Goal: Task Accomplishment & Management: Use online tool/utility

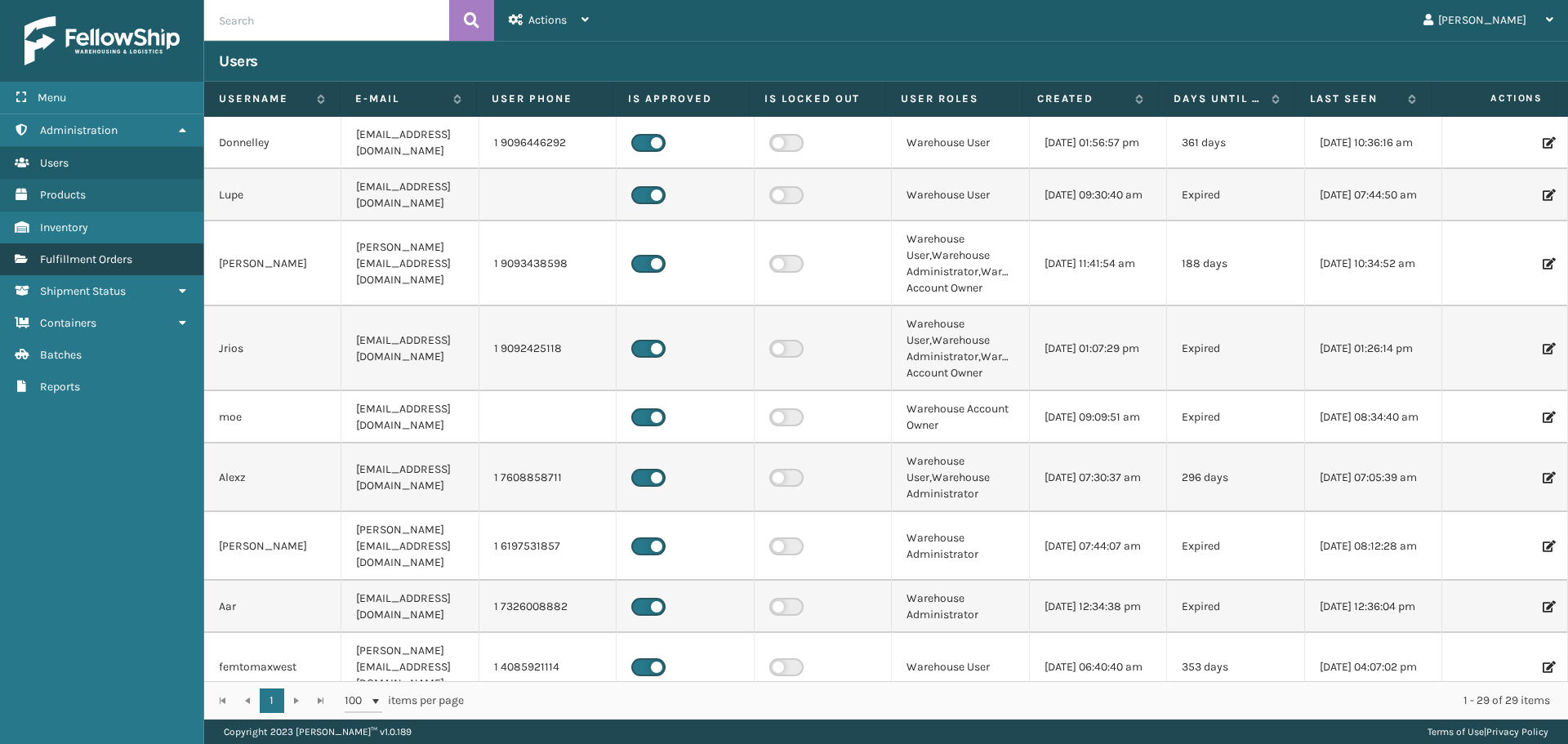
click at [139, 253] on link "Fulfillment Orders" at bounding box center [102, 259] width 204 height 32
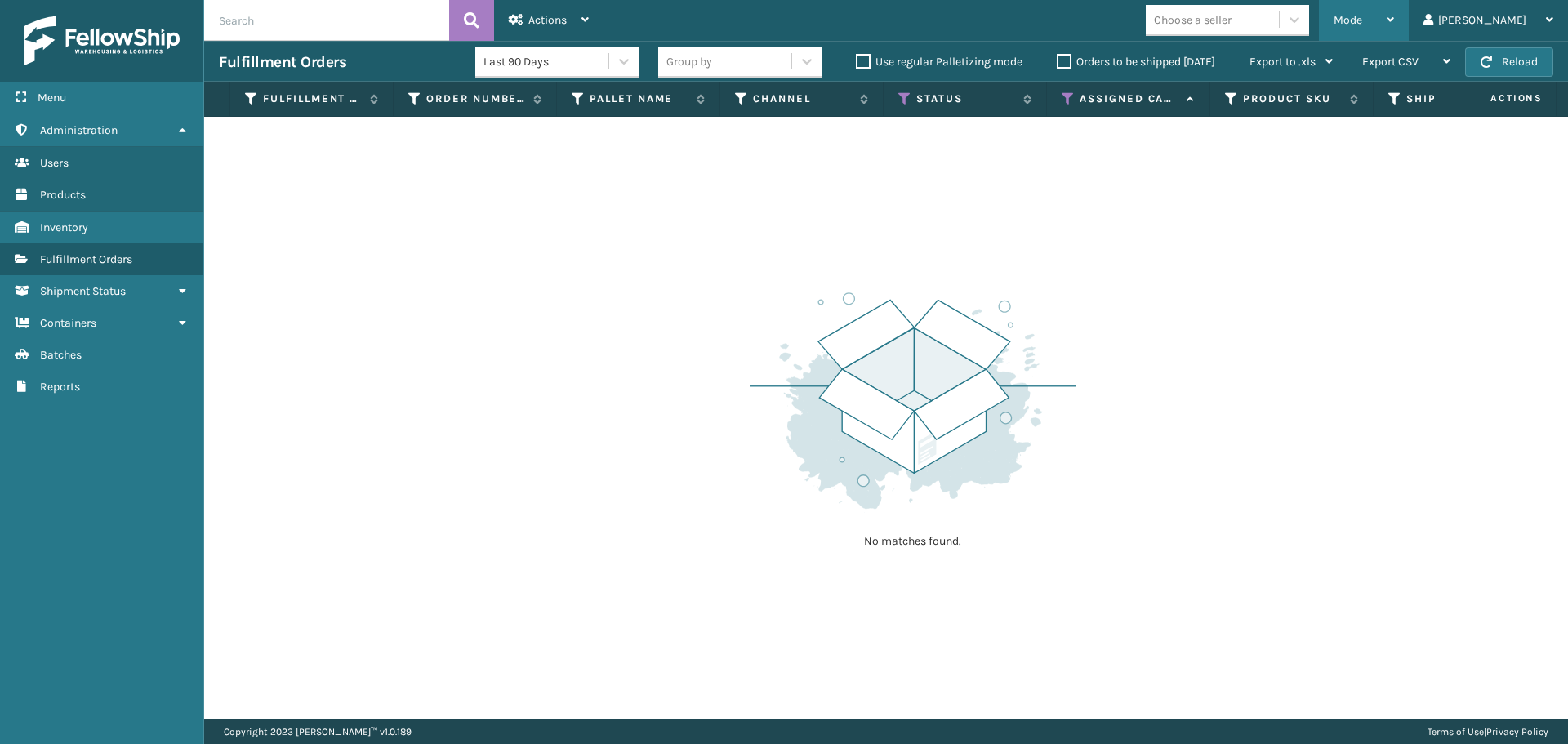
click at [1394, 27] on div "Mode" at bounding box center [1364, 21] width 61 height 41
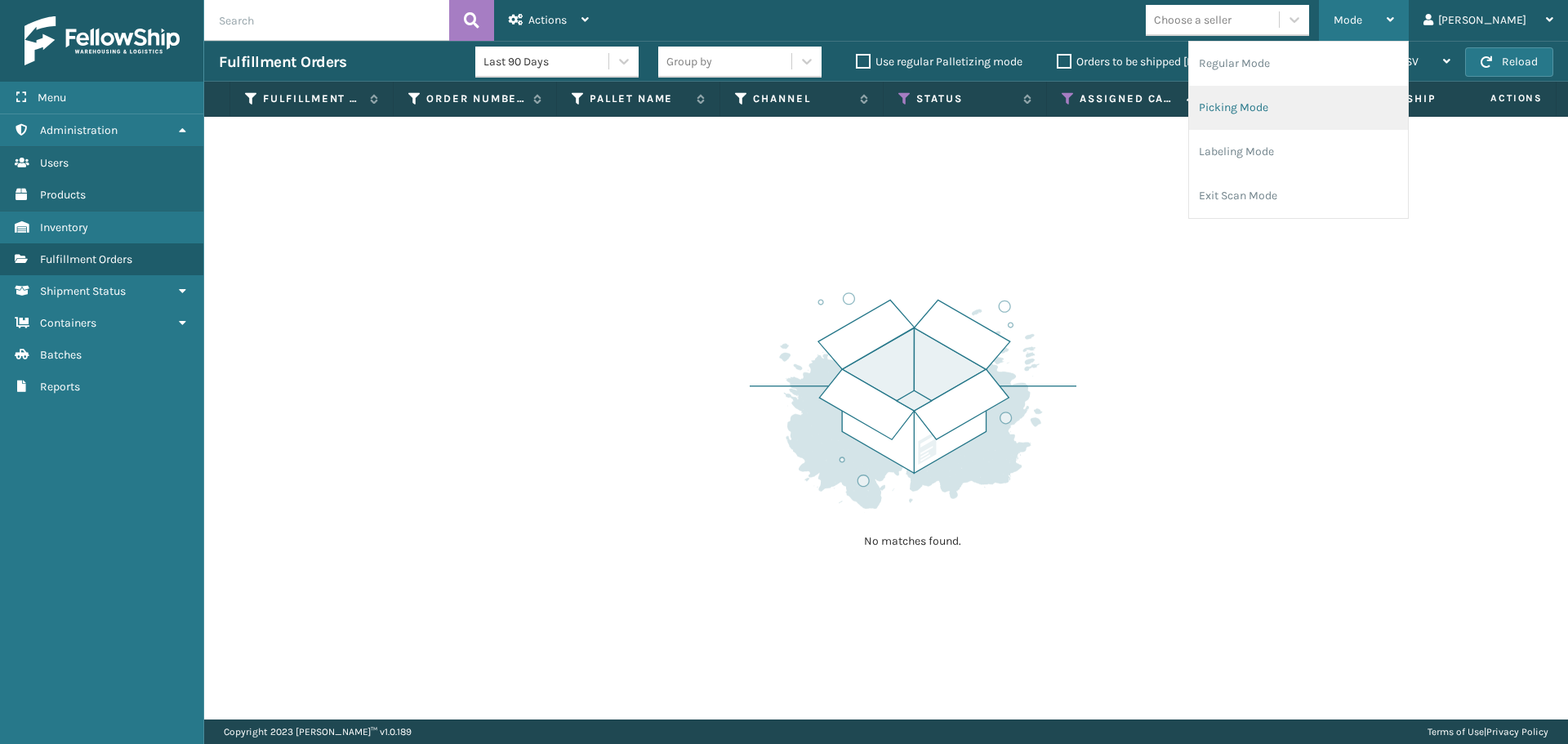
click at [1339, 116] on li "Picking Mode" at bounding box center [1299, 108] width 219 height 44
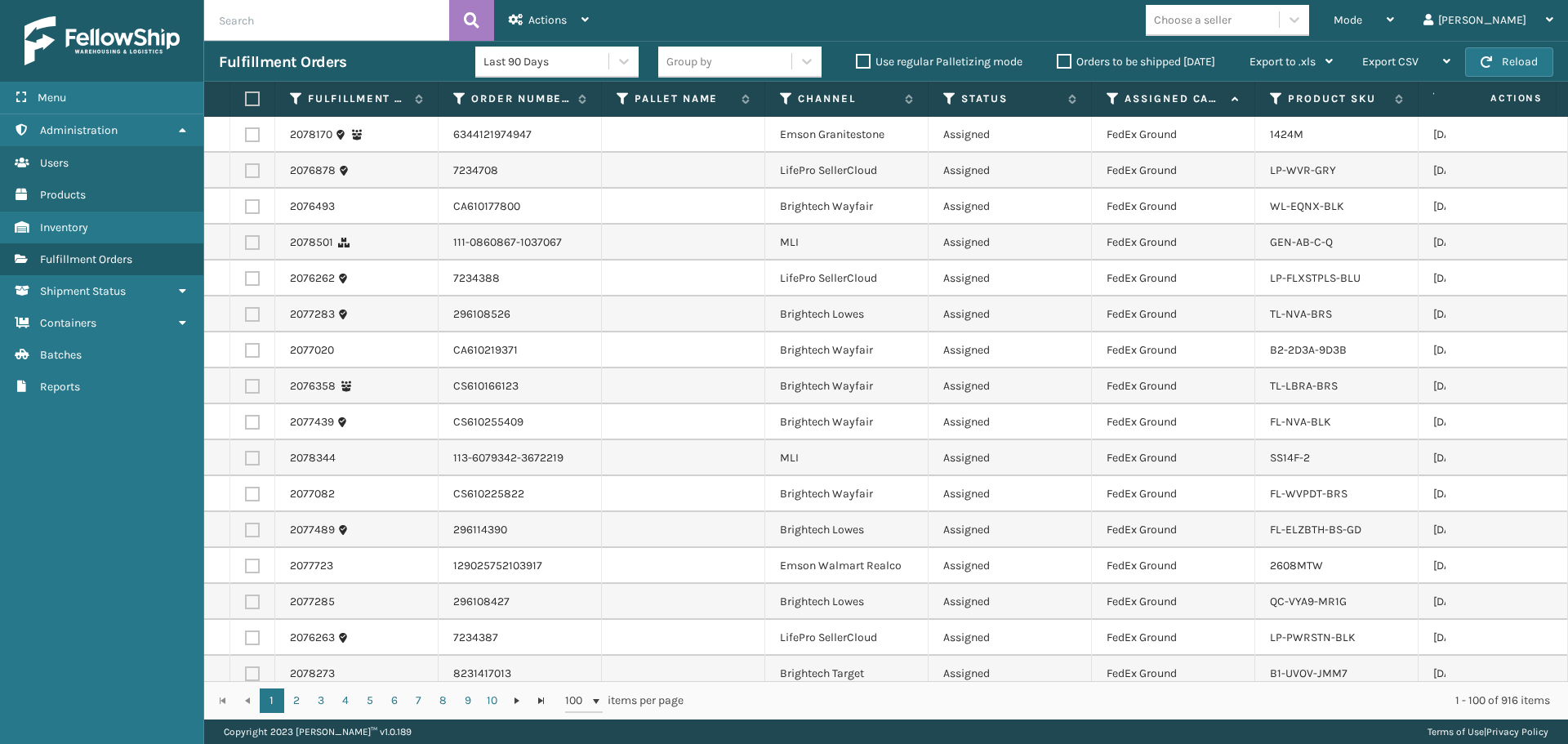
click at [1120, 97] on div "Assigned Carrier Service" at bounding box center [1174, 98] width 133 height 15
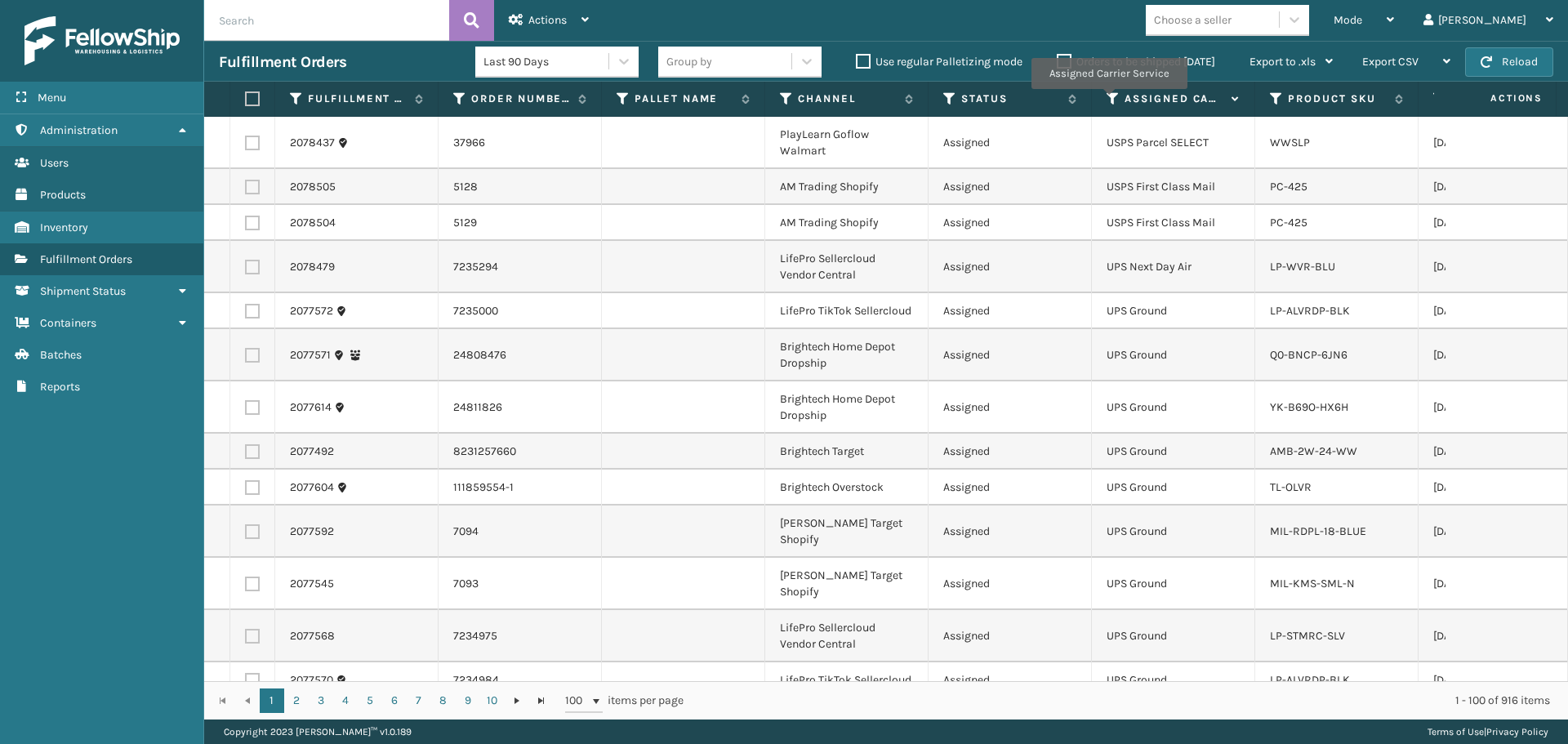
click at [1109, 100] on icon at bounding box center [1113, 98] width 13 height 15
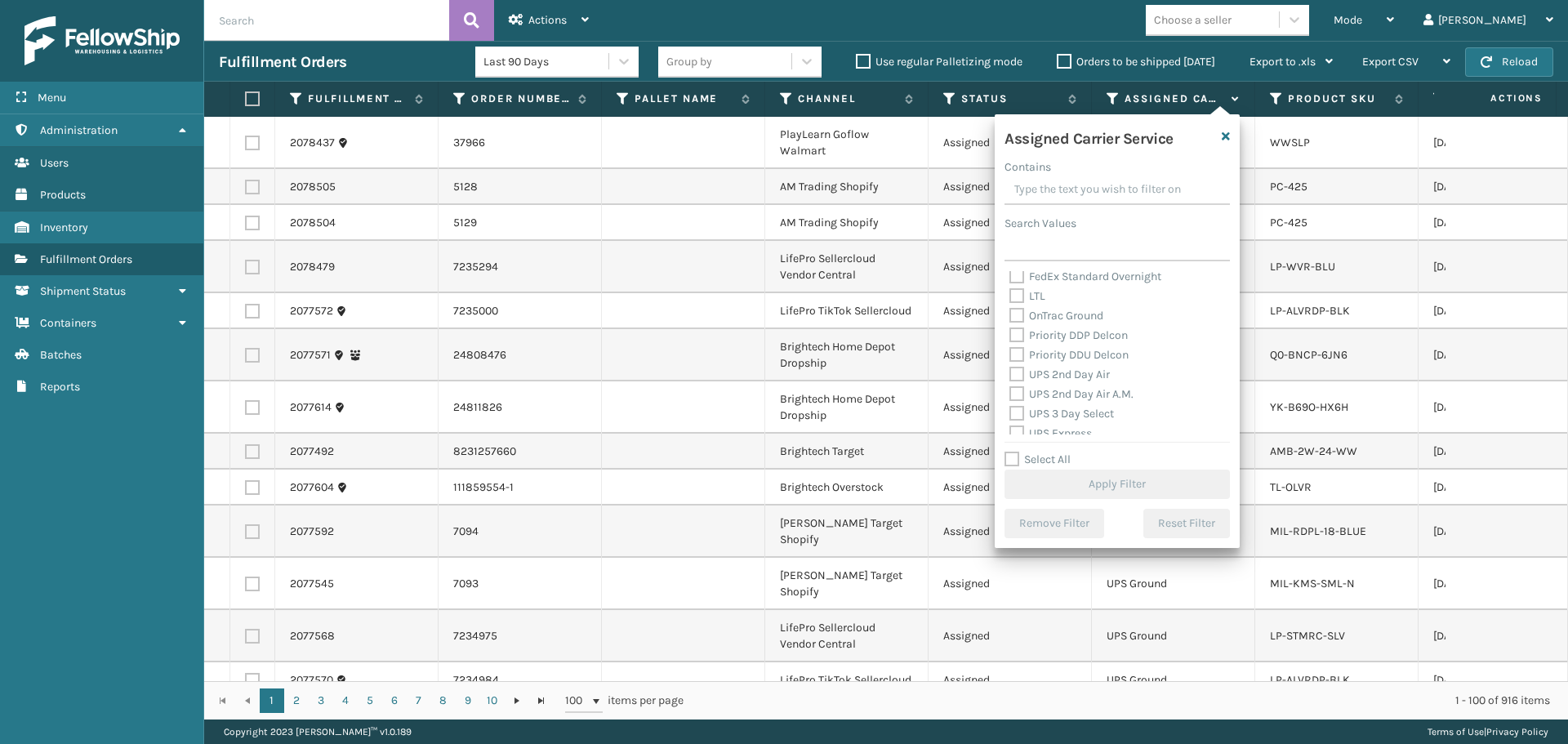
scroll to position [245, 0]
click at [1068, 345] on label "UPS 2nd Day Air" at bounding box center [1059, 349] width 100 height 14
click at [1010, 345] on input "UPS 2nd Day Air" at bounding box center [1009, 345] width 1 height 10
checkbox input "true"
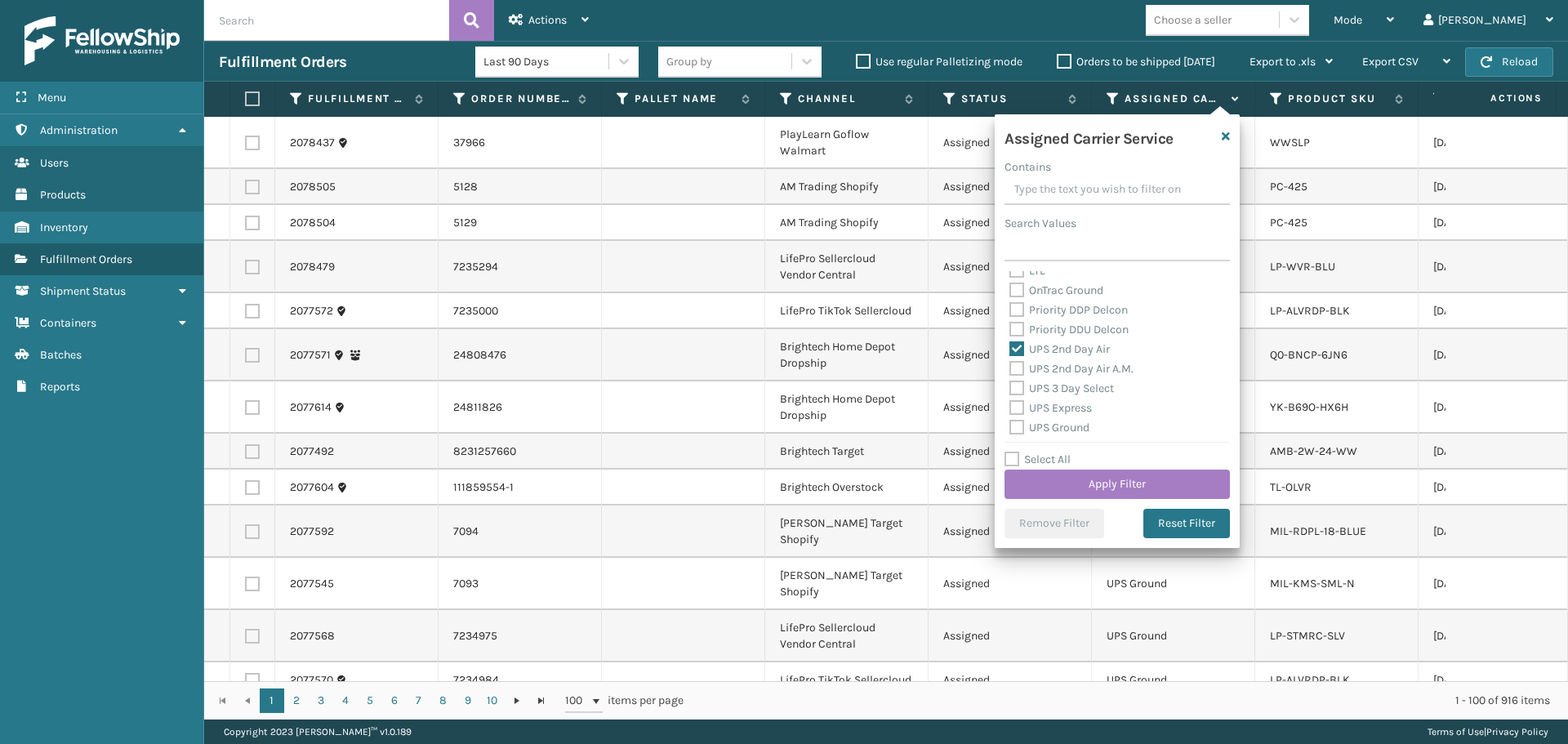
click at [1075, 377] on div "UPS 2nd Day Air A.M." at bounding box center [1117, 369] width 216 height 20
drag, startPoint x: 1073, startPoint y: 369, endPoint x: 1073, endPoint y: 389, distance: 20.0
click at [1073, 371] on label "UPS 2nd Day Air A.M." at bounding box center [1071, 369] width 124 height 14
click at [1010, 370] on input "UPS 2nd Day Air A.M." at bounding box center [1009, 364] width 1 height 10
checkbox input "true"
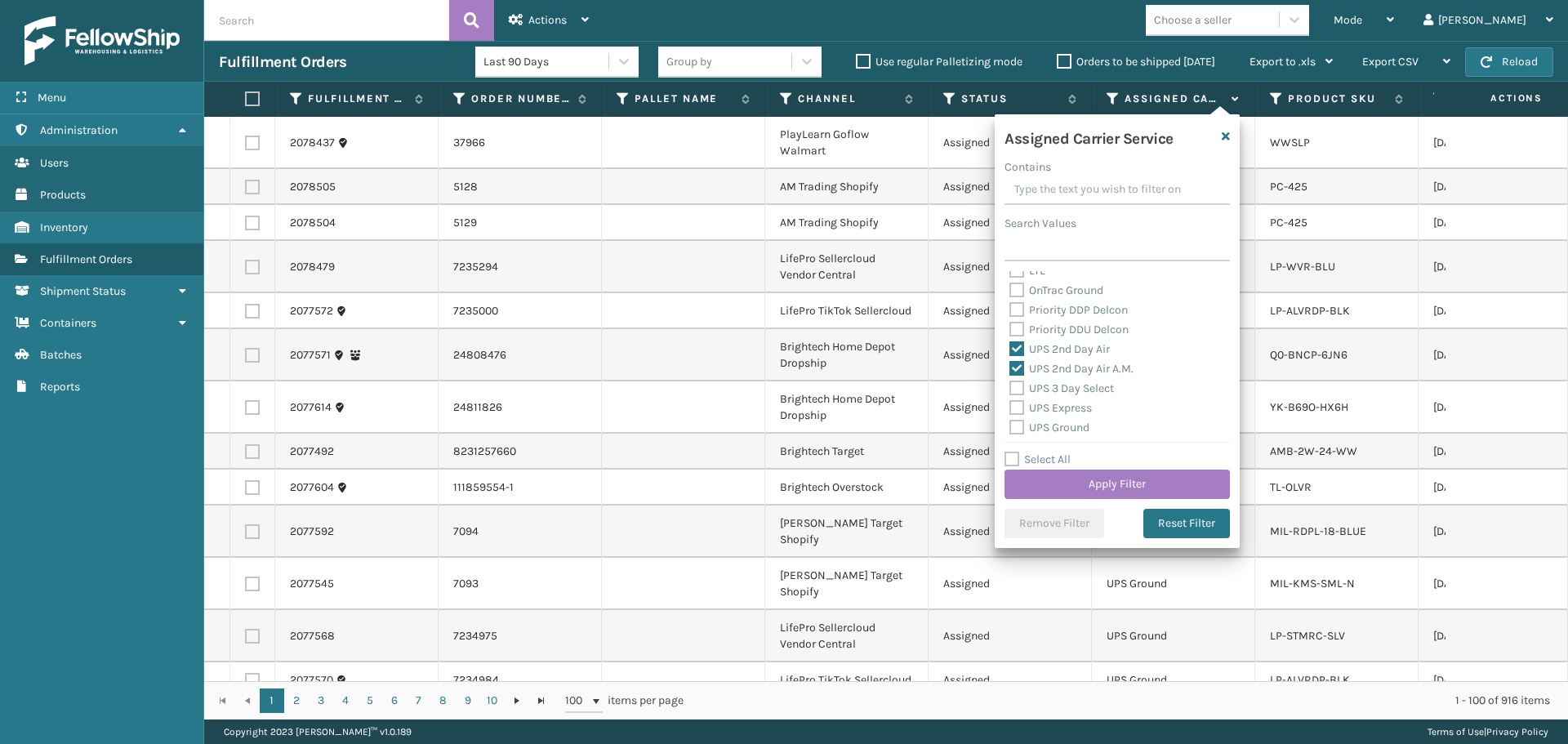
click at [1070, 384] on label "UPS 3 Day Select" at bounding box center [1062, 388] width 104 height 14
click at [1010, 384] on input "UPS 3 Day Select" at bounding box center [1009, 384] width 1 height 10
checkbox input "true"
click at [1074, 404] on label "UPS Express" at bounding box center [1050, 408] width 82 height 14
click at [1010, 404] on input "UPS Express" at bounding box center [1009, 404] width 1 height 10
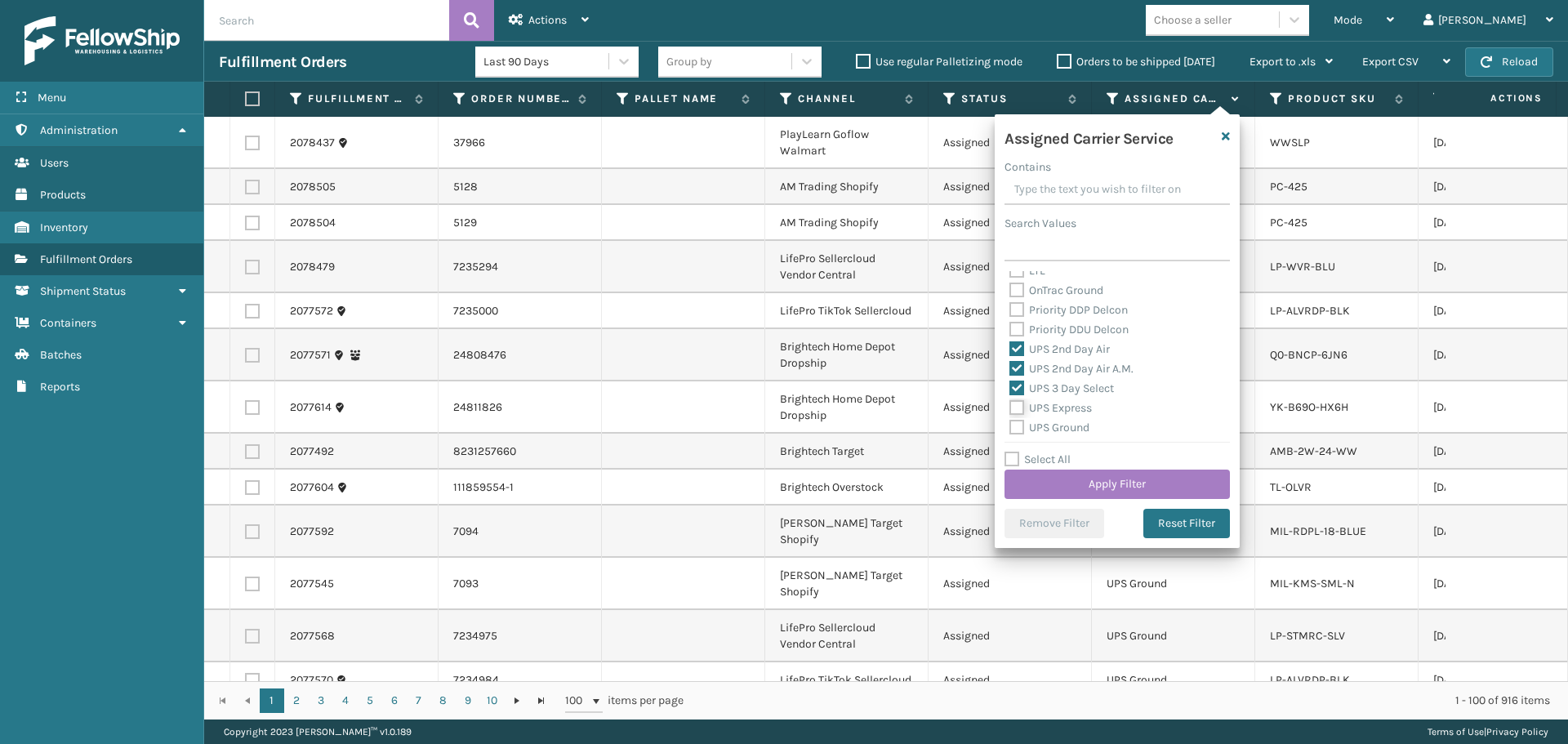
checkbox input "true"
click at [1074, 426] on label "UPS Ground" at bounding box center [1050, 428] width 80 height 14
click at [1010, 426] on input "UPS Ground" at bounding box center [1009, 423] width 1 height 10
checkbox input "true"
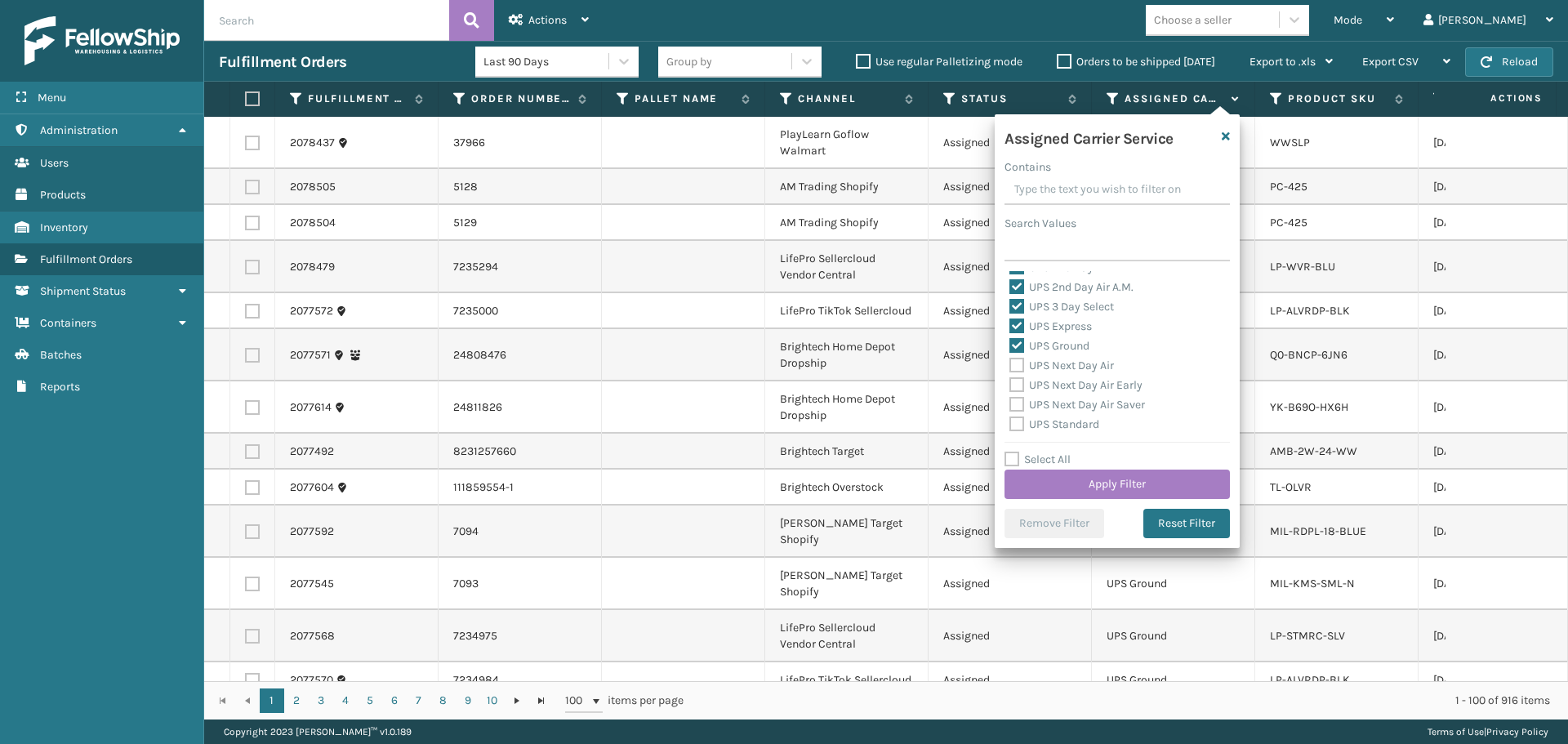
click at [1070, 372] on div "UPS Next Day Air" at bounding box center [1117, 365] width 216 height 20
click at [1068, 369] on label "UPS Next Day Air" at bounding box center [1062, 365] width 104 height 14
click at [1010, 367] on input "UPS Next Day Air" at bounding box center [1009, 361] width 1 height 10
checkbox input "true"
click at [1068, 384] on label "UPS Next Day Air Early" at bounding box center [1076, 385] width 133 height 14
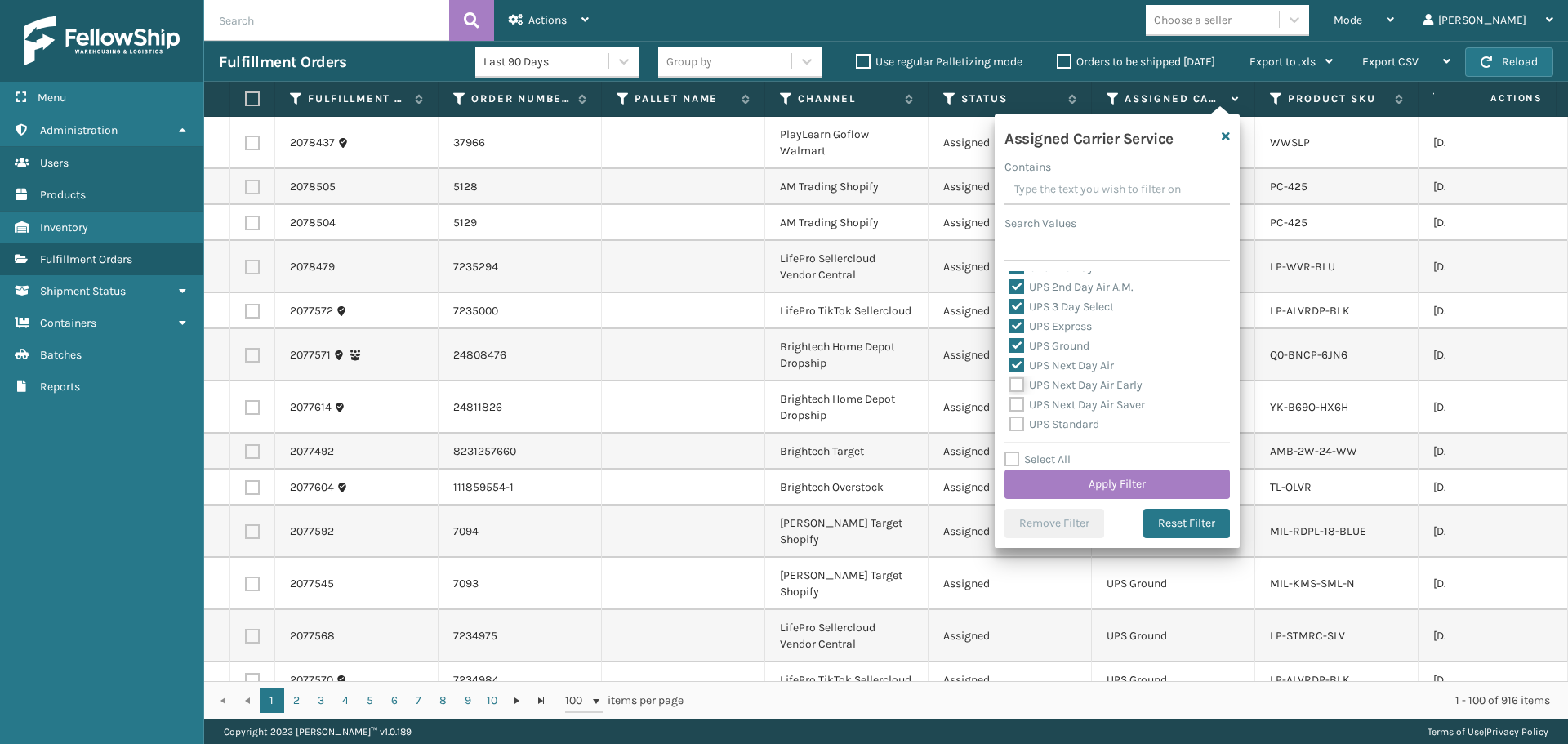
click at [1010, 384] on input "UPS Next Day Air Early" at bounding box center [1009, 381] width 1 height 10
checkbox input "true"
click at [1068, 394] on div "UPS Next Day Air Early" at bounding box center [1117, 385] width 216 height 20
click at [1072, 403] on label "UPS Next Day Air Saver" at bounding box center [1077, 404] width 136 height 14
click at [1010, 403] on input "UPS Next Day Air Saver" at bounding box center [1009, 400] width 1 height 10
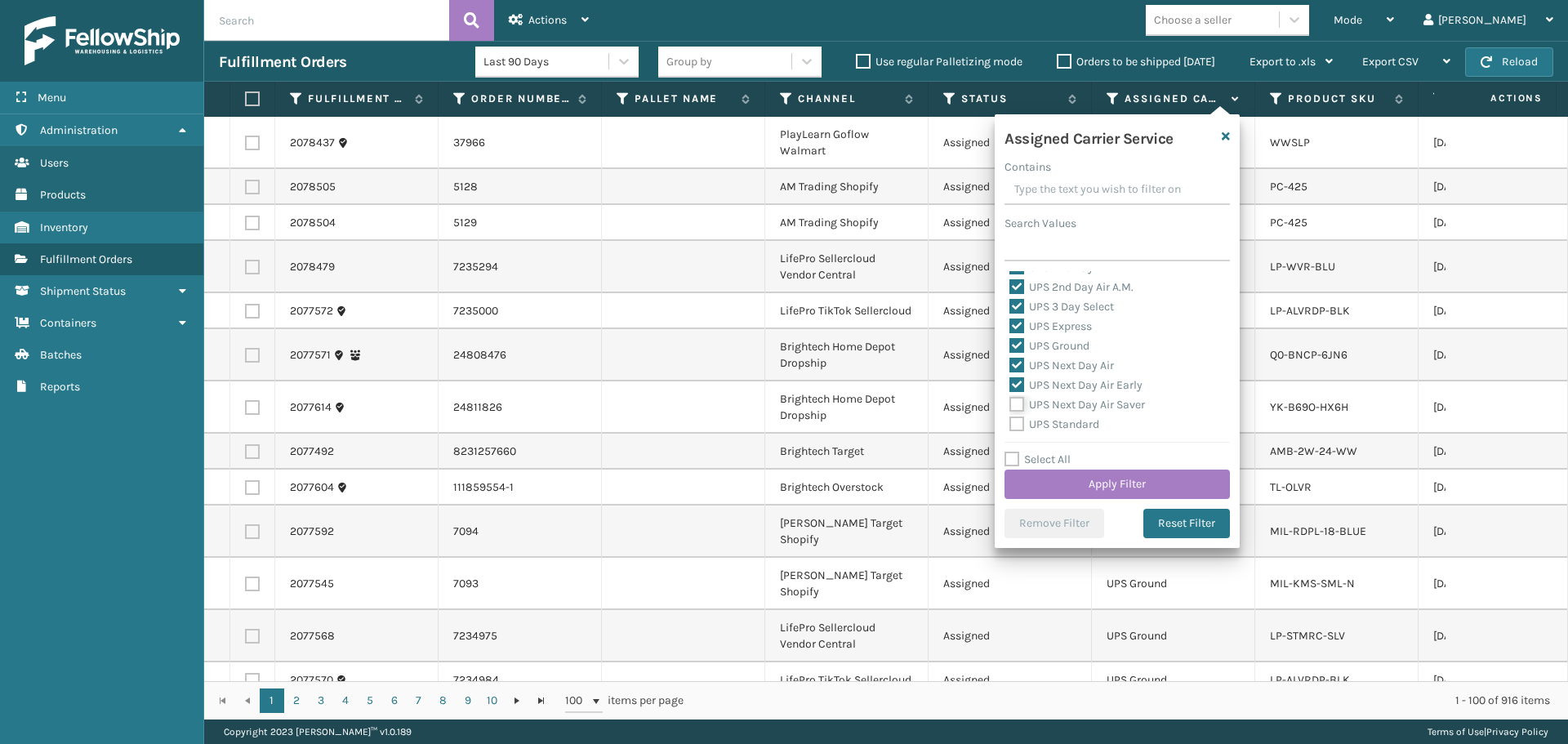
checkbox input "true"
click at [1074, 416] on div "UPS Standard" at bounding box center [1117, 424] width 216 height 20
click at [1074, 422] on label "UPS Standard" at bounding box center [1054, 424] width 90 height 14
click at [1010, 422] on input "UPS Standard" at bounding box center [1009, 420] width 1 height 10
checkbox input "true"
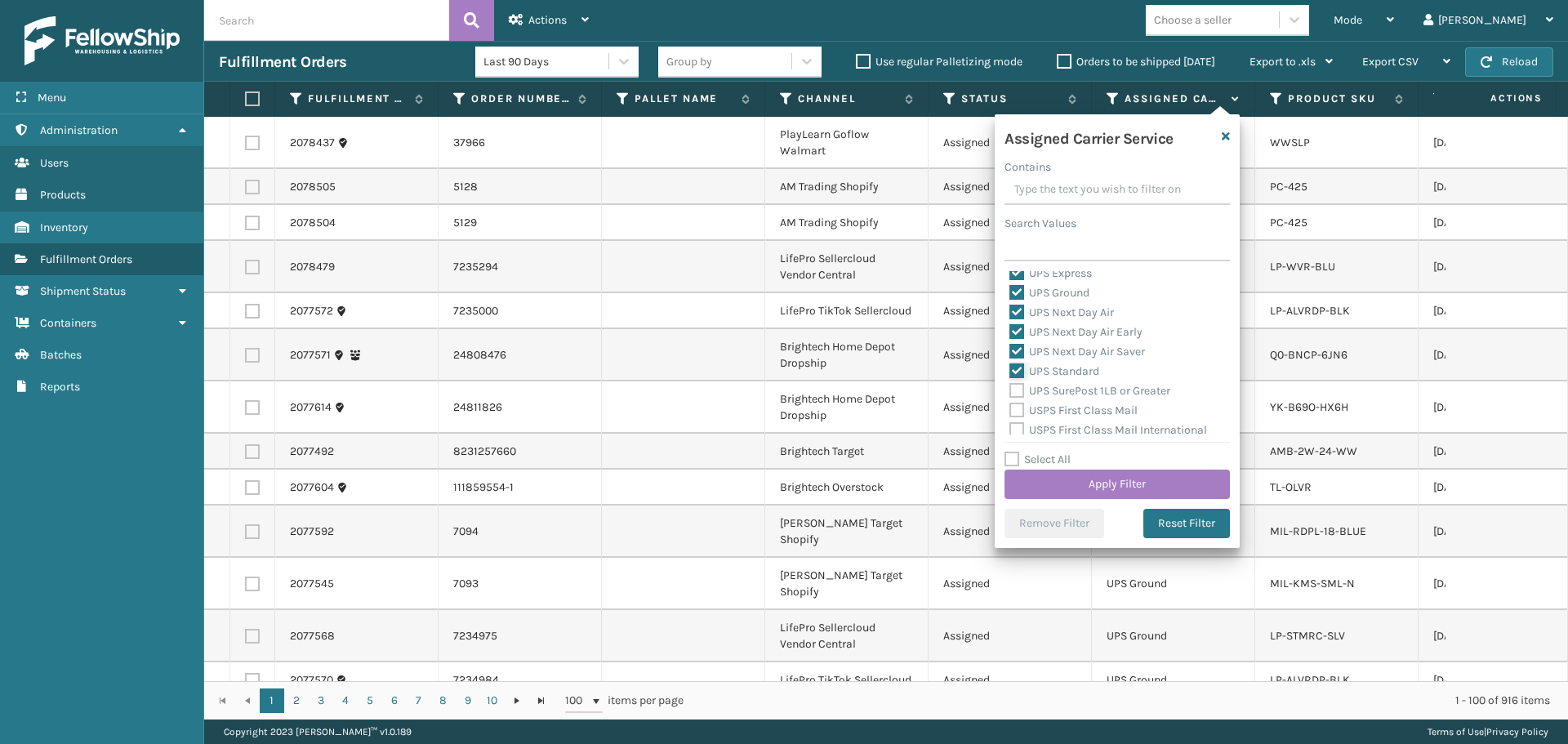
scroll to position [408, 0]
click at [1082, 360] on label "UPS SurePost 1LB or Greater" at bounding box center [1090, 362] width 161 height 14
click at [1010, 360] on input "UPS SurePost 1LB or Greater" at bounding box center [1009, 358] width 1 height 10
checkbox input "true"
click at [1112, 475] on button "Apply Filter" at bounding box center [1118, 484] width 226 height 29
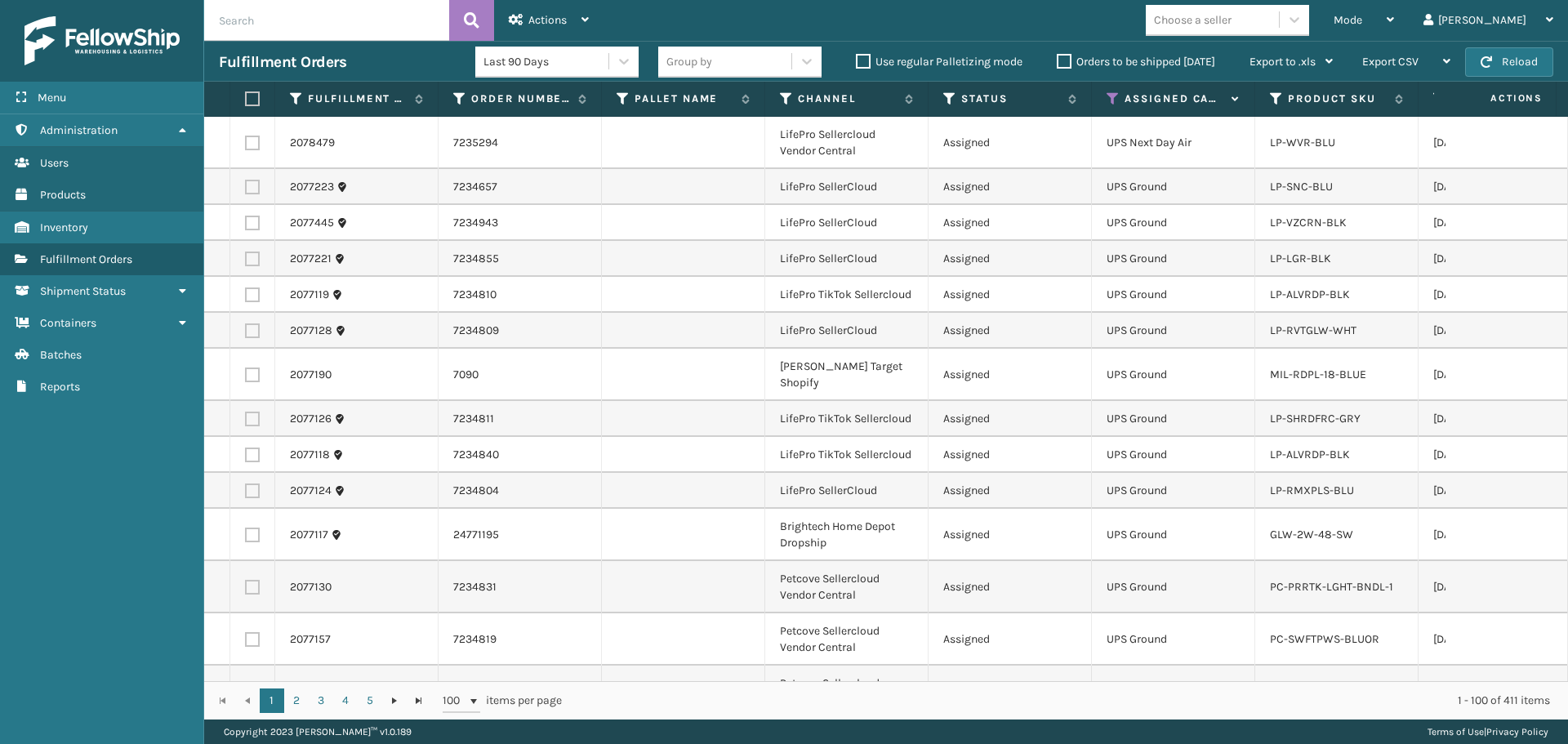
click at [1232, 21] on div "Choose a seller" at bounding box center [1192, 20] width 78 height 17
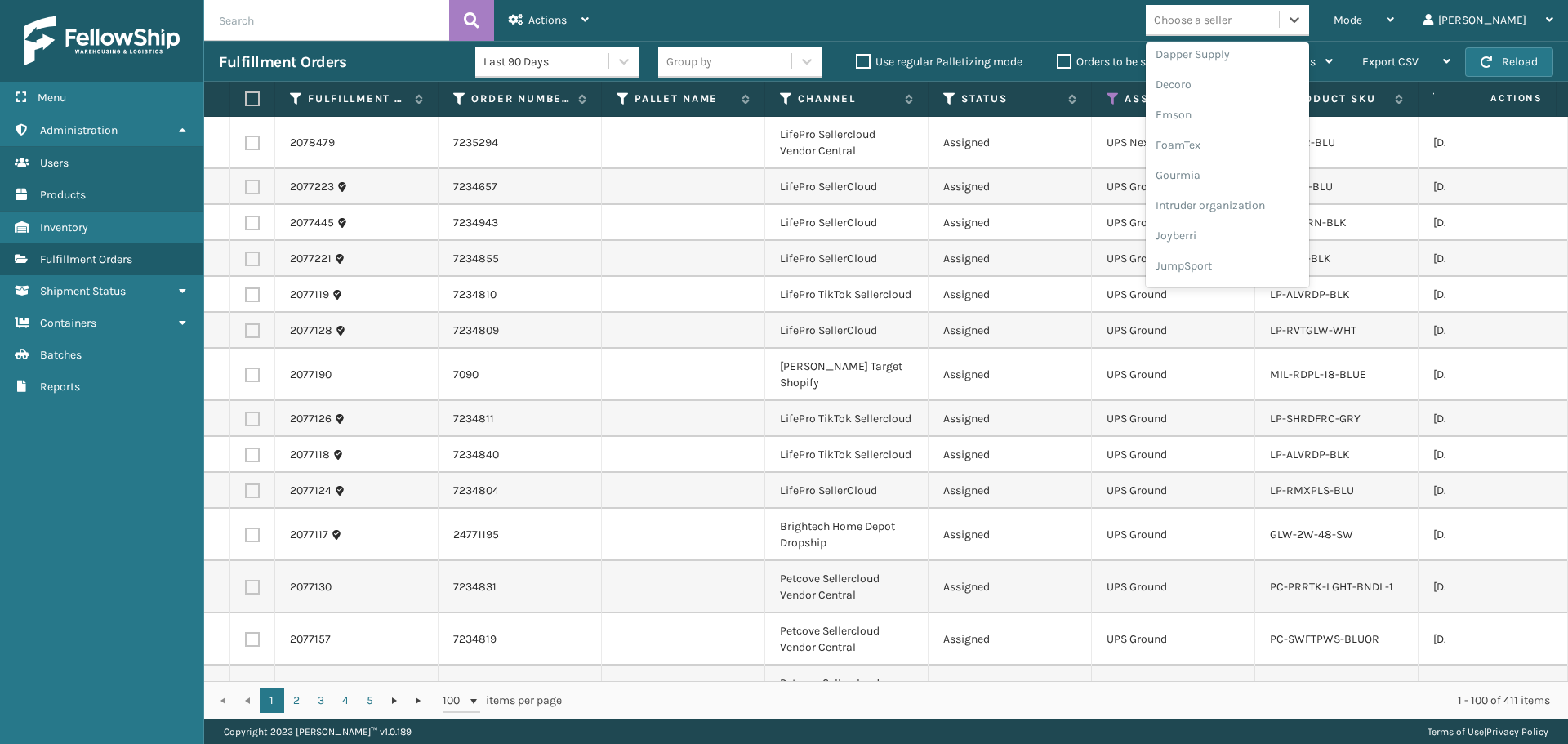
scroll to position [517, 0]
click at [1265, 152] on div "LifePro Fitness" at bounding box center [1228, 148] width 163 height 30
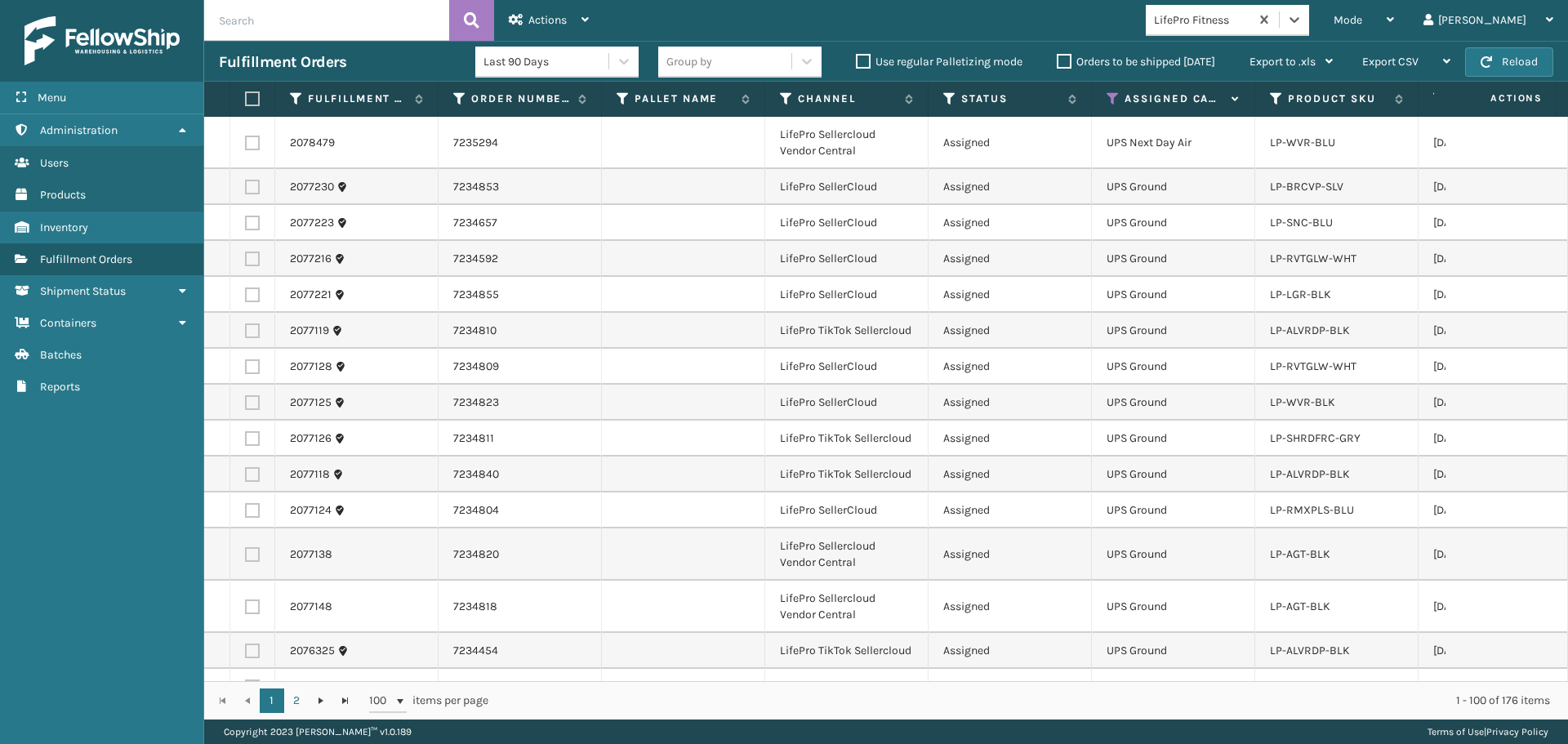
click at [255, 97] on label at bounding box center [249, 98] width 9 height 15
click at [246, 97] on input "checkbox" at bounding box center [245, 99] width 1 height 10
checkbox input "true"
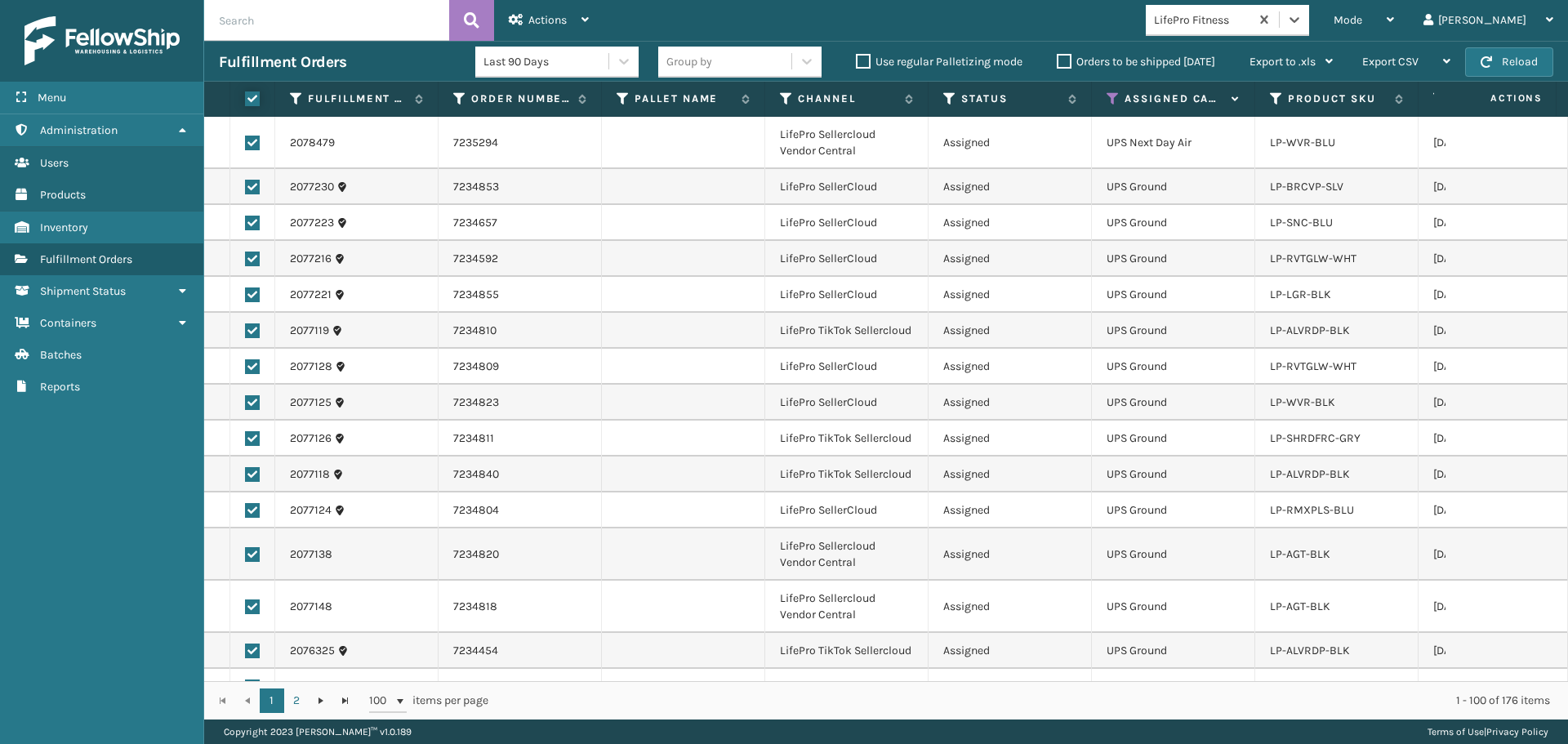
checkbox input "true"
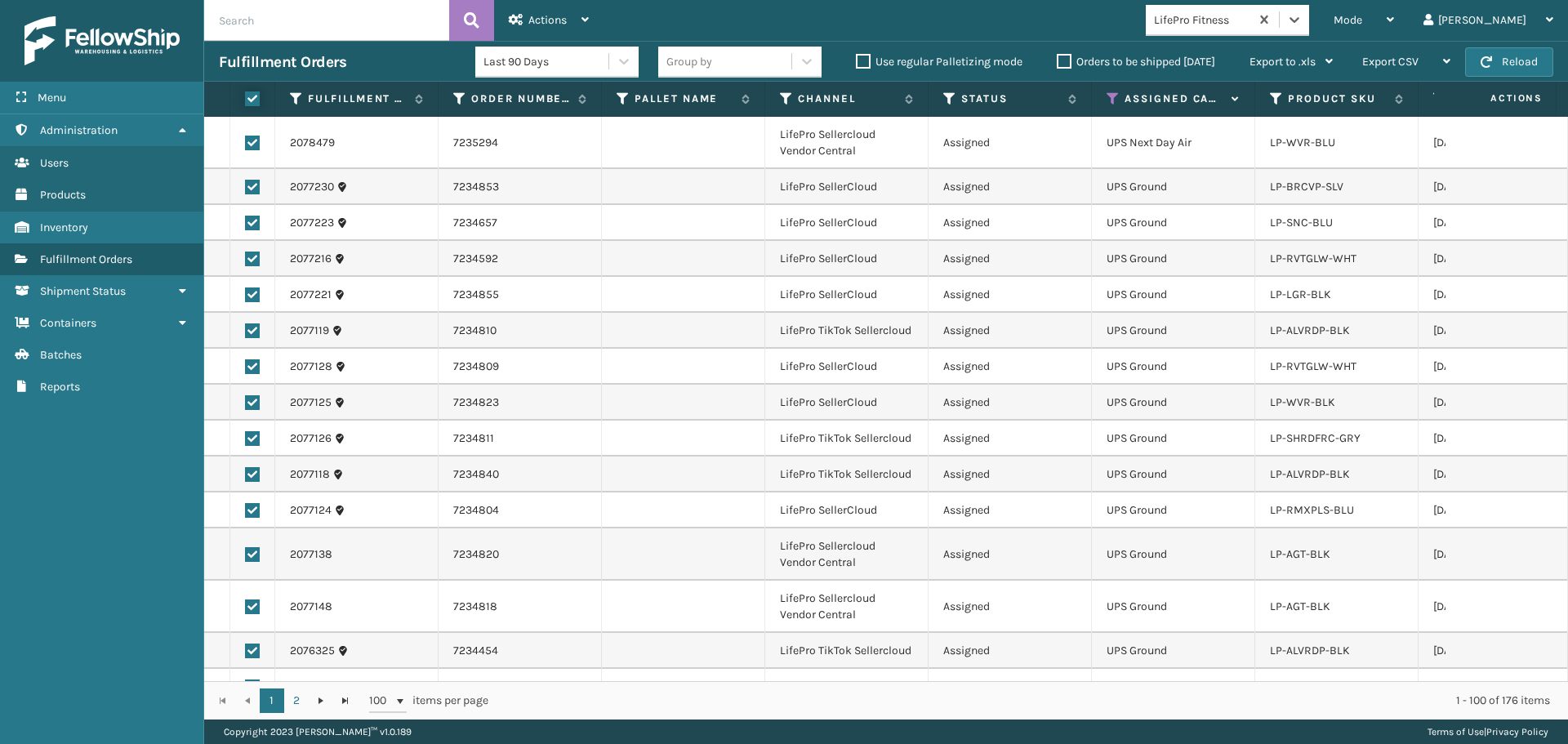
checkbox input "true"
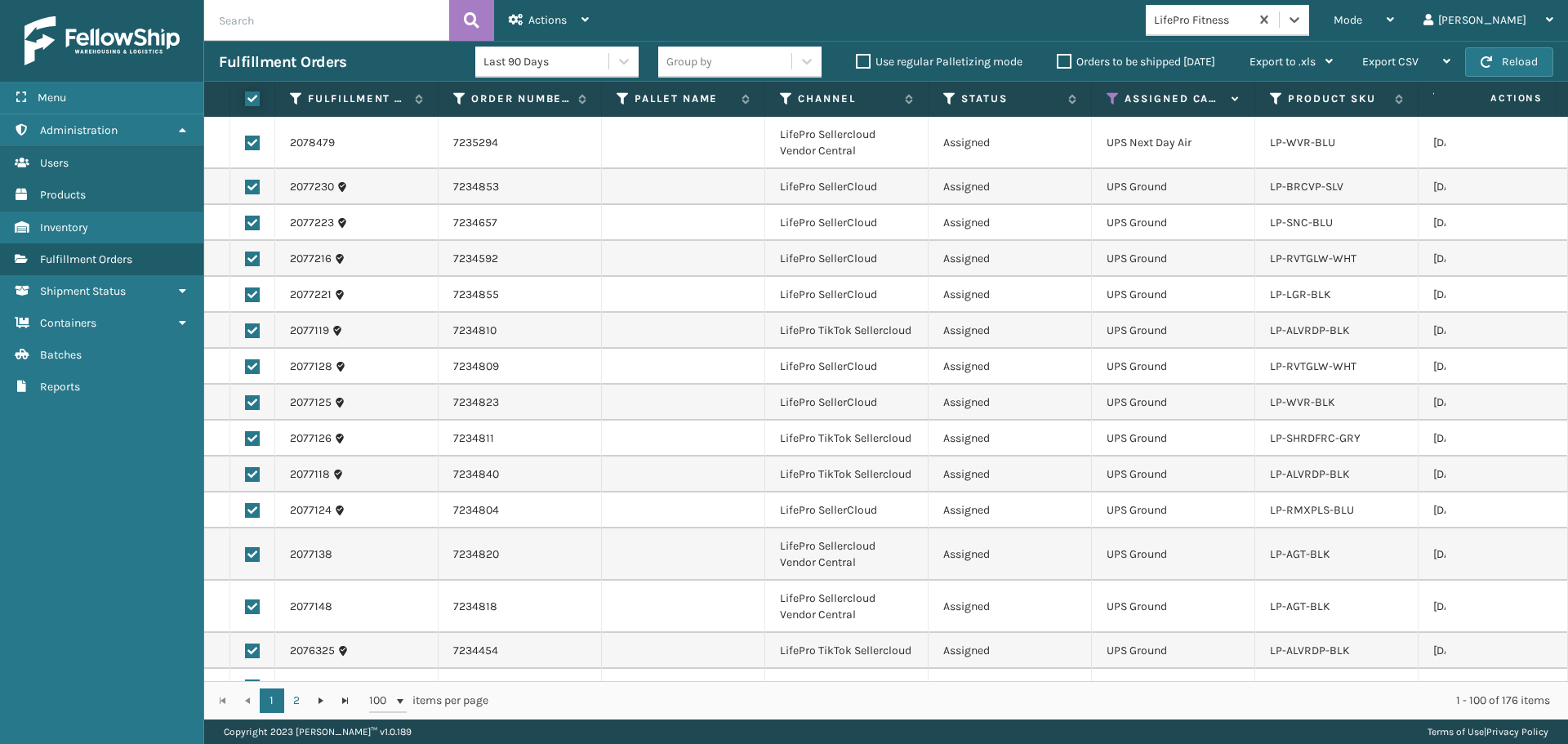
checkbox input "true"
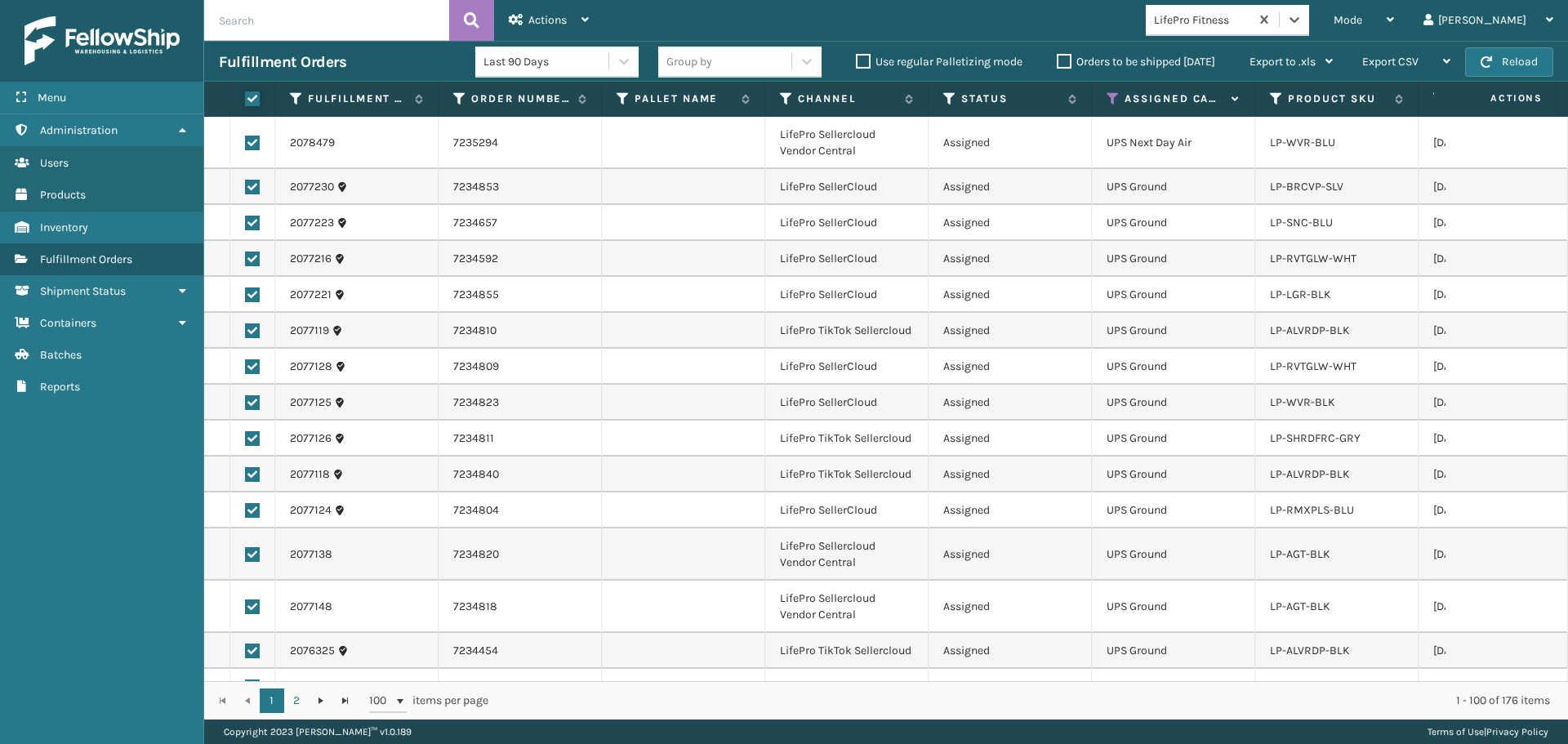
checkbox input "true"
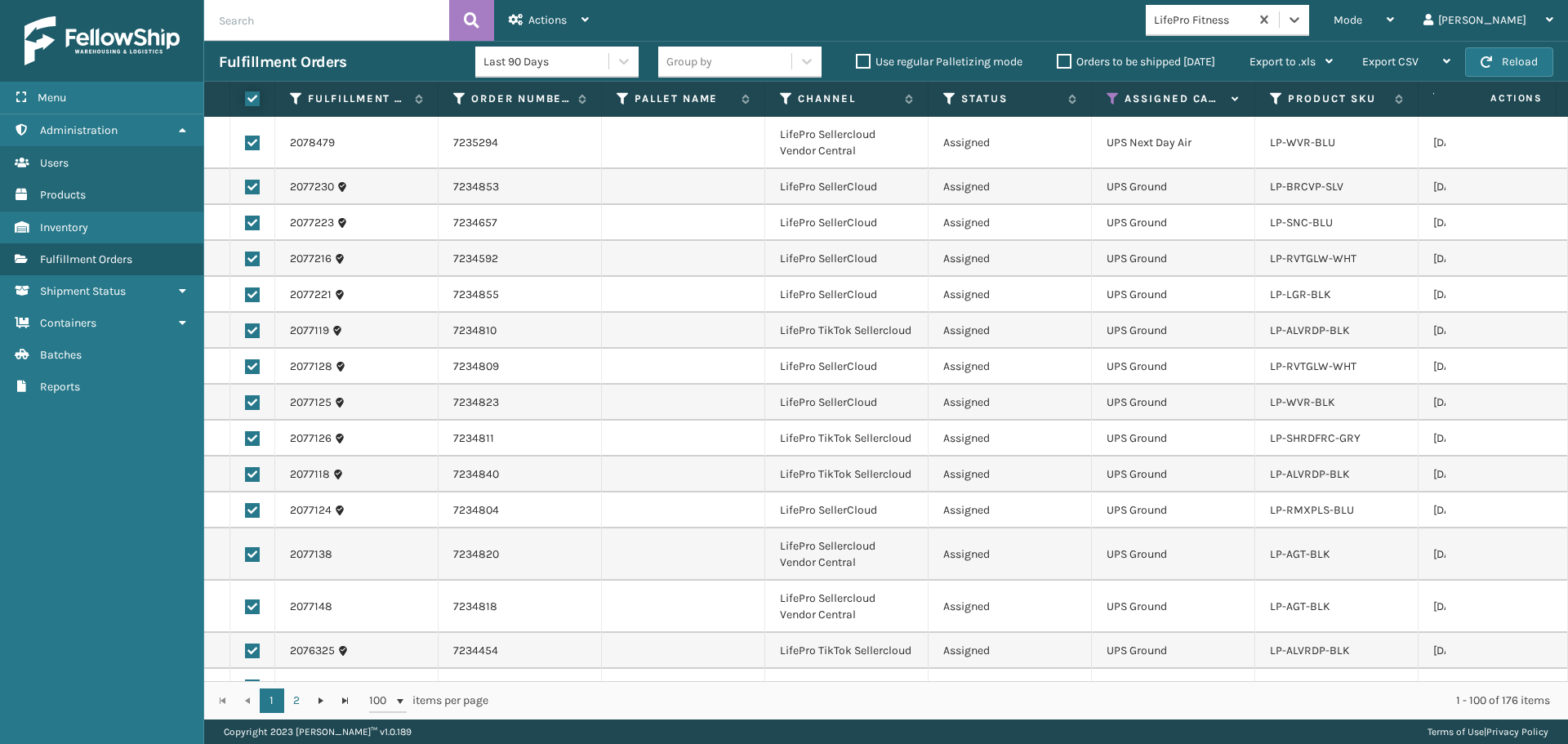
checkbox input "true"
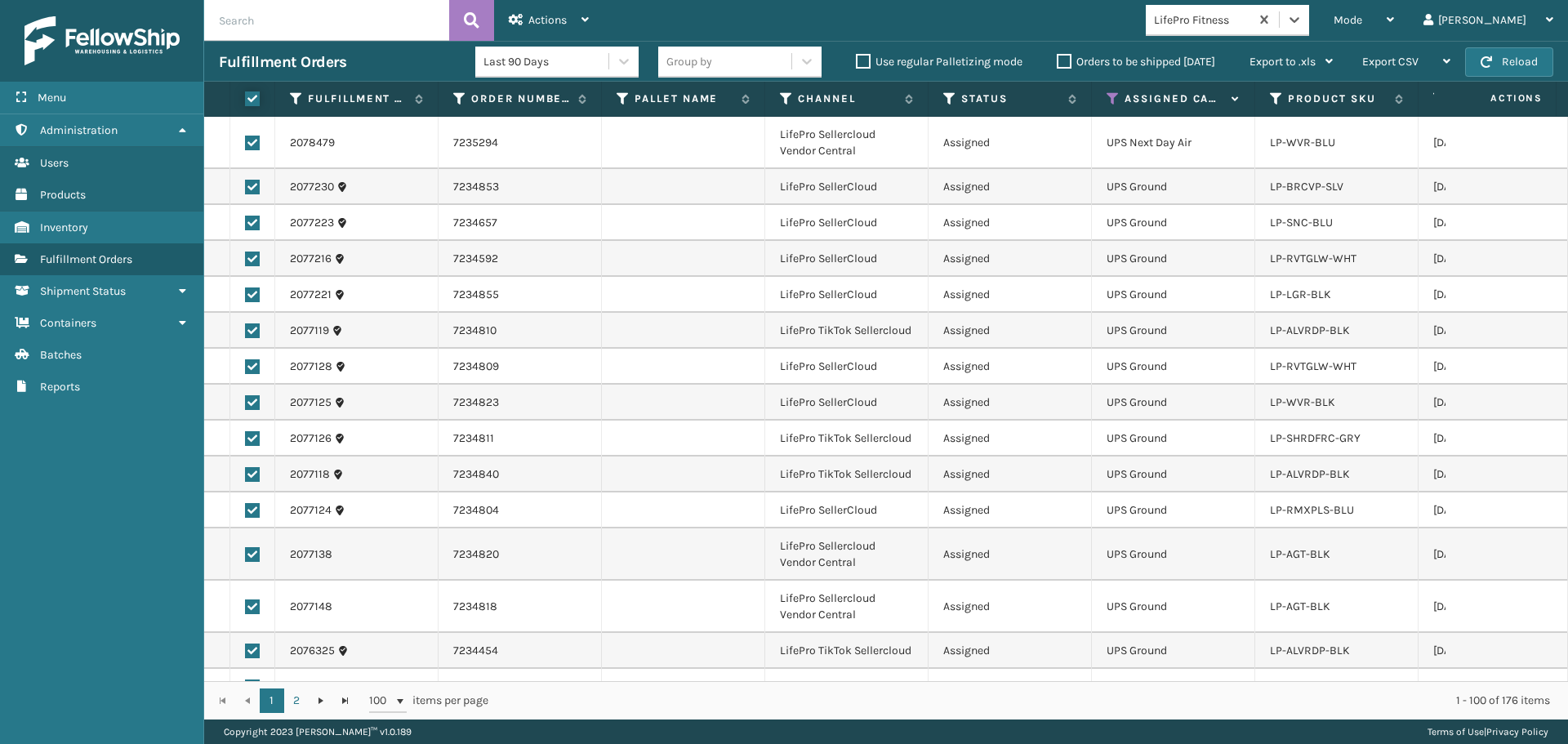
checkbox input "true"
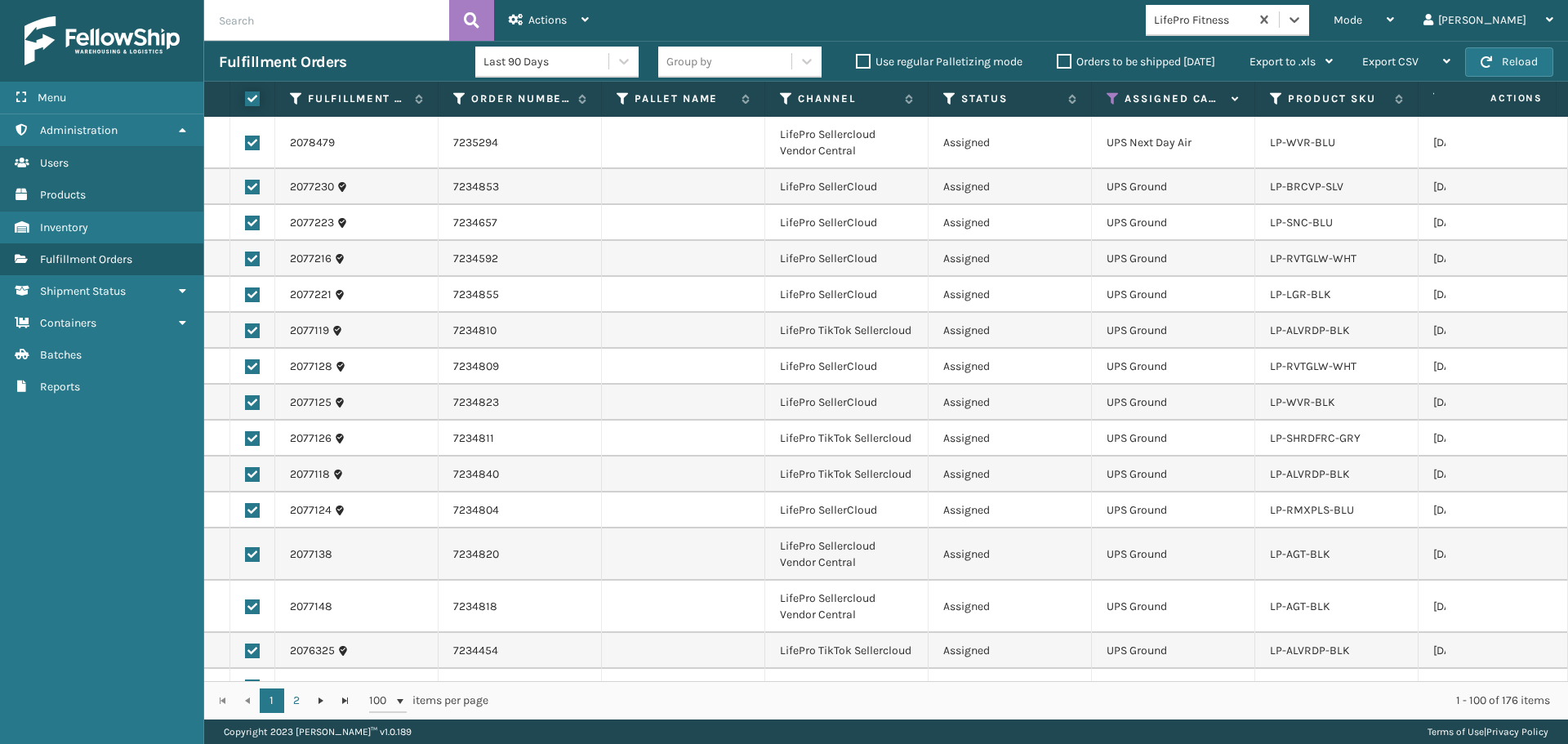
checkbox input "true"
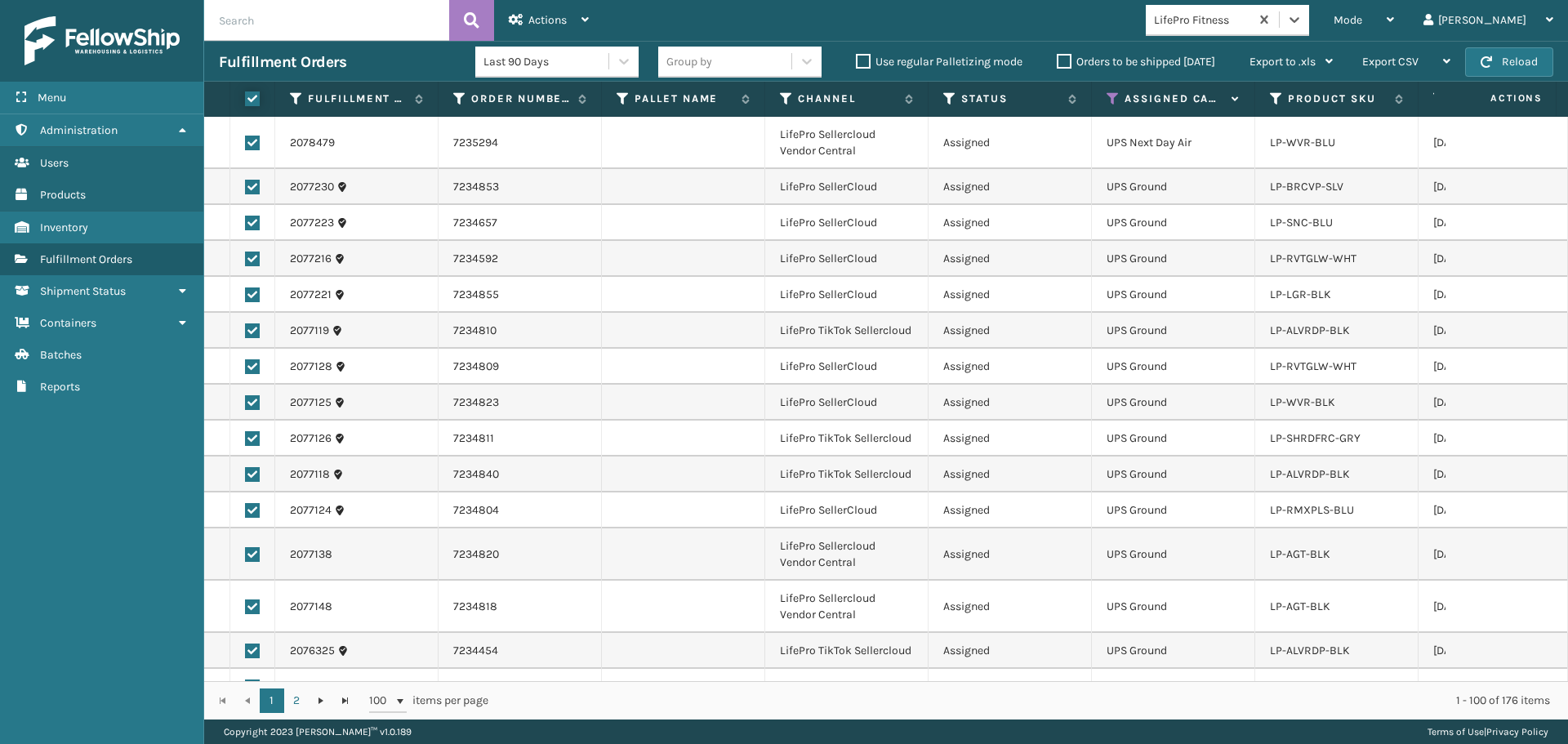
checkbox input "true"
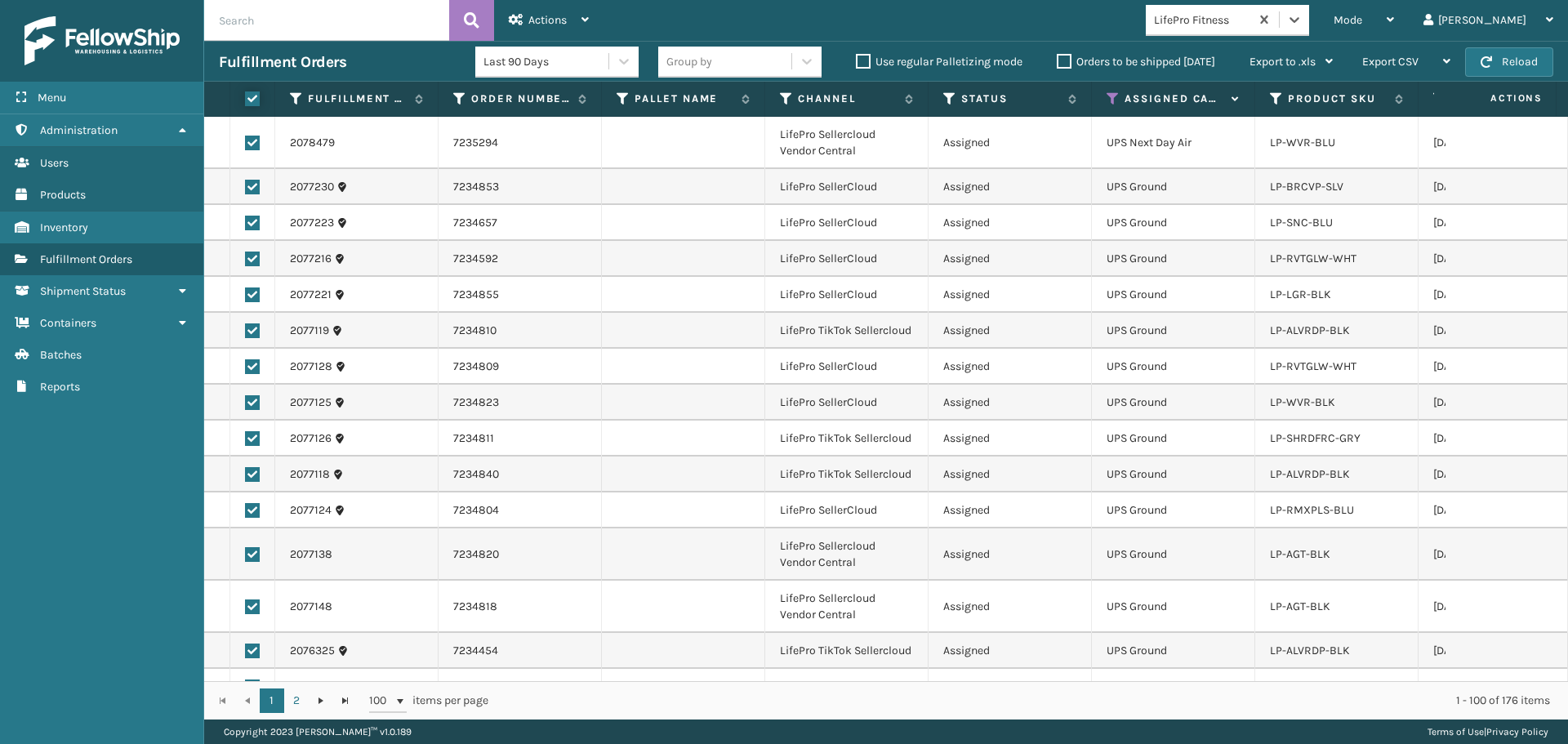
checkbox input "true"
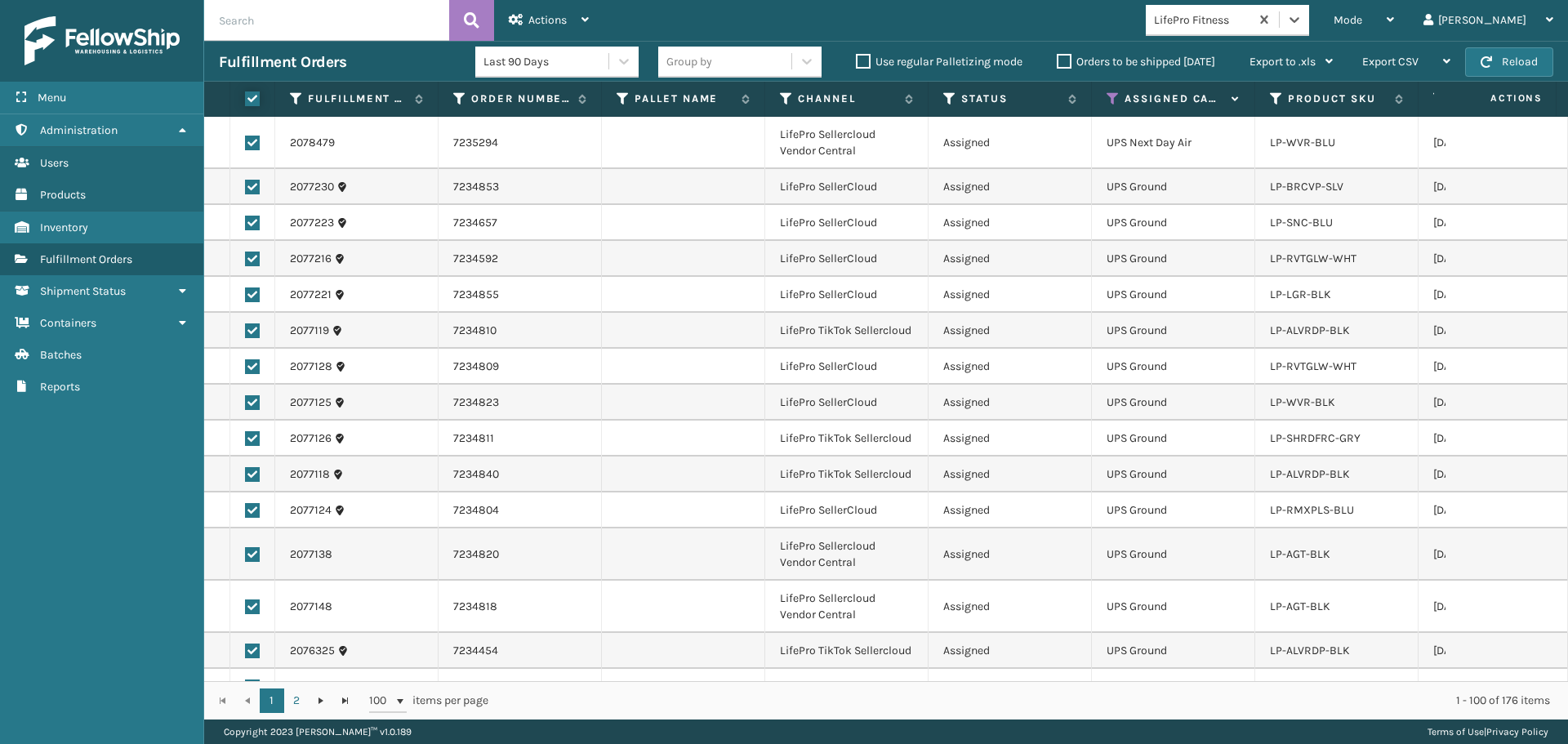
checkbox input "true"
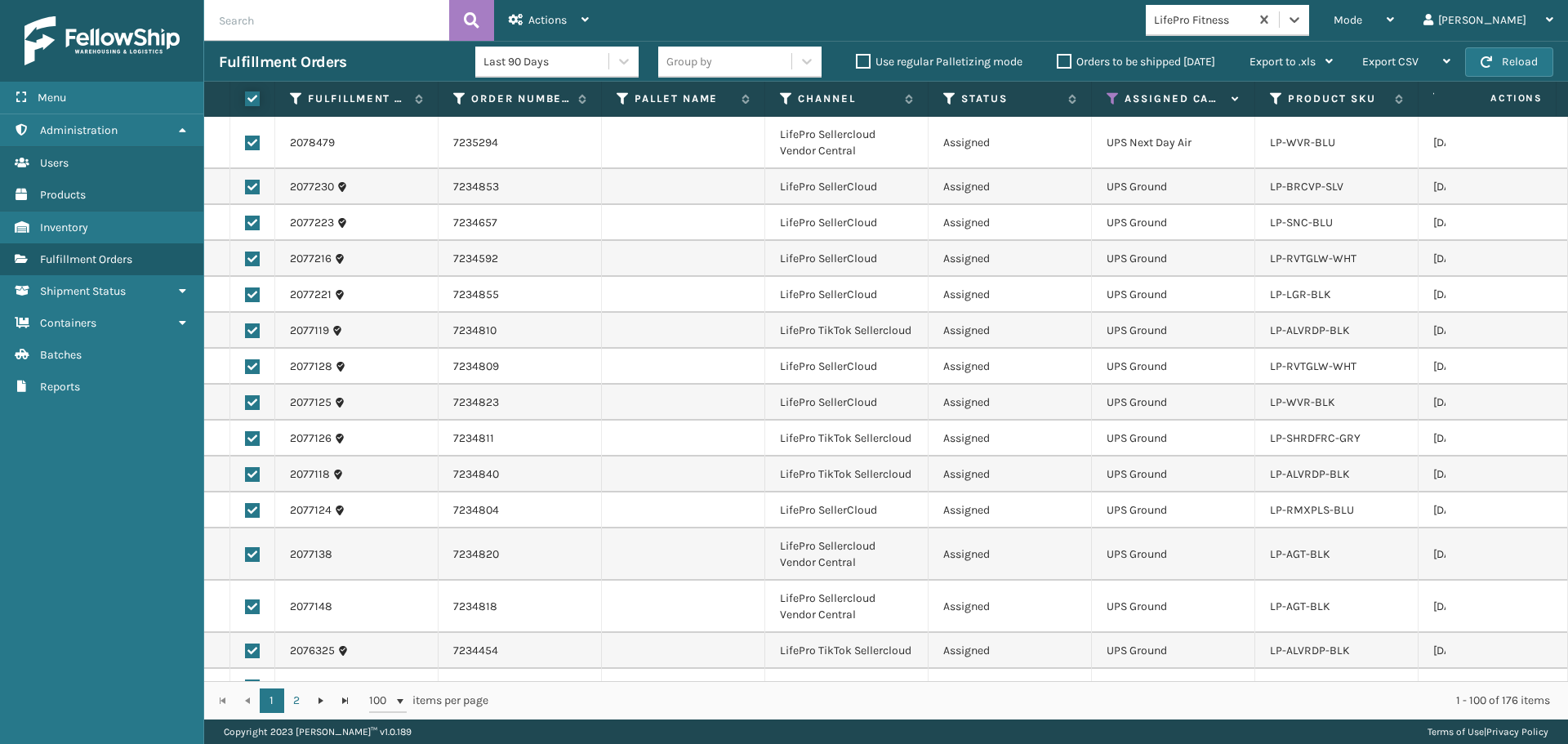
checkbox input "true"
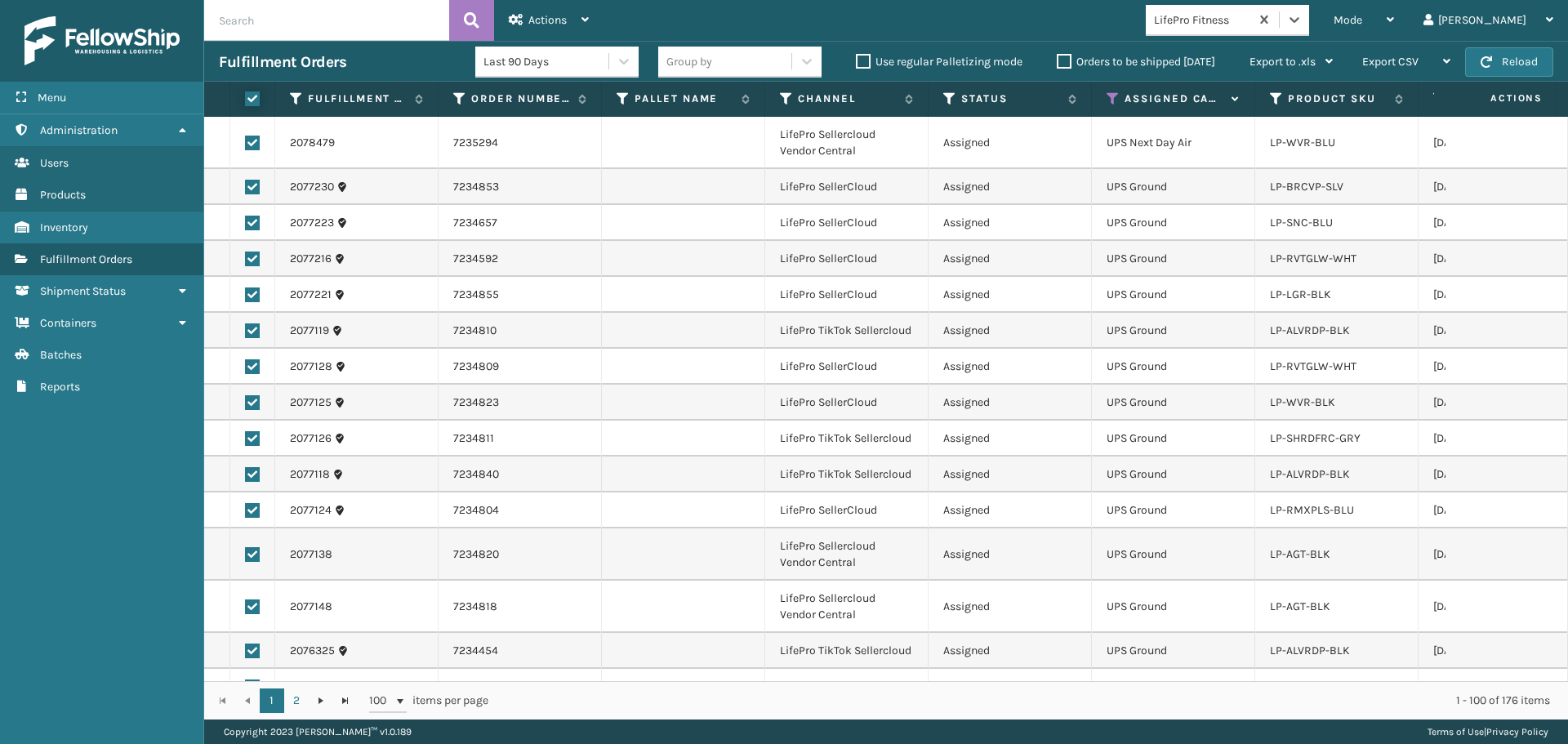
checkbox input "true"
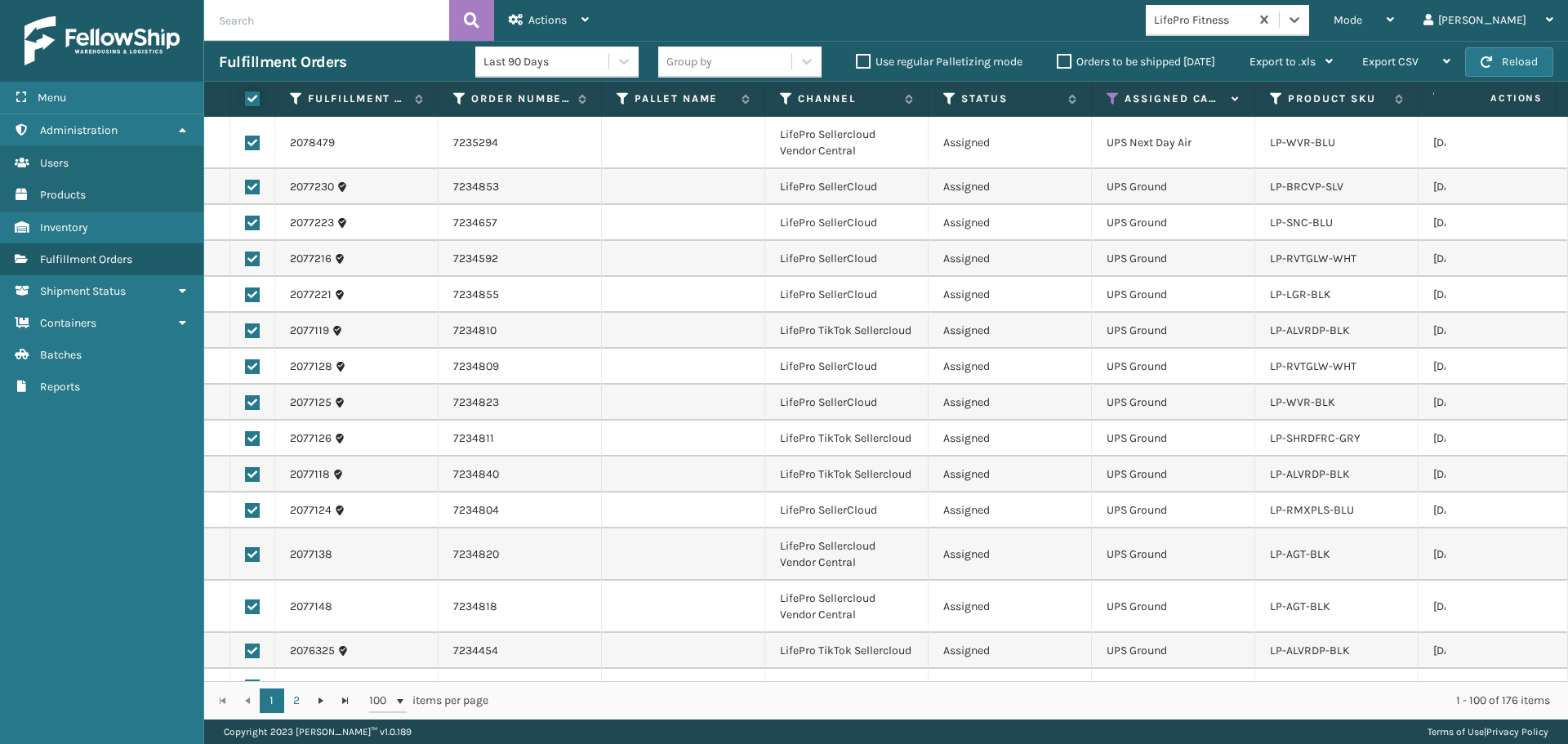
checkbox input "true"
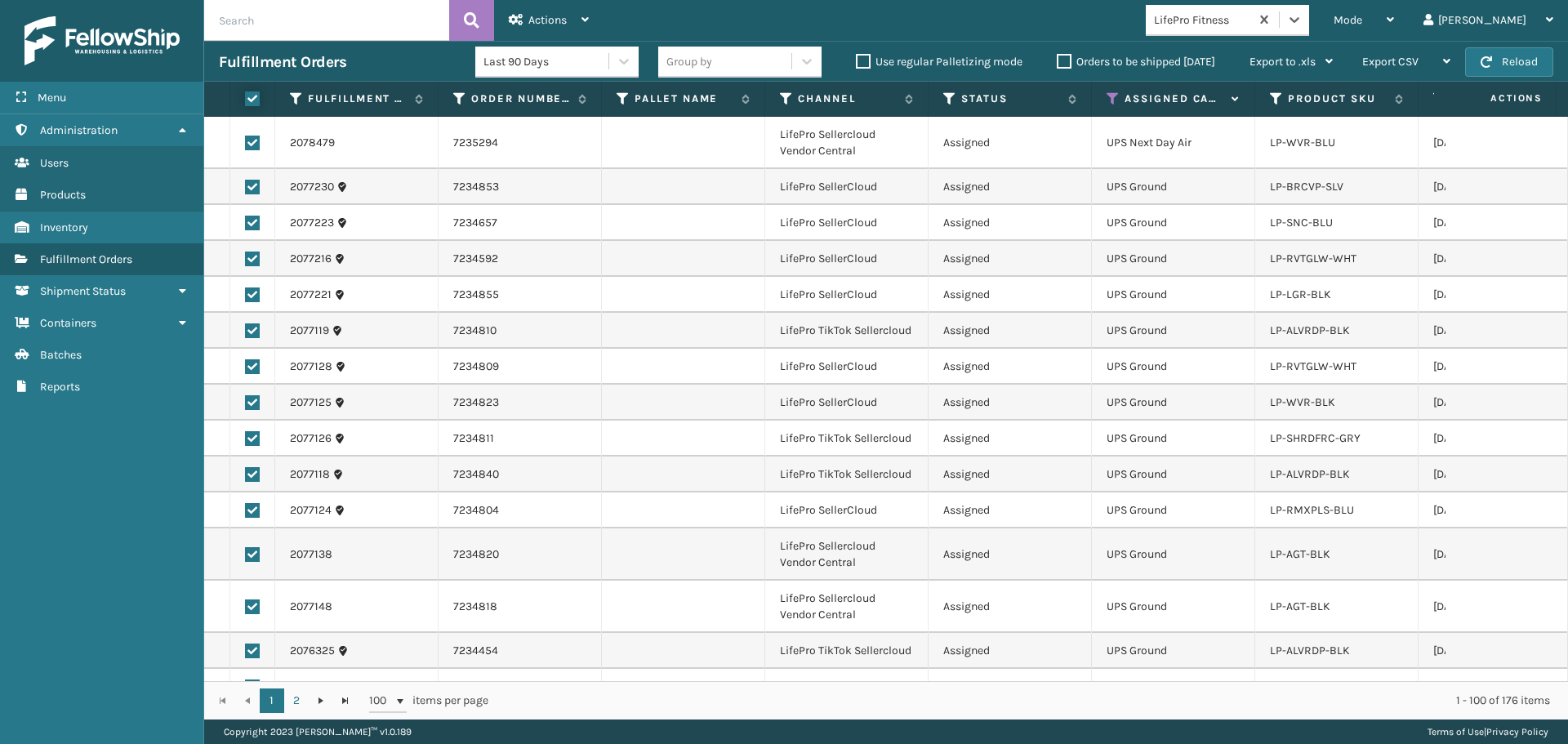
checkbox input "true"
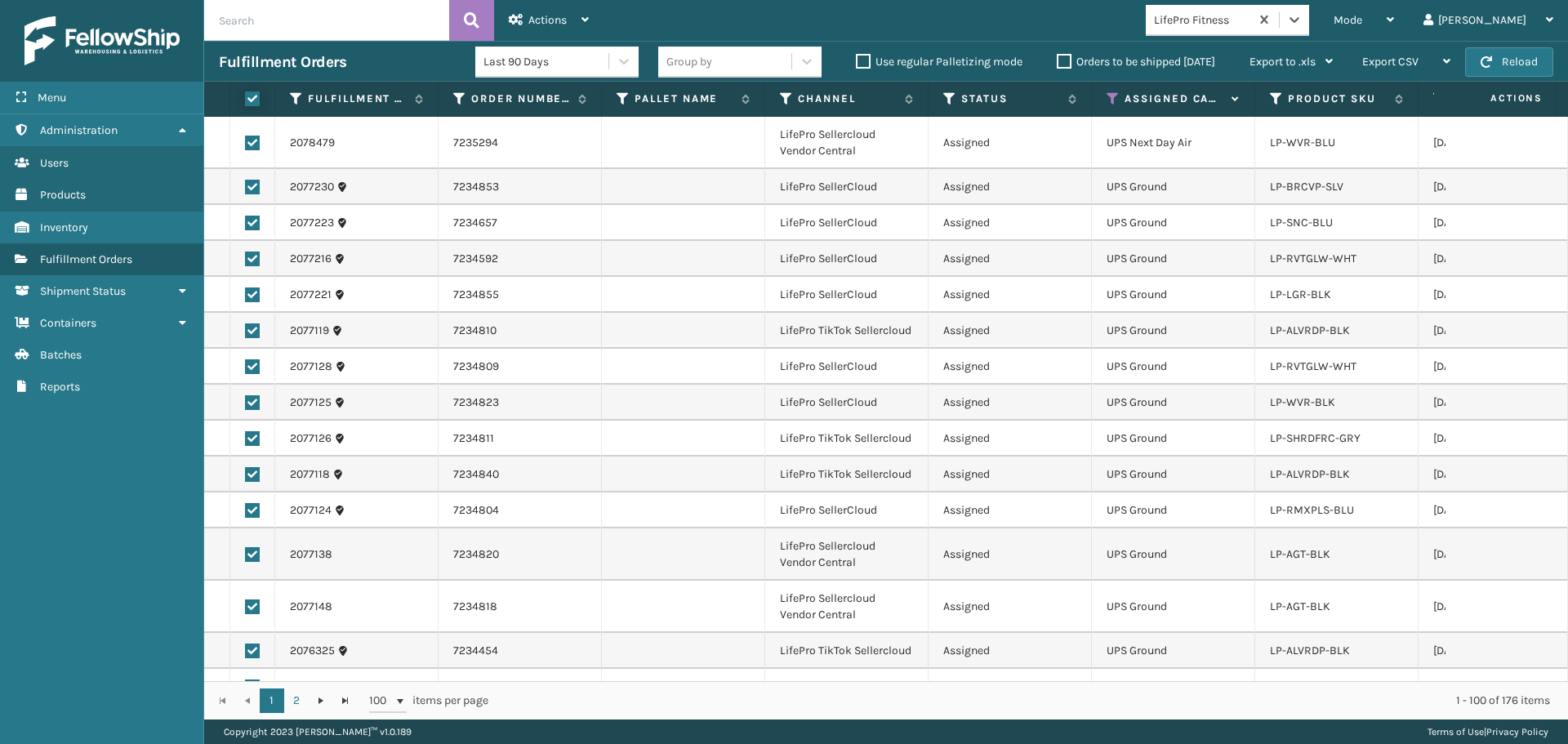
checkbox input "true"
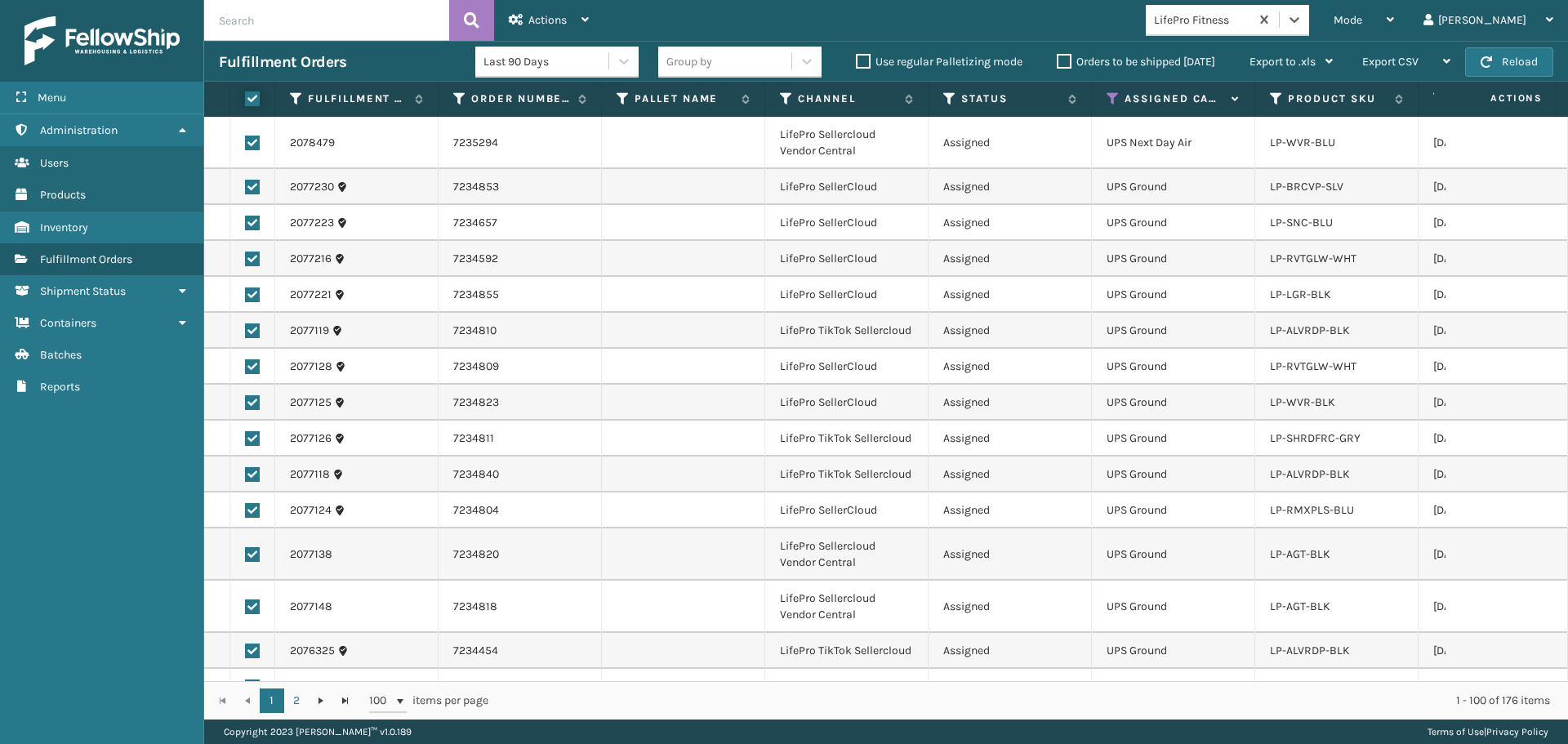
checkbox input "true"
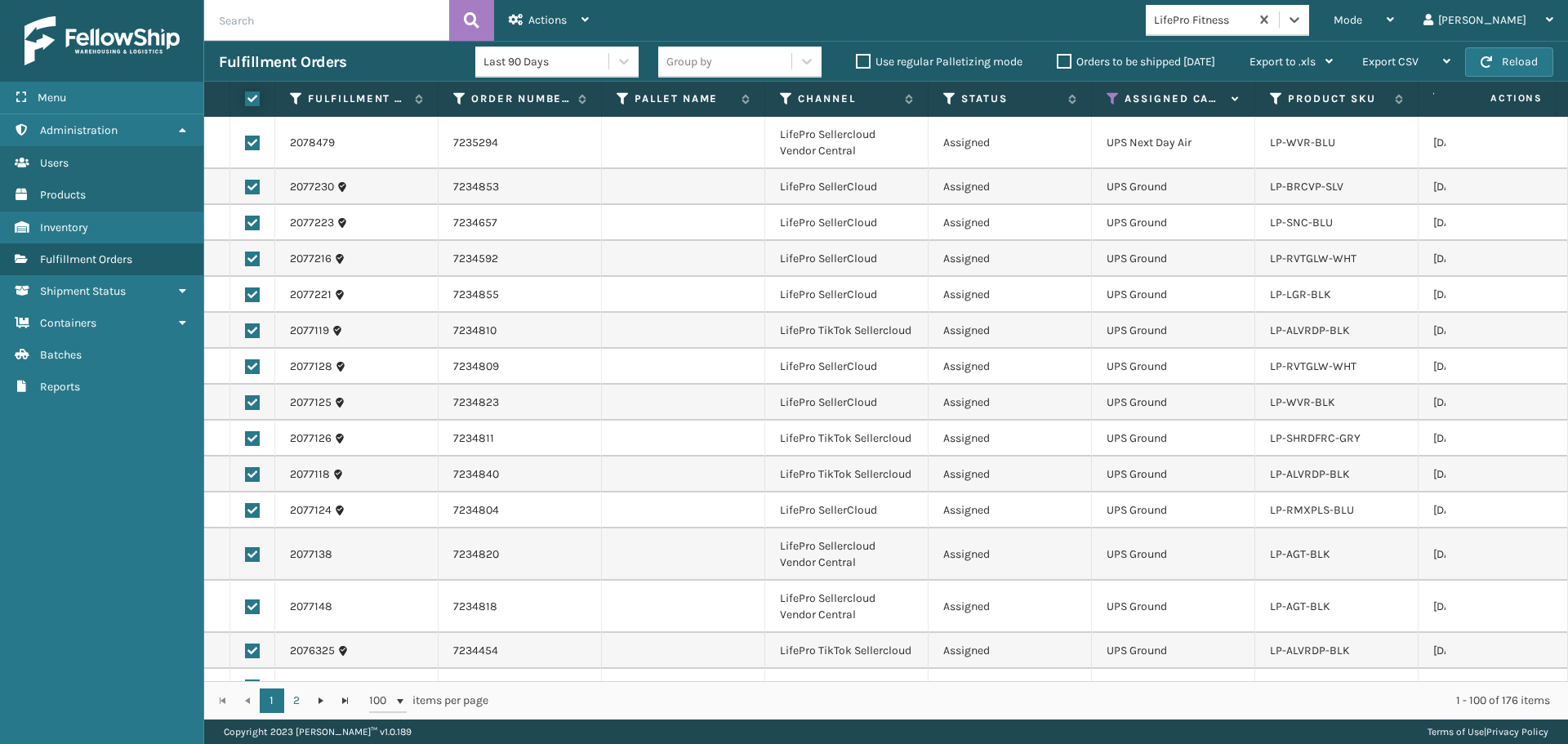
checkbox input "true"
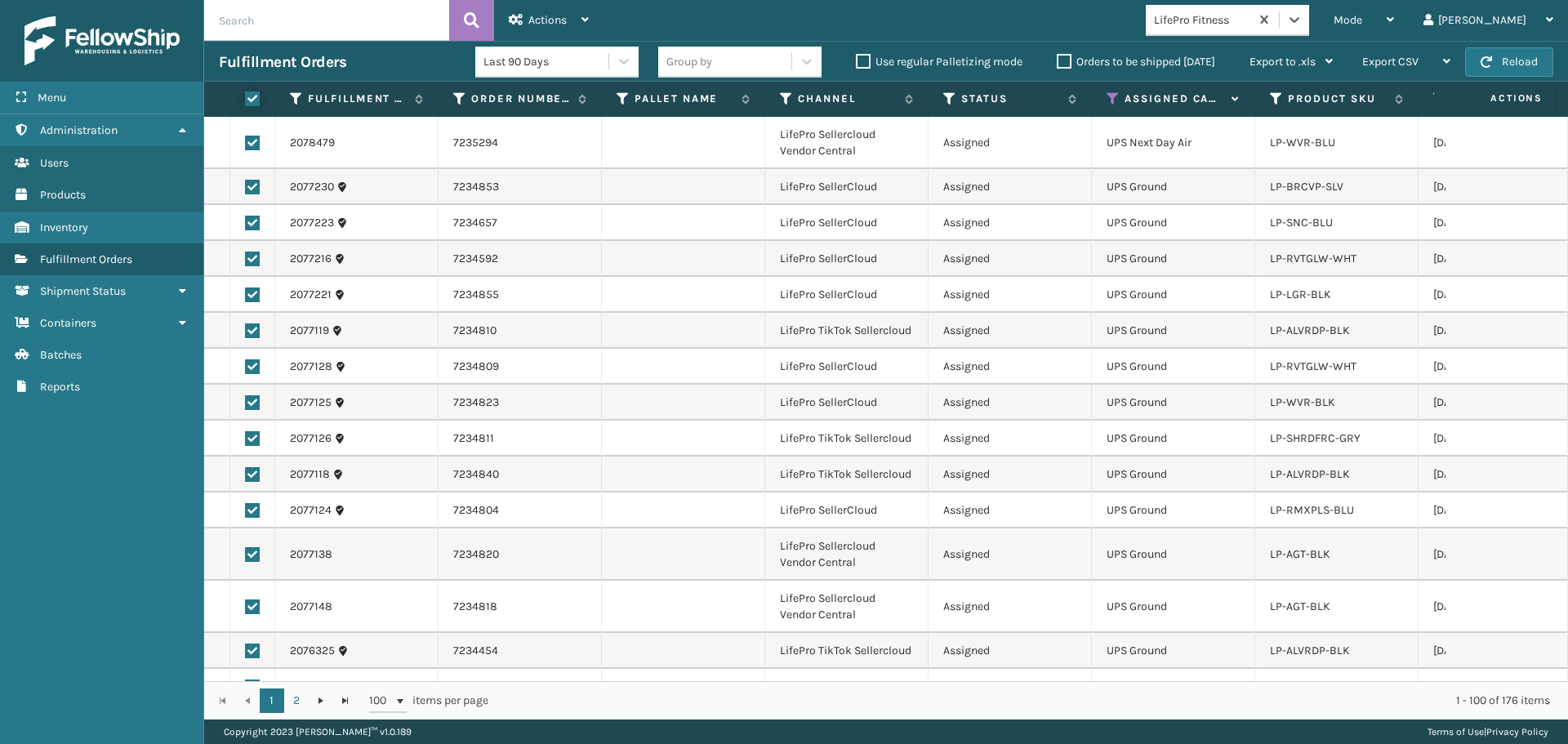
checkbox input "true"
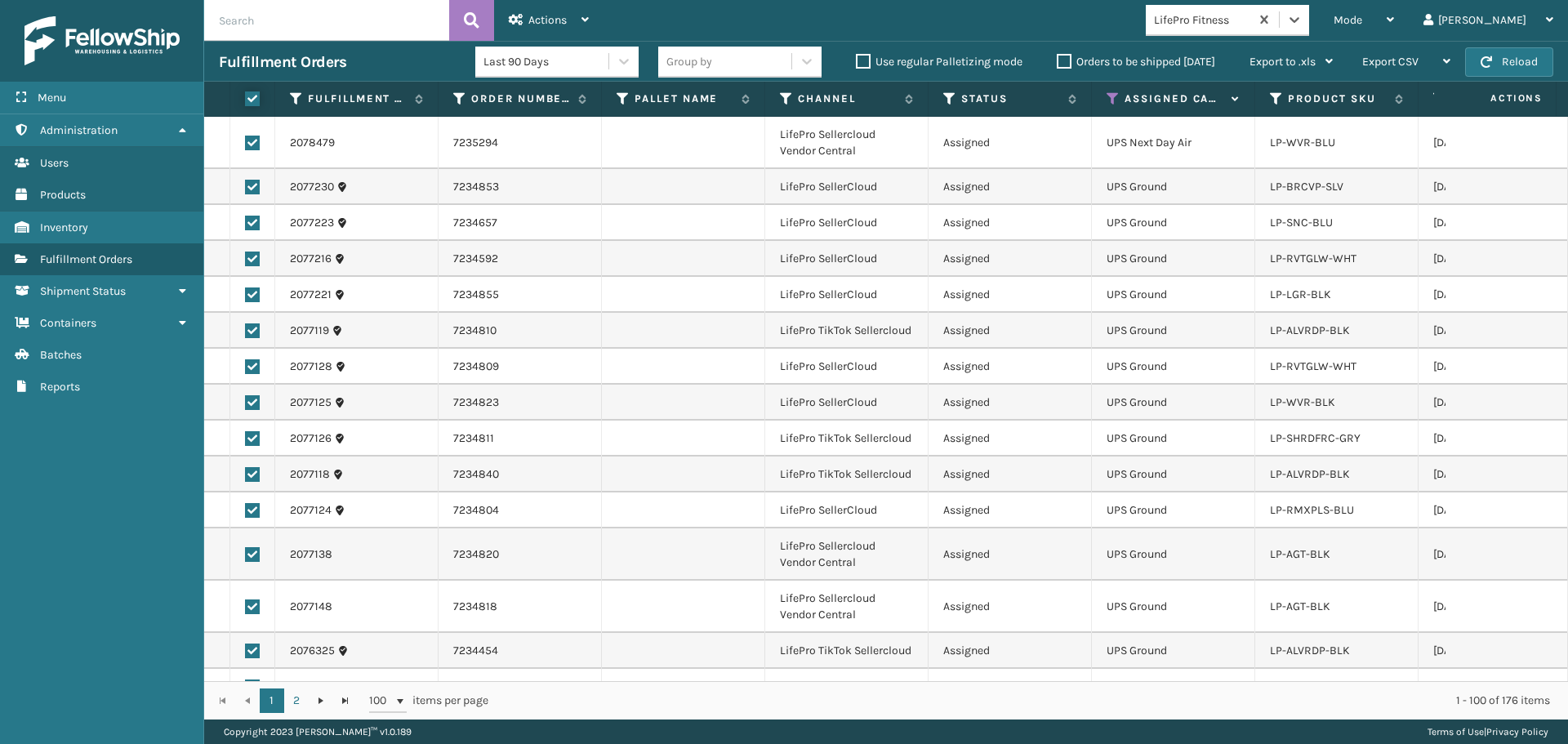
checkbox input "true"
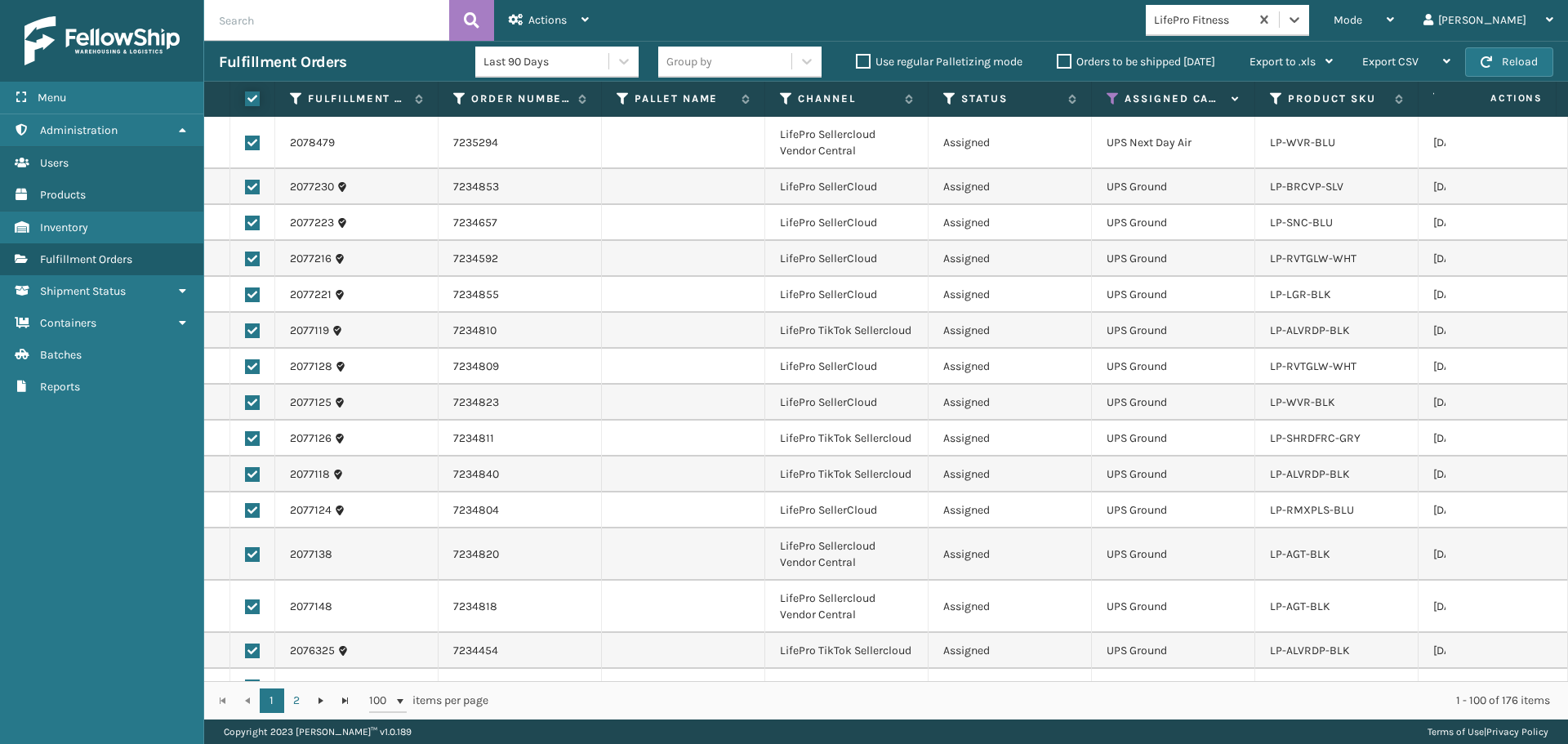
checkbox input "true"
click at [553, 11] on div "Actions" at bounding box center [549, 21] width 80 height 41
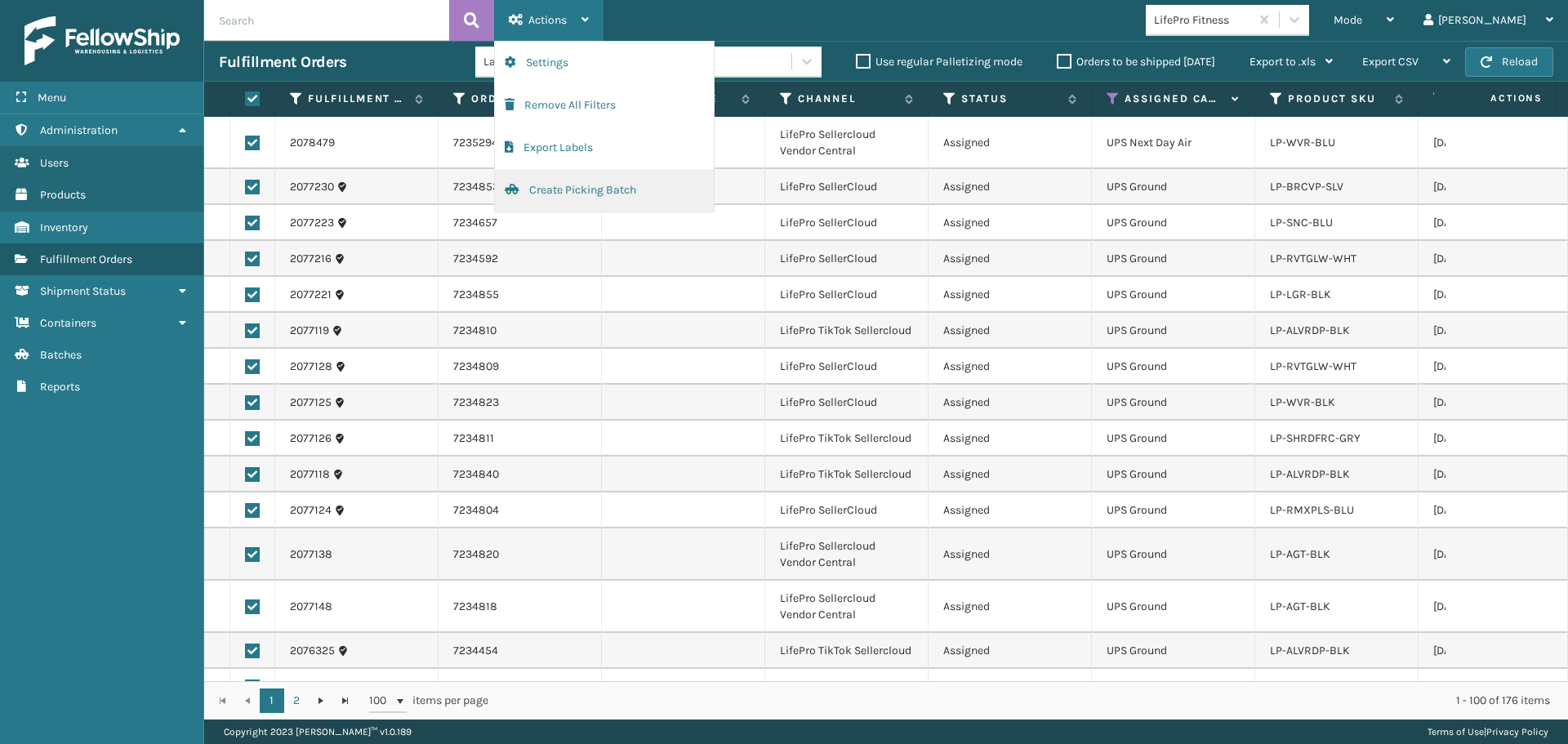
click at [553, 198] on button "Create Picking Batch" at bounding box center [605, 191] width 219 height 43
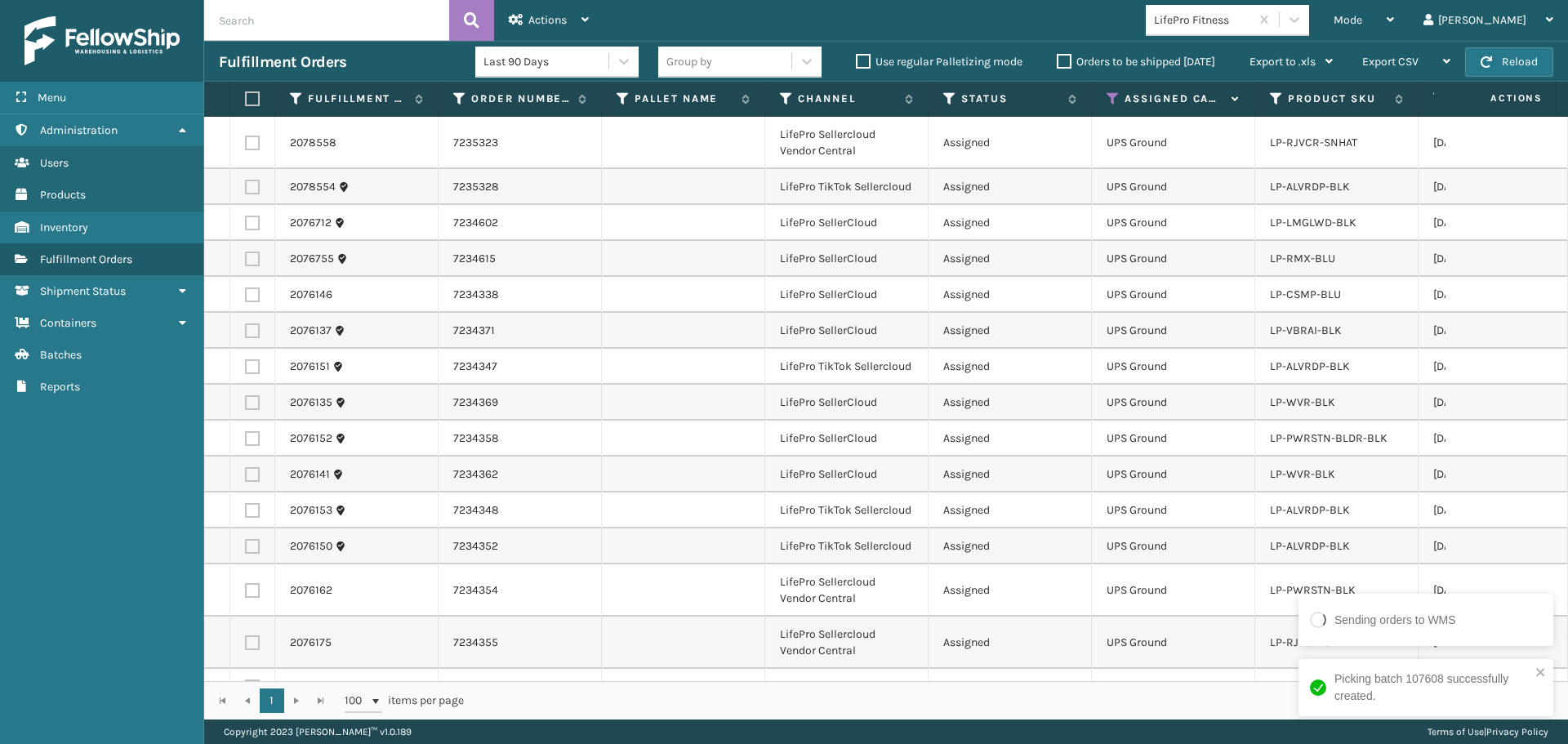
click at [251, 91] on th at bounding box center [252, 98] width 45 height 35
click at [248, 97] on label at bounding box center [249, 98] width 9 height 15
click at [246, 97] on input "checkbox" at bounding box center [245, 99] width 1 height 10
checkbox input "true"
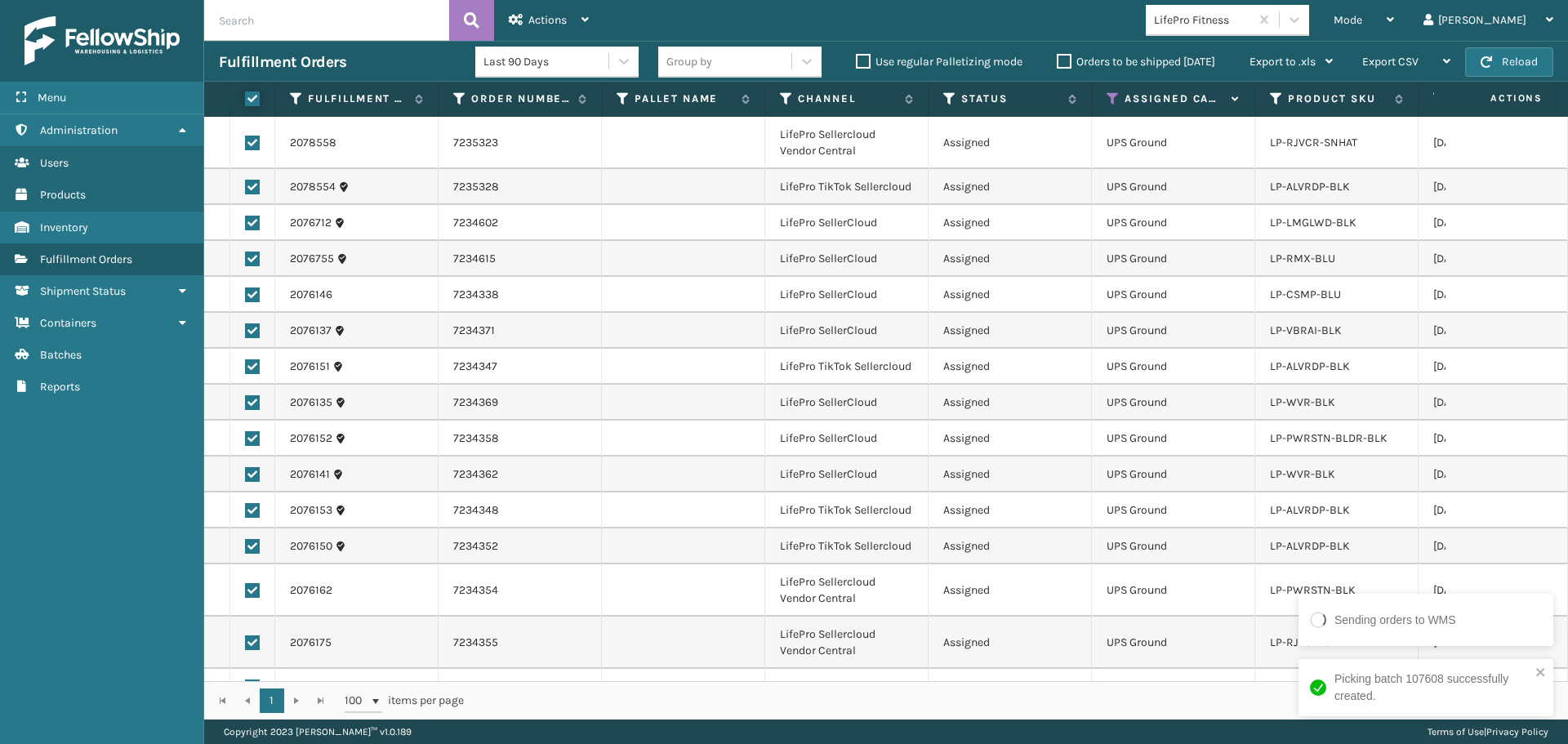
checkbox input "true"
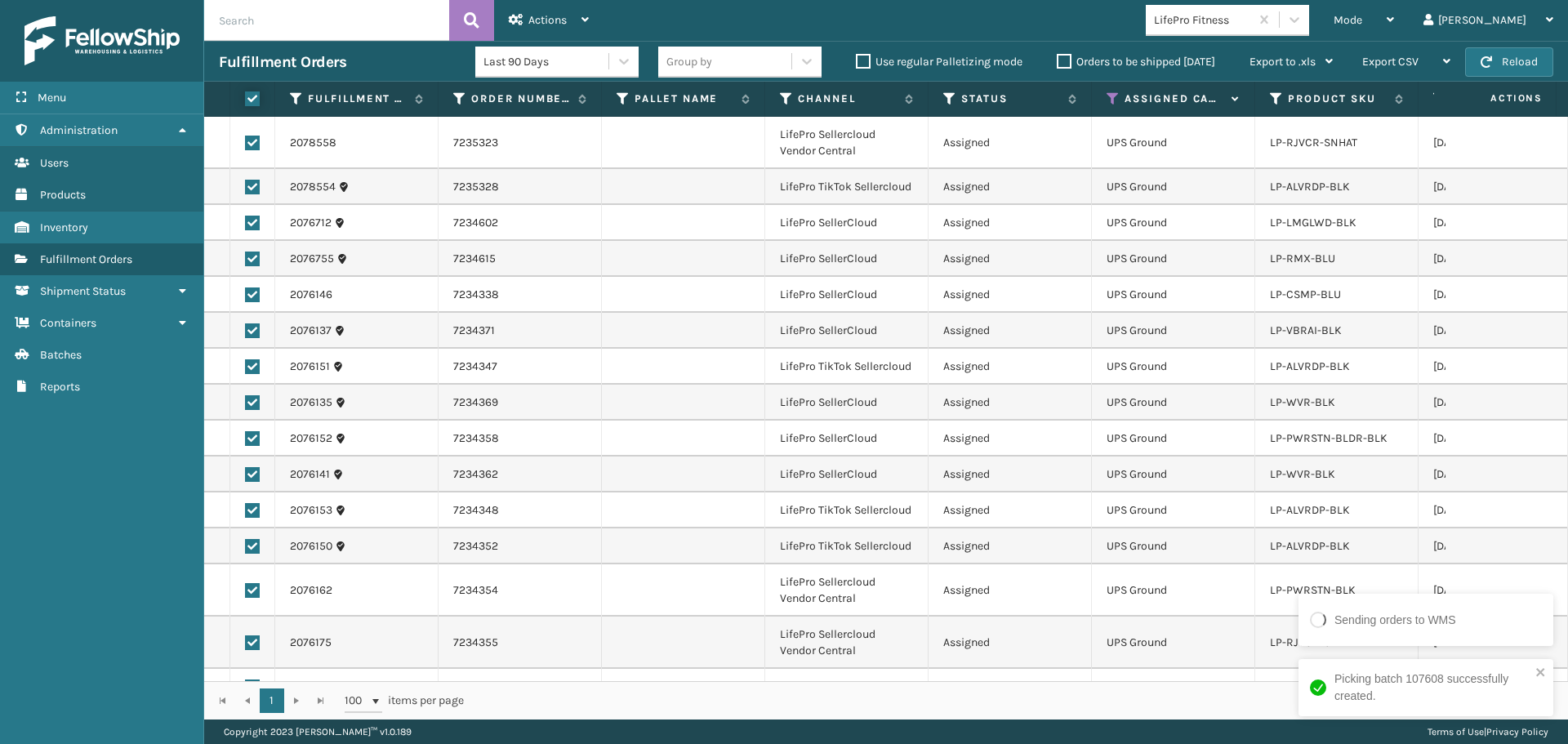
checkbox input "true"
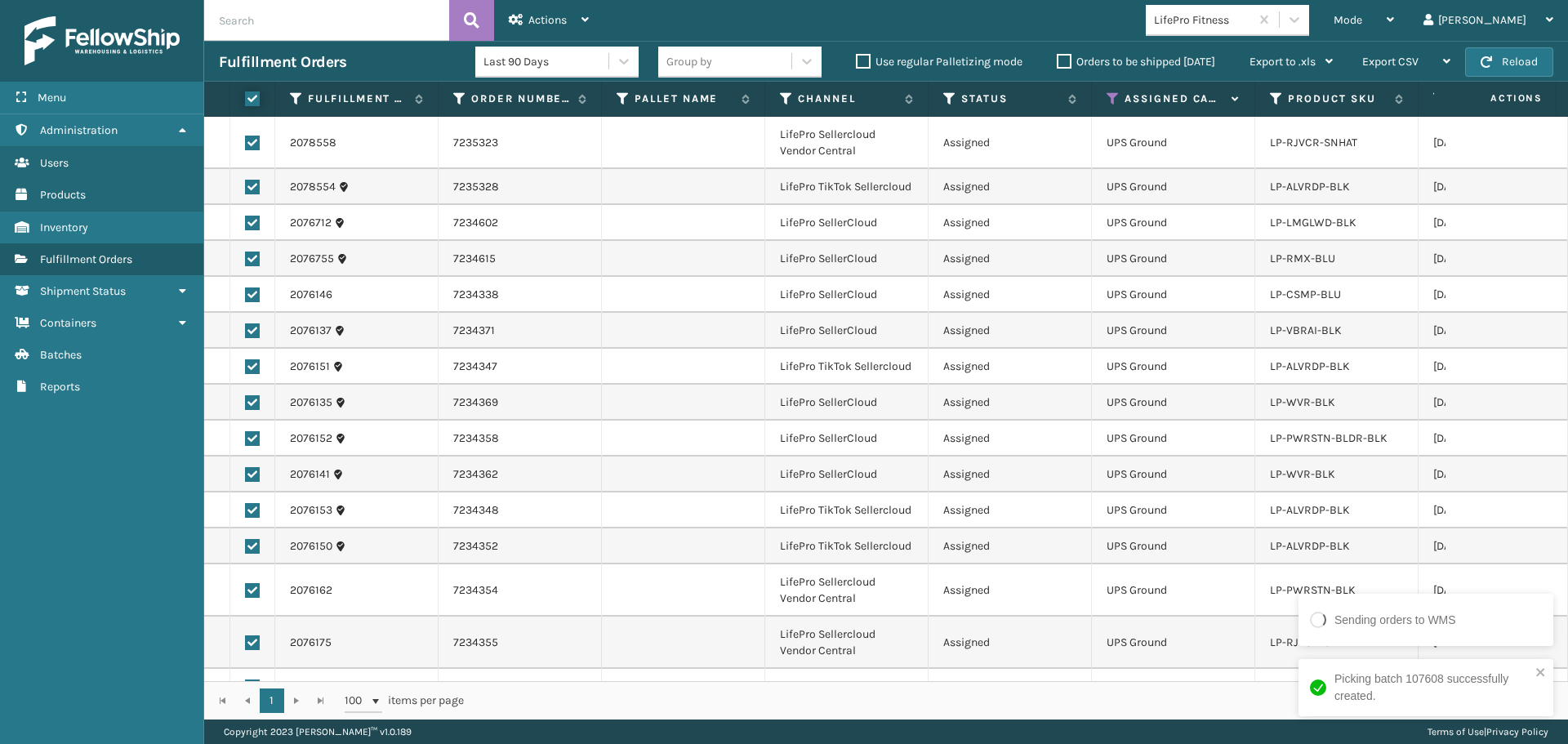
checkbox input "true"
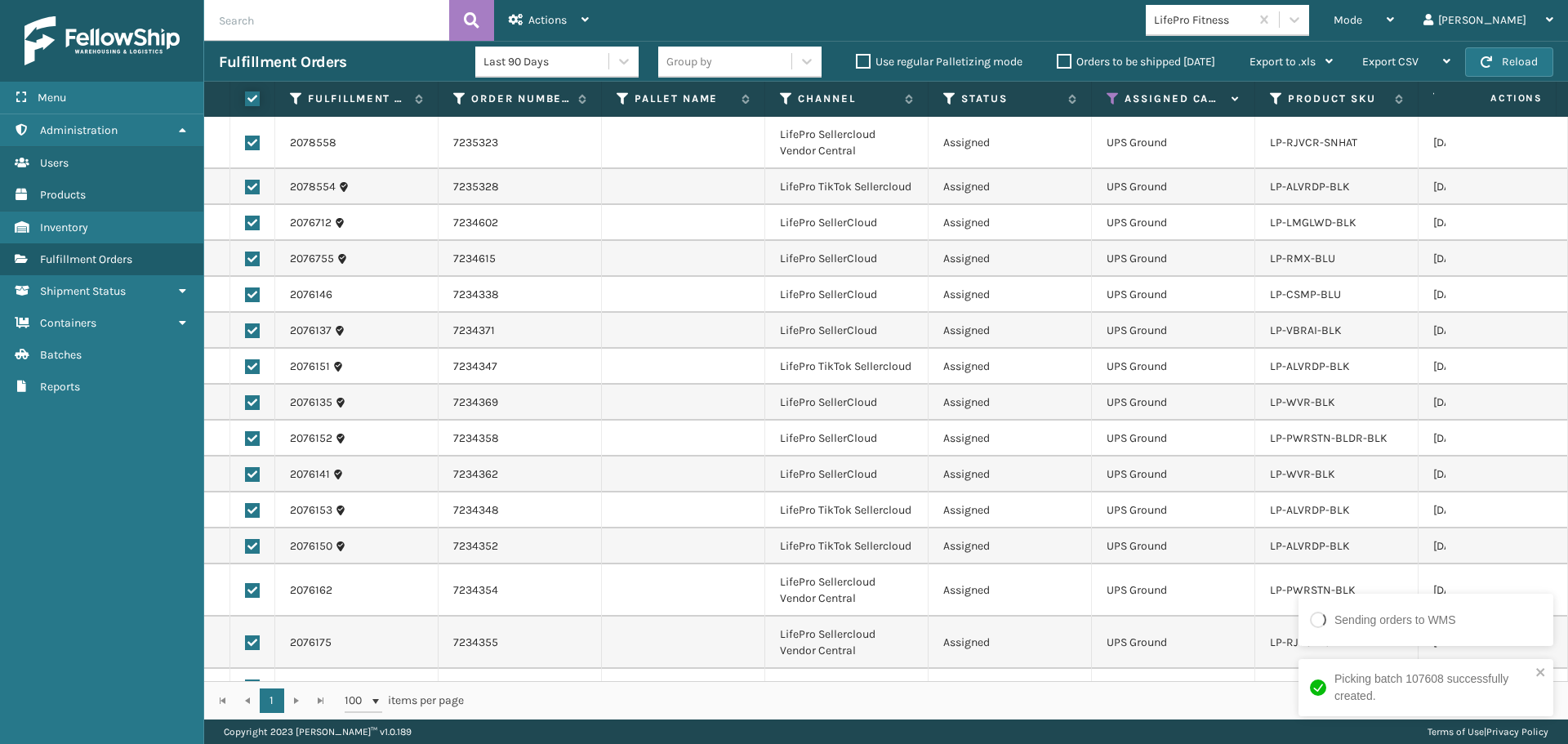
checkbox input "true"
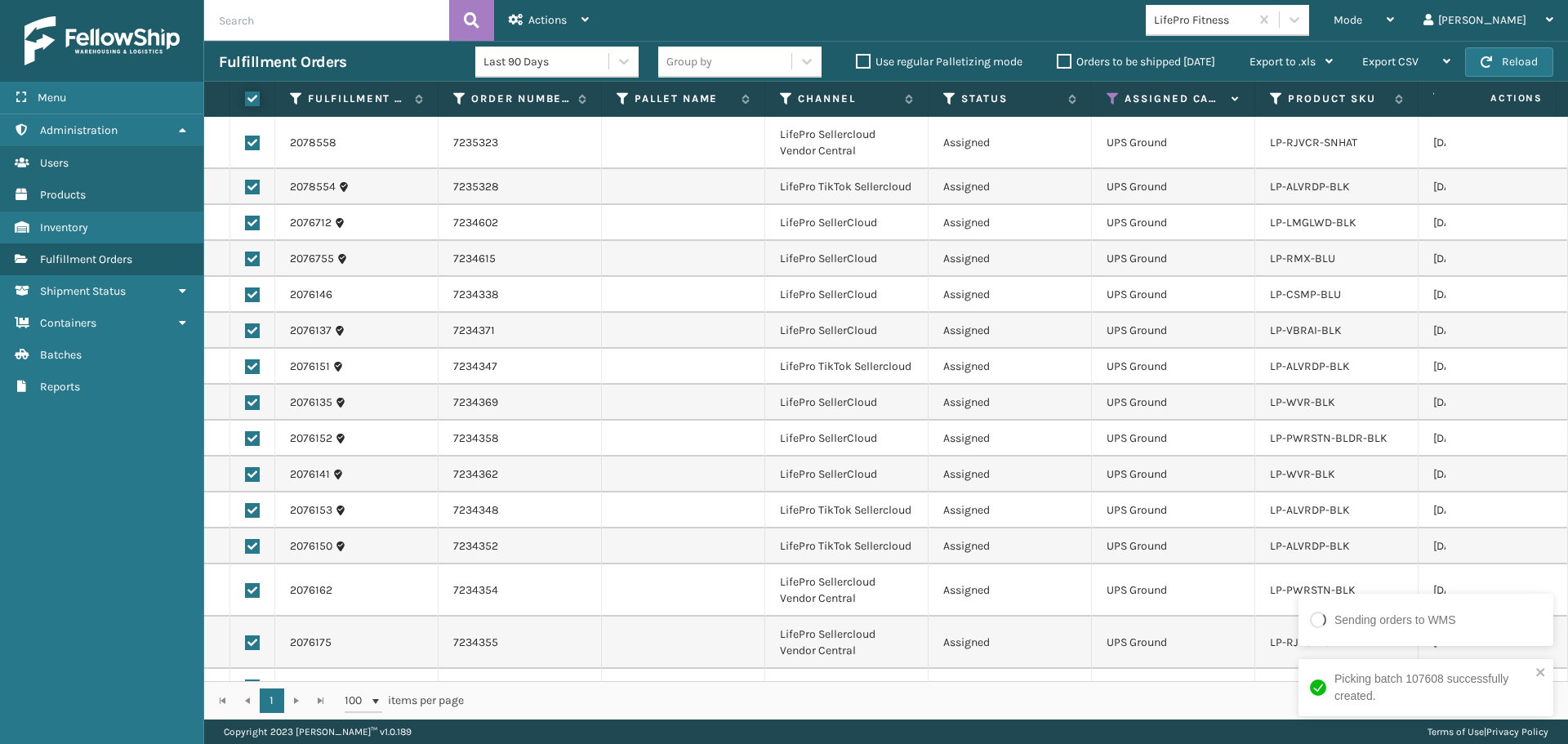
checkbox input "true"
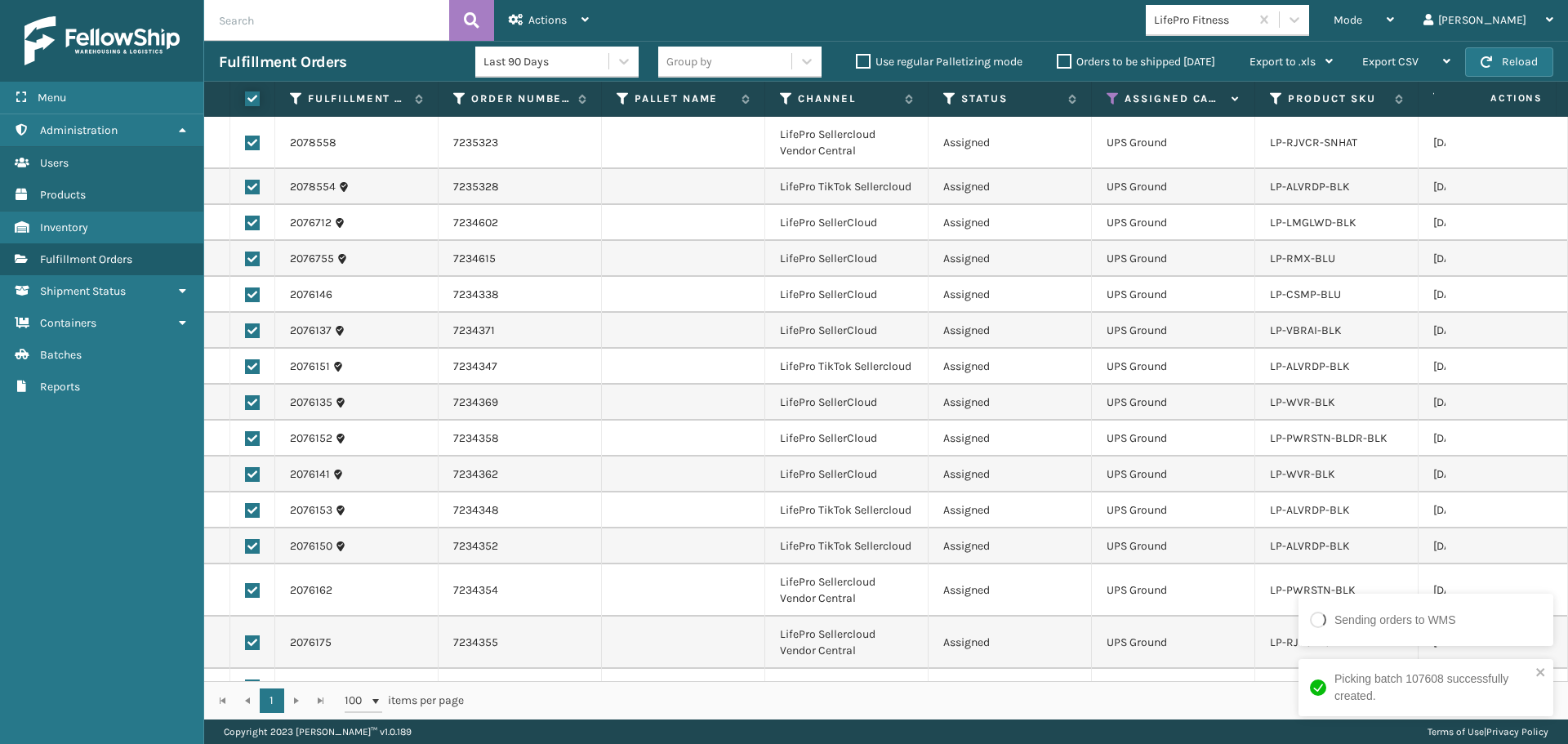
checkbox input "true"
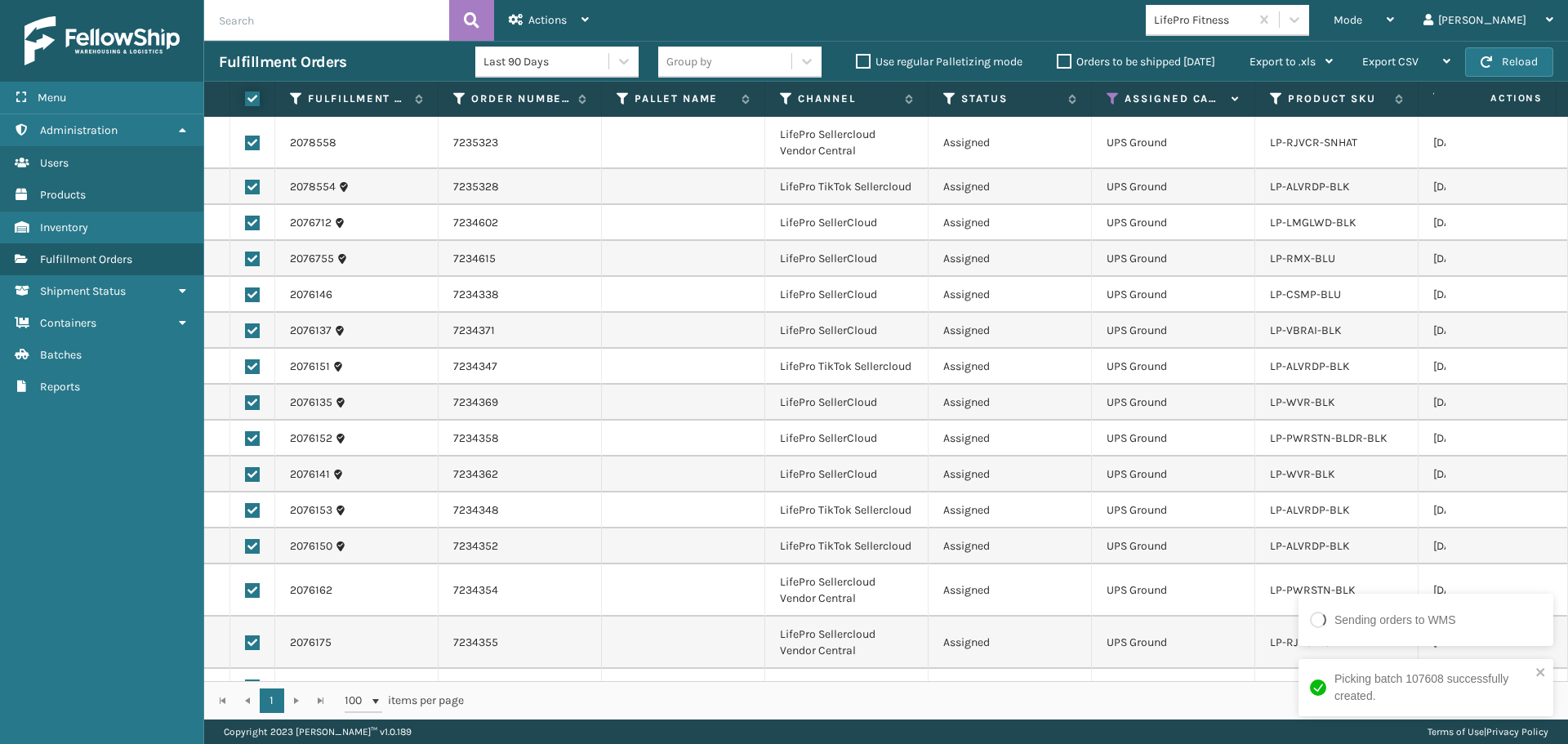
checkbox input "true"
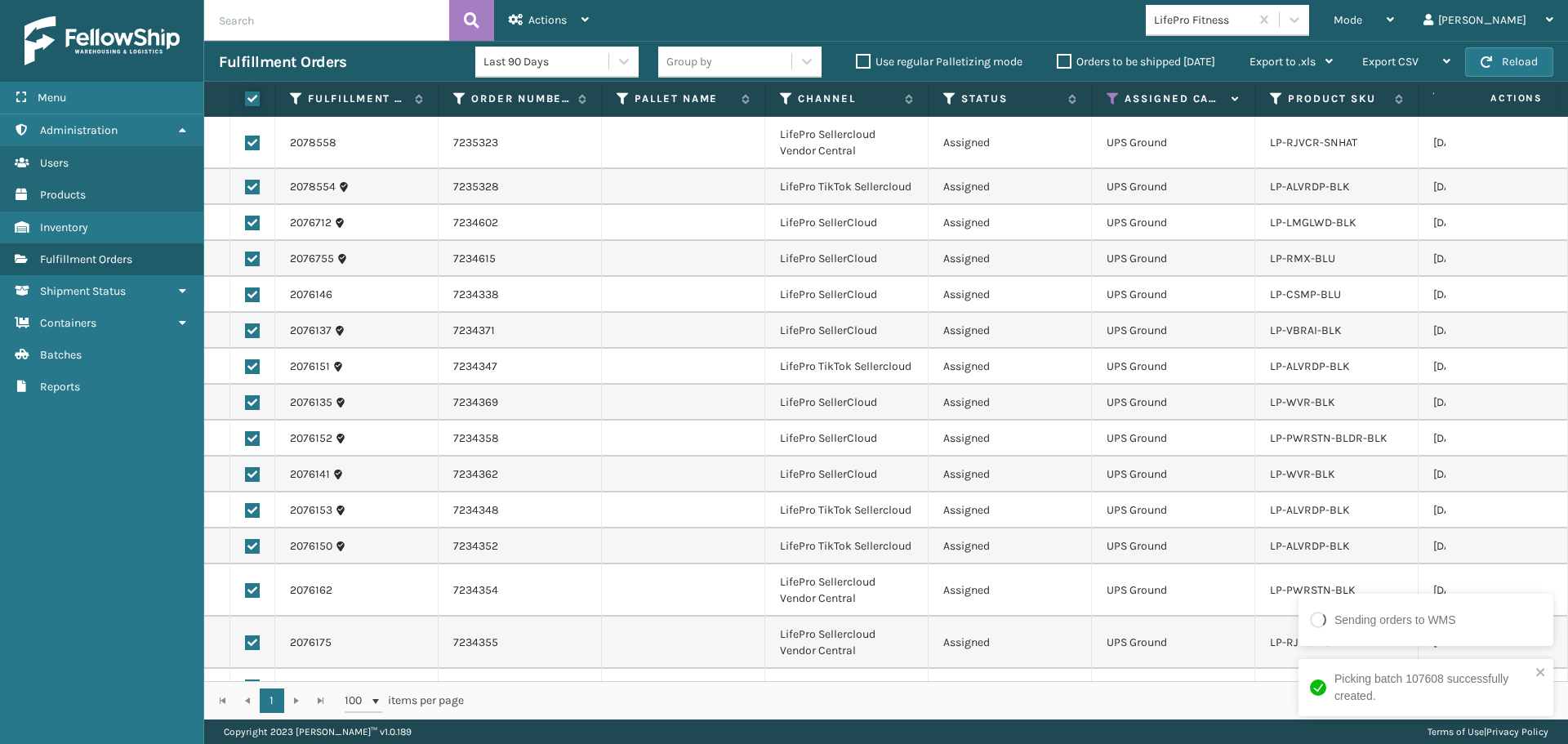
checkbox input "true"
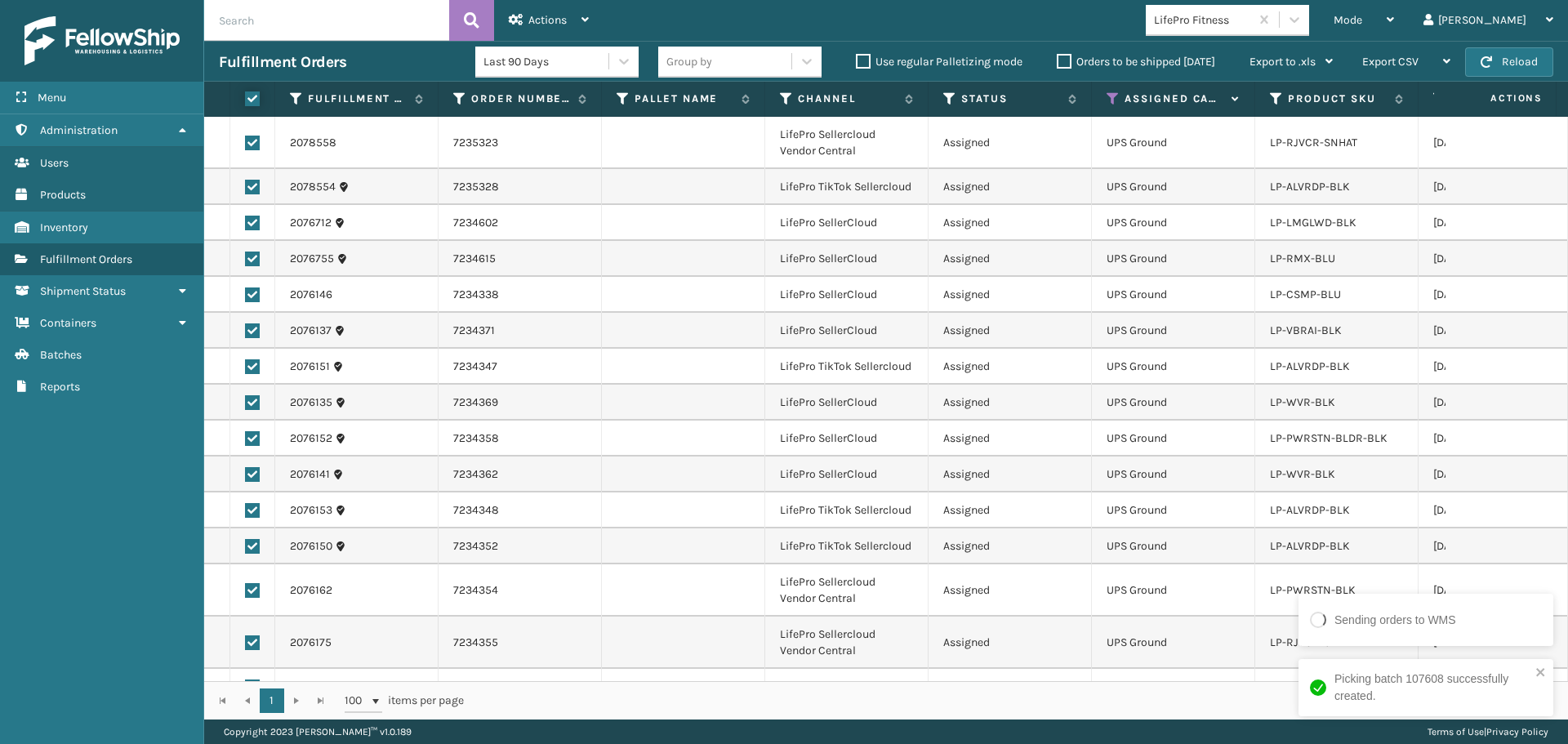
checkbox input "true"
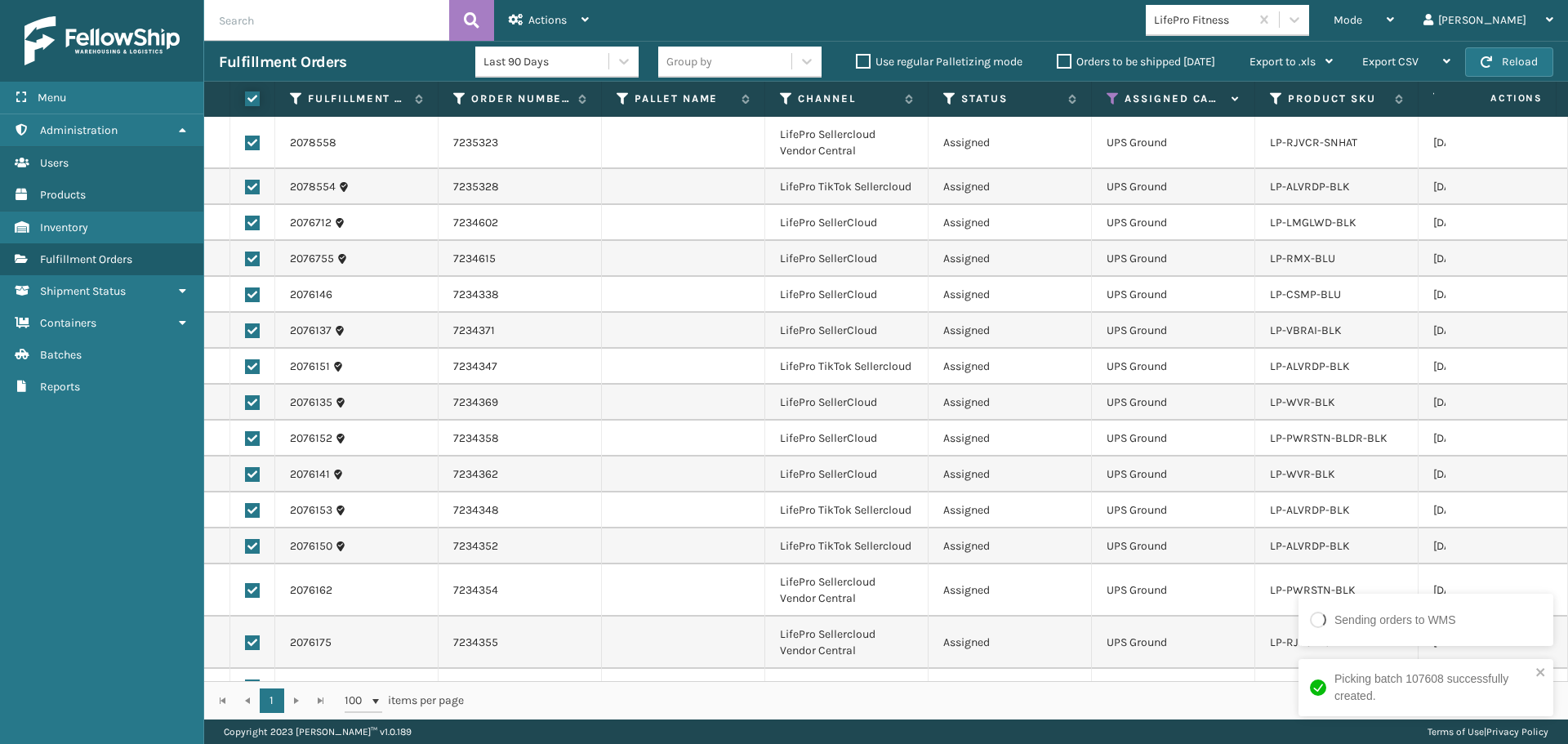
checkbox input "true"
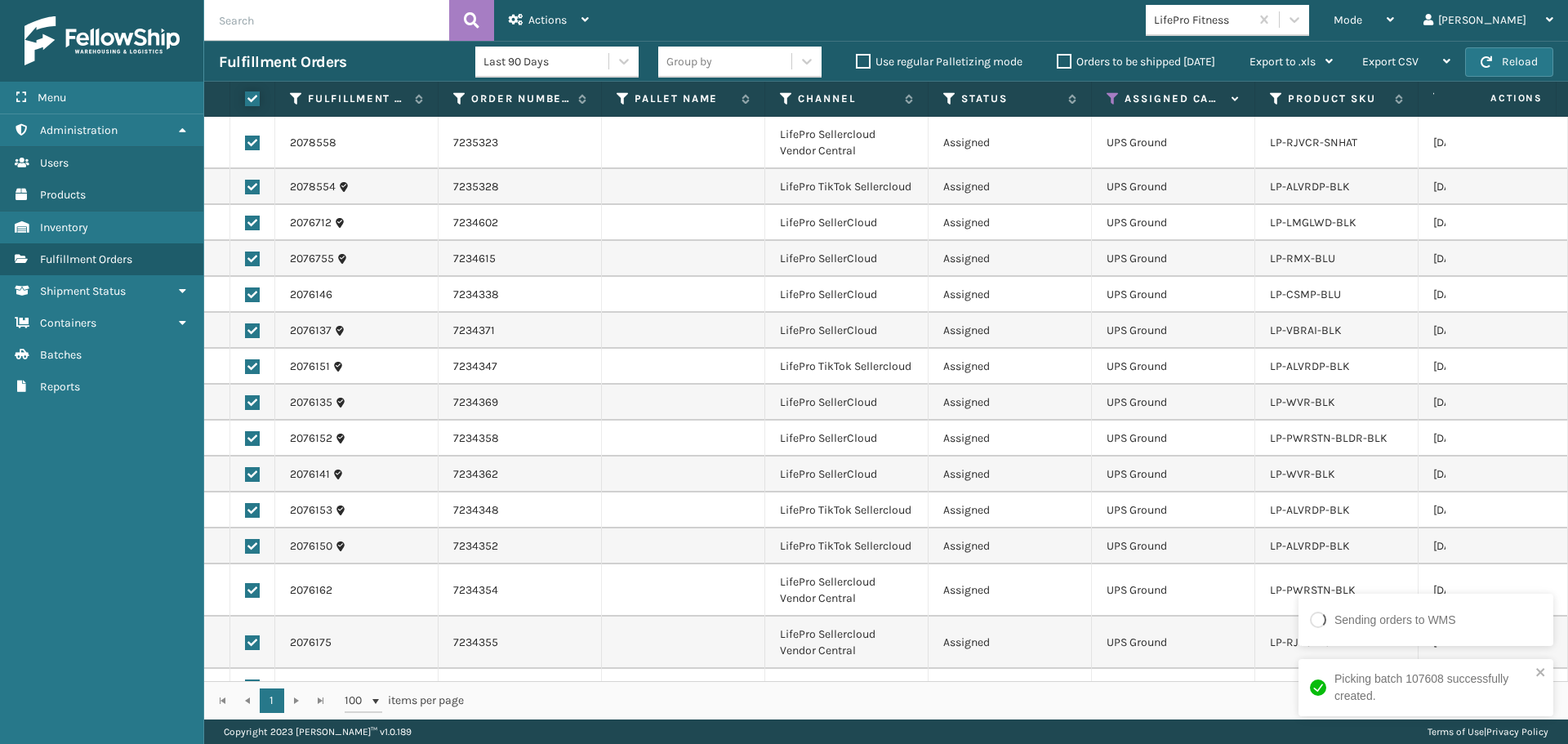
checkbox input "true"
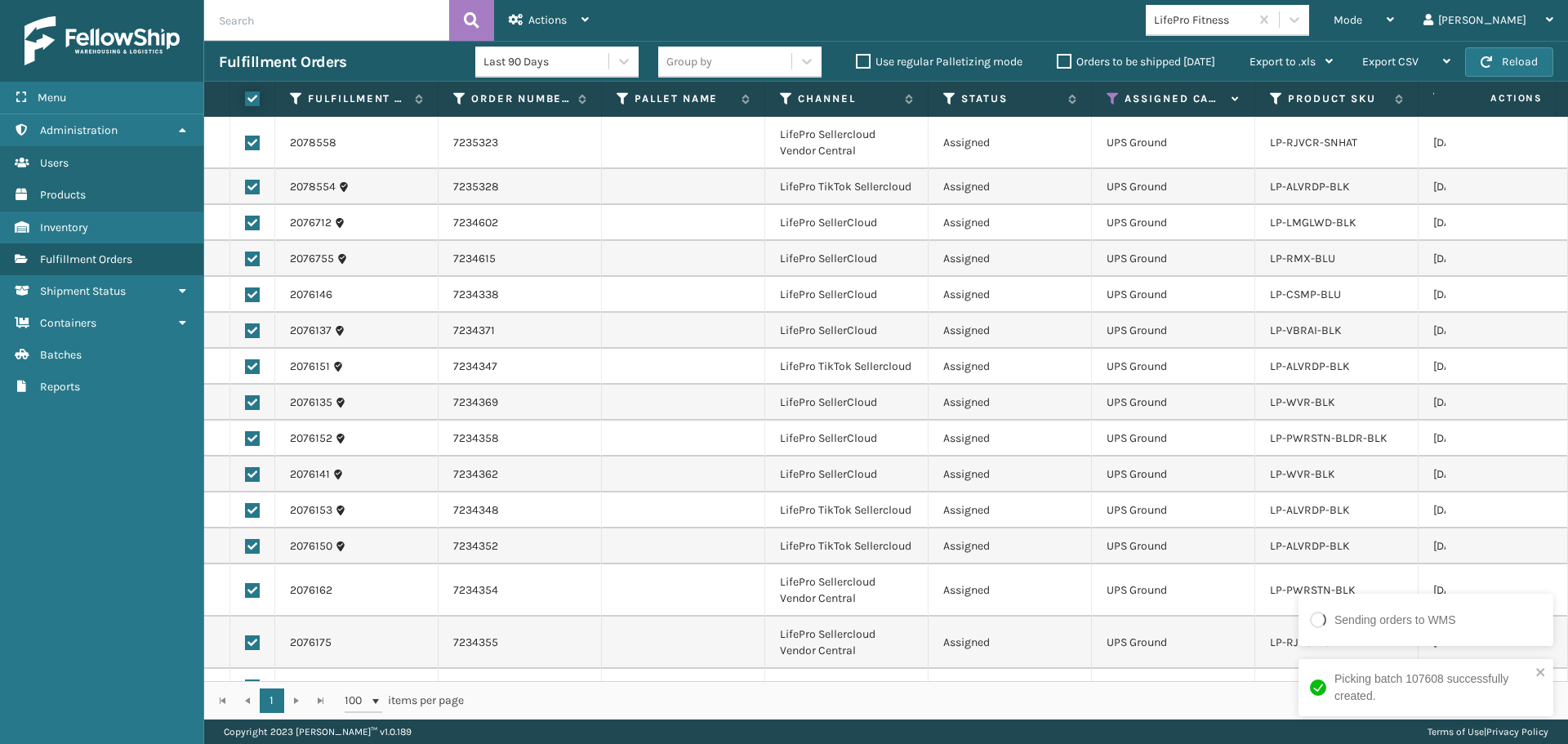
checkbox input "true"
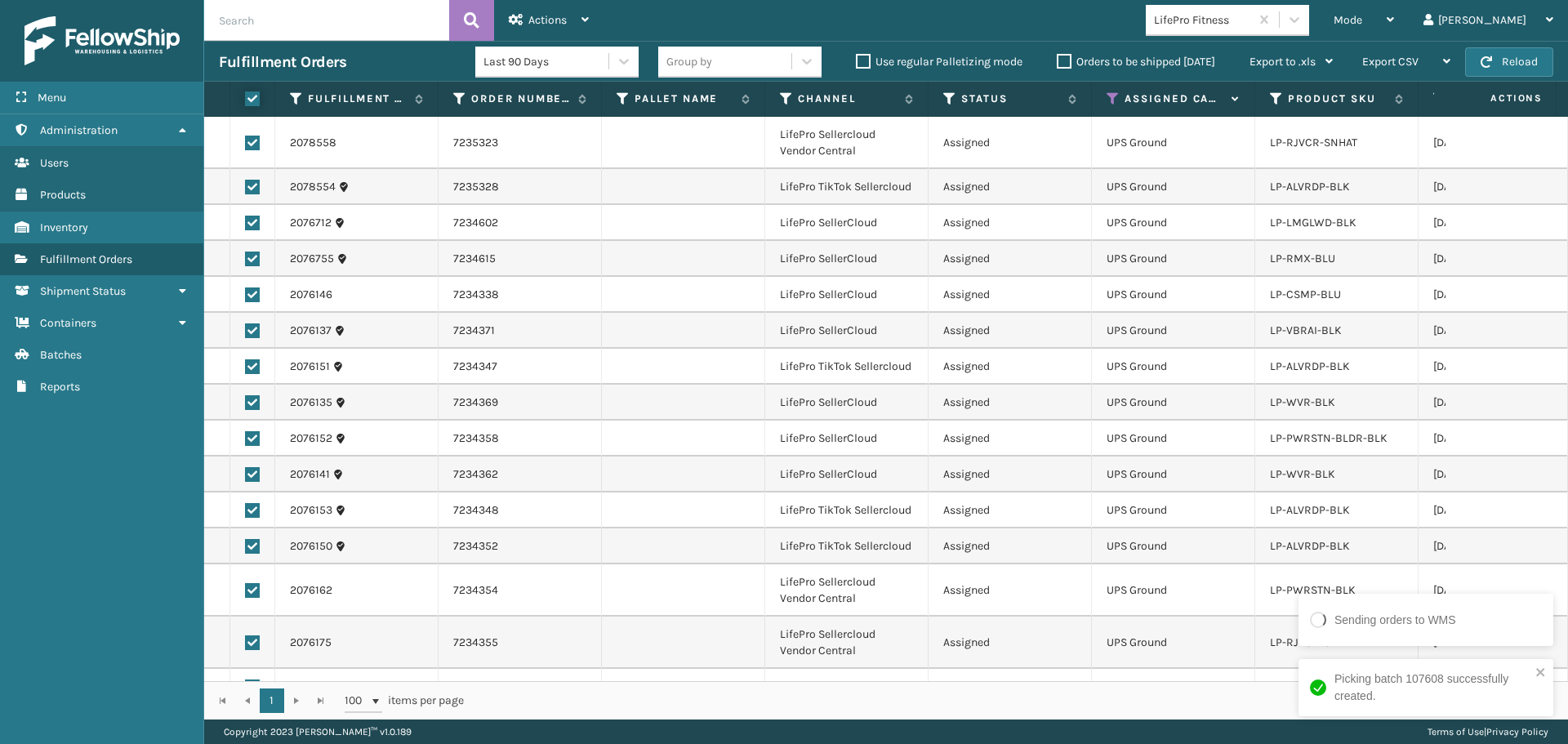
checkbox input "true"
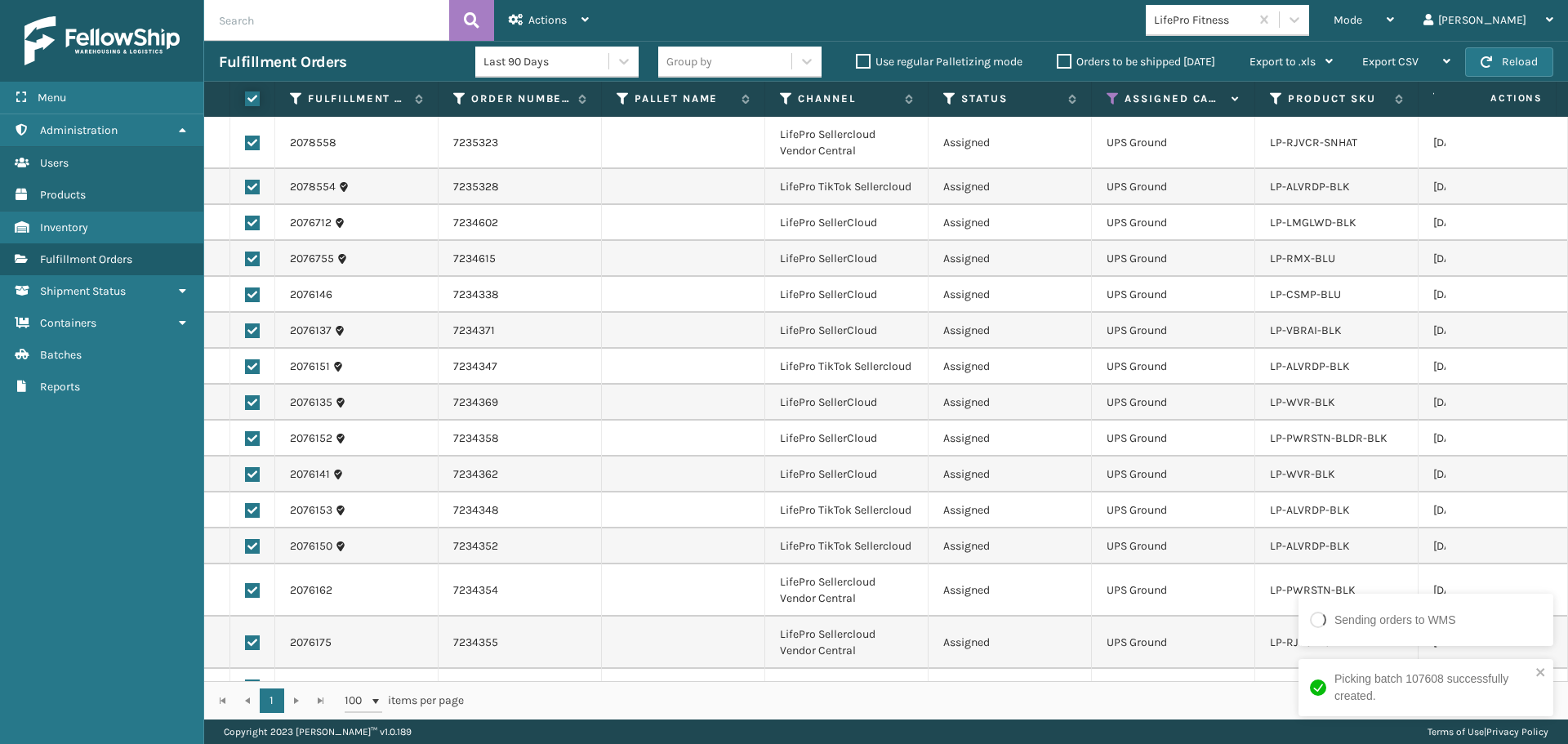
checkbox input "true"
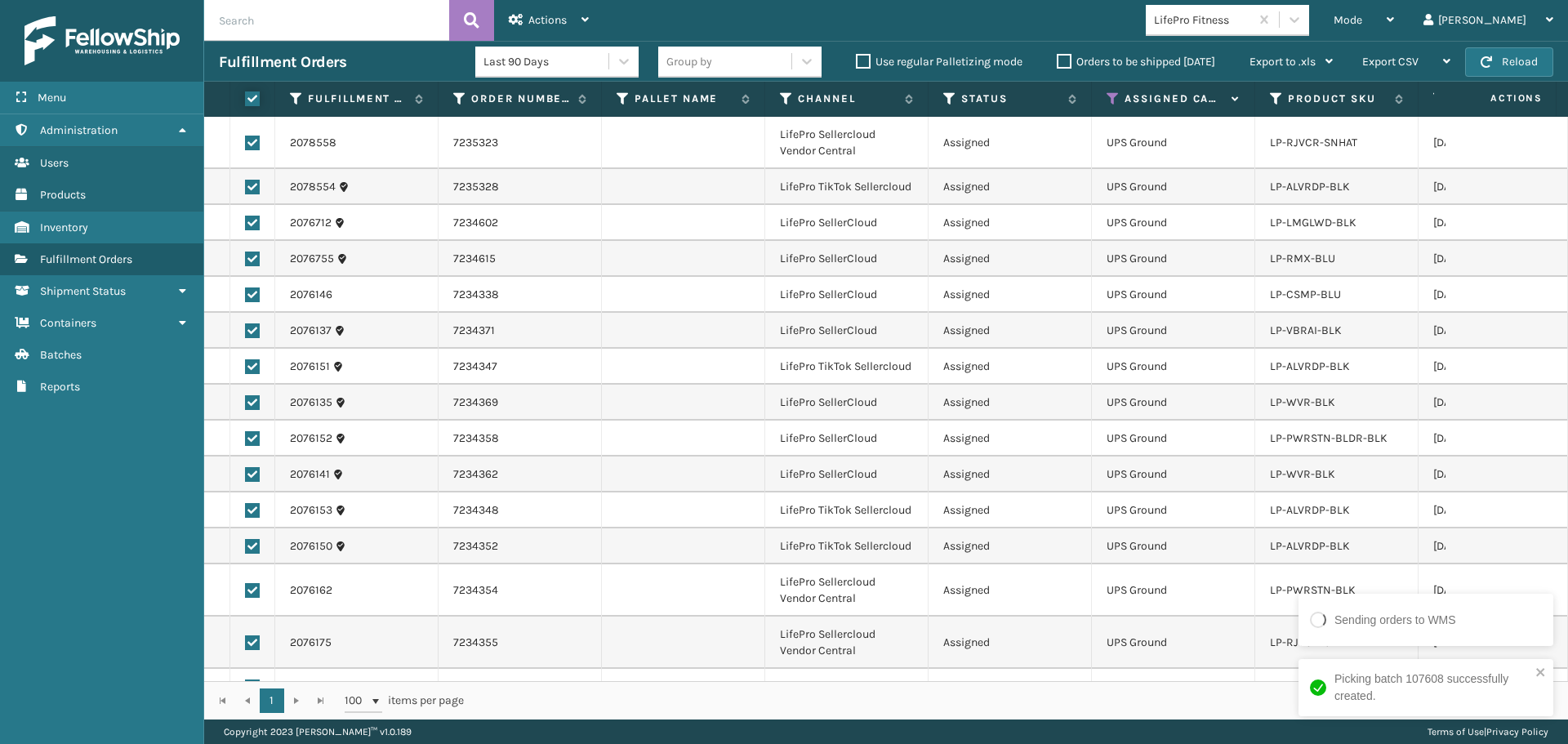
checkbox input "true"
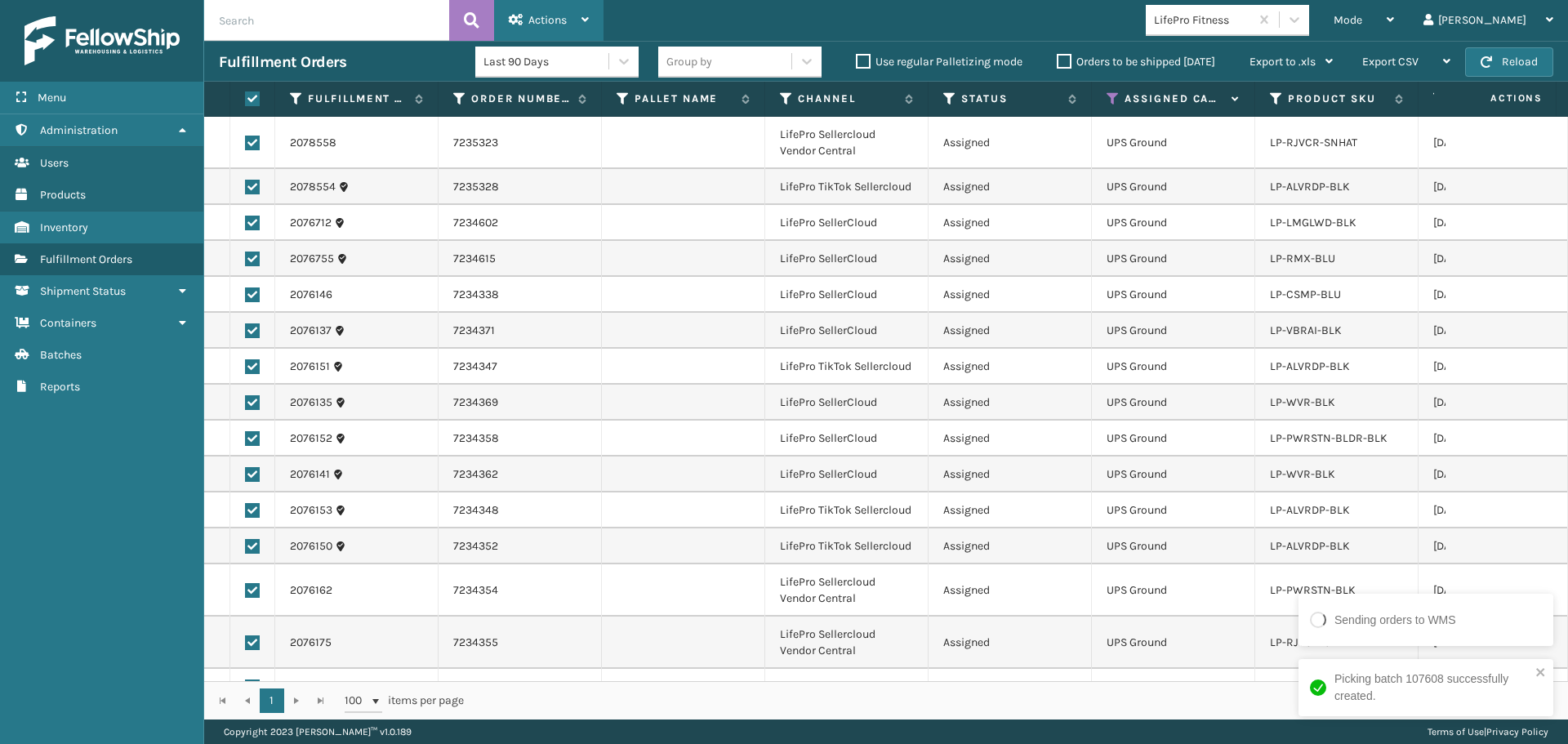
drag, startPoint x: 547, startPoint y: 20, endPoint x: 559, endPoint y: 70, distance: 51.4
click at [546, 21] on span "Actions" at bounding box center [547, 20] width 38 height 14
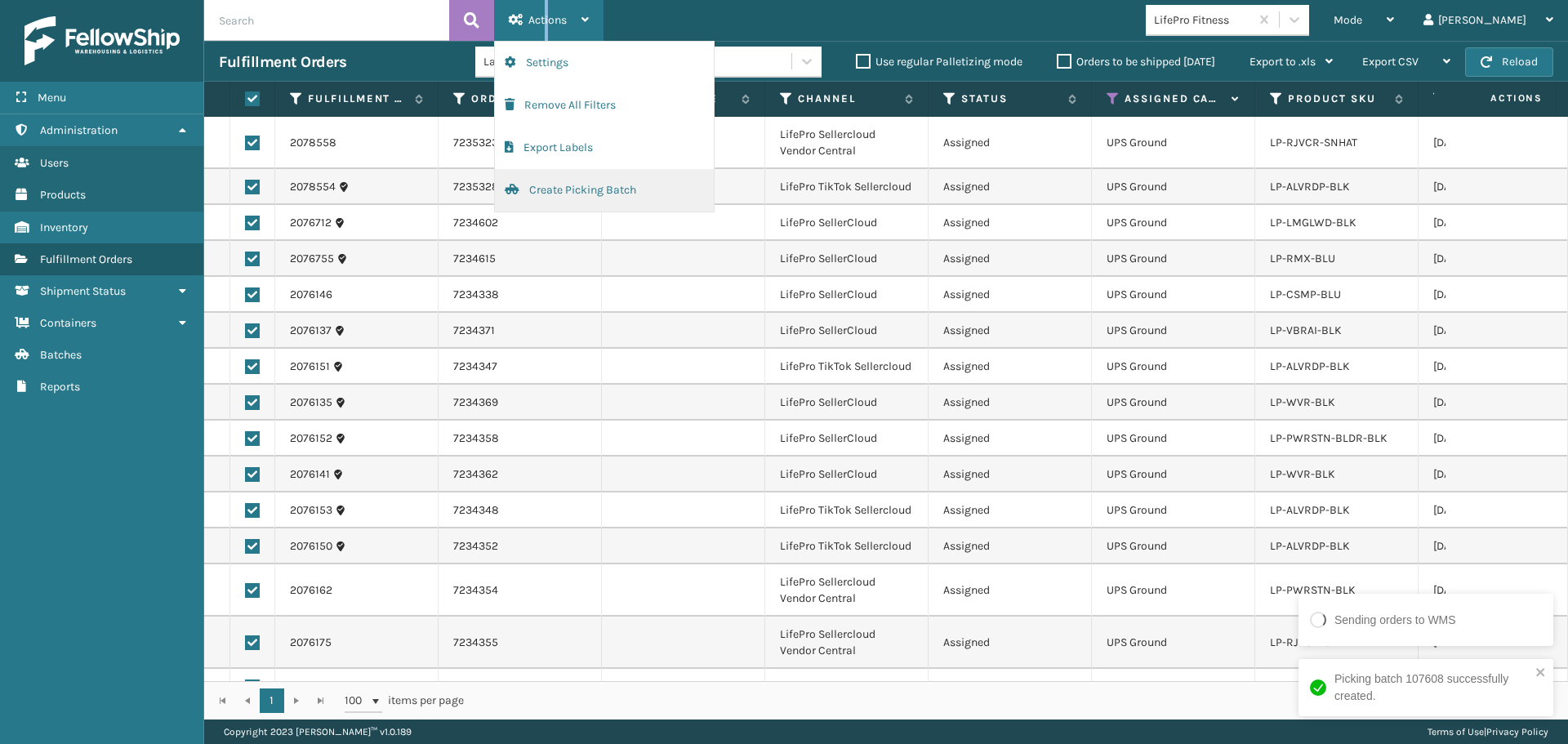
click at [584, 189] on button "Create Picking Batch" at bounding box center [605, 191] width 219 height 43
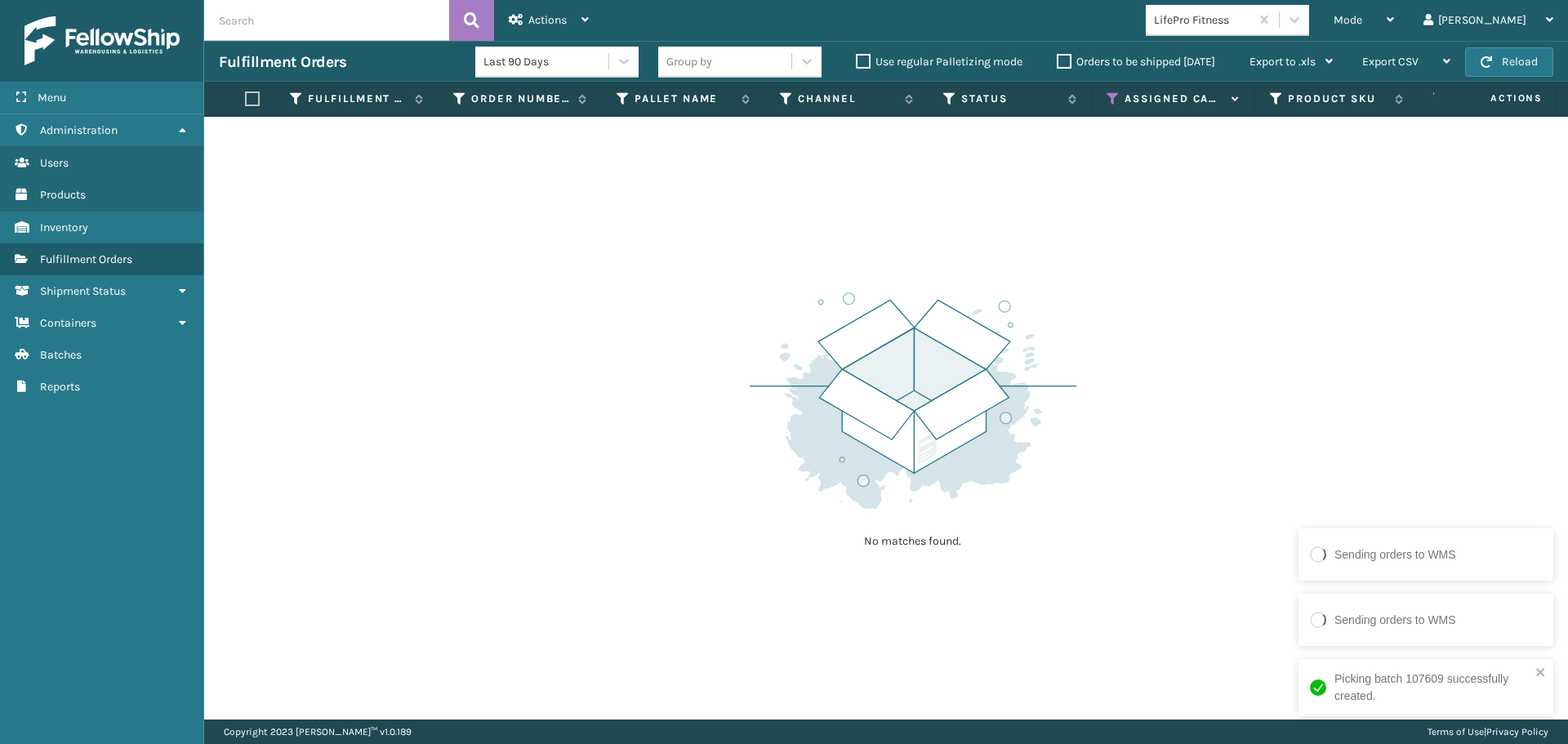
click at [1282, 1] on div "Mode Regular Mode Picking Mode Labeling Mode Exit Scan Mode LifePro Fitness Sil…" at bounding box center [1086, 21] width 965 height 41
click at [1251, 17] on div "LifePro Fitness" at bounding box center [1203, 20] width 98 height 17
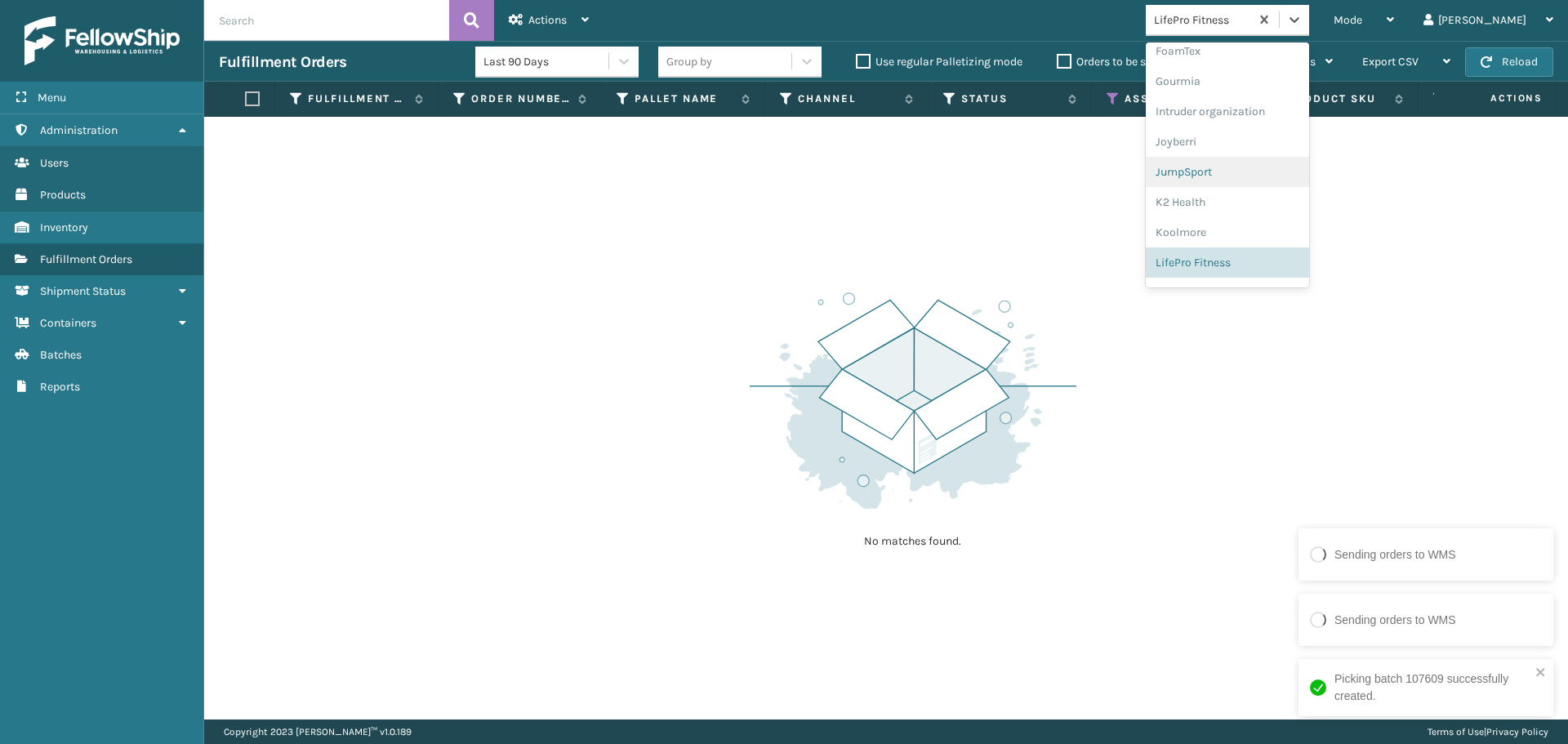
scroll to position [0, 0]
click at [1264, 272] on div "Brightech" at bounding box center [1228, 272] width 163 height 30
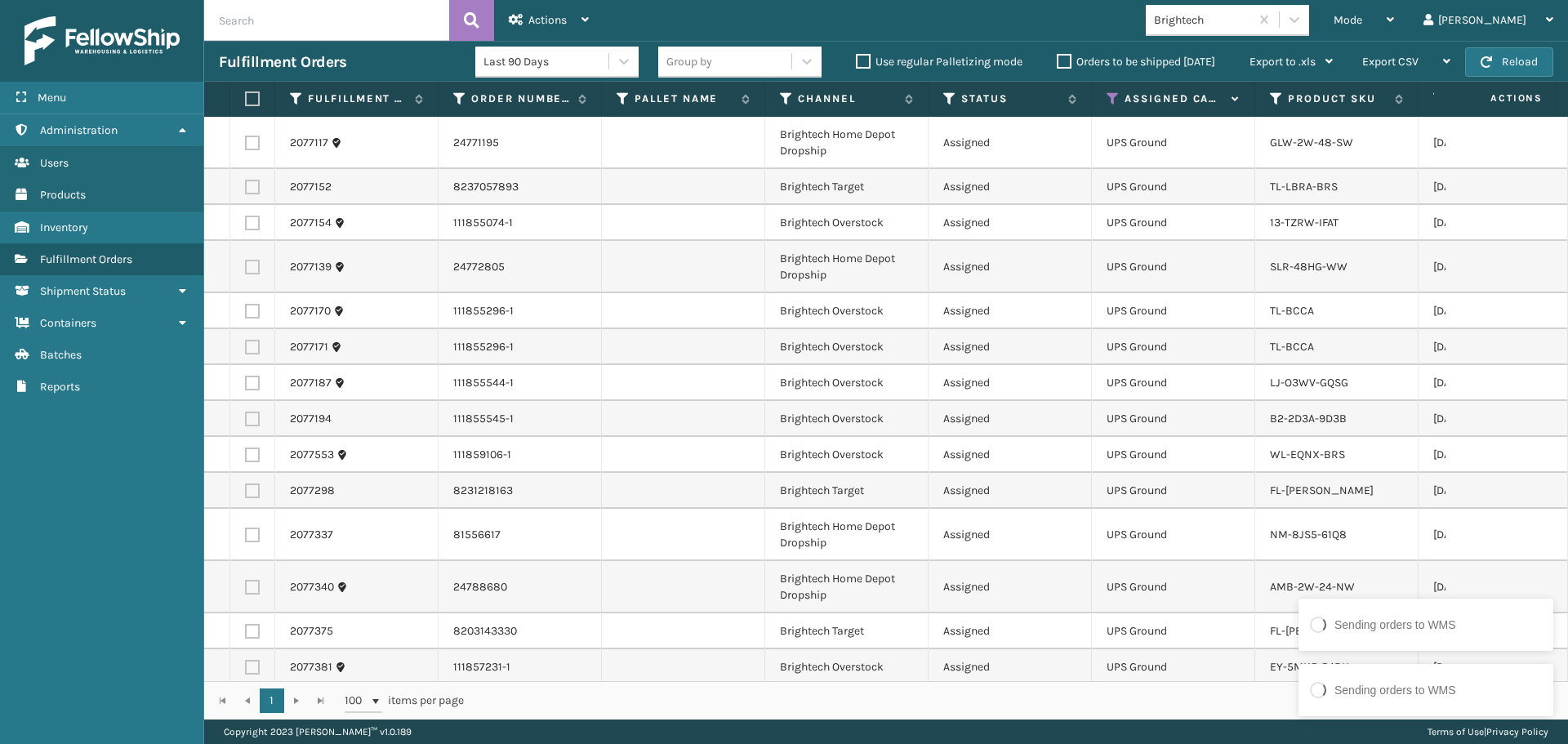
click at [246, 97] on label at bounding box center [249, 98] width 9 height 15
click at [246, 97] on input "checkbox" at bounding box center [245, 99] width 1 height 10
checkbox input "true"
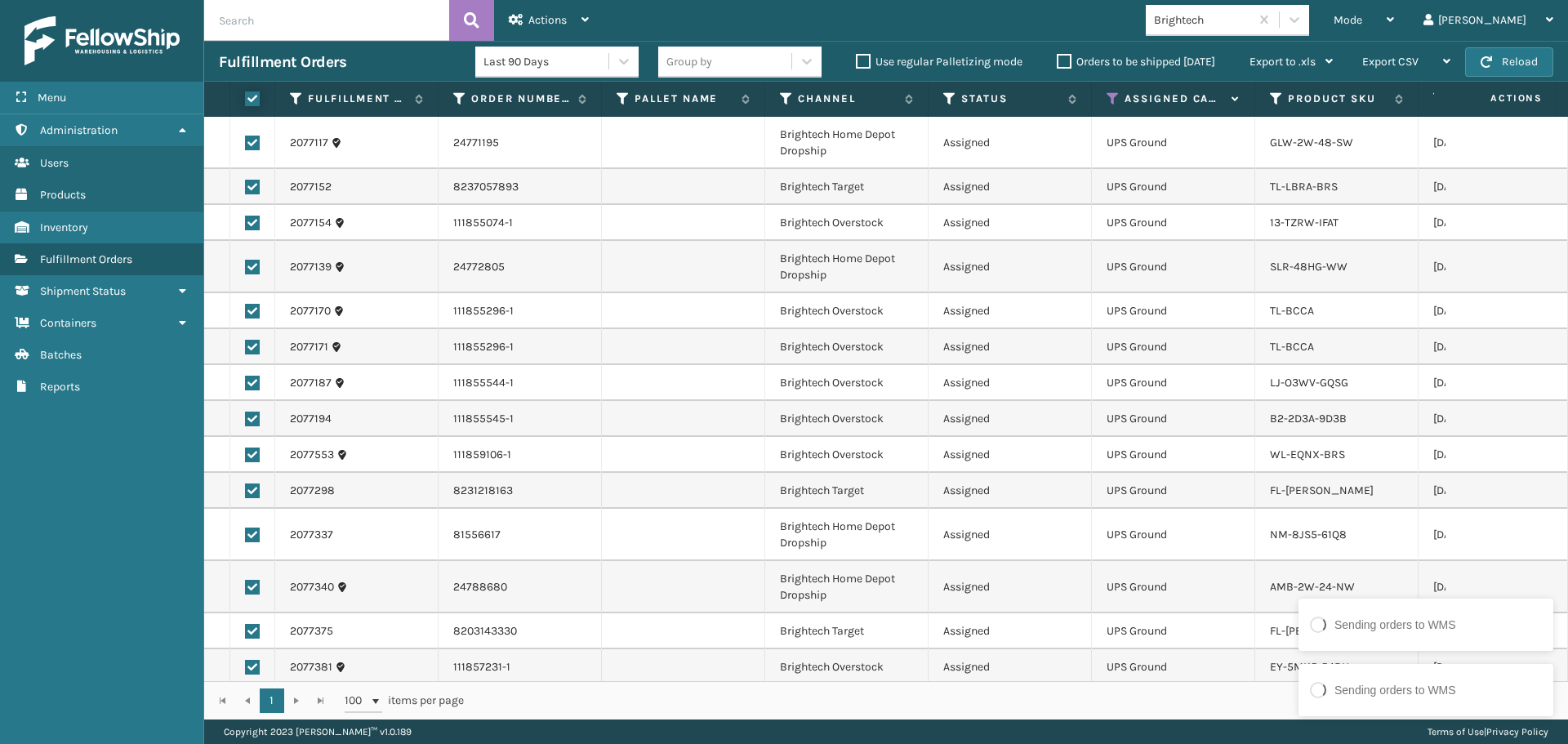
checkbox input "true"
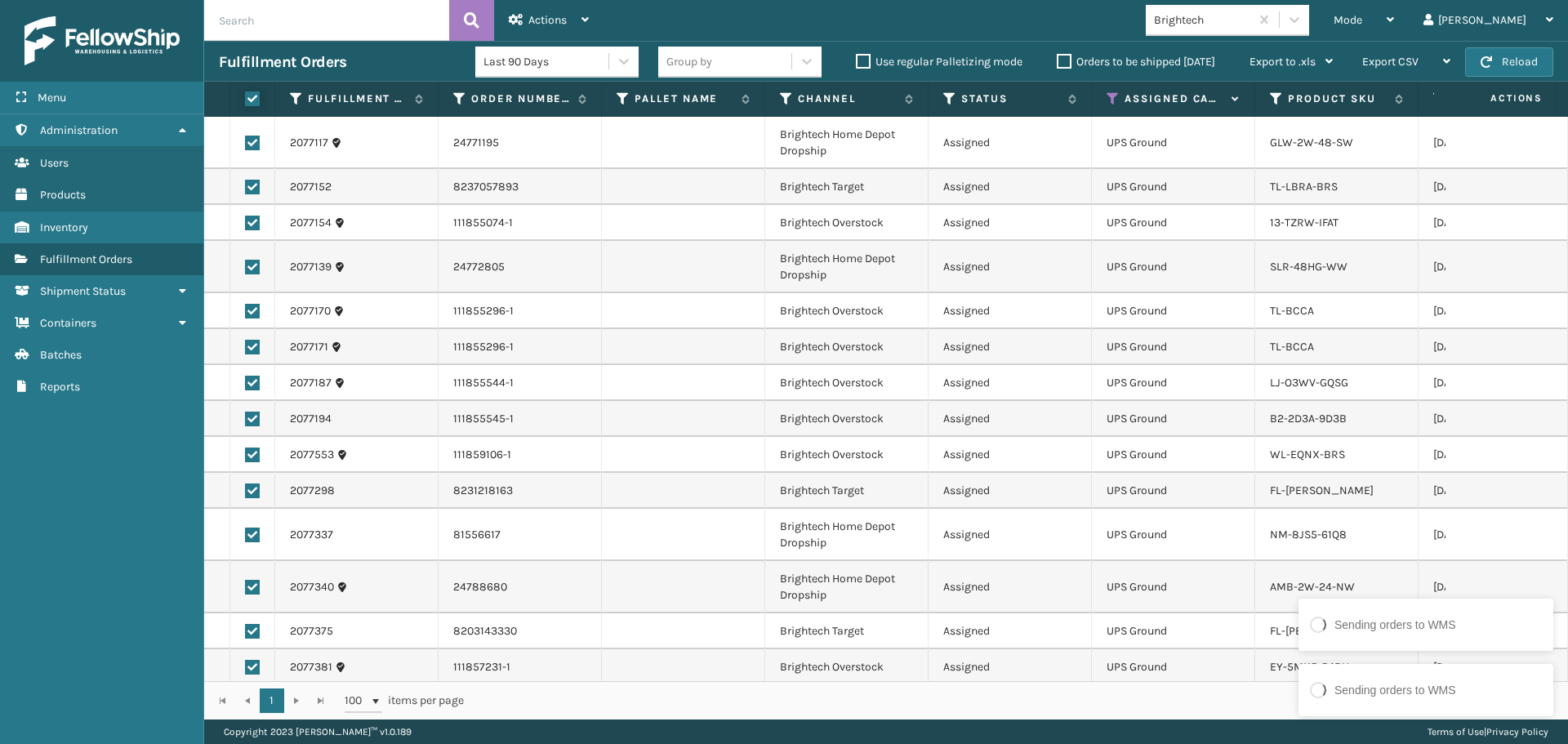
checkbox input "true"
click at [545, 9] on div "Actions" at bounding box center [549, 21] width 80 height 41
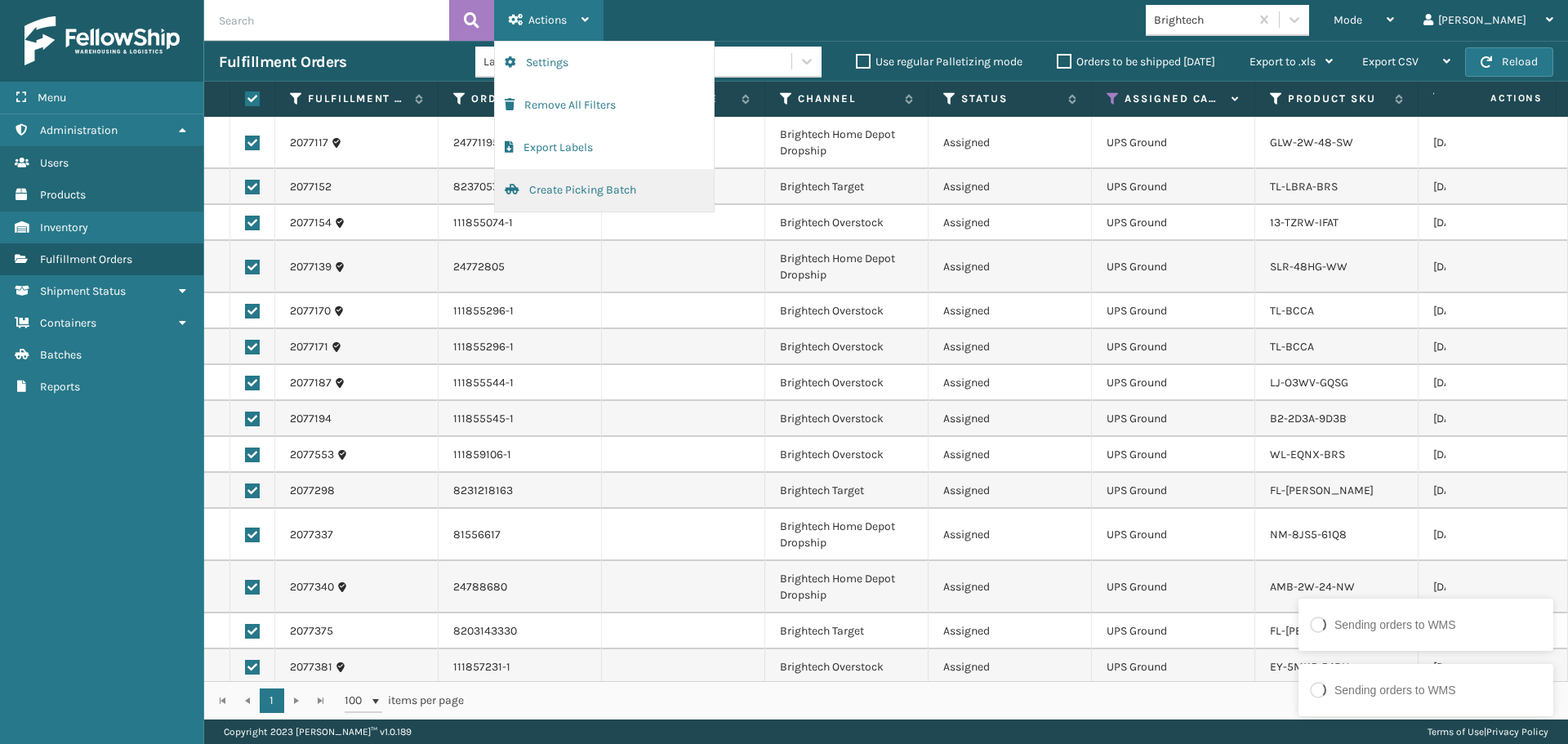
click at [594, 180] on button "Create Picking Batch" at bounding box center [605, 191] width 219 height 43
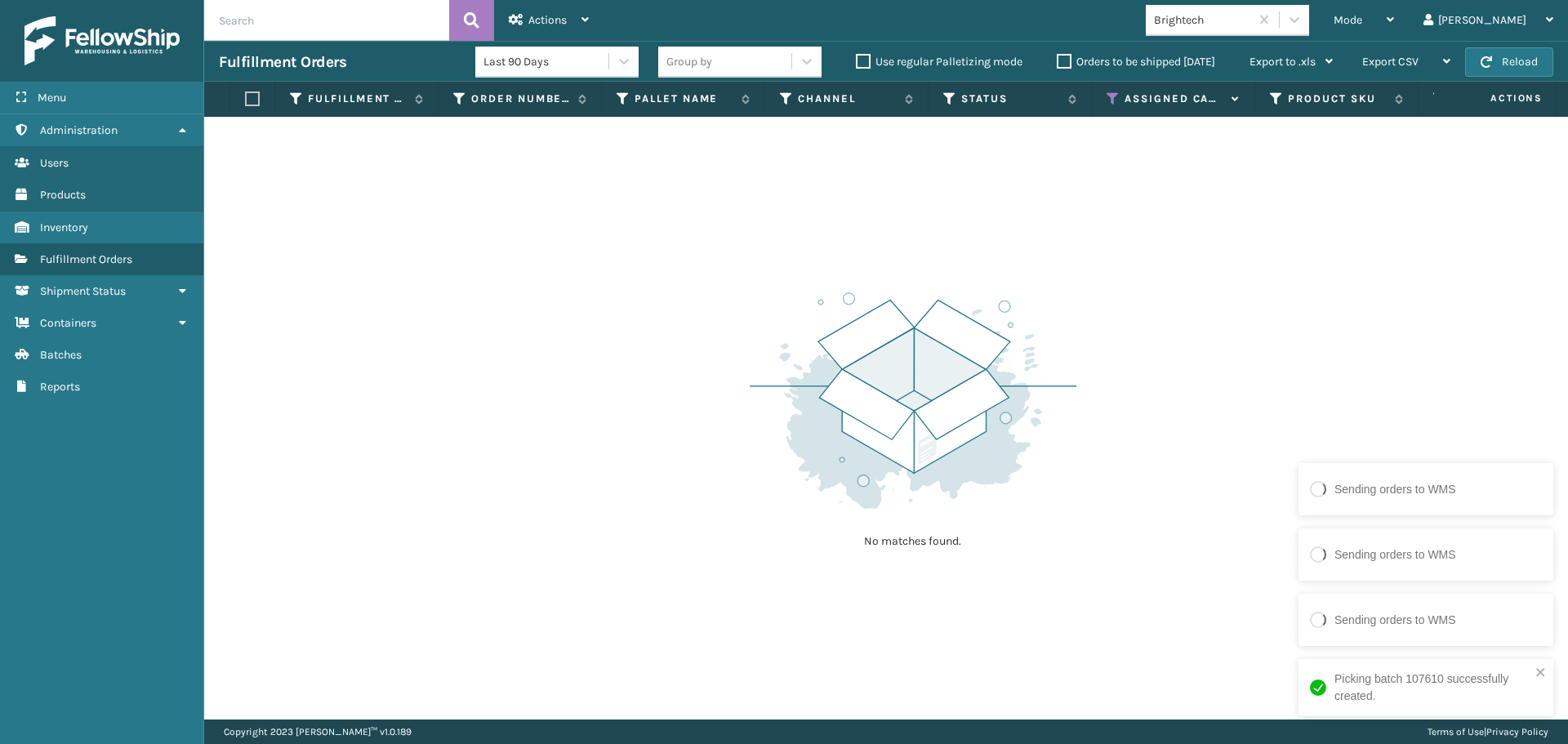
click at [1251, 15] on div "Brightech" at bounding box center [1203, 20] width 98 height 17
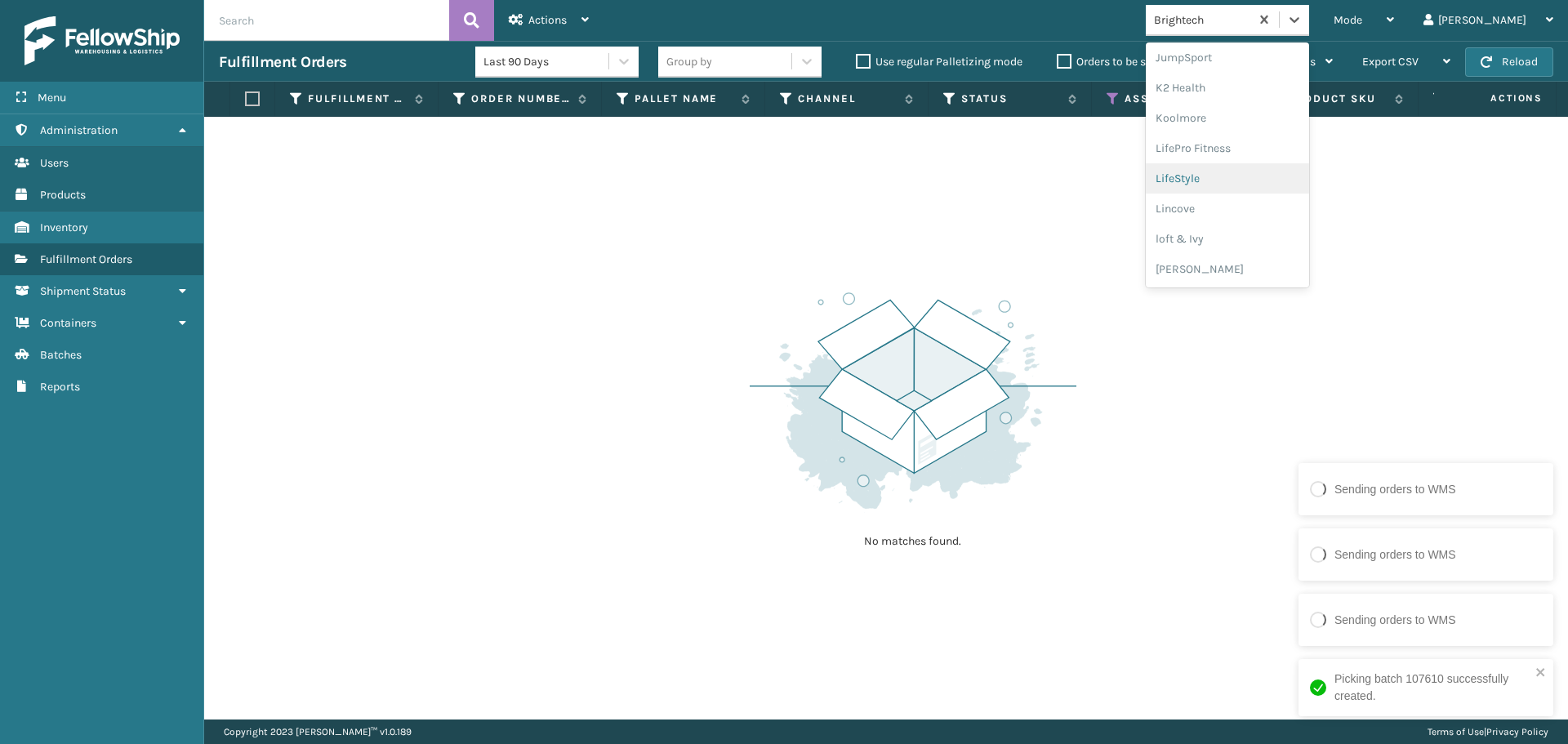
scroll to position [599, 0]
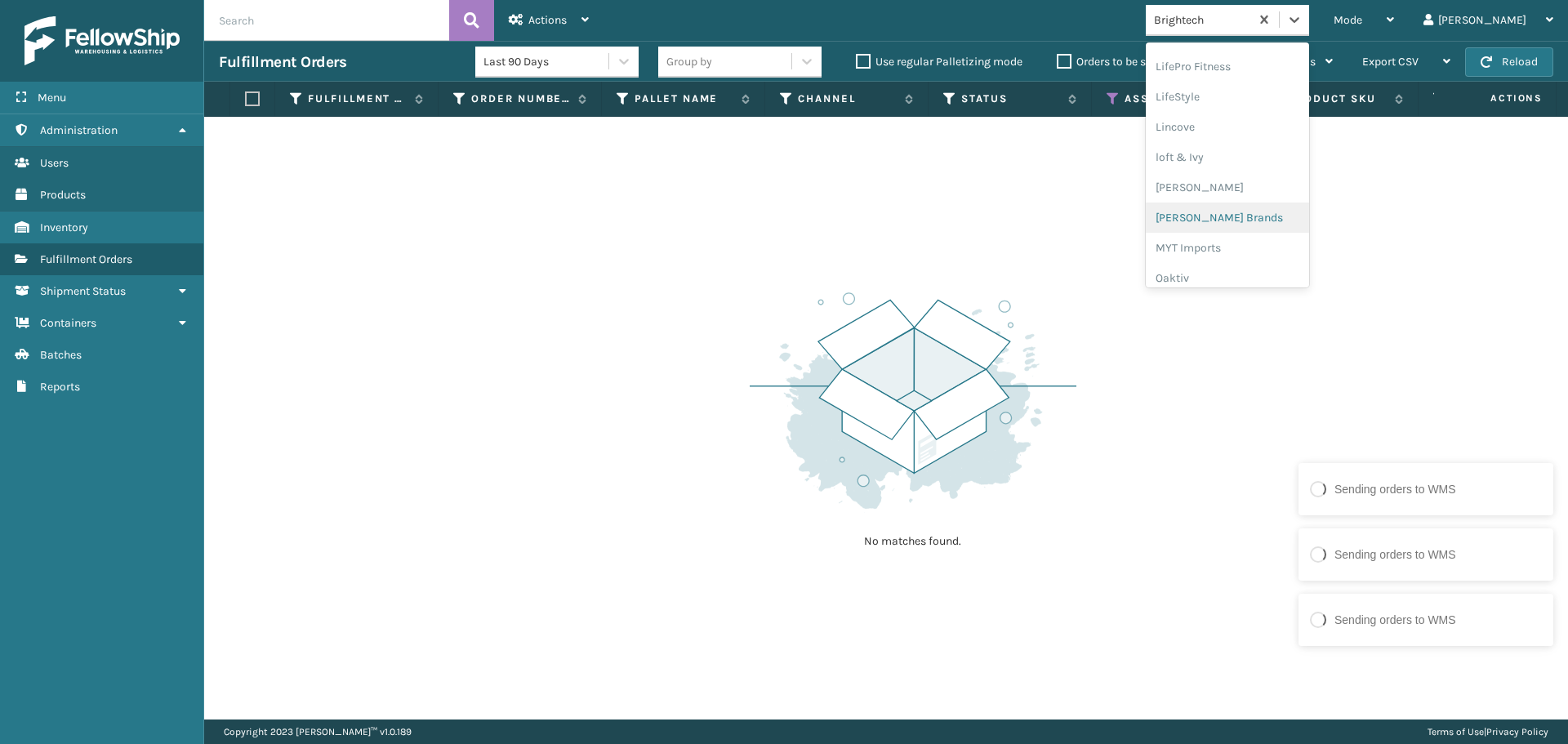
click at [1256, 222] on div "Milliard Brands" at bounding box center [1228, 217] width 163 height 30
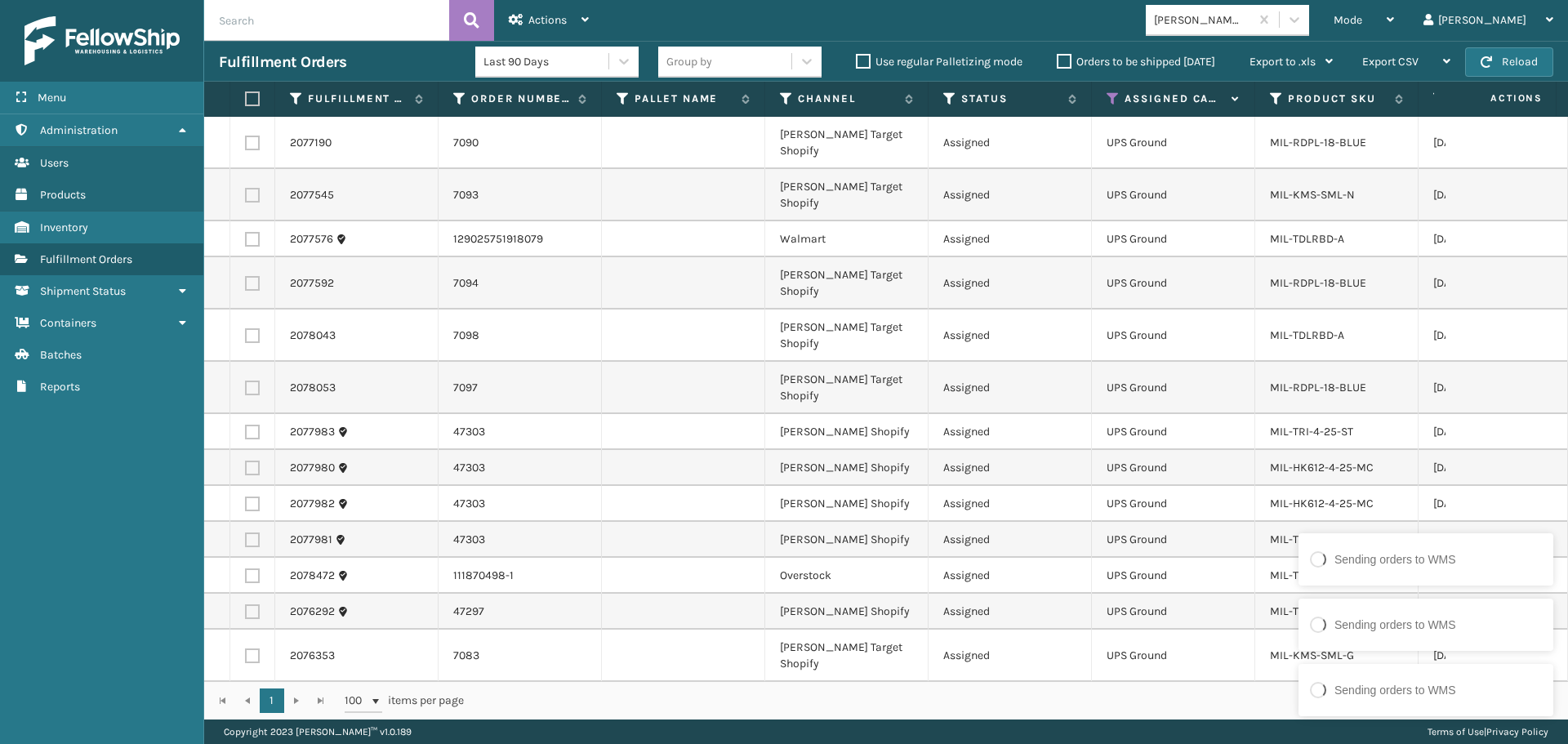
click at [254, 93] on label at bounding box center [249, 98] width 9 height 15
click at [246, 94] on input "checkbox" at bounding box center [245, 99] width 1 height 10
click at [1161, 716] on div "1 1 100 items per page 1 - 15 of 15 items" at bounding box center [886, 700] width 1364 height 38
click at [1161, 714] on div "1 1 100 items per page 1 - 15 of 15 items" at bounding box center [886, 700] width 1364 height 38
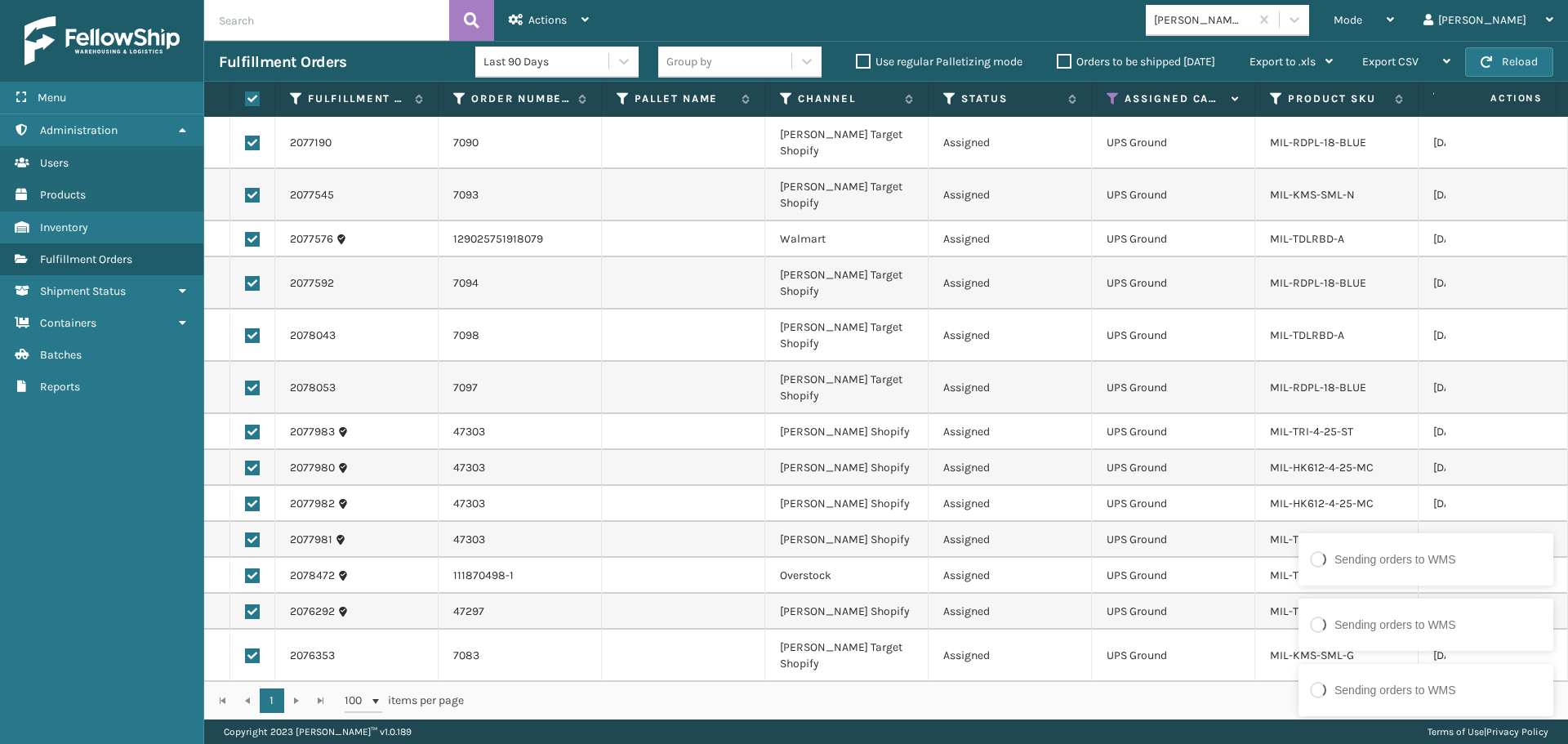
click at [1158, 710] on div "1 1 100 items per page 1 - 15 of 15 items" at bounding box center [886, 700] width 1364 height 38
click at [1154, 704] on div "1 - 15 of 15 items" at bounding box center [1018, 700] width 1063 height 16
click at [1152, 703] on div "1 - 15 of 15 items" at bounding box center [1018, 700] width 1063 height 16
click at [1151, 702] on div "1 - 15 of 15 items" at bounding box center [1018, 700] width 1063 height 16
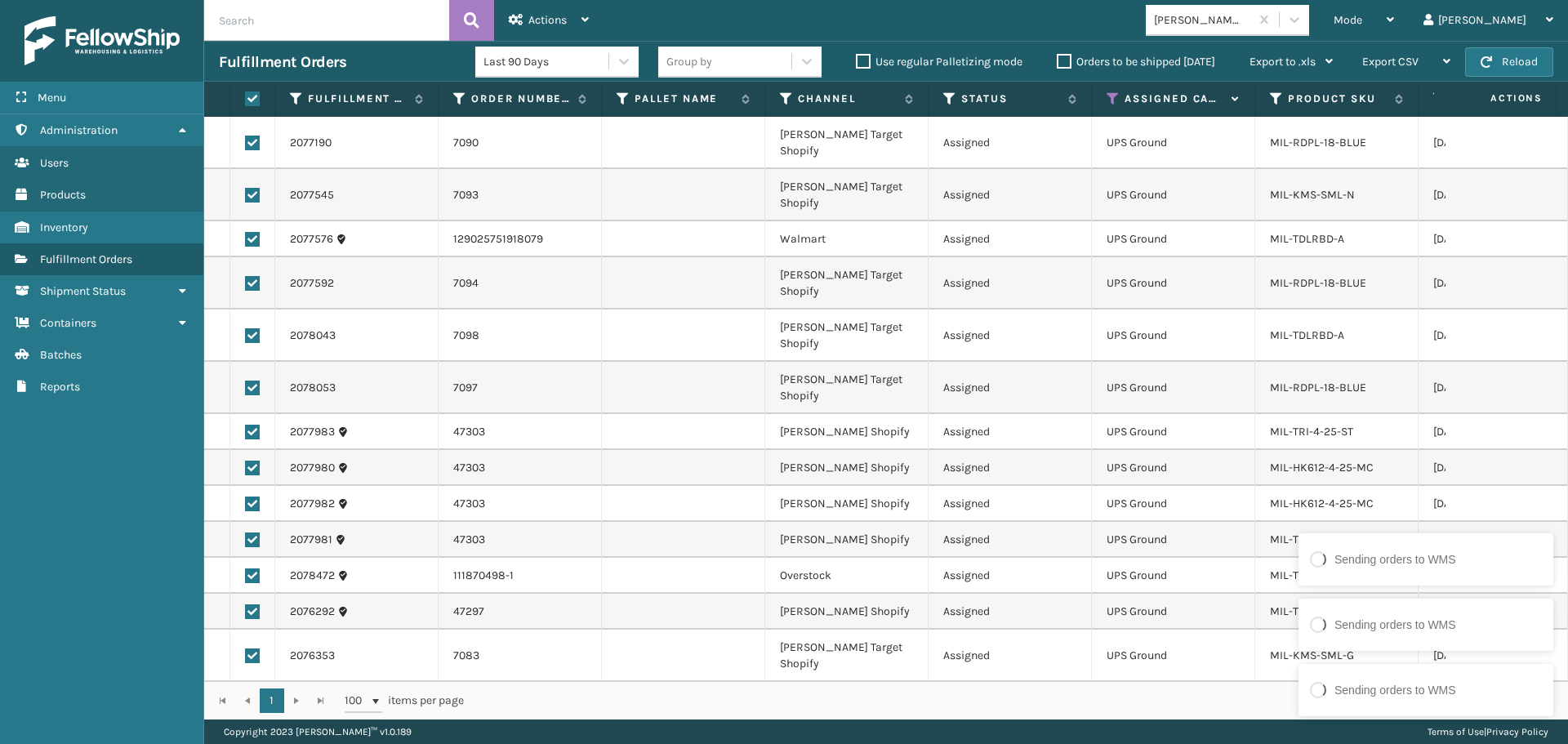
click at [1143, 701] on div "1 - 15 of 15 items" at bounding box center [1018, 700] width 1063 height 16
click at [1140, 701] on div "1 - 15 of 15 items" at bounding box center [1018, 700] width 1063 height 16
drag, startPoint x: 1042, startPoint y: 668, endPoint x: 1022, endPoint y: 666, distance: 20.1
click at [1042, 668] on div "2077190 7090 Milliard Target Shopify Assigned UPS Ground MIL-RDPL-18-BLUE 09/13…" at bounding box center [886, 399] width 1364 height 564
click at [772, 450] on td "Milliard Shopify" at bounding box center [847, 468] width 163 height 36
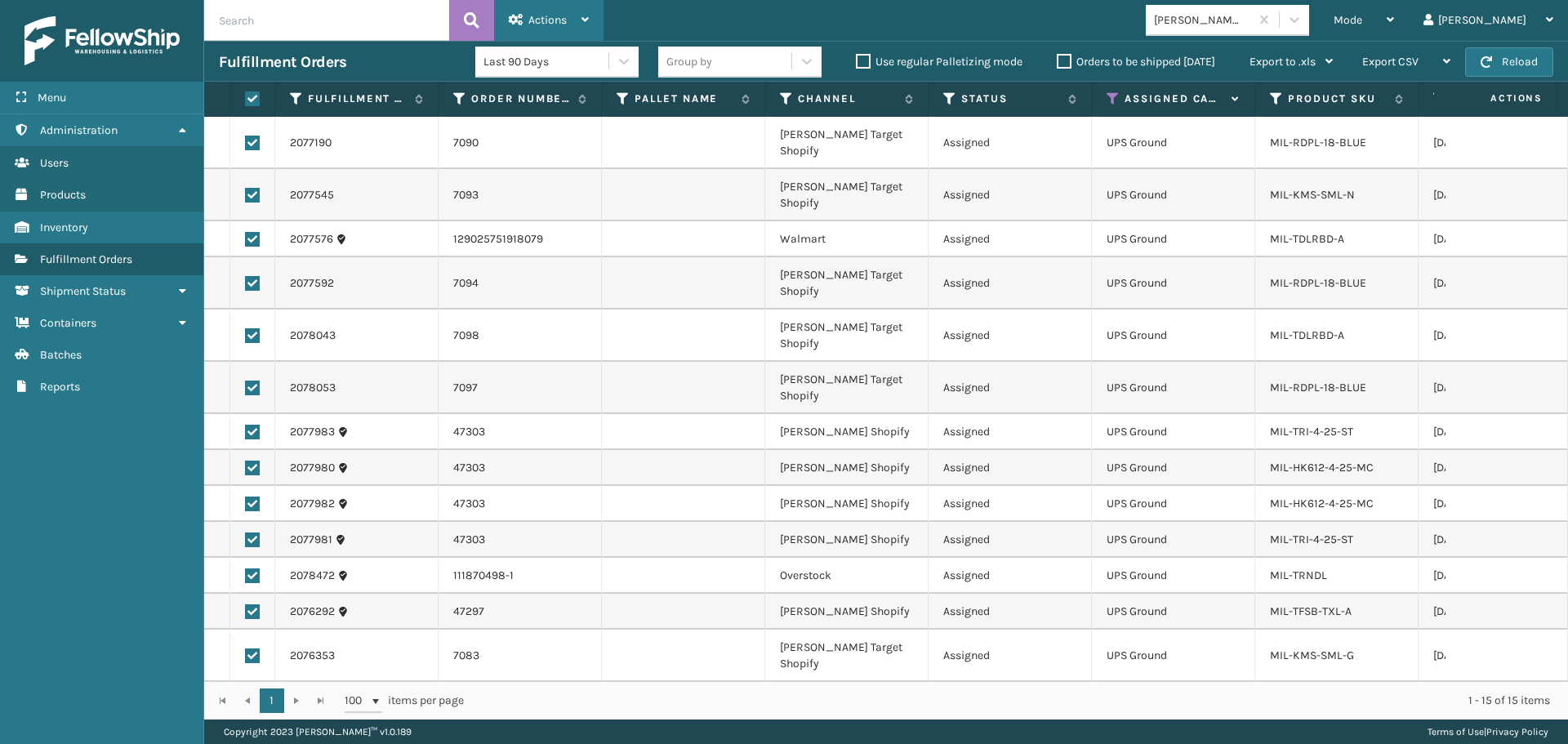
click at [535, 19] on span "Actions" at bounding box center [547, 20] width 38 height 14
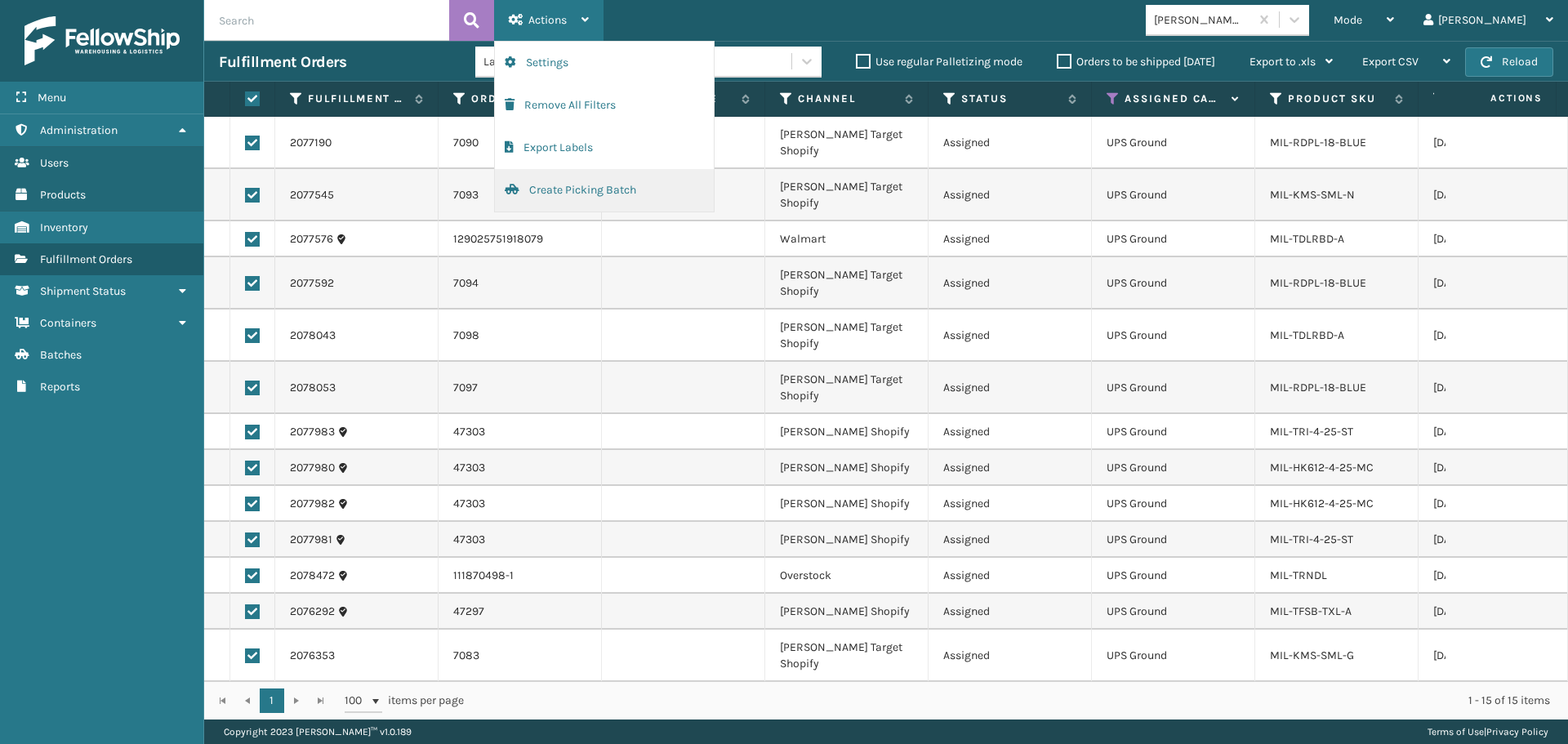
click at [625, 190] on button "Create Picking Batch" at bounding box center [605, 191] width 219 height 43
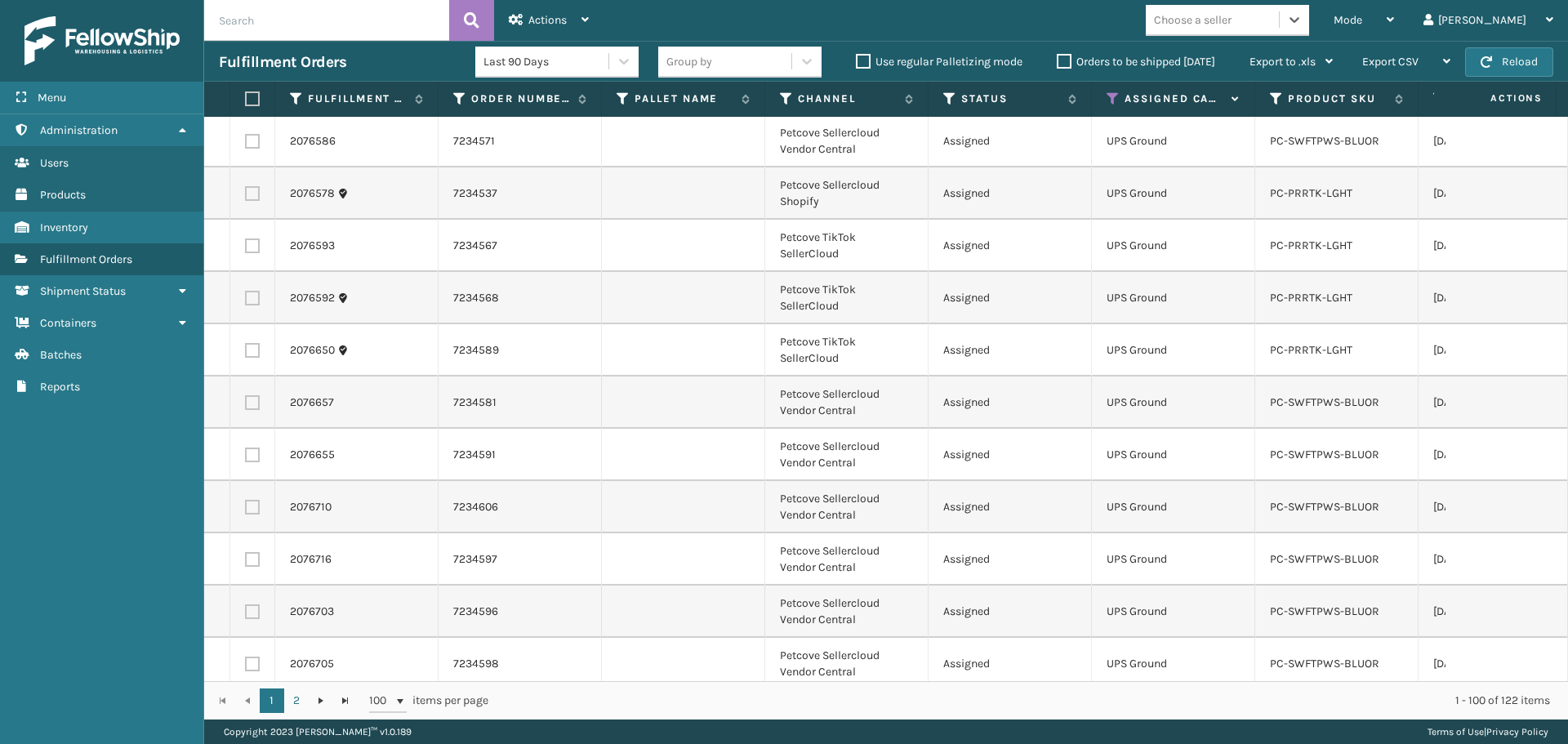
scroll to position [4328, 0]
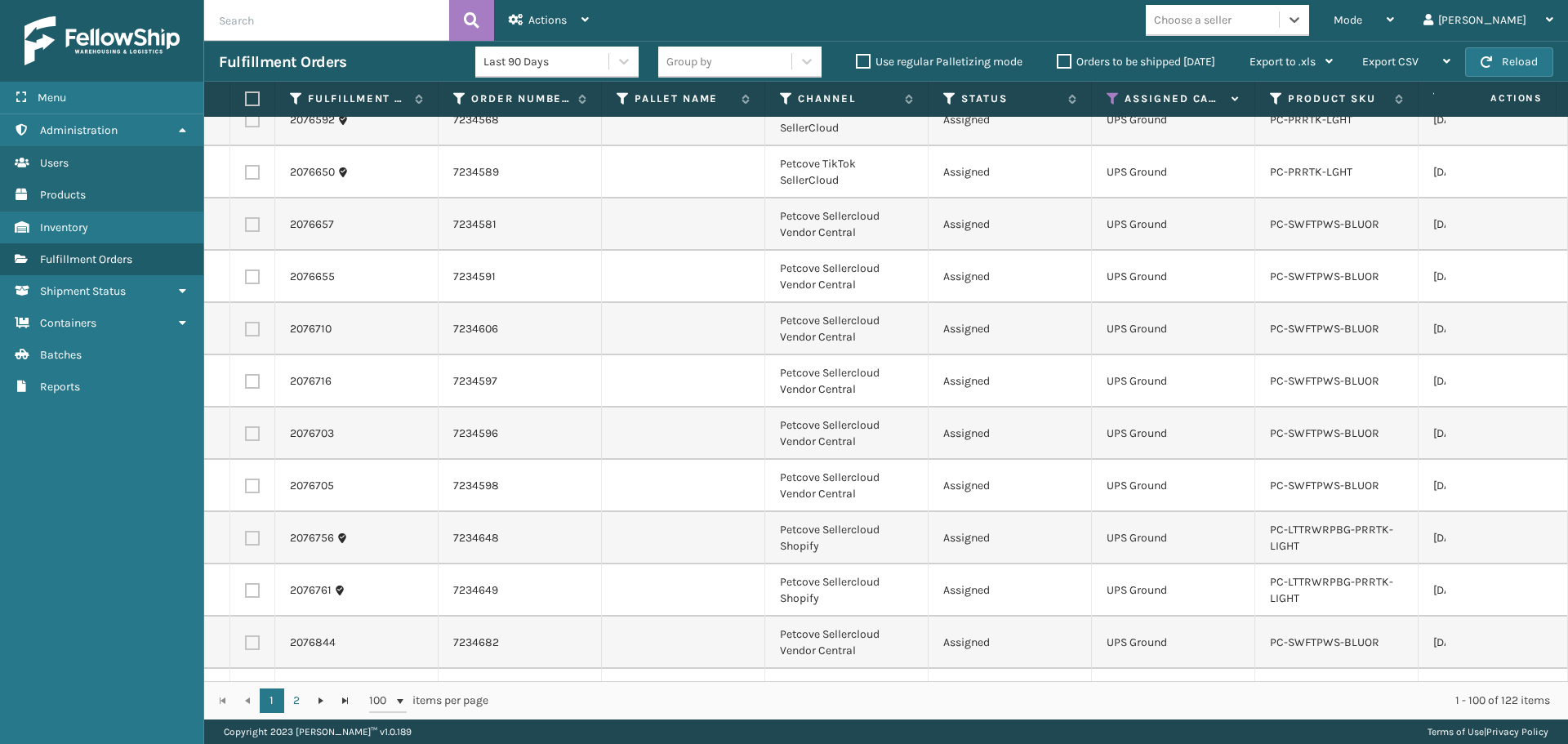
click at [1279, 32] on div "Choose a seller" at bounding box center [1213, 21] width 133 height 27
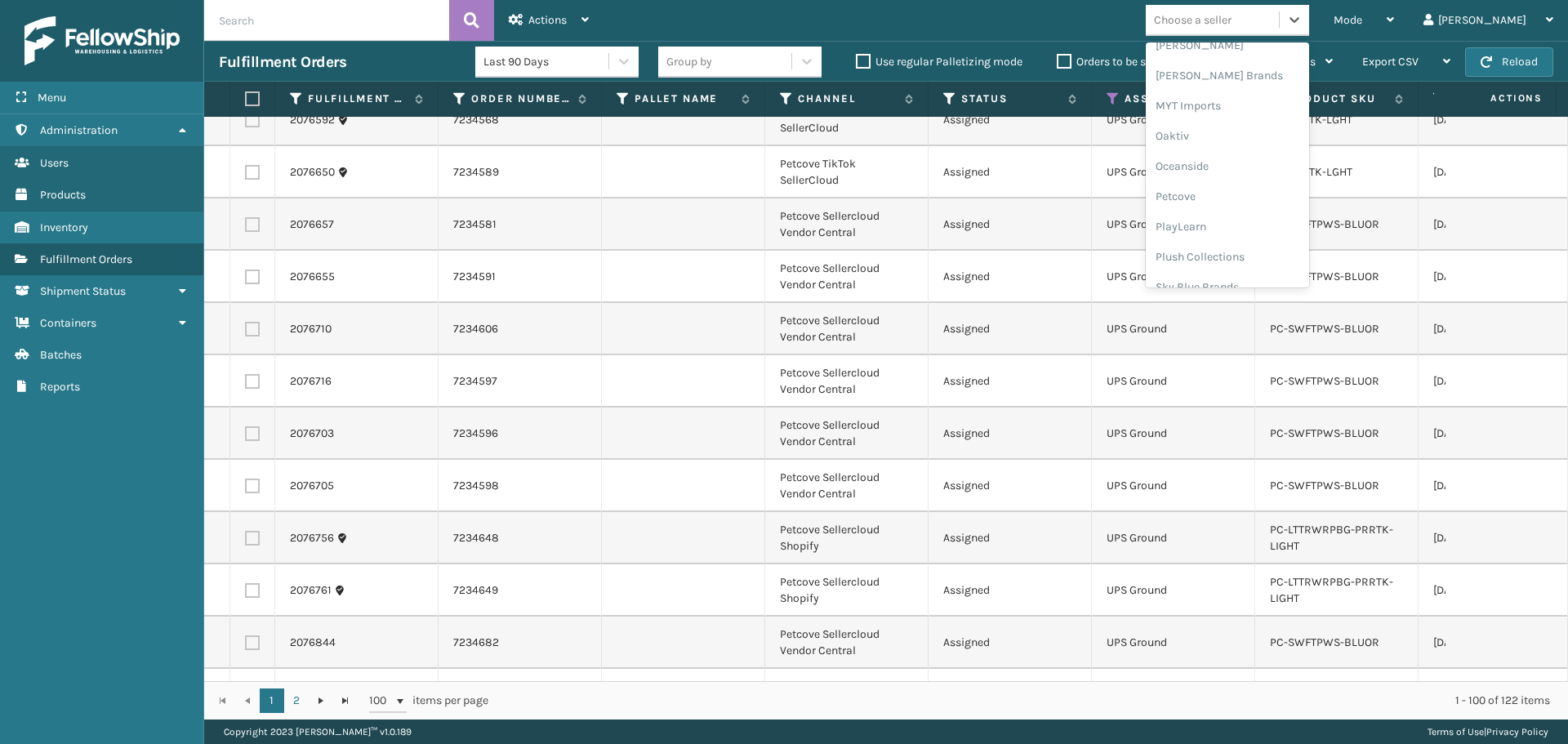
scroll to position [762, 0]
click at [1256, 179] on div "Petcove" at bounding box center [1228, 174] width 163 height 30
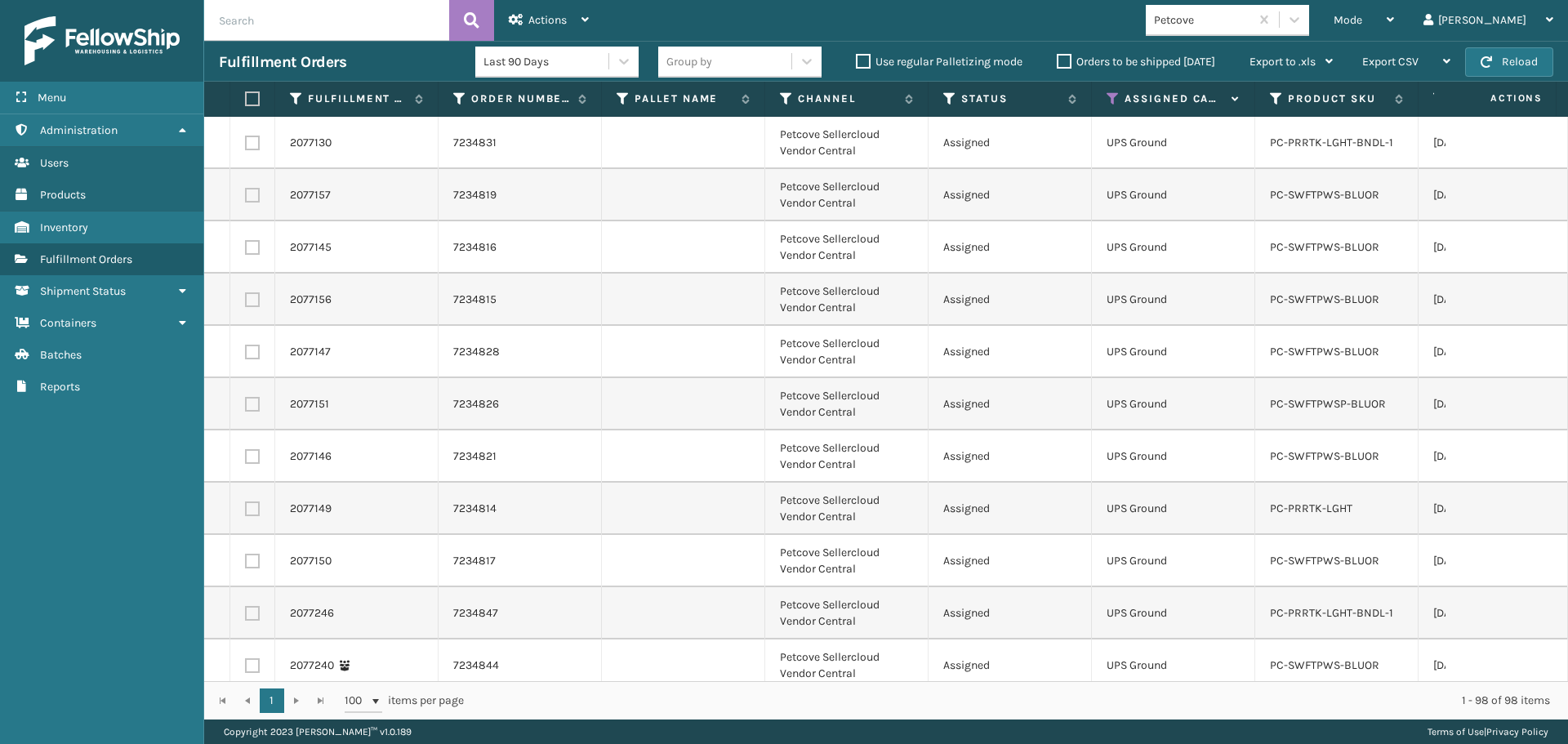
click at [252, 99] on label at bounding box center [249, 98] width 9 height 15
click at [246, 99] on input "checkbox" at bounding box center [245, 99] width 1 height 10
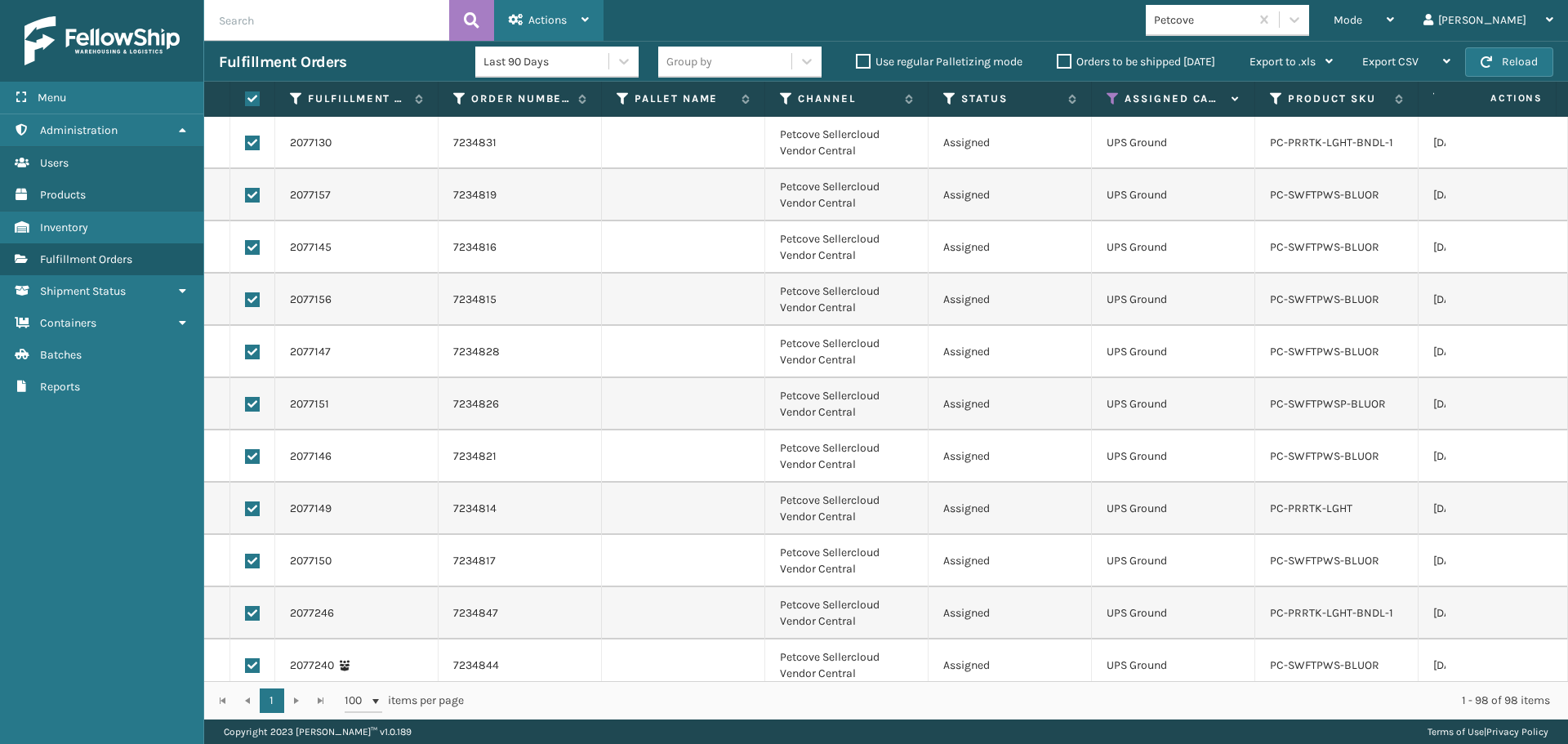
click at [547, 21] on span "Actions" at bounding box center [547, 20] width 38 height 14
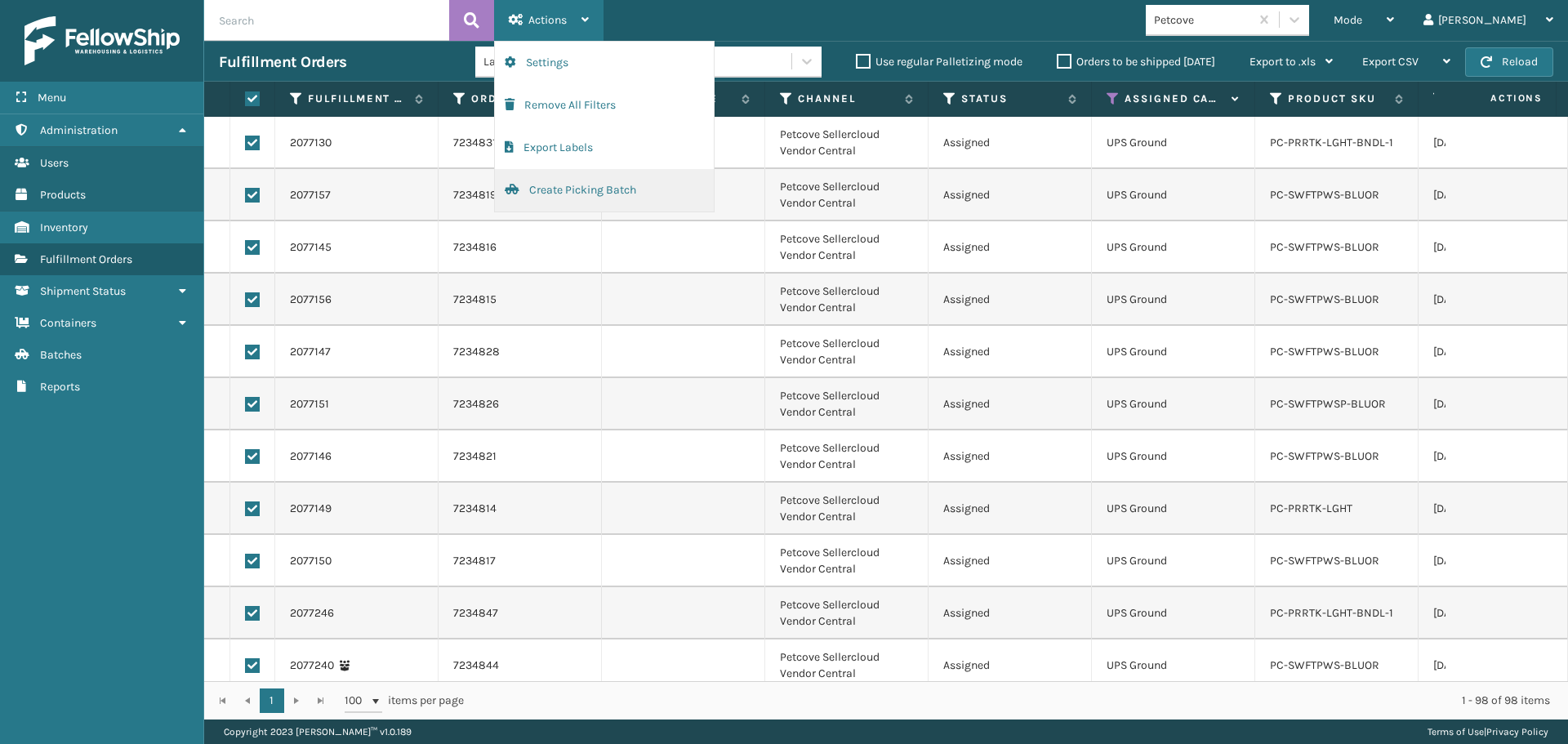
click at [592, 192] on button "Create Picking Batch" at bounding box center [605, 191] width 219 height 43
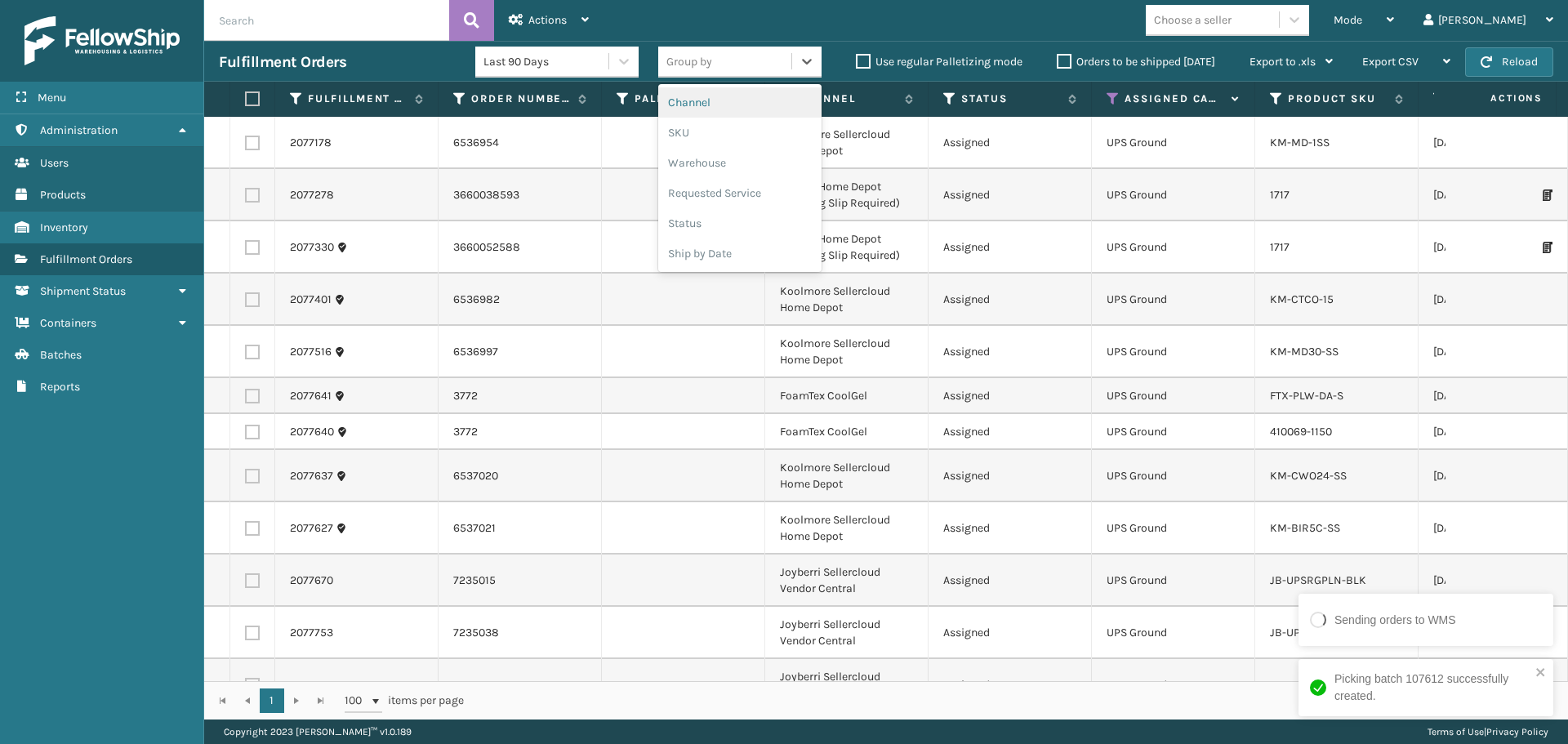
click at [754, 68] on div "Group by" at bounding box center [725, 62] width 133 height 27
click at [717, 144] on div "SKU" at bounding box center [740, 133] width 163 height 30
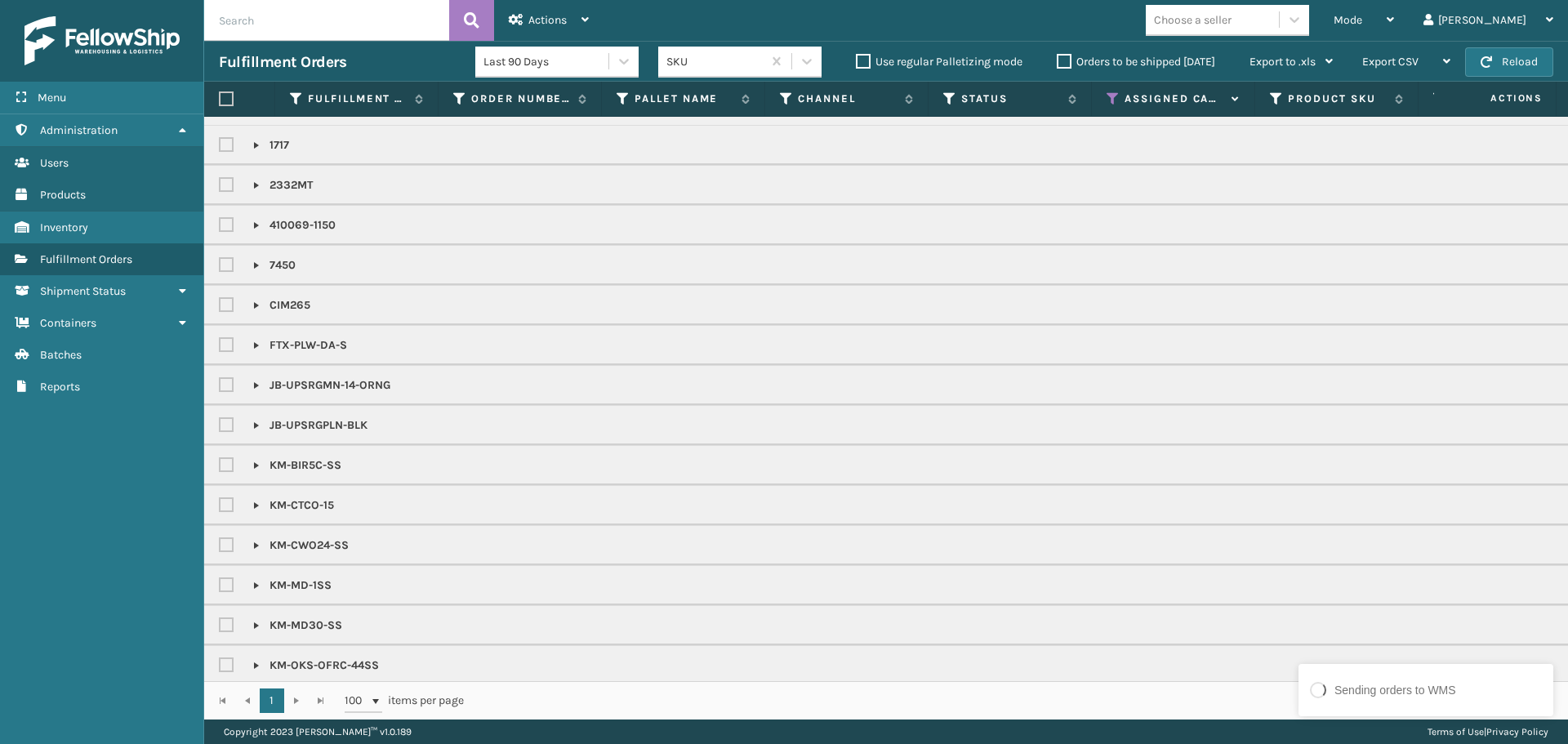
scroll to position [47, 0]
click at [226, 95] on label at bounding box center [226, 98] width 15 height 15
click at [220, 95] on input "checkbox" at bounding box center [219, 99] width 1 height 10
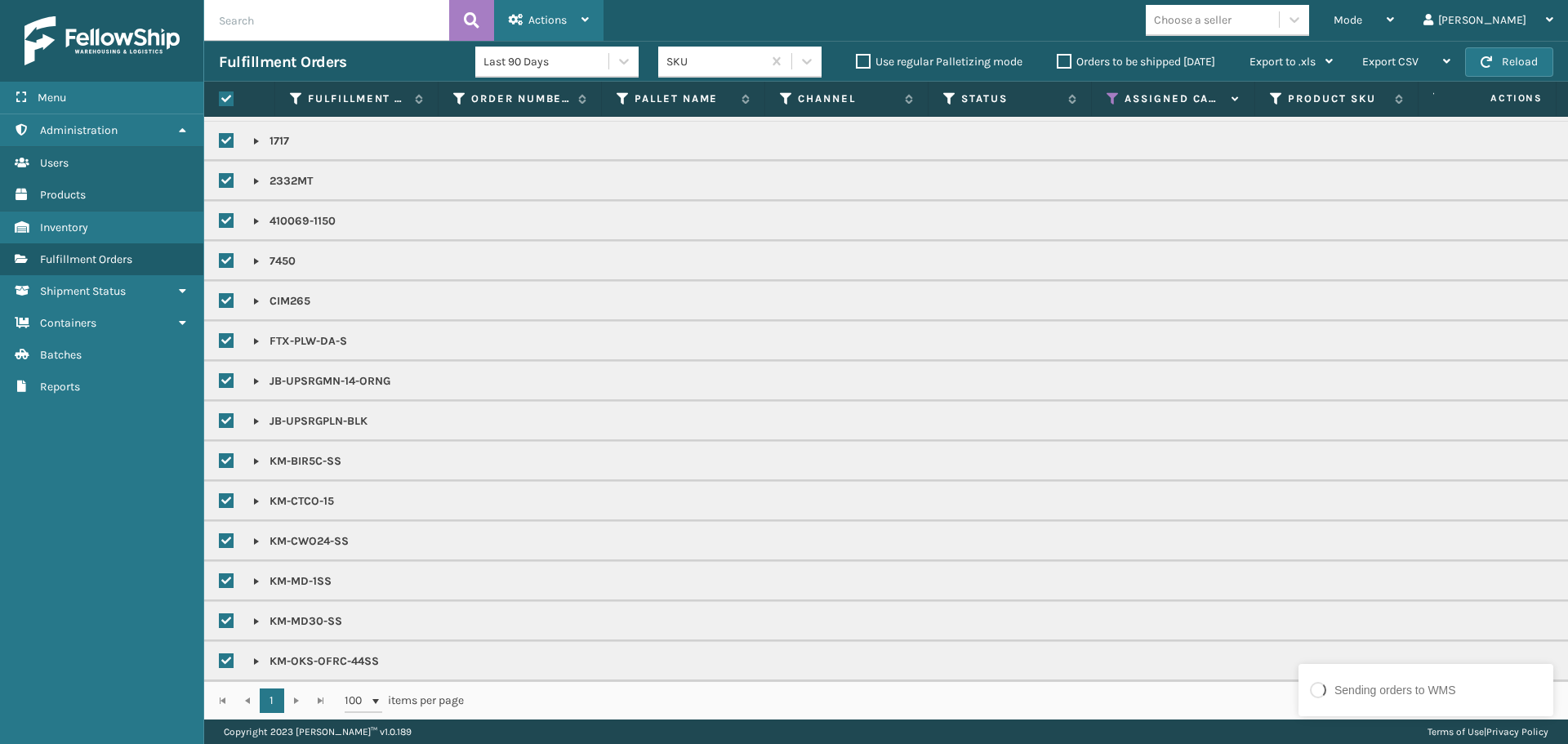
click at [535, 21] on span "Actions" at bounding box center [547, 20] width 38 height 14
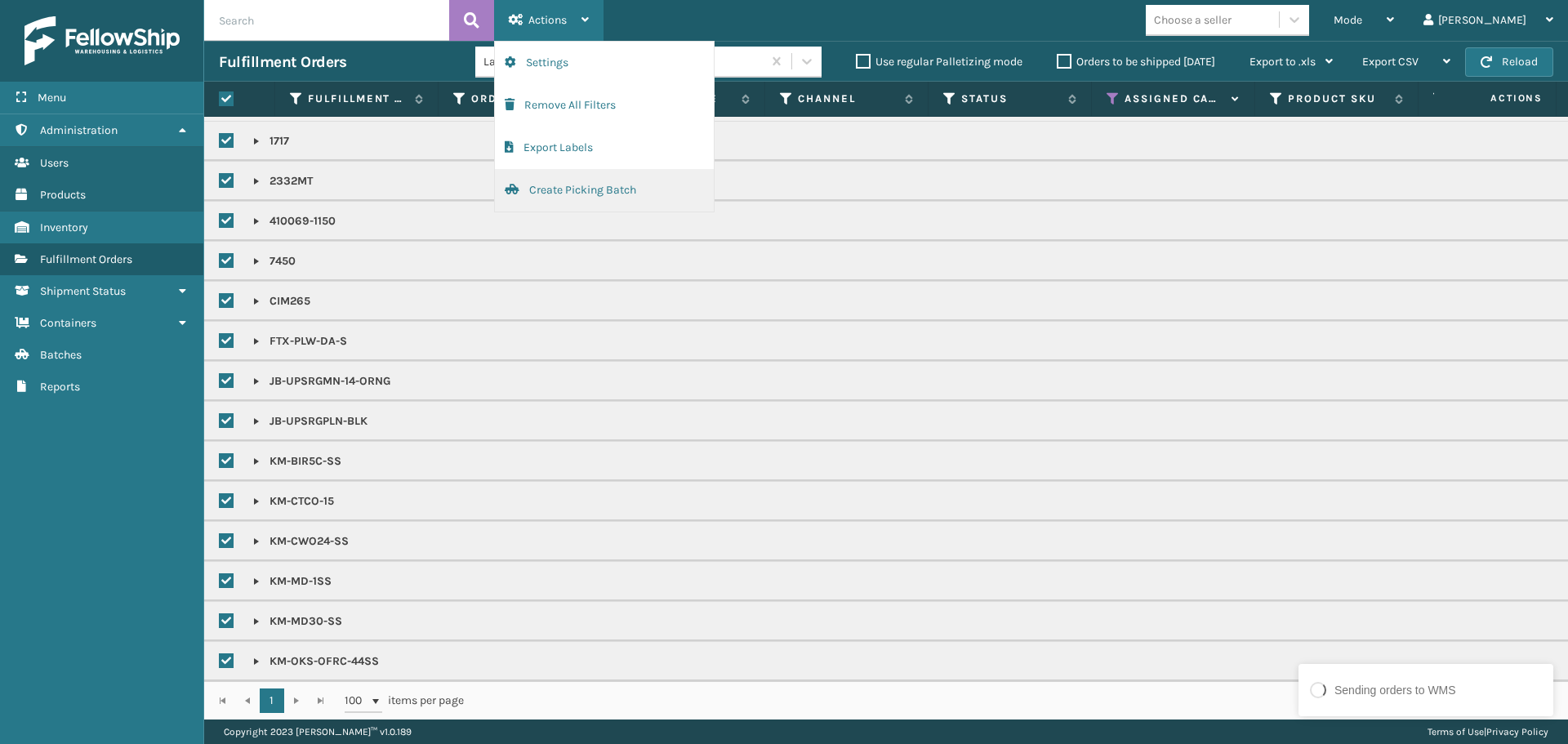
click at [594, 198] on button "Create Picking Batch" at bounding box center [605, 191] width 219 height 43
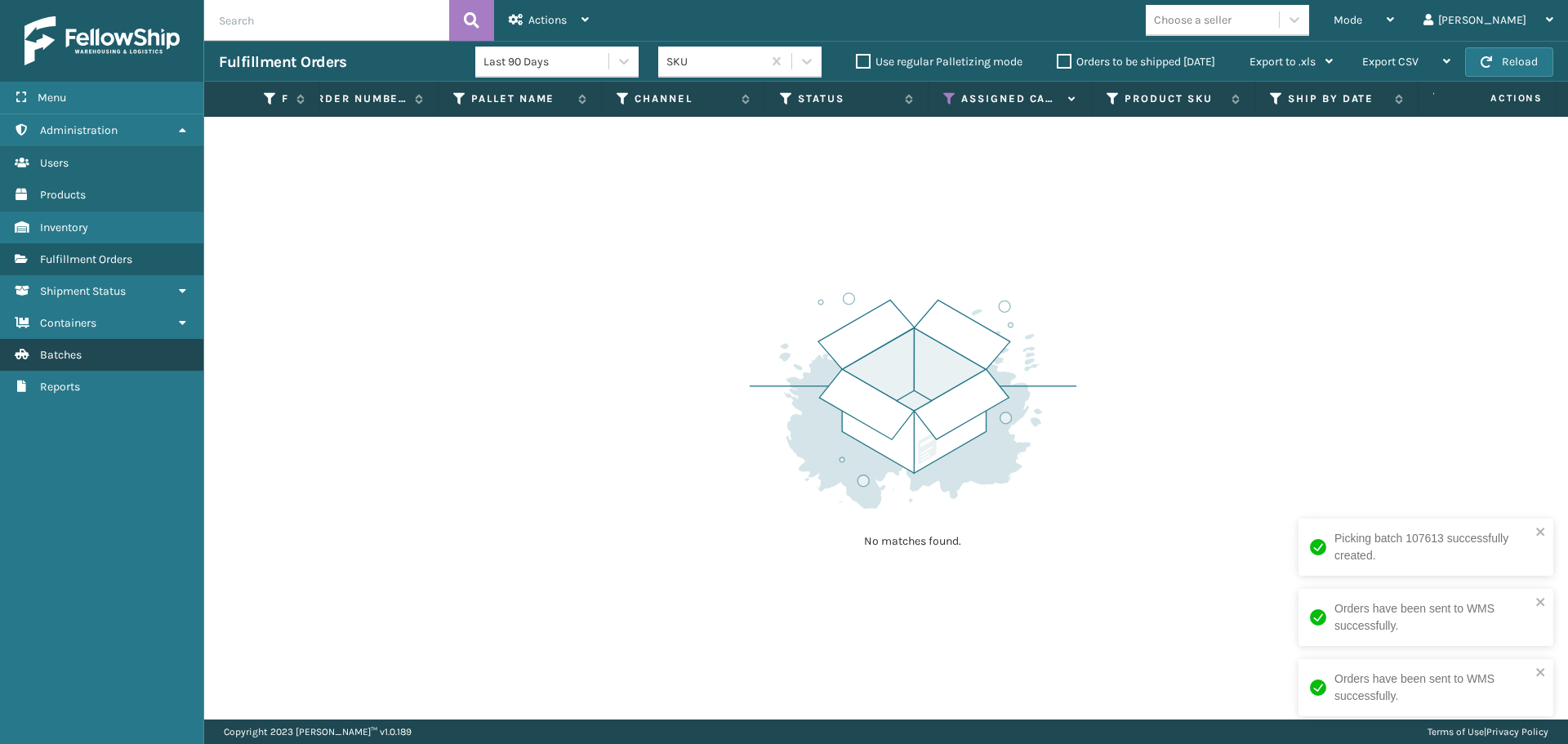
click at [102, 353] on link "Batches" at bounding box center [102, 354] width 204 height 32
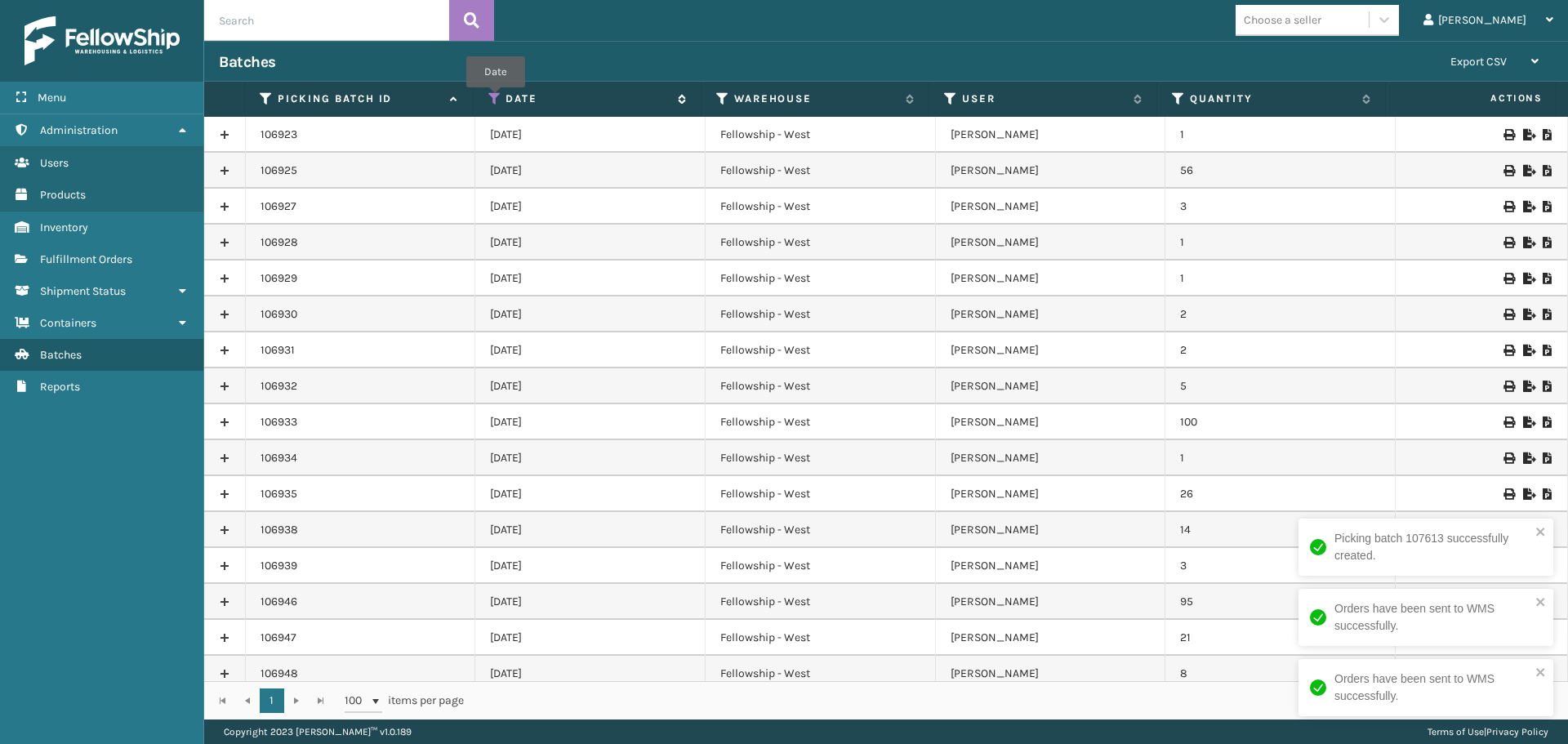
click at [496, 99] on icon at bounding box center [494, 98] width 13 height 15
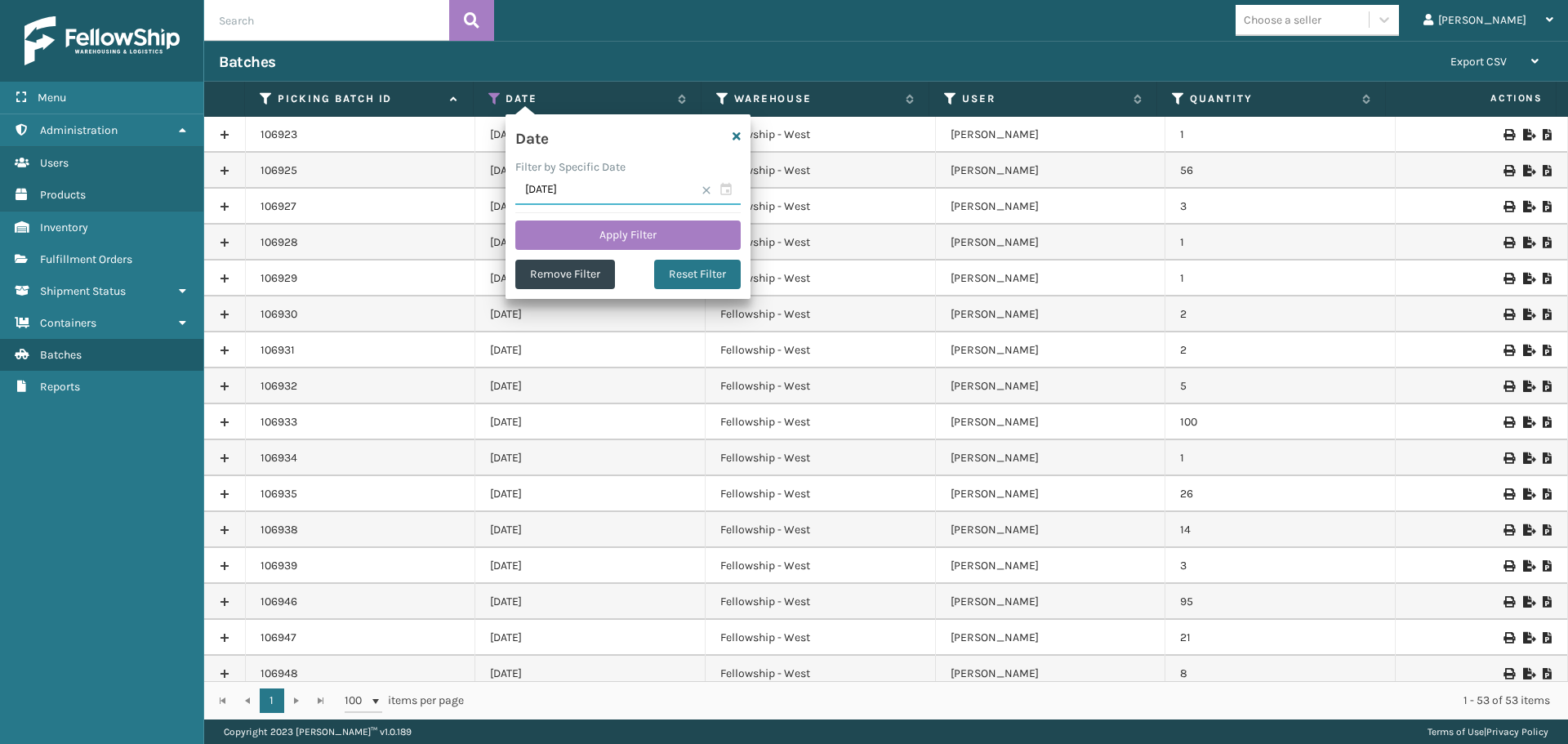
click at [729, 190] on input "09/09/2025" at bounding box center [629, 190] width 226 height 29
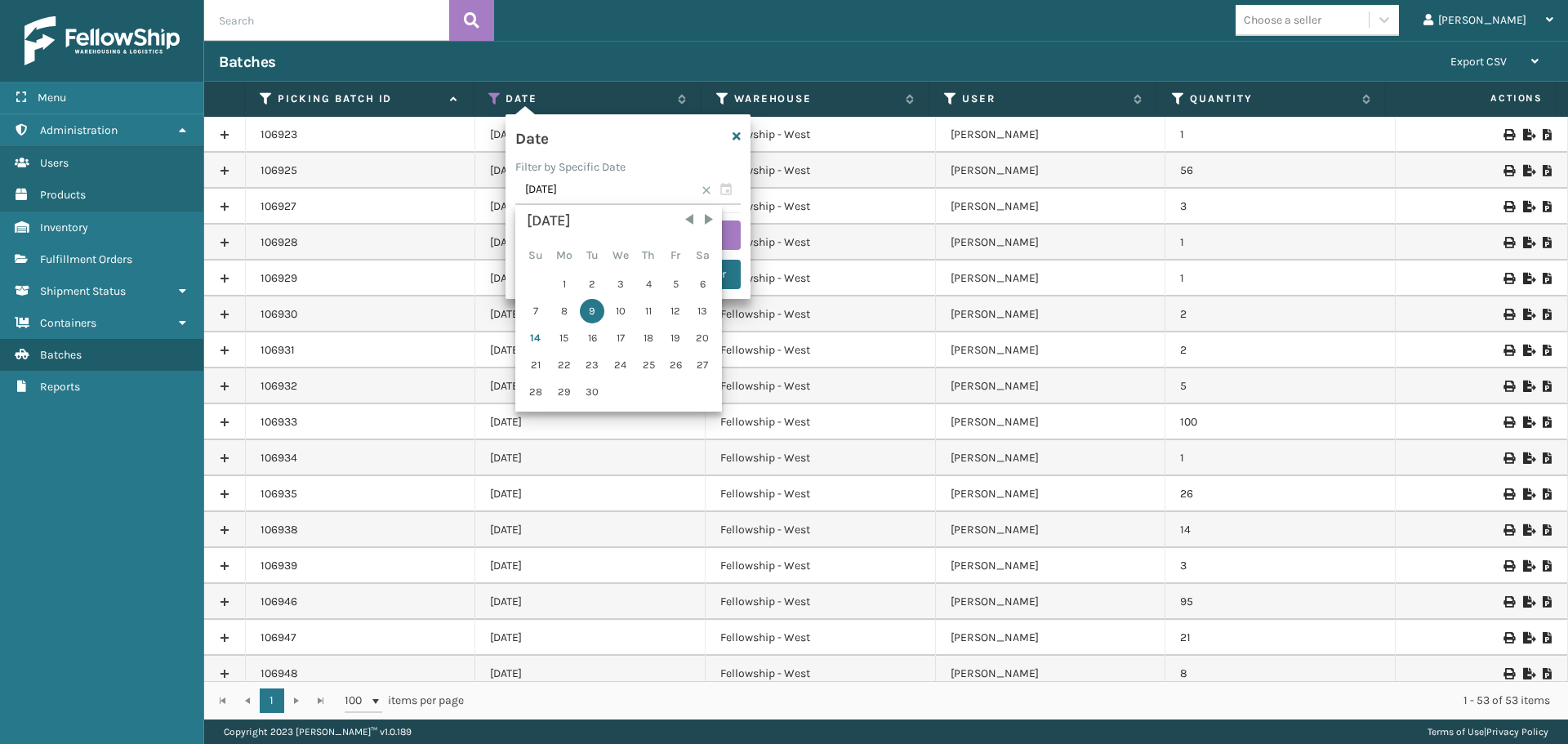
click at [592, 307] on div "9" at bounding box center [592, 310] width 25 height 25
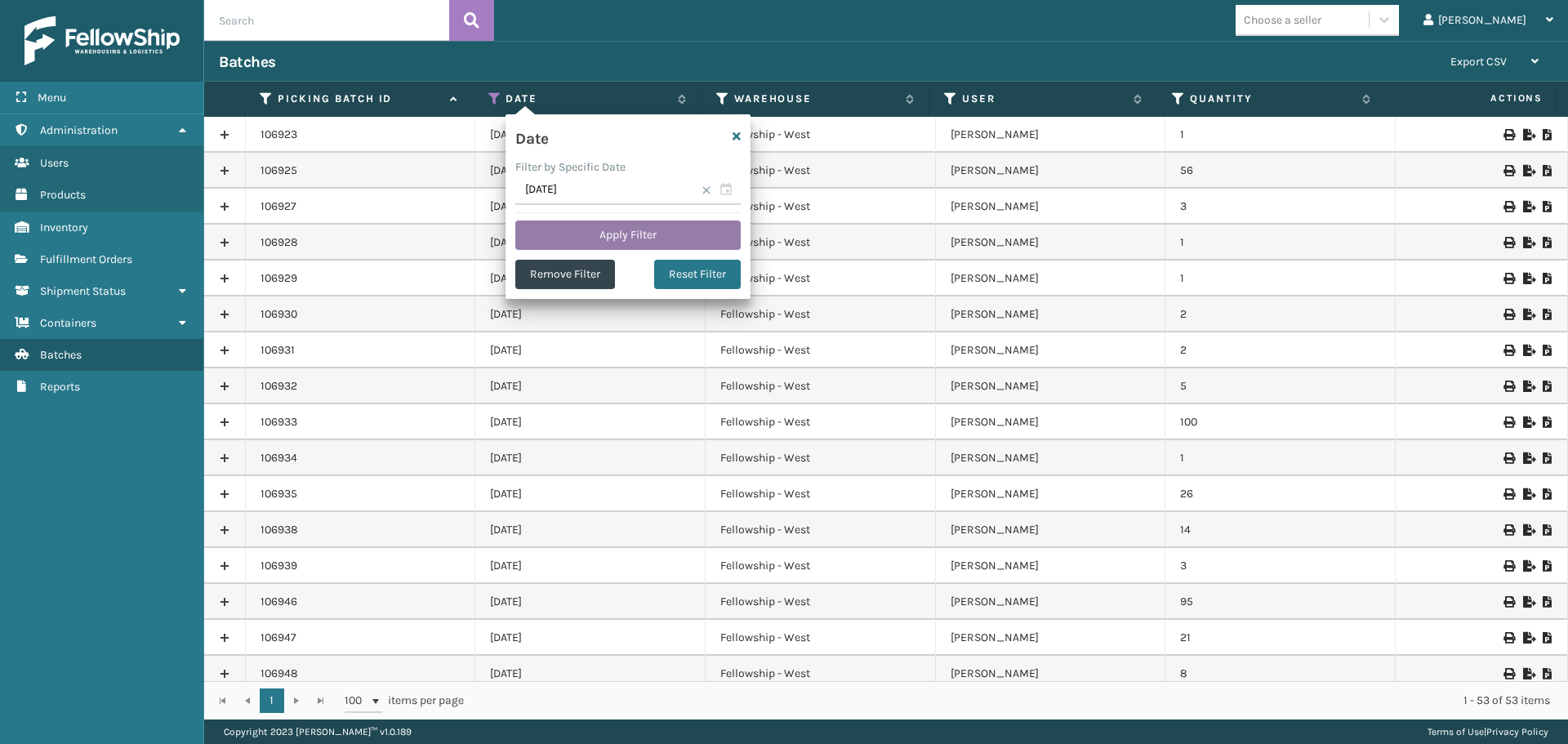
click at [577, 233] on button "Apply Filter" at bounding box center [629, 235] width 226 height 29
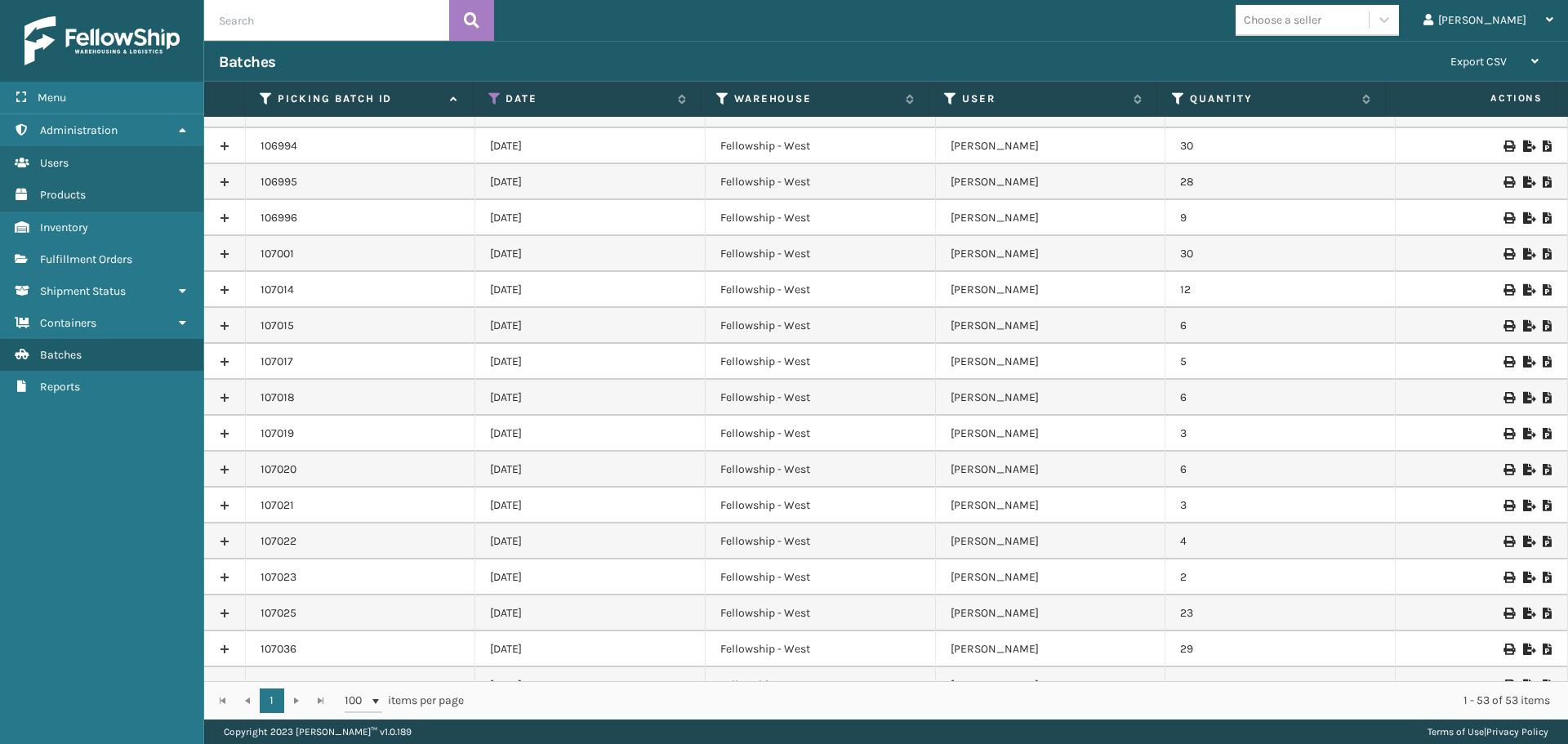
scroll to position [769, 0]
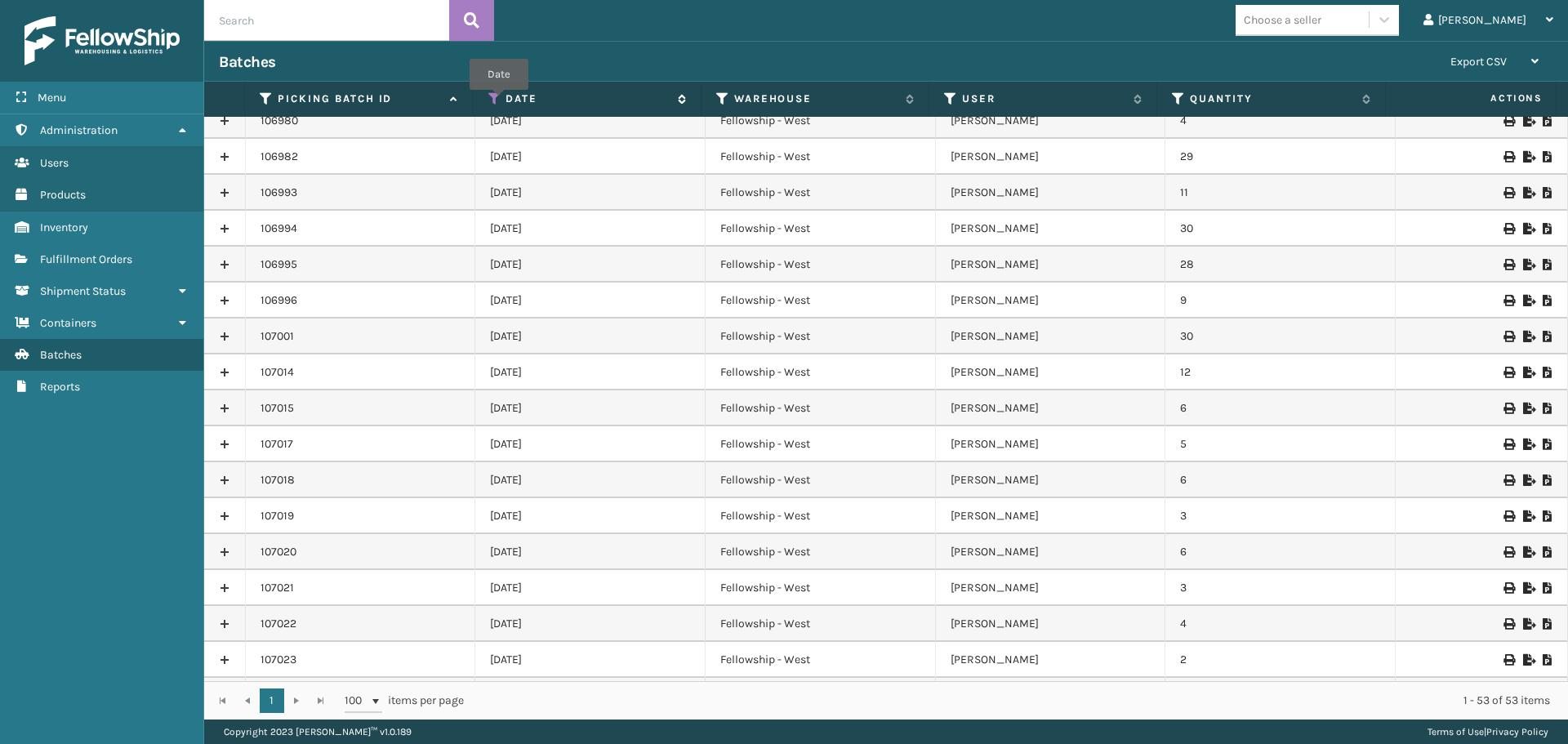
click at [498, 101] on icon at bounding box center [494, 98] width 13 height 15
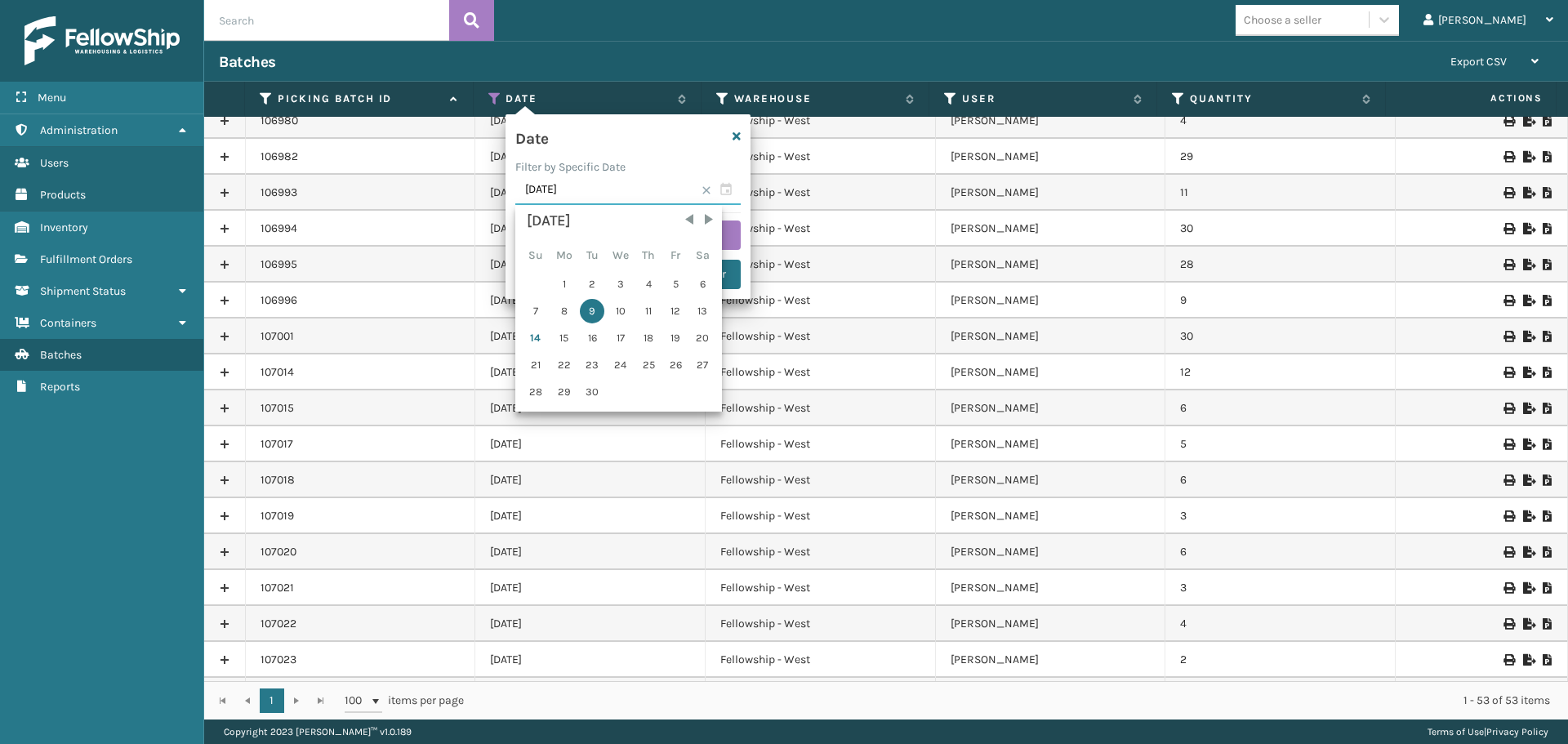
click at [729, 194] on input "09/09/2025" at bounding box center [629, 190] width 226 height 29
click at [541, 329] on div "14" at bounding box center [535, 338] width 26 height 25
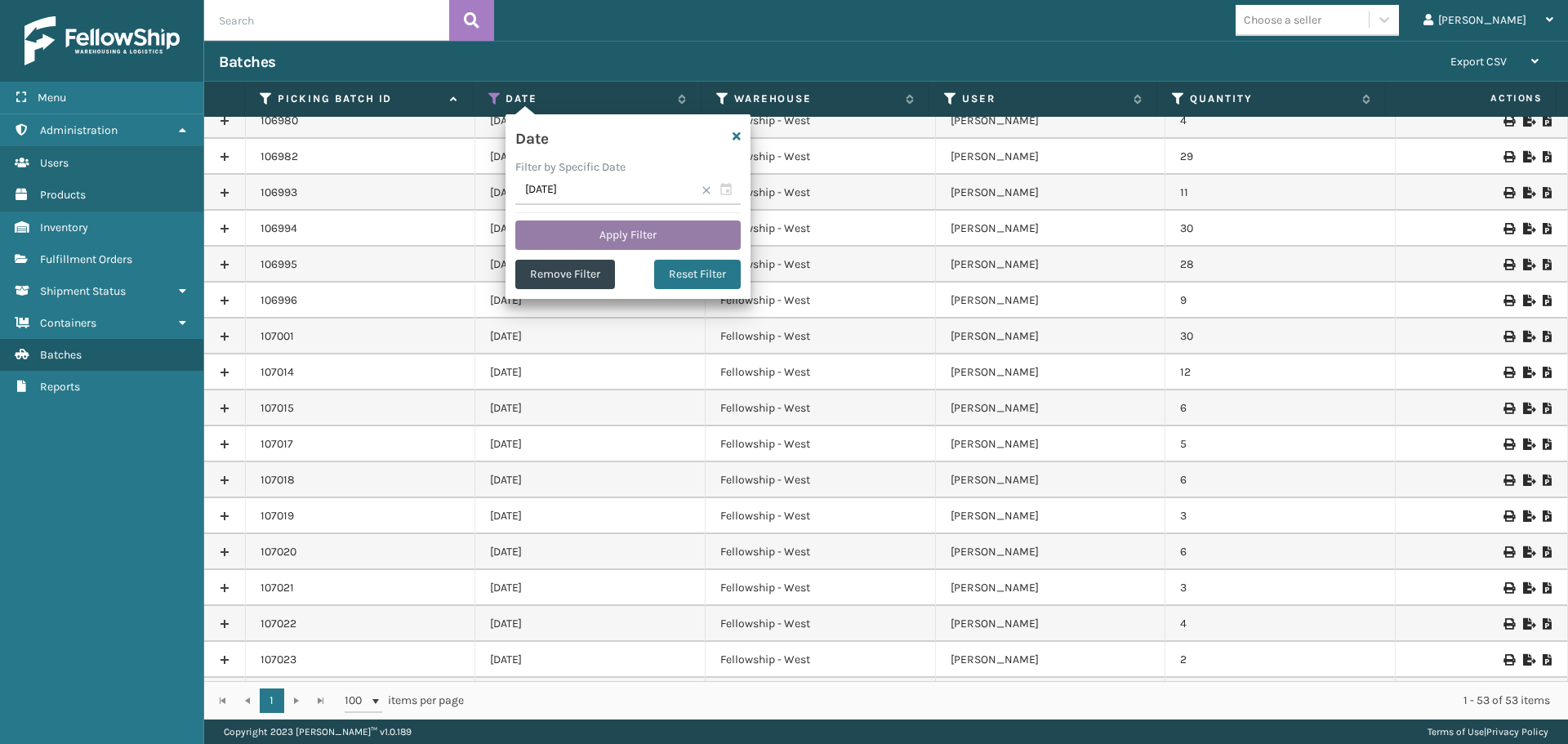
click at [589, 227] on button "Apply Filter" at bounding box center [629, 235] width 226 height 29
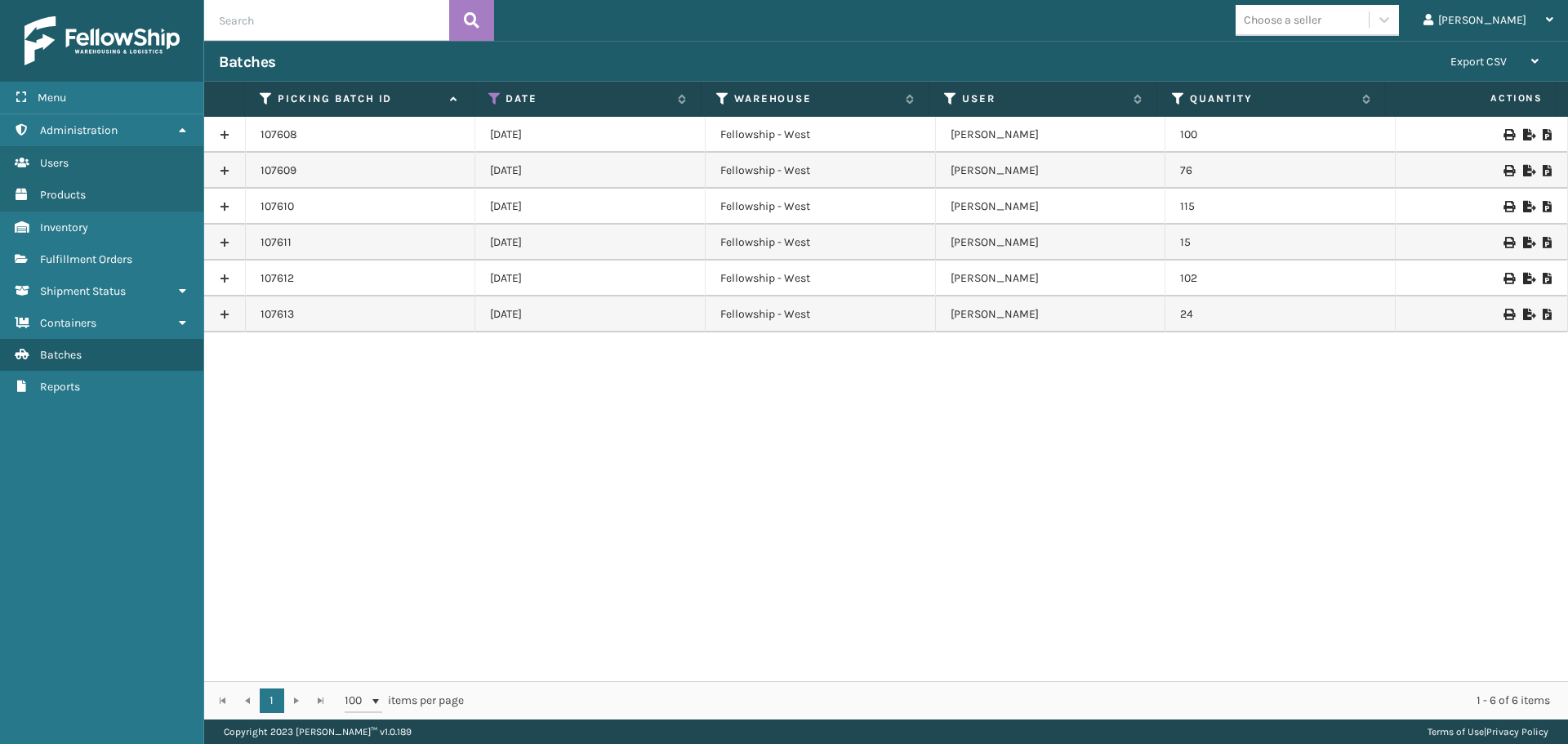
click at [1543, 309] on icon at bounding box center [1547, 314] width 9 height 11
click at [133, 253] on span "Fulfillment Orders" at bounding box center [86, 259] width 92 height 14
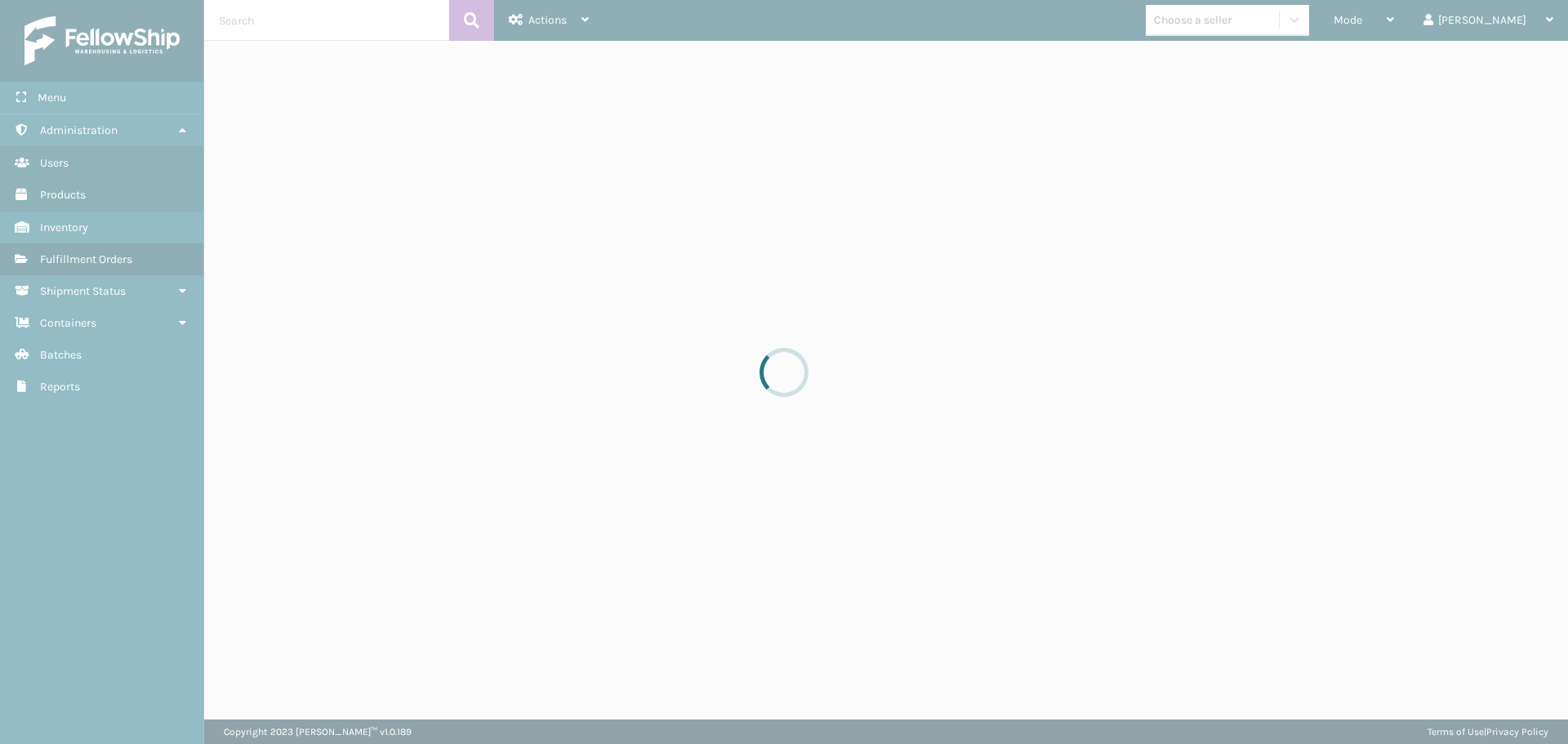
click at [1187, 204] on div at bounding box center [784, 372] width 1568 height 744
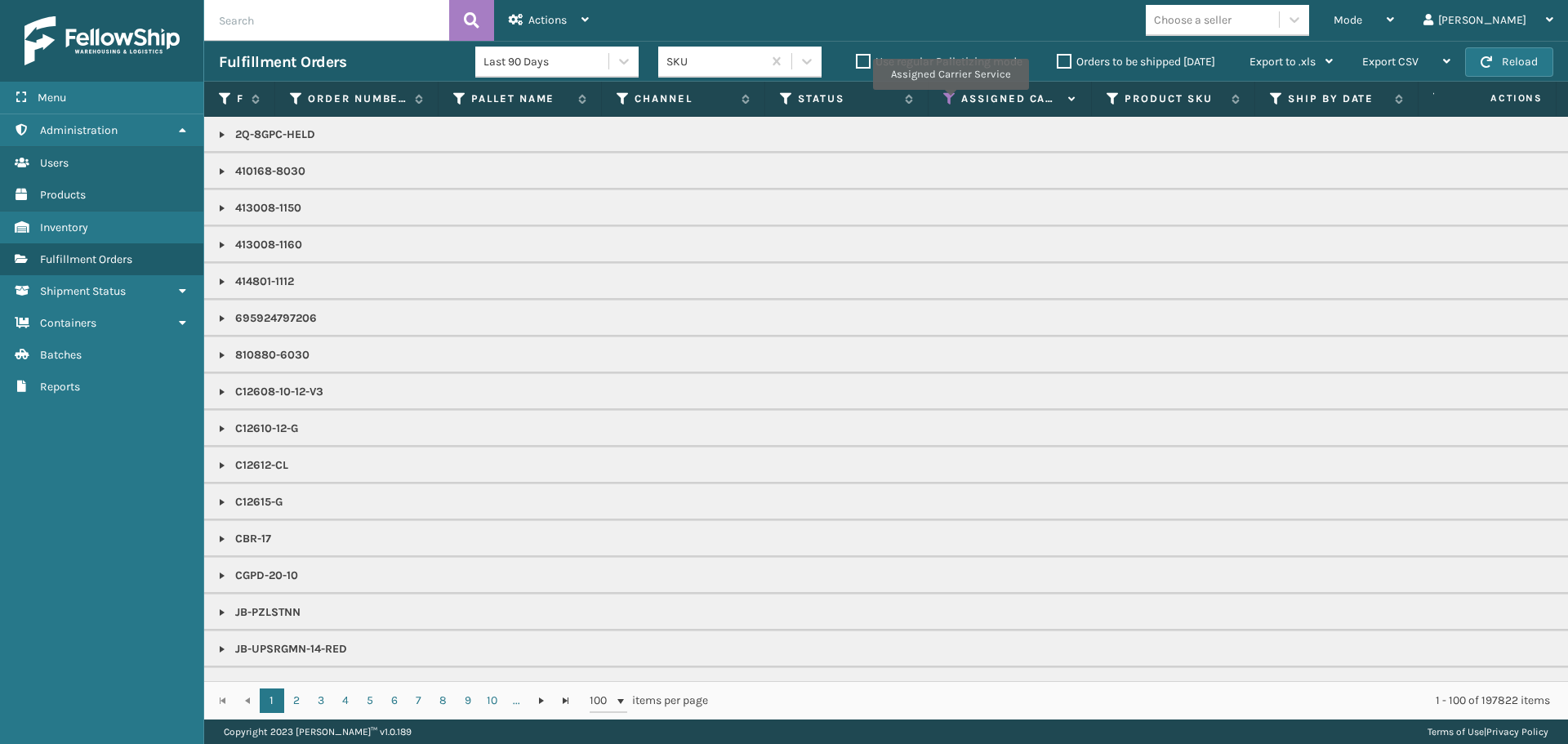
click at [950, 101] on icon at bounding box center [950, 98] width 13 height 15
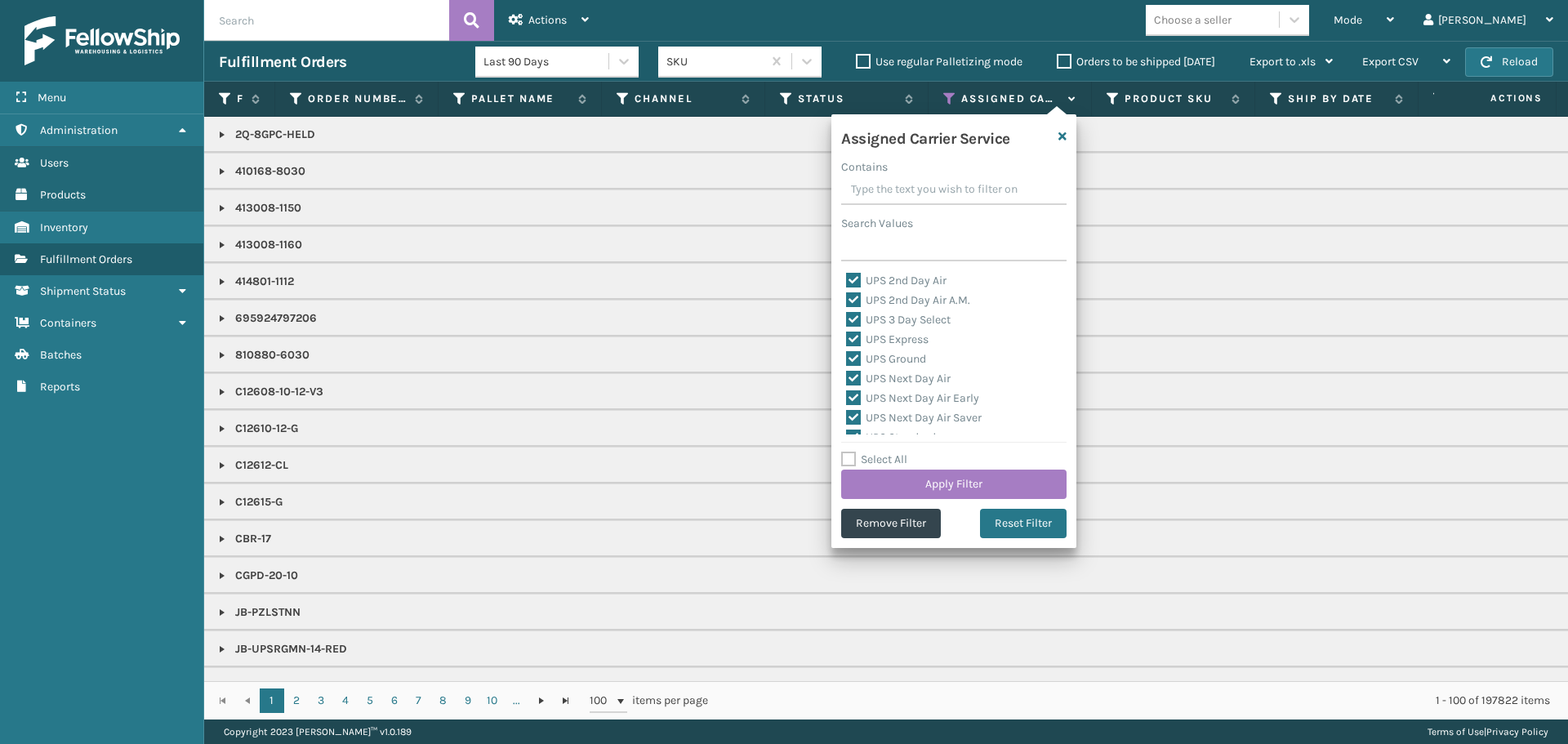
click at [862, 459] on label "Select All" at bounding box center [874, 459] width 66 height 14
click at [862, 452] on input "Select All" at bounding box center [964, 451] width 245 height 2
click at [862, 459] on label "Select All" at bounding box center [874, 459] width 66 height 14
click at [862, 452] on input "Select All" at bounding box center [964, 451] width 245 height 2
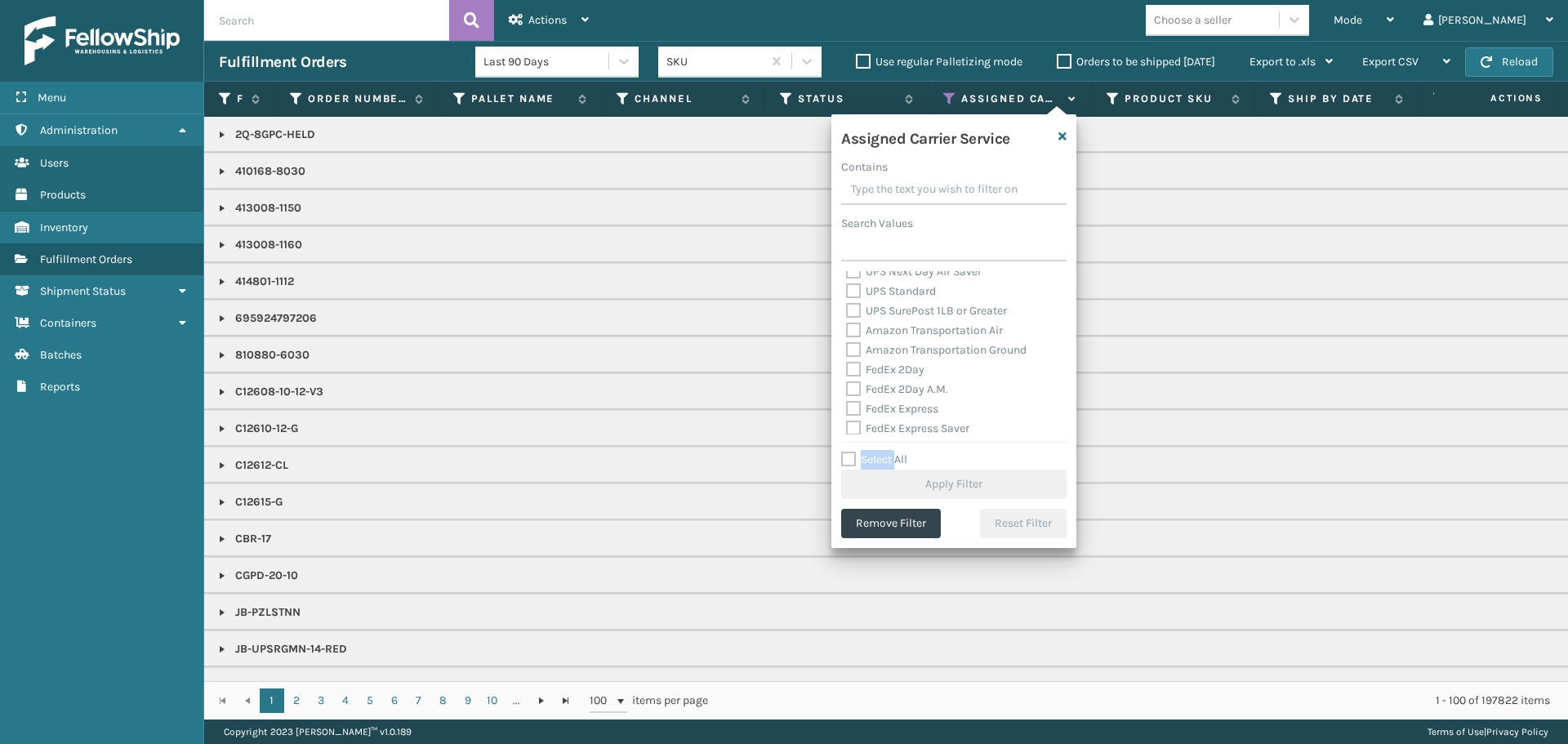
scroll to position [245, 0]
click at [894, 298] on div "FedEx 2Day A.M." at bounding box center [954, 290] width 216 height 20
click at [893, 350] on label "FedEx 2Day" at bounding box center [885, 352] width 79 height 14
click at [847, 350] on input "FedEx 2Day" at bounding box center [846, 348] width 1 height 10
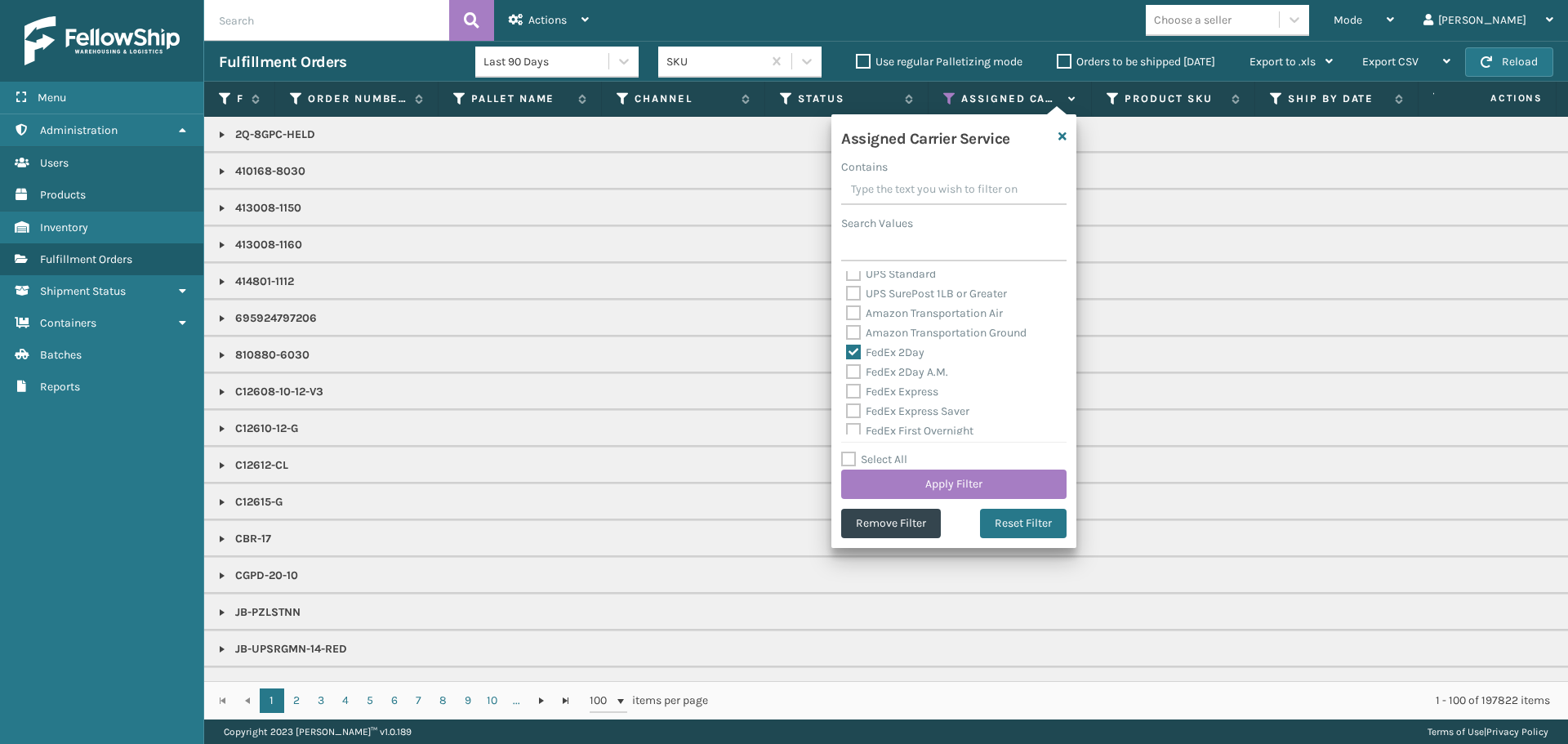
click at [907, 368] on label "FedEx 2Day A.M." at bounding box center [896, 372] width 102 height 14
click at [847, 368] on input "FedEx 2Day A.M." at bounding box center [846, 368] width 1 height 10
click at [905, 393] on label "FedEx Express" at bounding box center [892, 392] width 92 height 14
click at [847, 393] on input "FedEx Express" at bounding box center [846, 387] width 1 height 10
click at [907, 415] on label "FedEx Express Saver" at bounding box center [908, 411] width 123 height 14
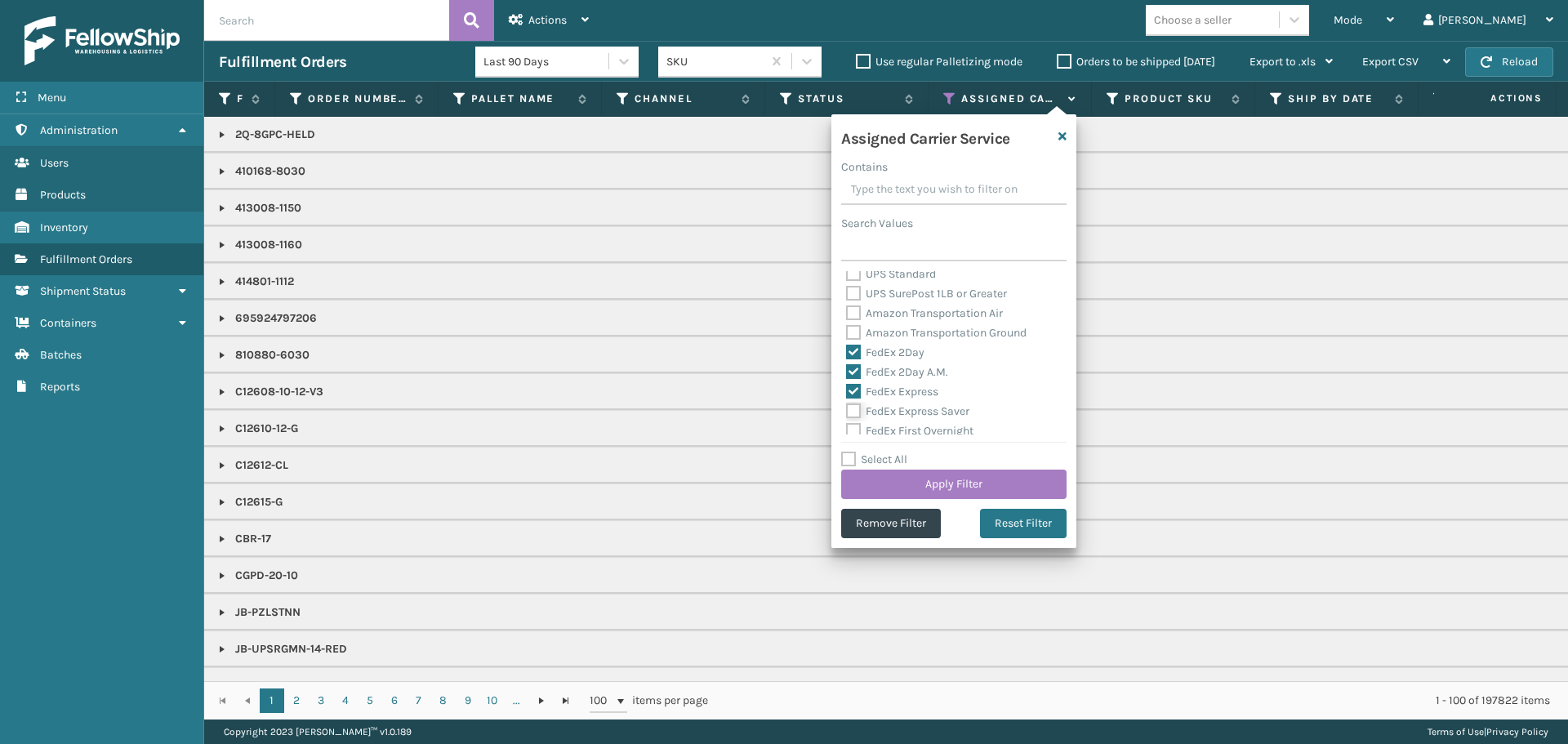
click at [847, 412] on input "FedEx Express Saver" at bounding box center [846, 407] width 1 height 10
click at [910, 432] on label "FedEx First Overnight" at bounding box center [909, 431] width 127 height 14
click at [847, 432] on input "FedEx First Overnight" at bounding box center [846, 427] width 1 height 10
click at [892, 368] on label "FedEx Ground" at bounding box center [891, 369] width 90 height 14
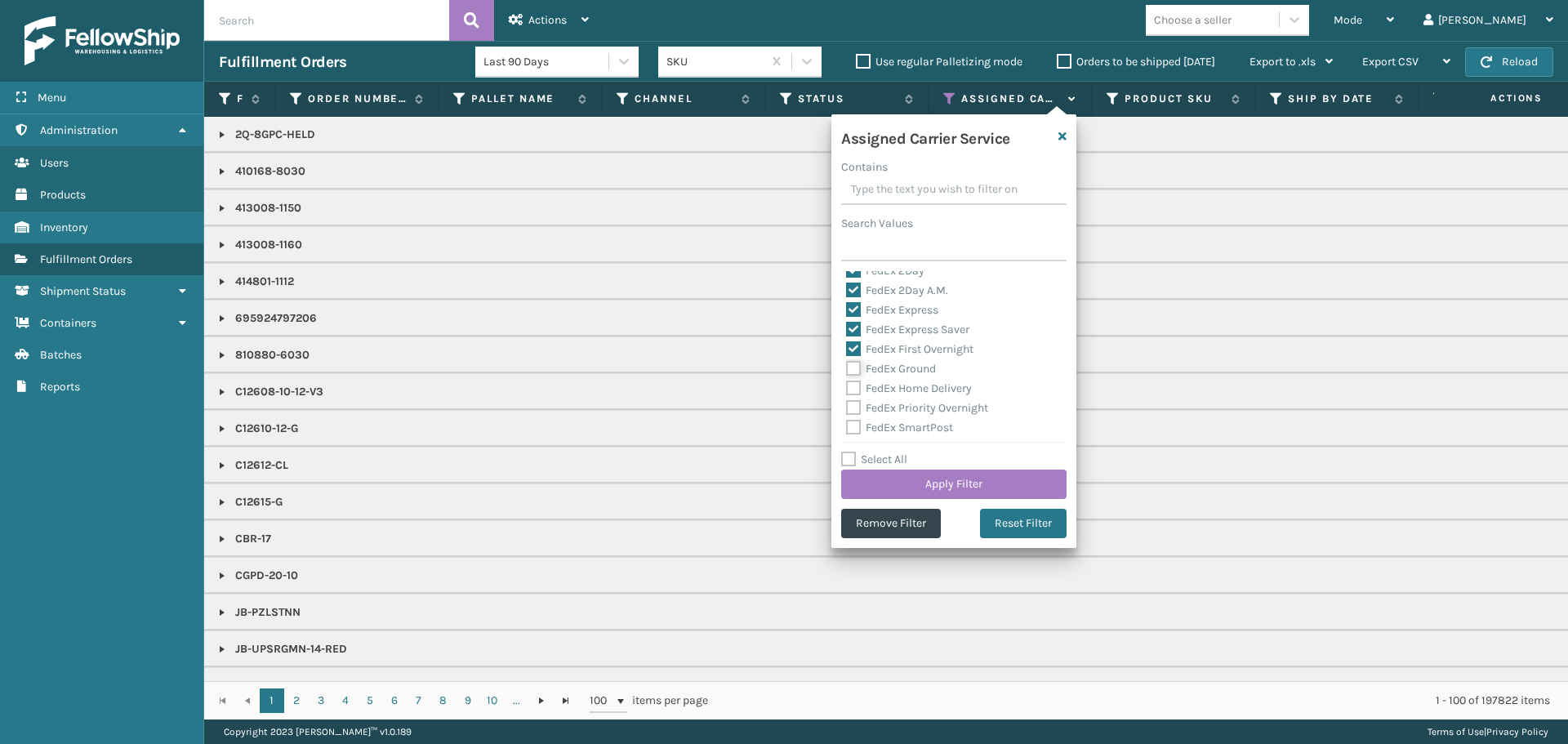
click at [847, 368] on input "FedEx Ground" at bounding box center [846, 364] width 1 height 10
click at [908, 393] on label "FedEx Home Delivery" at bounding box center [908, 388] width 126 height 14
click at [847, 389] on input "FedEx Home Delivery" at bounding box center [846, 384] width 1 height 10
click at [908, 407] on label "FedEx Priority Overnight" at bounding box center [917, 408] width 142 height 14
click at [847, 407] on input "FedEx Priority Overnight" at bounding box center [846, 404] width 1 height 10
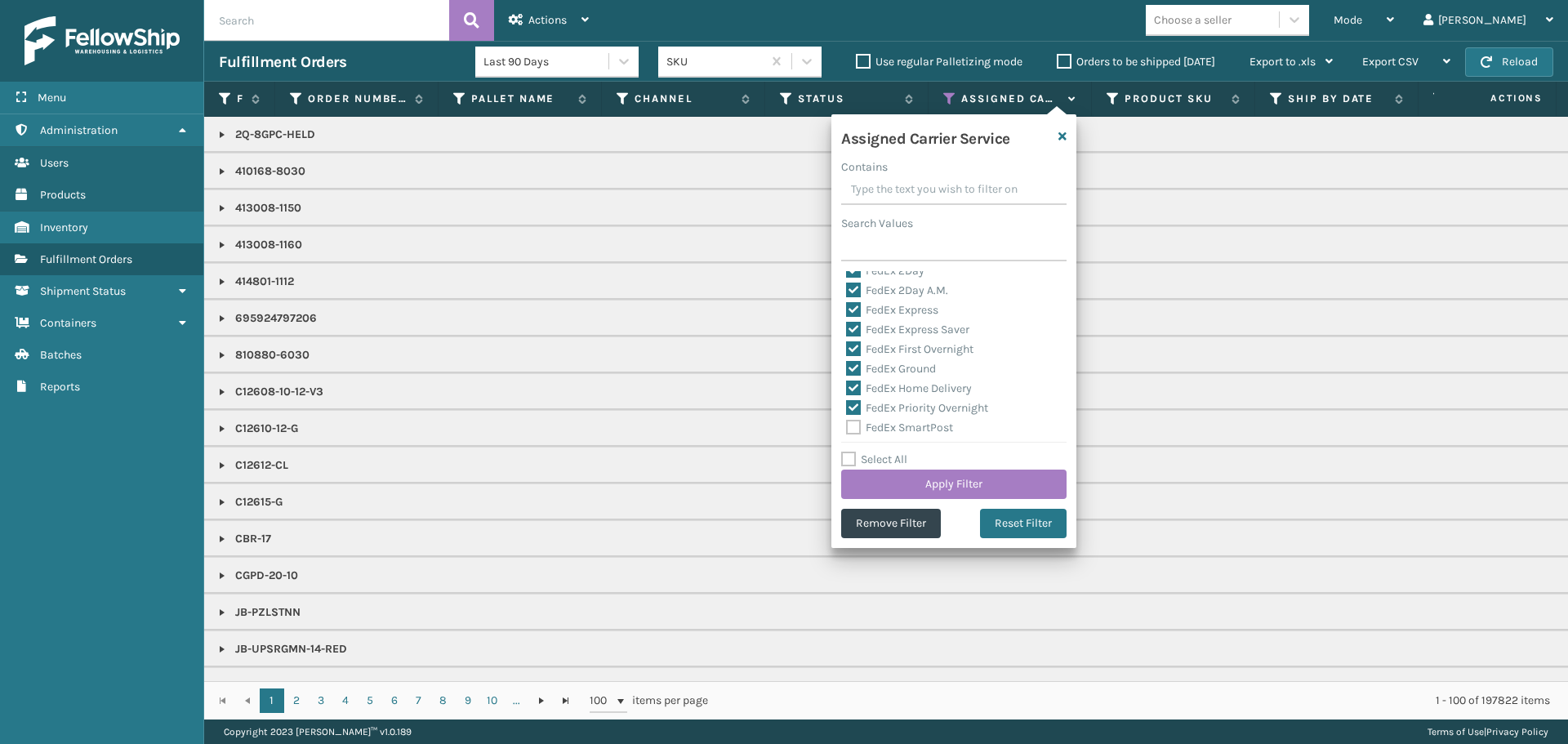
click at [906, 432] on label "FedEx SmartPost" at bounding box center [899, 428] width 107 height 14
click at [847, 428] on input "FedEx SmartPost" at bounding box center [846, 423] width 1 height 10
click at [895, 370] on label "FedEx Standard Overnight" at bounding box center [922, 365] width 152 height 14
click at [847, 367] on input "FedEx Standard Overnight" at bounding box center [846, 361] width 1 height 10
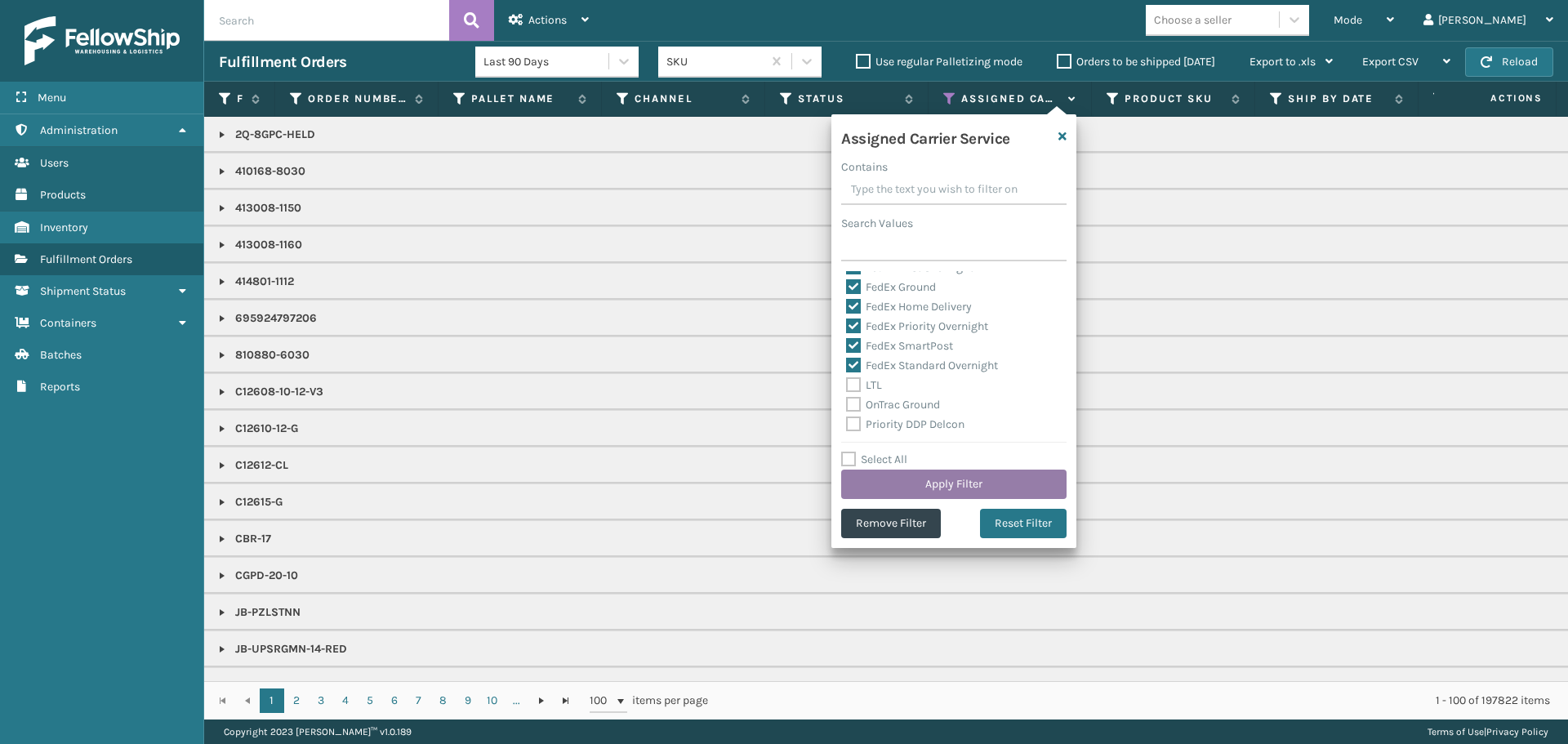
click at [944, 475] on button "Apply Filter" at bounding box center [955, 484] width 226 height 29
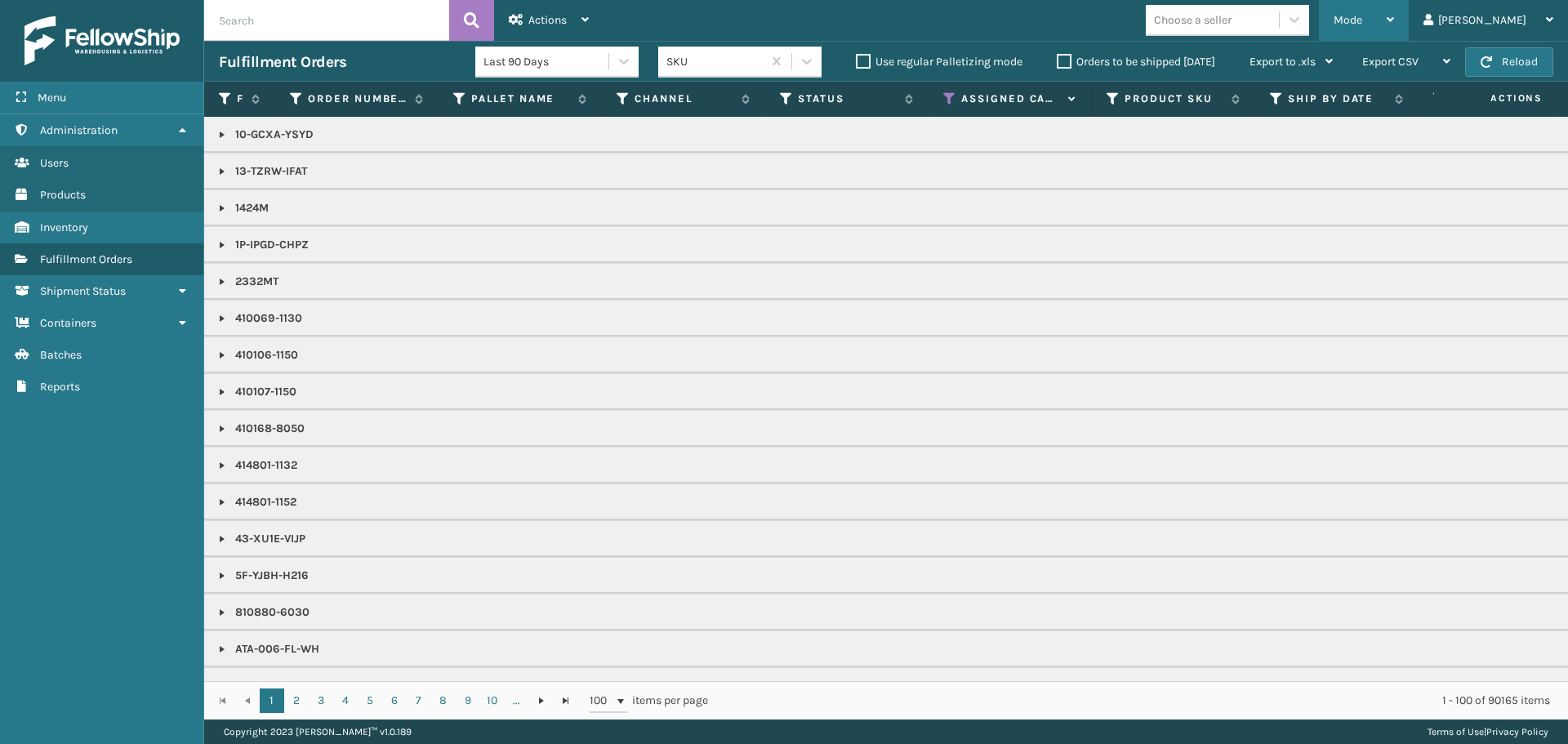
click at [1394, 12] on div "Mode" at bounding box center [1364, 21] width 61 height 41
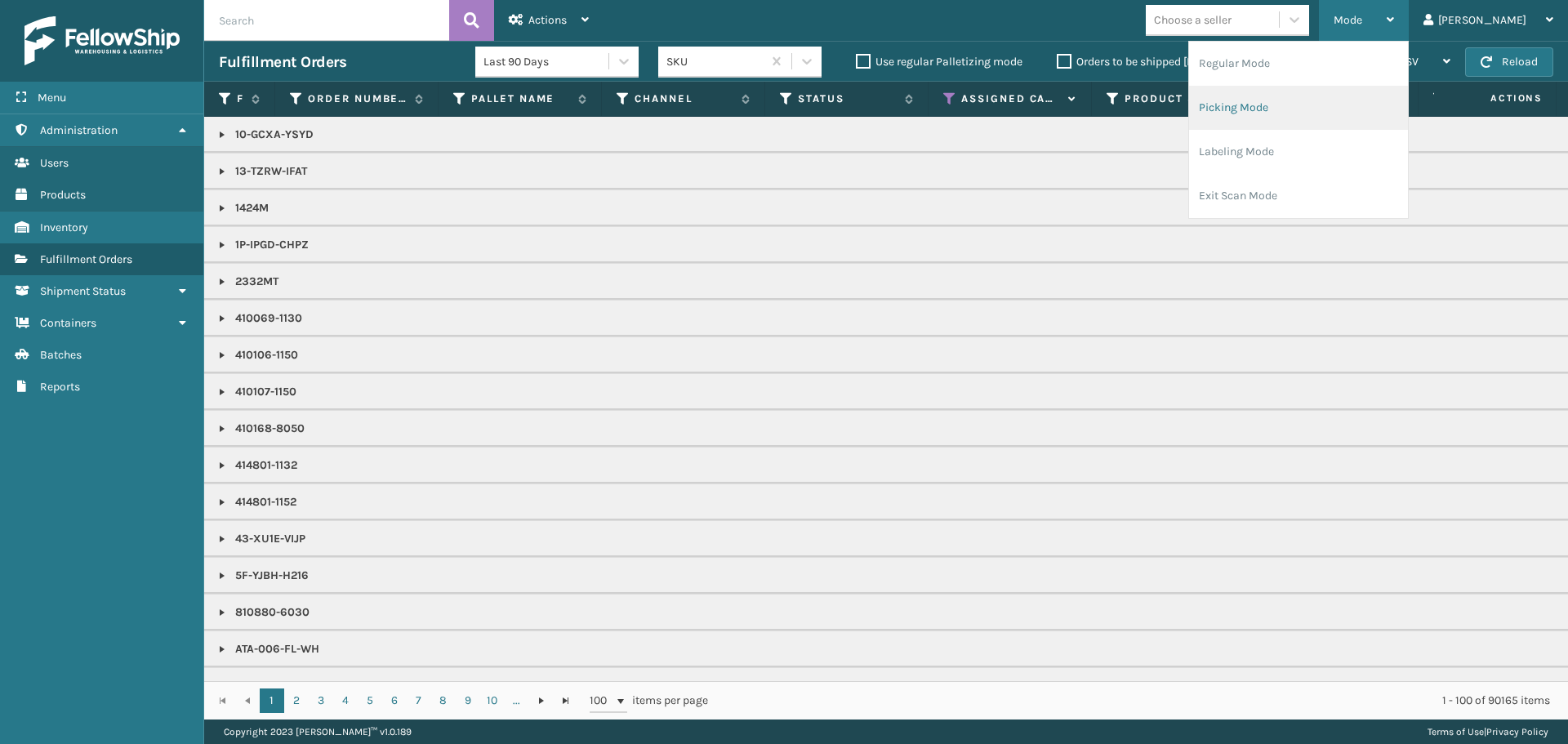
click at [1360, 115] on li "Picking Mode" at bounding box center [1299, 108] width 219 height 44
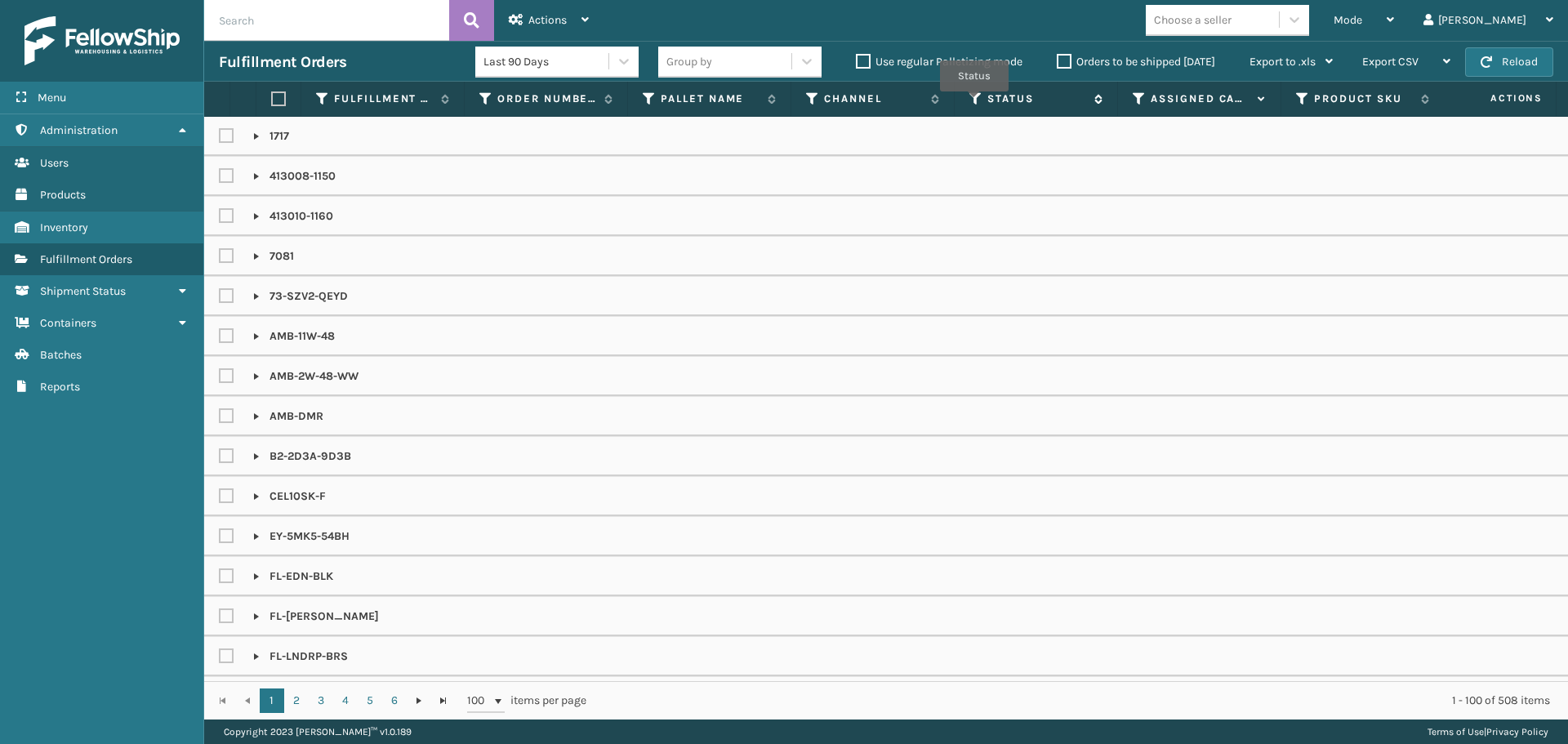
click at [976, 102] on icon at bounding box center [975, 98] width 13 height 15
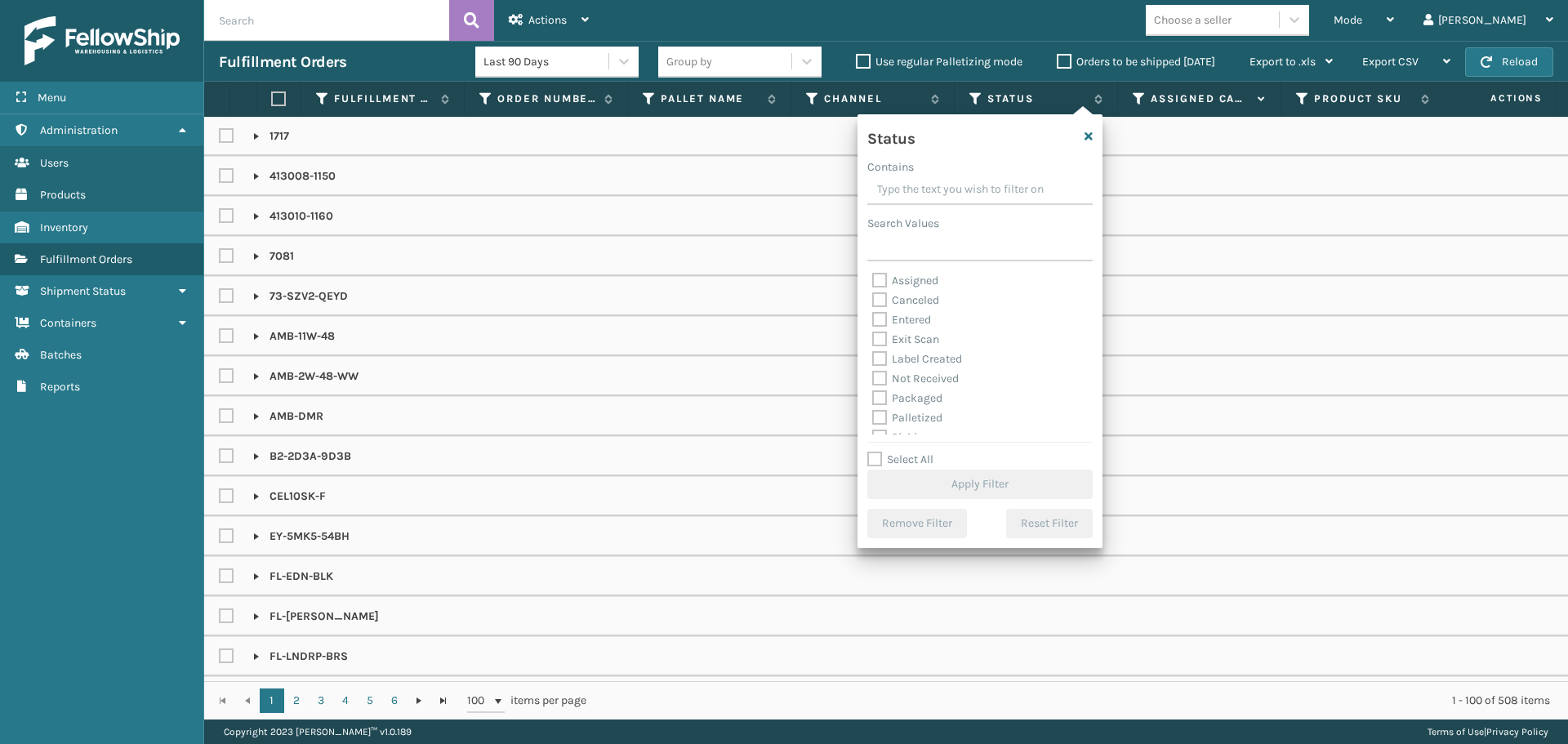
scroll to position [81, 0]
click at [1139, 93] on icon at bounding box center [1139, 98] width 13 height 15
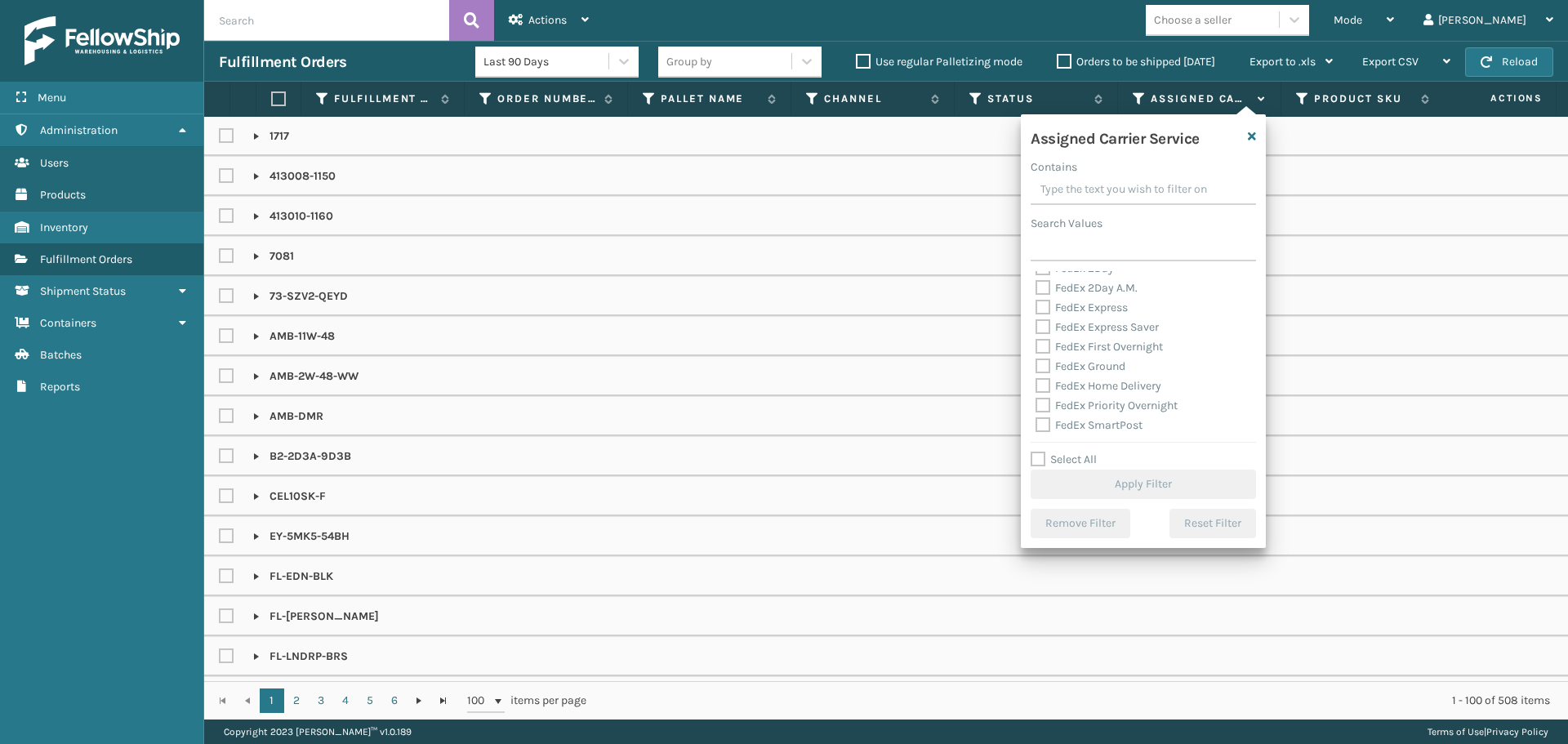
scroll to position [245, 0]
click at [1081, 348] on label "UPS 2nd Day Air" at bounding box center [1086, 349] width 100 height 14
click at [1037, 348] on input "UPS 2nd Day Air" at bounding box center [1036, 345] width 1 height 10
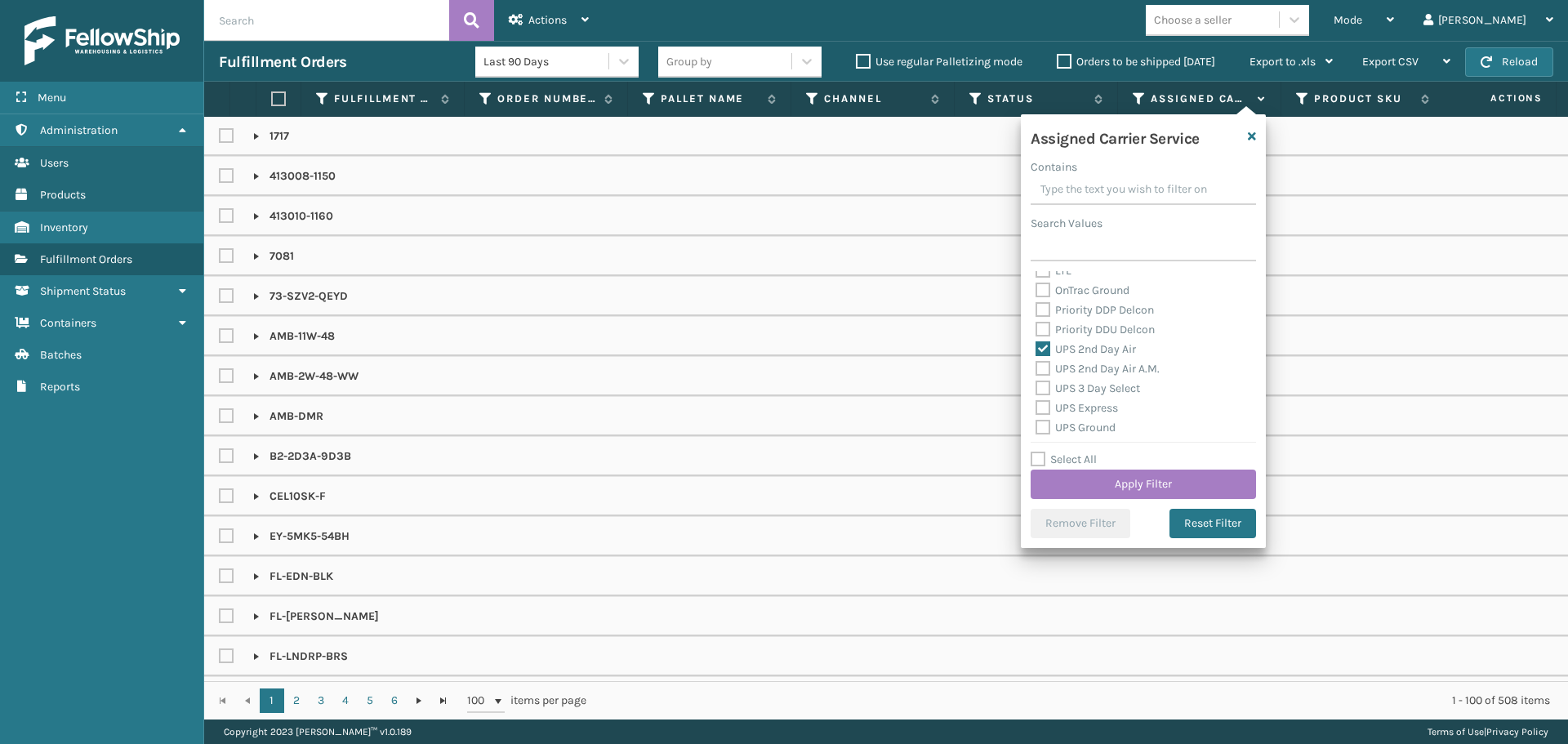
click at [1081, 348] on label "UPS 2nd Day Air" at bounding box center [1086, 349] width 100 height 14
click at [1037, 348] on input "UPS 2nd Day Air" at bounding box center [1036, 345] width 1 height 10
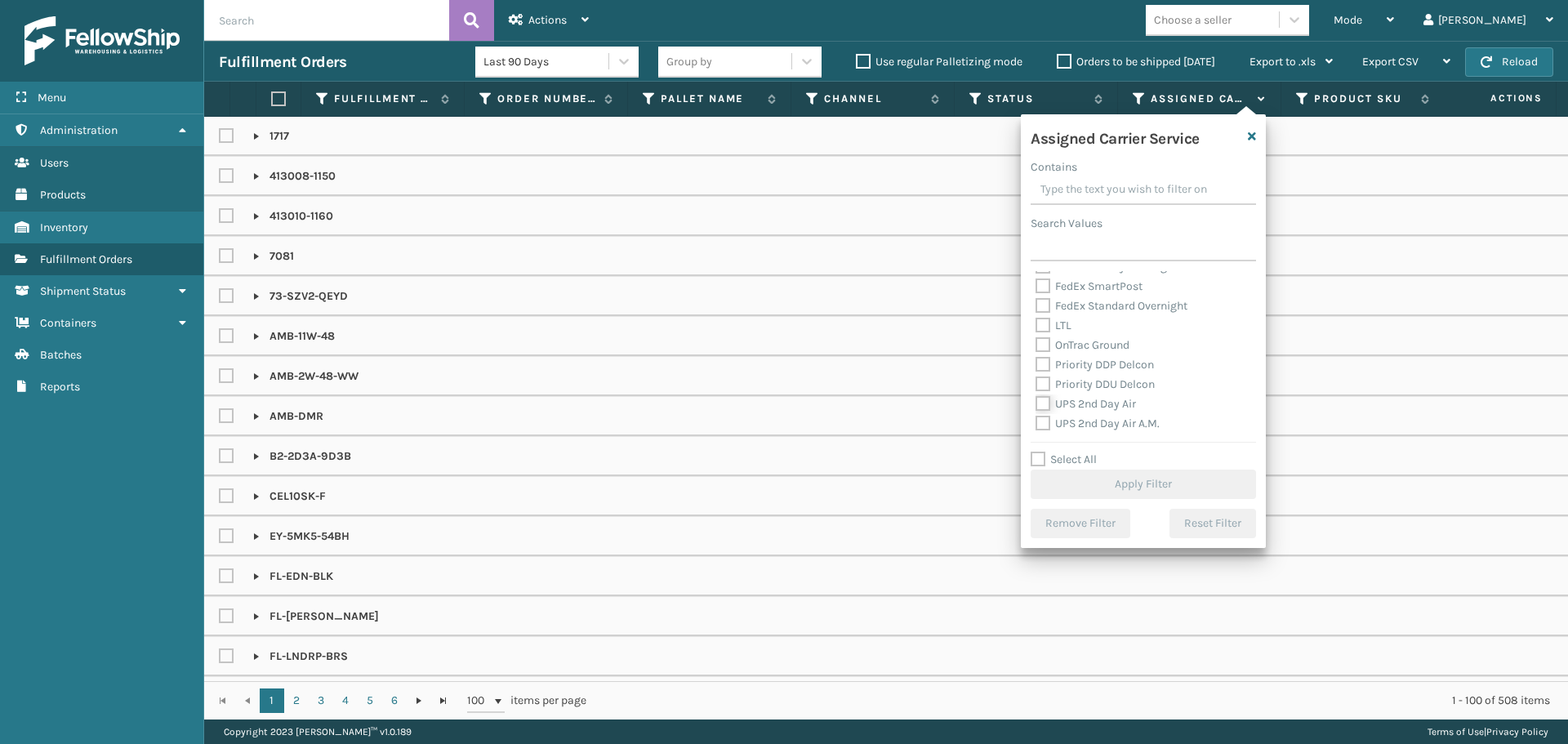
scroll to position [163, 0]
click at [1072, 334] on label "FedEx Standard Overnight" at bounding box center [1112, 333] width 152 height 14
click at [1037, 334] on input "FedEx Standard Overnight" at bounding box center [1036, 328] width 1 height 10
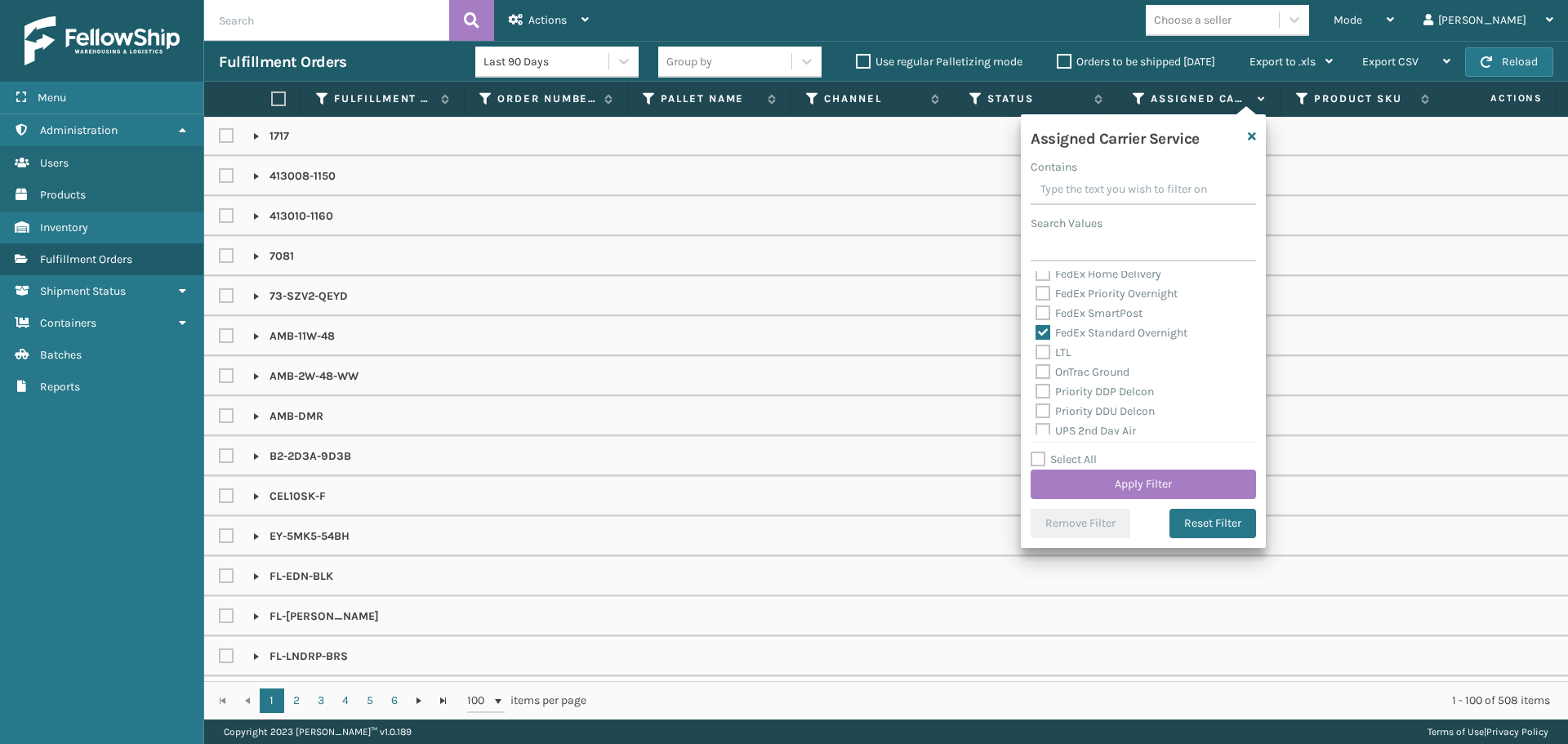
click at [1068, 322] on div "FedEx SmartPost" at bounding box center [1144, 313] width 216 height 20
click at [1069, 299] on label "FedEx Priority Overnight" at bounding box center [1107, 293] width 142 height 14
click at [1037, 295] on input "FedEx Priority Overnight" at bounding box center [1036, 289] width 1 height 10
click at [1074, 309] on label "FedEx SmartPost" at bounding box center [1089, 313] width 107 height 14
click at [1037, 309] on input "FedEx SmartPost" at bounding box center [1036, 309] width 1 height 10
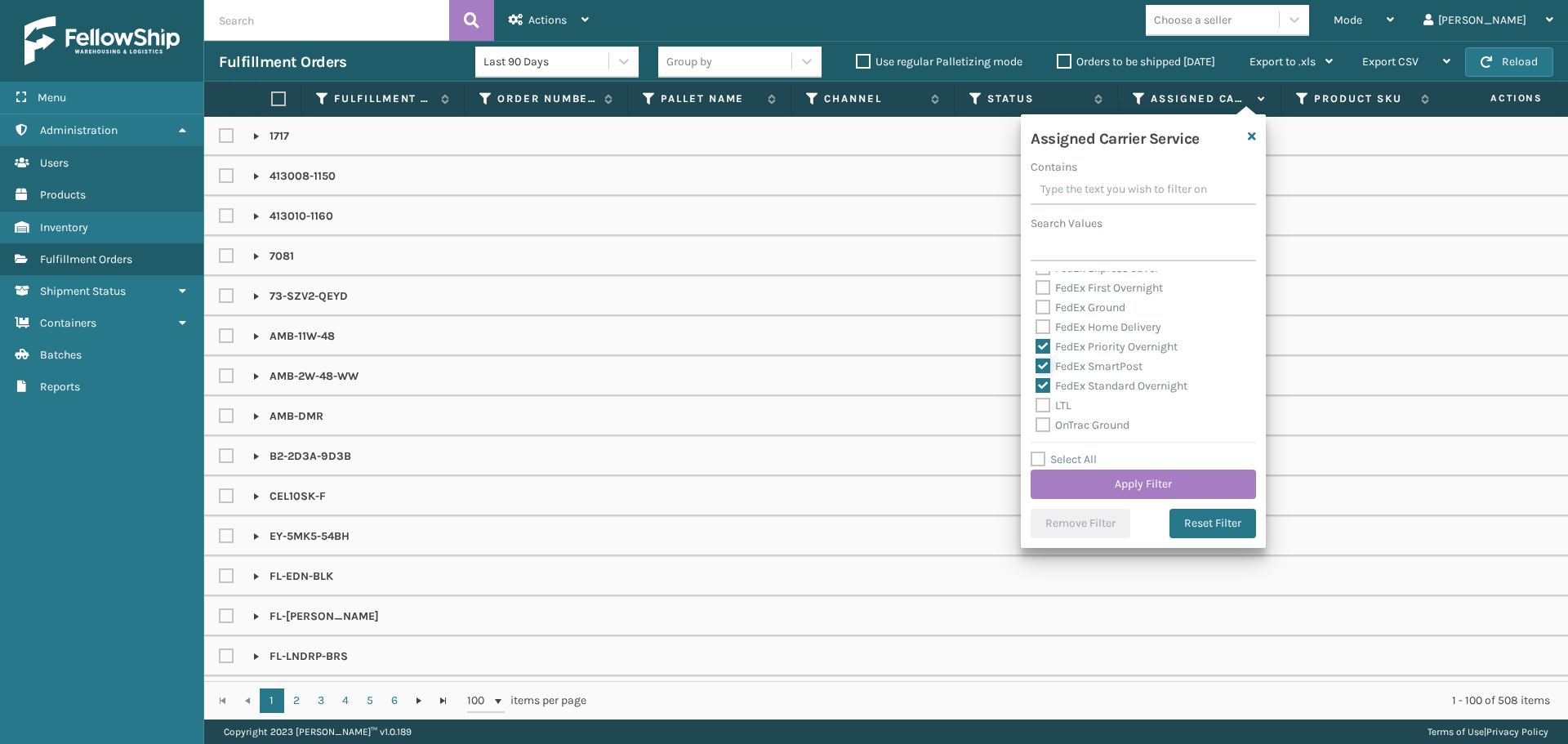
scroll to position [81, 0]
click at [1093, 351] on label "FedEx Home Delivery" at bounding box center [1098, 356] width 126 height 14
click at [1086, 340] on label "FedEx Ground" at bounding box center [1080, 336] width 90 height 14
click at [1037, 337] on input "FedEx Ground" at bounding box center [1036, 332] width 1 height 10
click at [1087, 352] on label "FedEx Home Delivery" at bounding box center [1098, 356] width 126 height 14
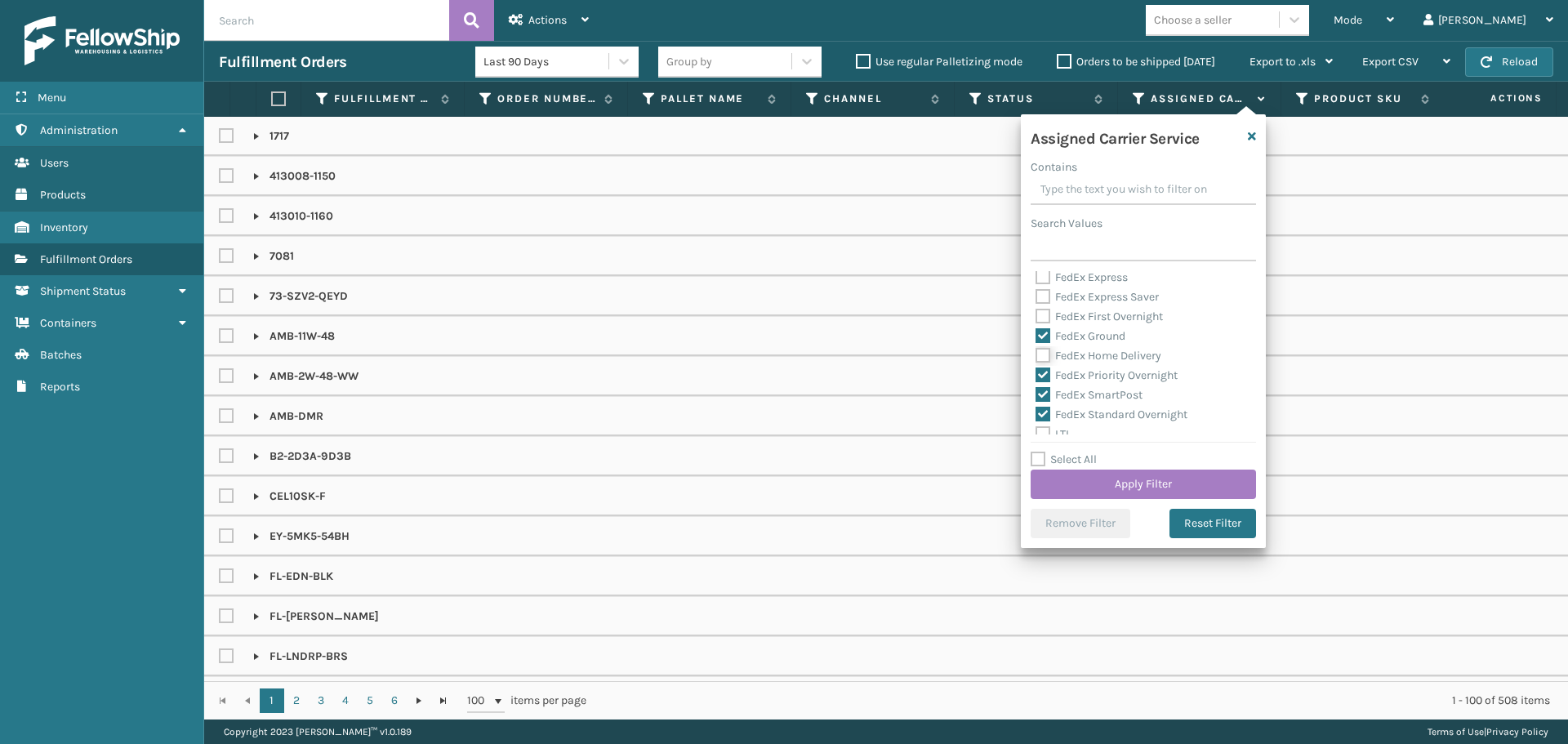
click at [1037, 352] on input "FedEx Home Delivery" at bounding box center [1036, 351] width 1 height 10
click at [1079, 321] on label "FedEx First Overnight" at bounding box center [1099, 316] width 127 height 14
click at [1037, 317] on input "FedEx First Overnight" at bounding box center [1036, 312] width 1 height 10
click at [1074, 297] on label "FedEx Express Saver" at bounding box center [1098, 297] width 123 height 14
click at [1037, 297] on input "FedEx Express Saver" at bounding box center [1036, 292] width 1 height 10
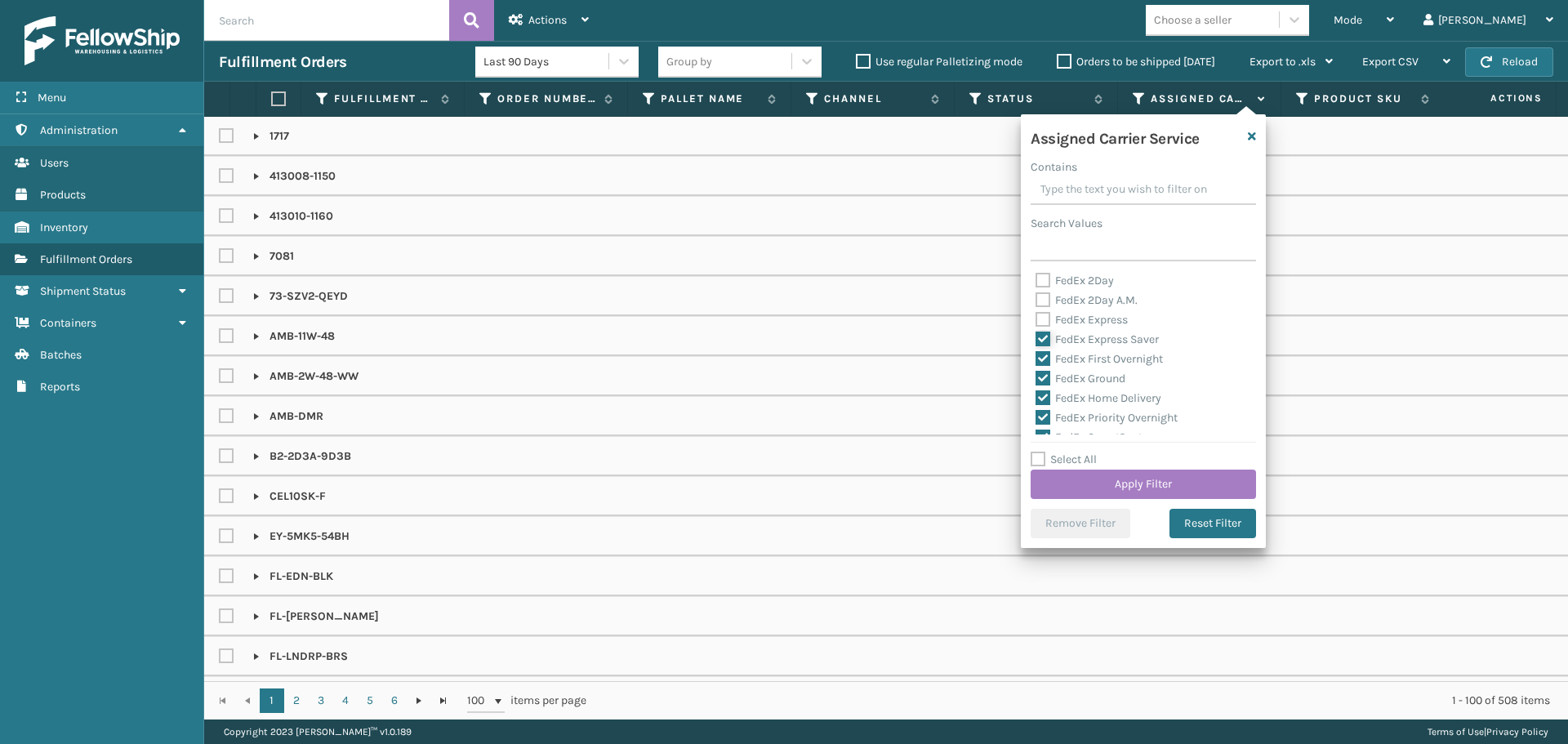
scroll to position [0, 0]
click at [1097, 353] on label "FedEx Express" at bounding box center [1082, 359] width 92 height 14
click at [1037, 353] on input "FedEx Express" at bounding box center [1036, 355] width 1 height 10
click at [1086, 335] on label "FedEx 2Day A.M." at bounding box center [1086, 340] width 102 height 14
click at [1037, 335] on input "FedEx 2Day A.M." at bounding box center [1036, 335] width 1 height 10
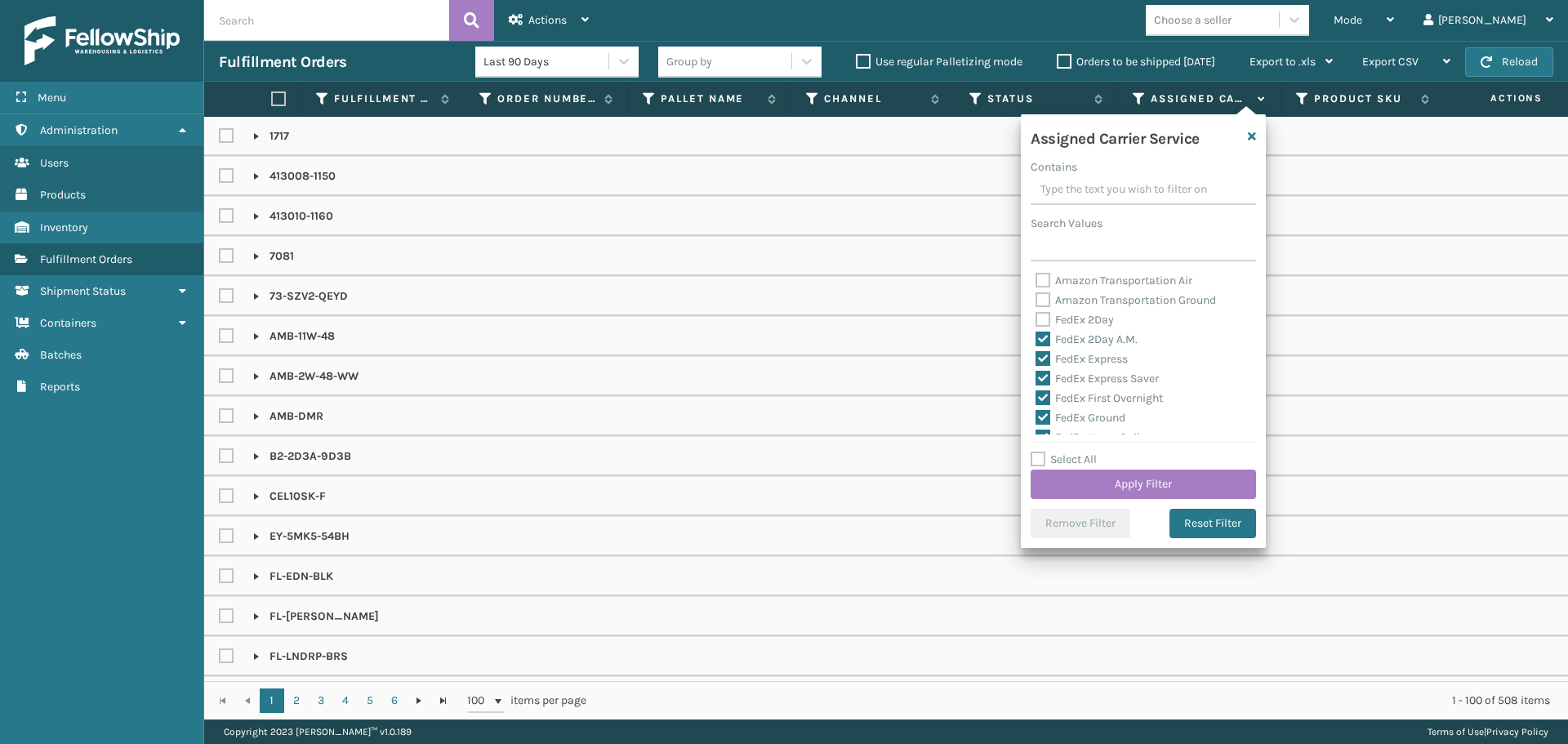
click at [1082, 323] on label "FedEx 2Day" at bounding box center [1075, 320] width 79 height 14
click at [1037, 321] on input "FedEx 2Day" at bounding box center [1036, 316] width 1 height 10
click at [1160, 480] on button "Apply Filter" at bounding box center [1144, 484] width 226 height 29
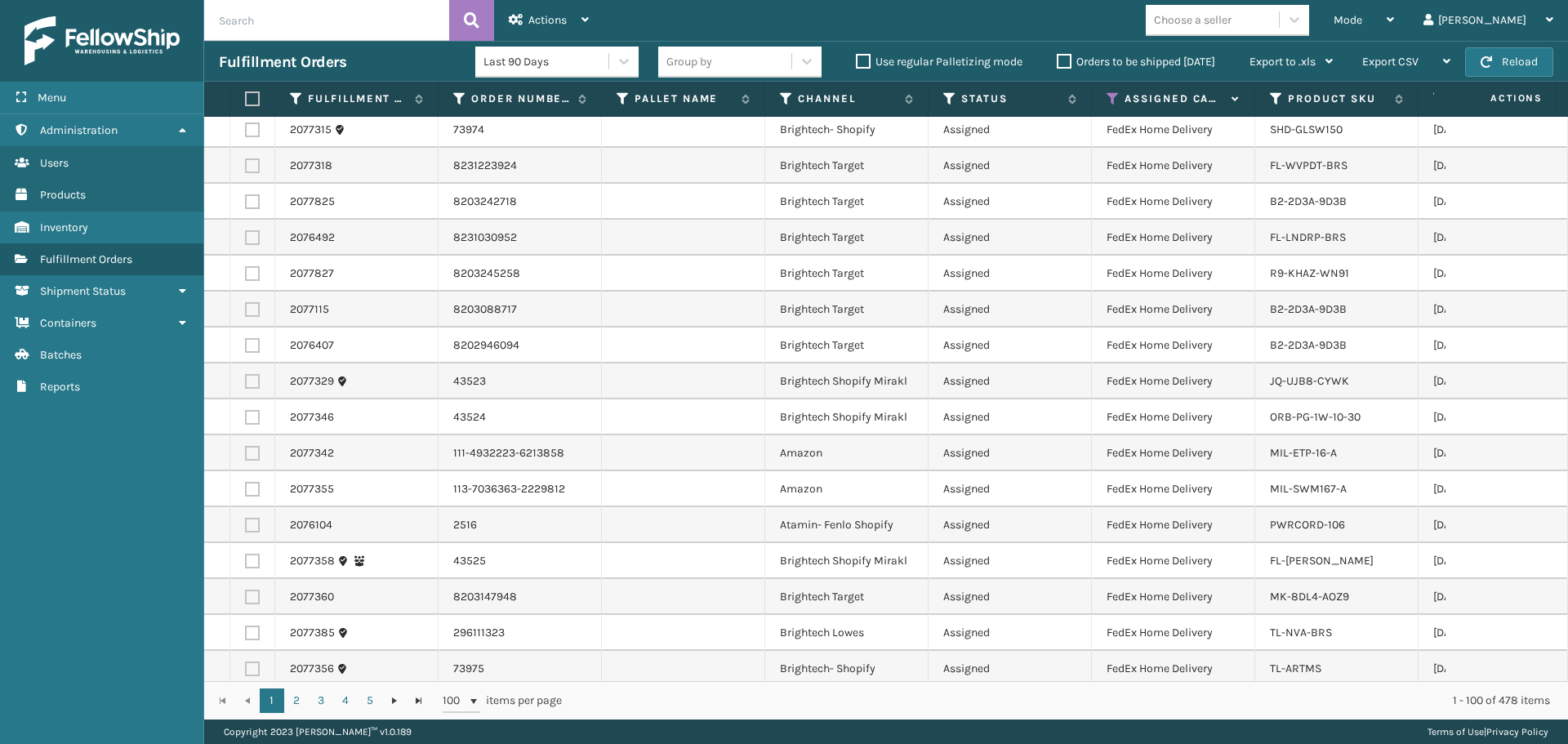
scroll to position [3253, 0]
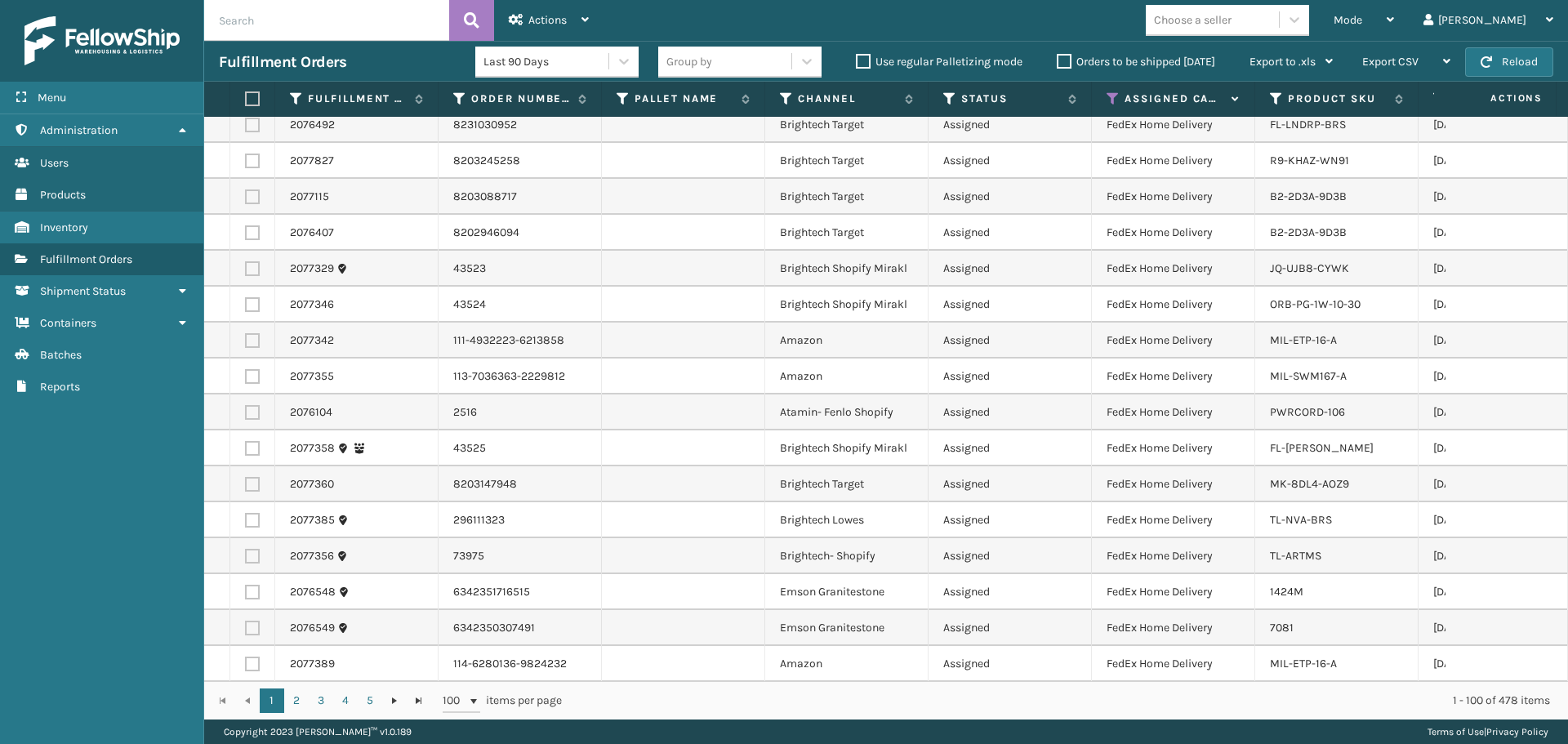
click at [1232, 24] on div "Choose a seller" at bounding box center [1192, 20] width 78 height 17
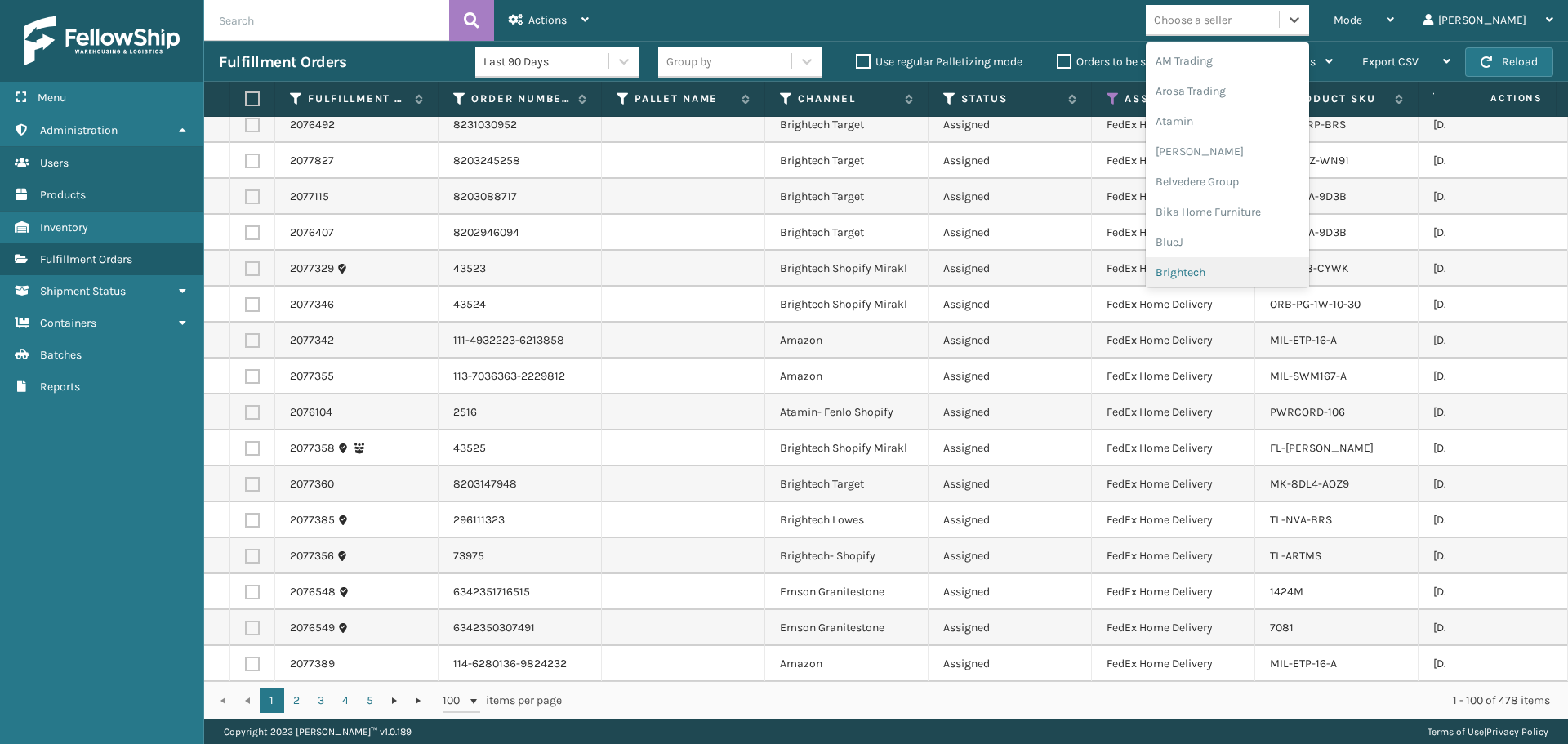
click at [1259, 269] on div "Brightech" at bounding box center [1228, 272] width 163 height 30
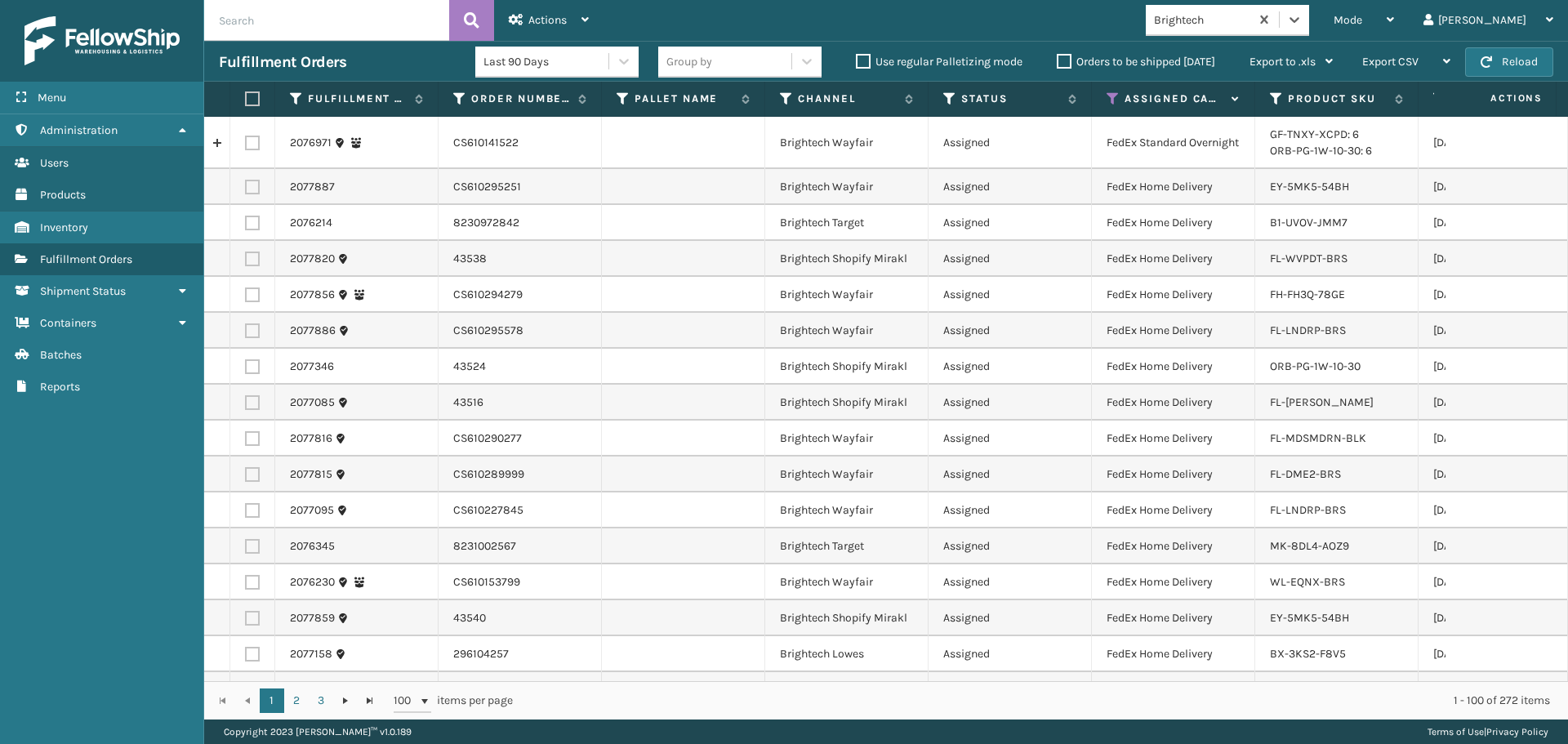
click at [255, 98] on label at bounding box center [249, 98] width 9 height 15
click at [246, 98] on input "checkbox" at bounding box center [245, 99] width 1 height 10
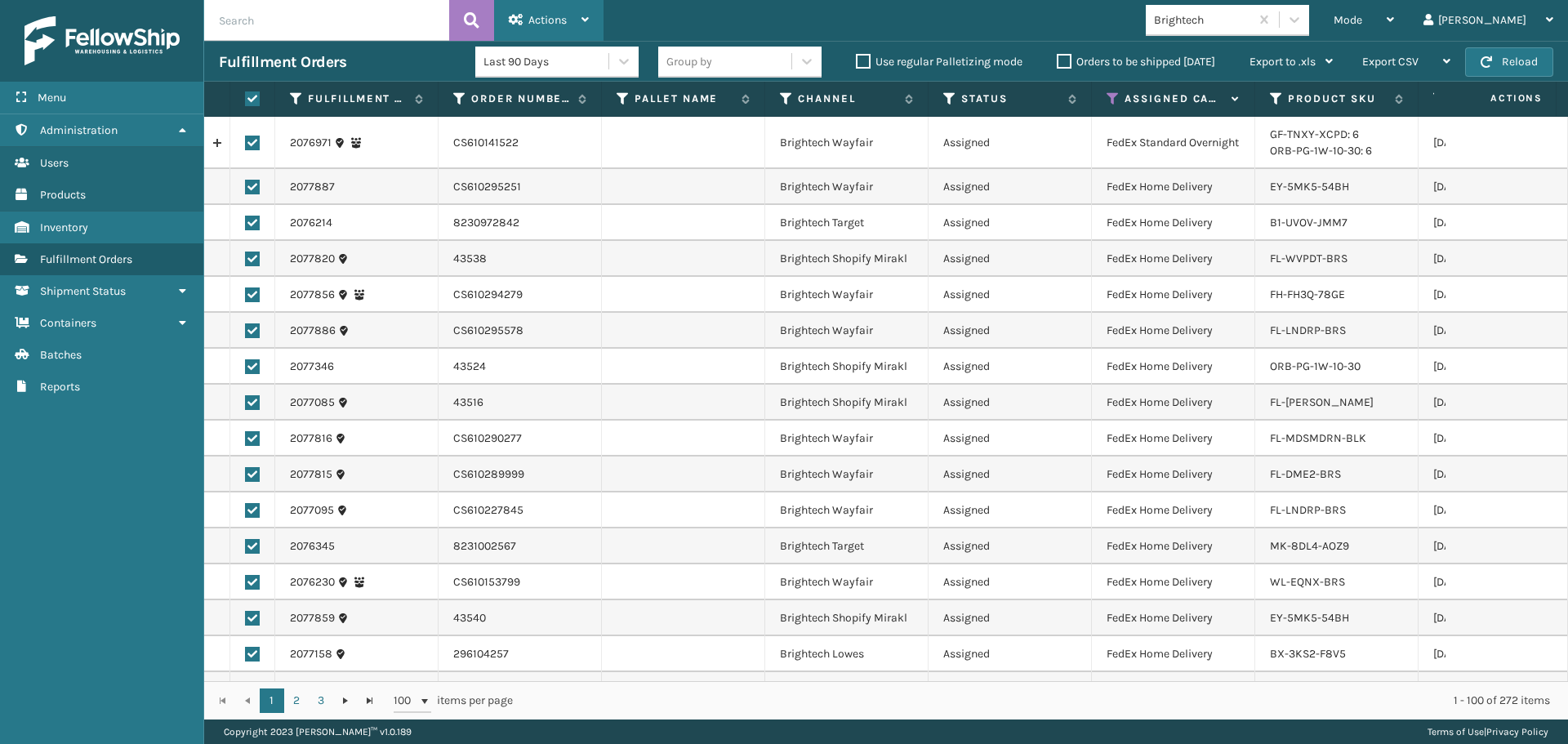
click at [537, 22] on span "Actions" at bounding box center [547, 20] width 38 height 14
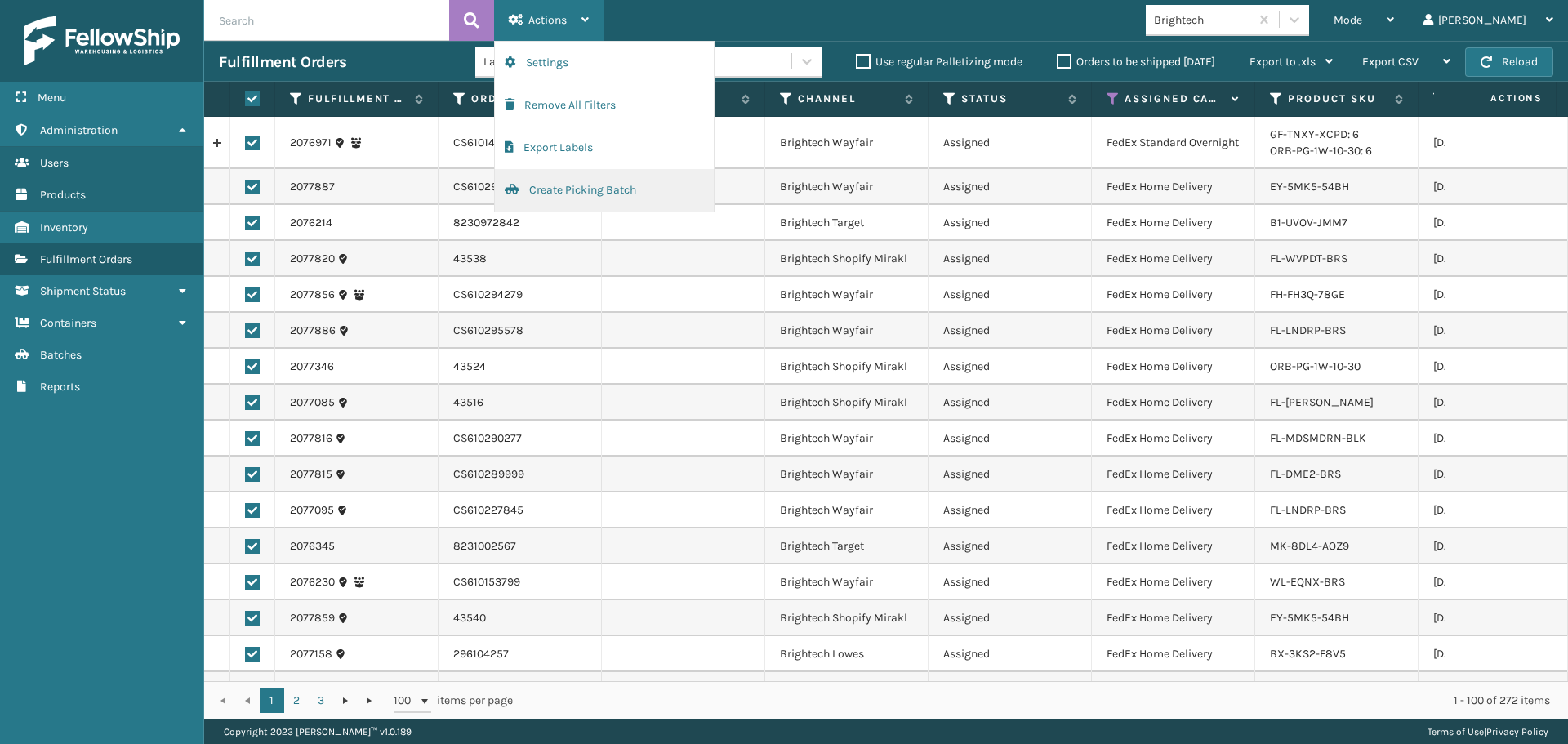
click at [553, 187] on button "Create Picking Batch" at bounding box center [605, 191] width 219 height 43
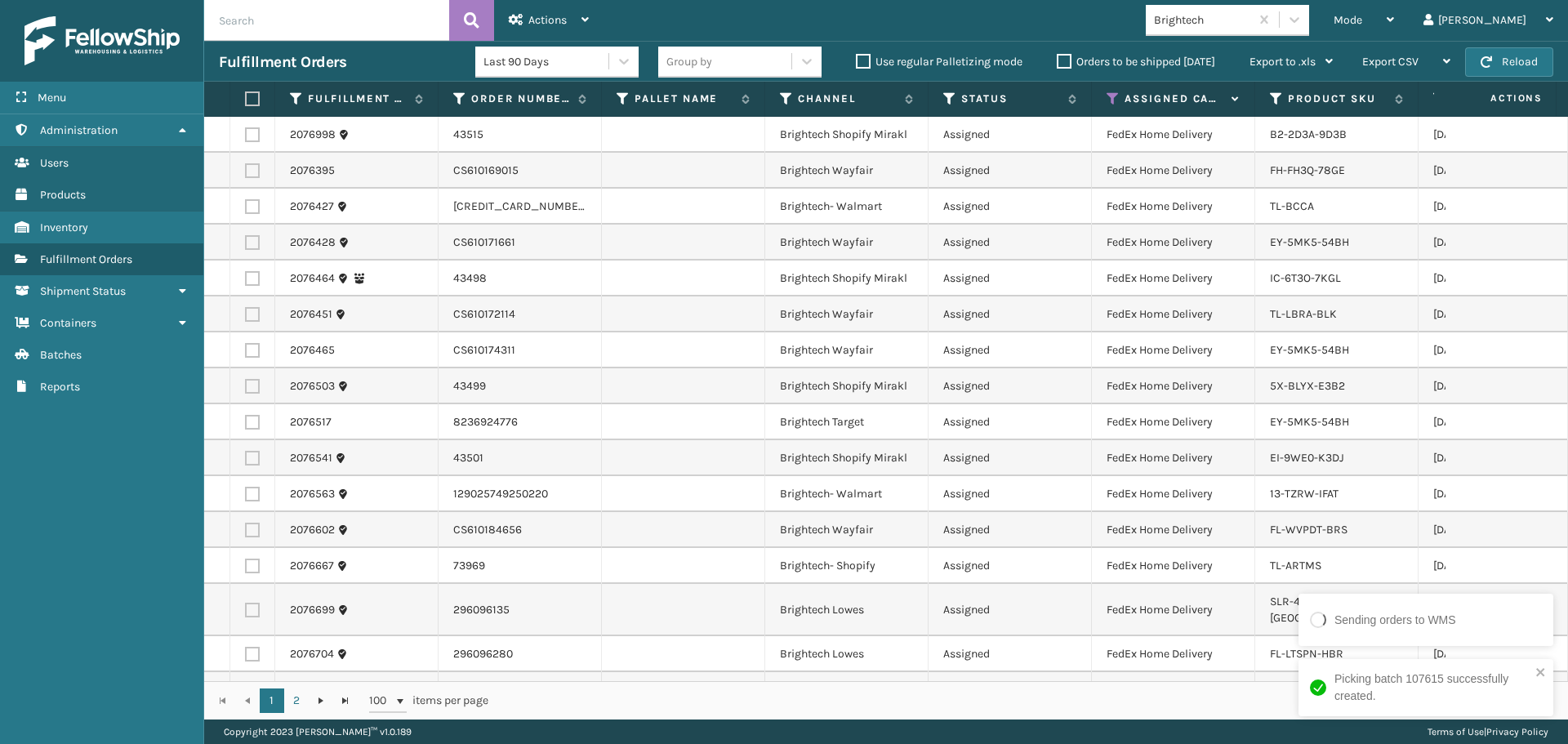
click at [253, 91] on th at bounding box center [252, 98] width 45 height 35
click at [249, 98] on label at bounding box center [249, 98] width 9 height 15
click at [246, 98] on input "checkbox" at bounding box center [245, 99] width 1 height 10
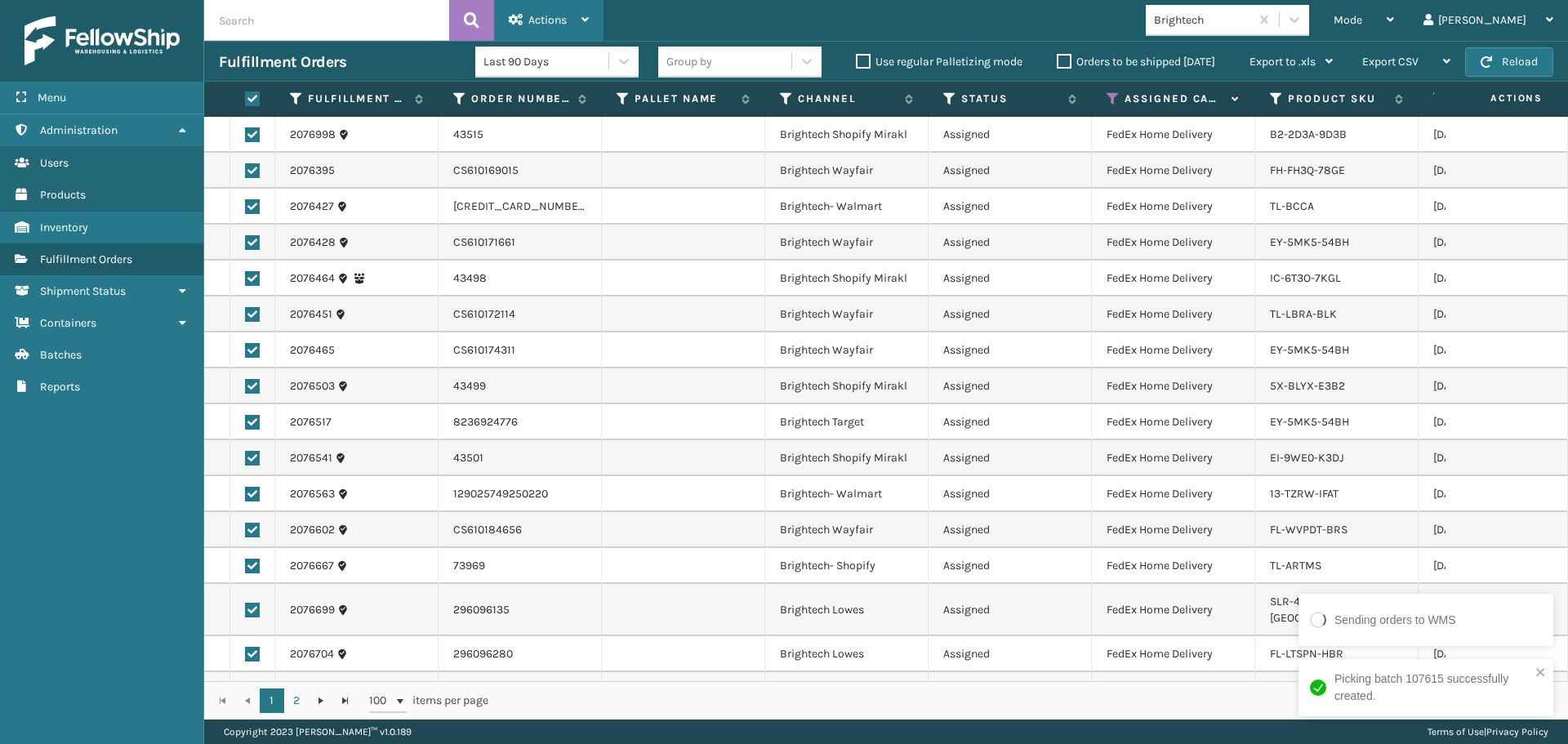
click at [524, 13] on div "Actions" at bounding box center [549, 21] width 80 height 41
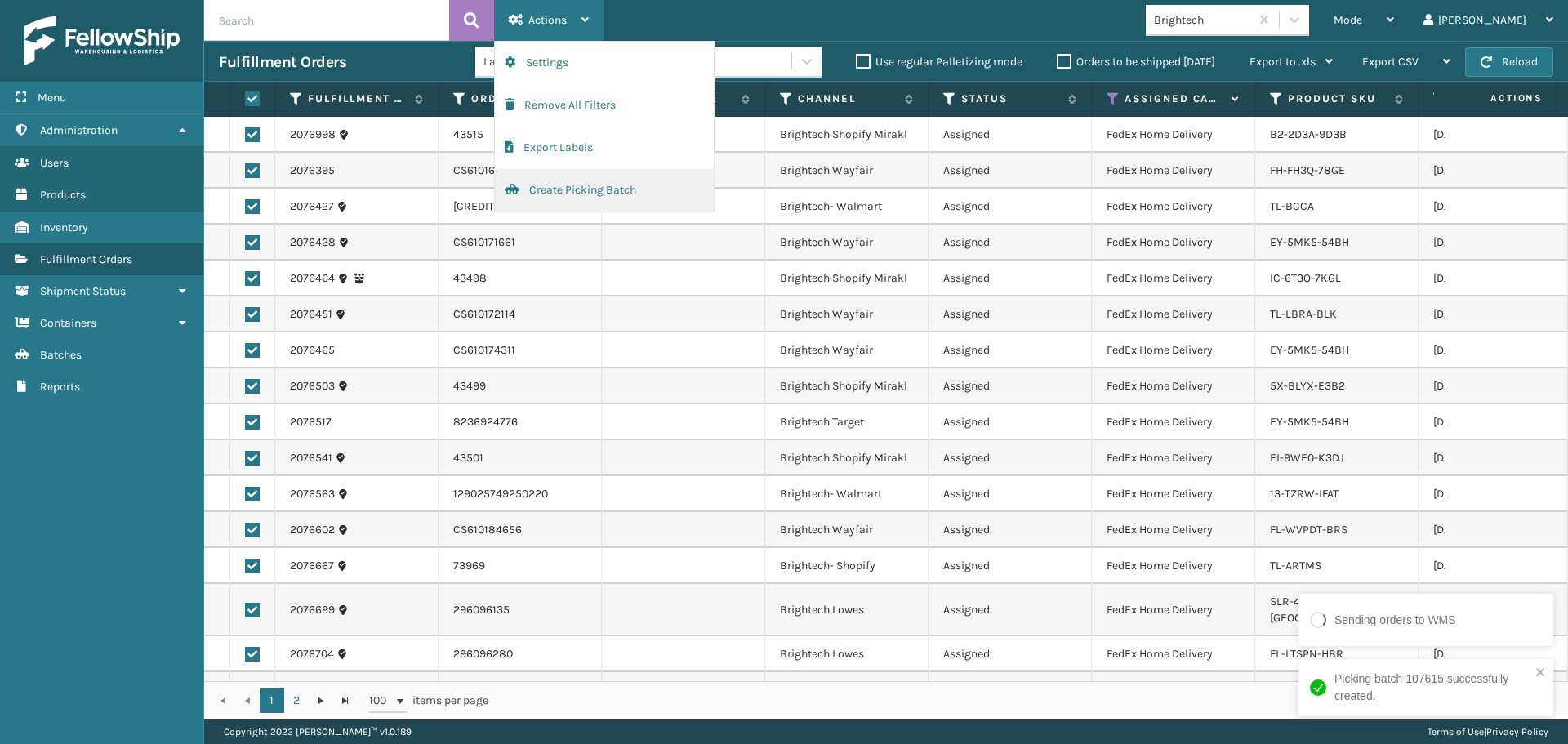
click at [576, 192] on button "Create Picking Batch" at bounding box center [605, 191] width 219 height 43
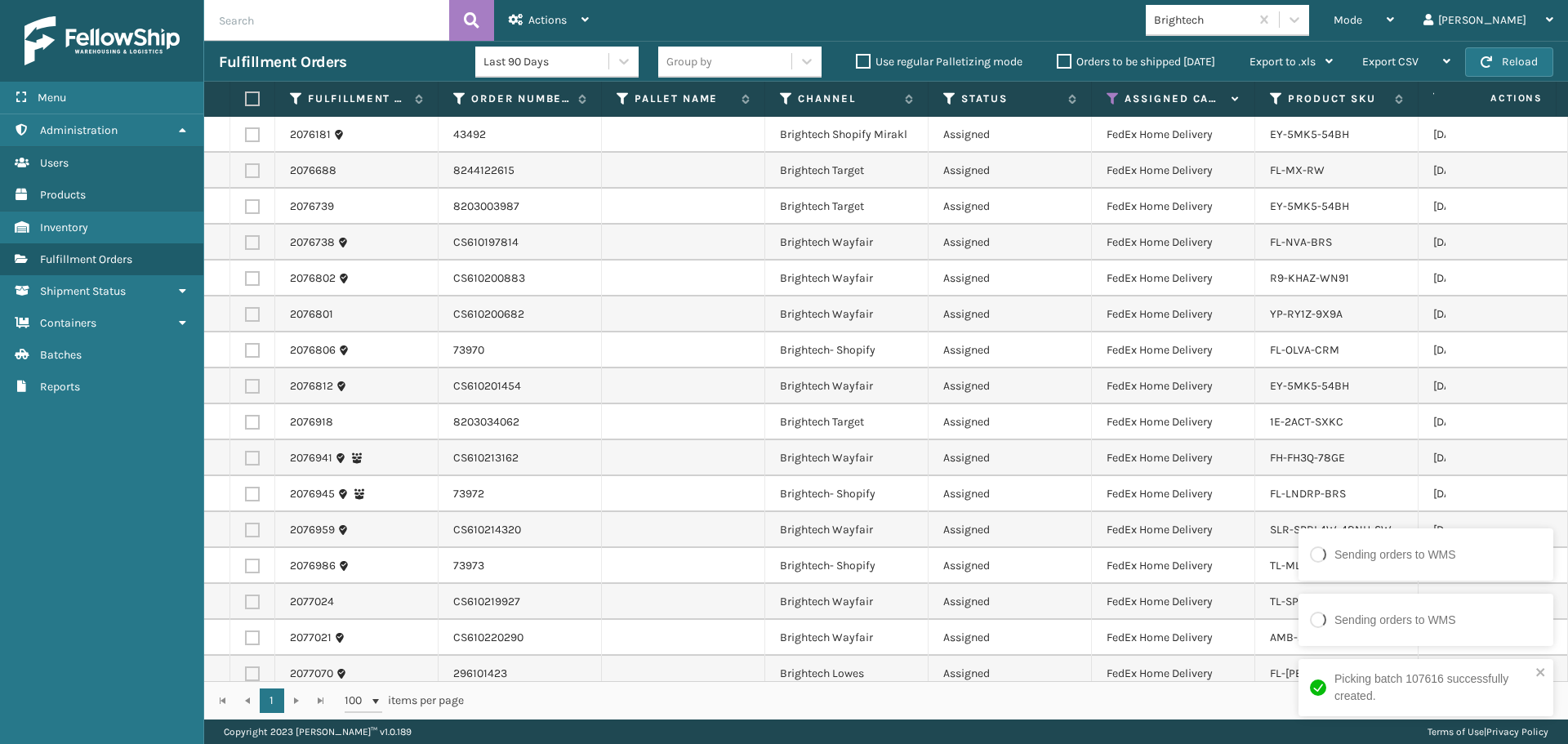
click at [254, 95] on label at bounding box center [249, 98] width 9 height 15
click at [246, 95] on input "checkbox" at bounding box center [245, 99] width 1 height 10
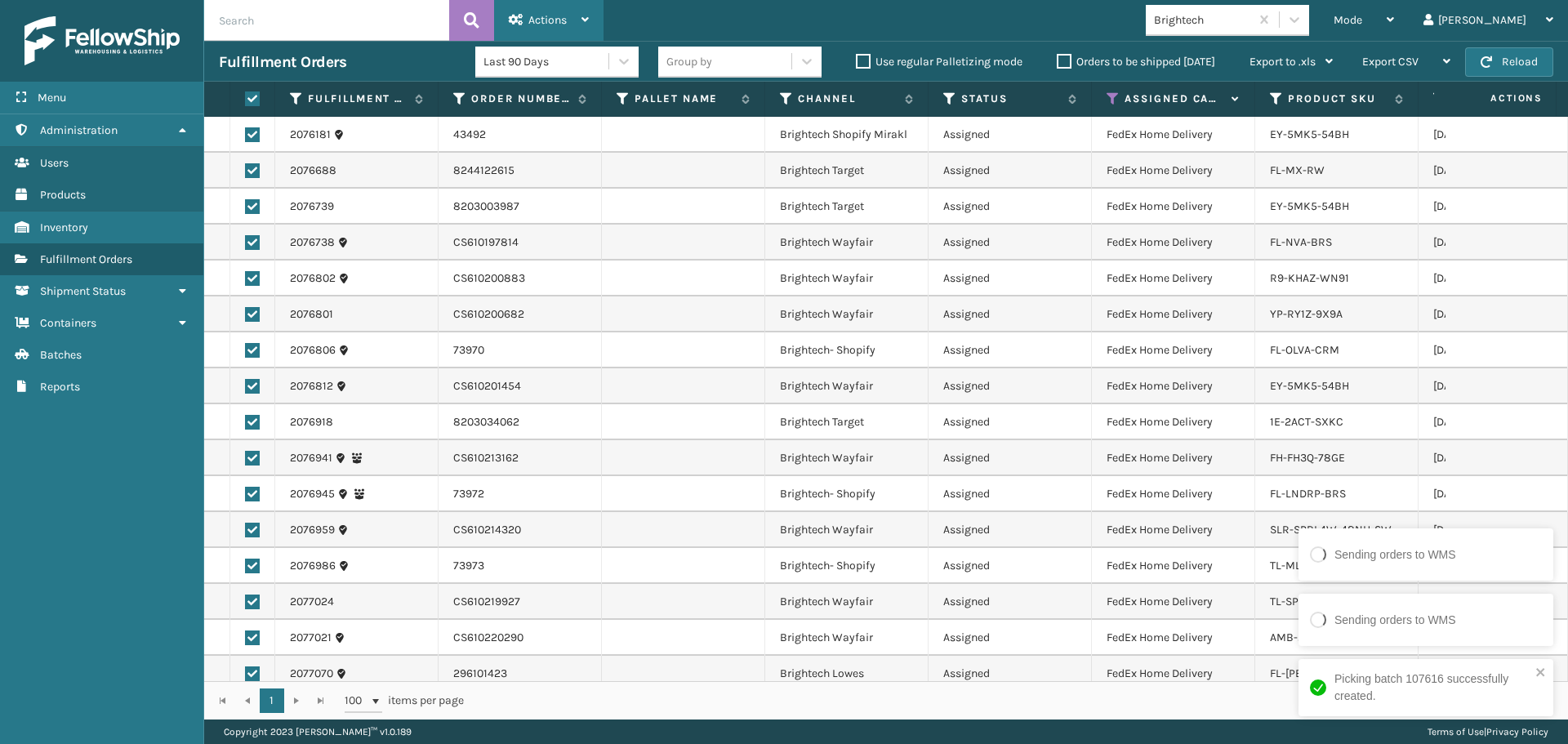
click at [520, 24] on icon at bounding box center [516, 19] width 15 height 11
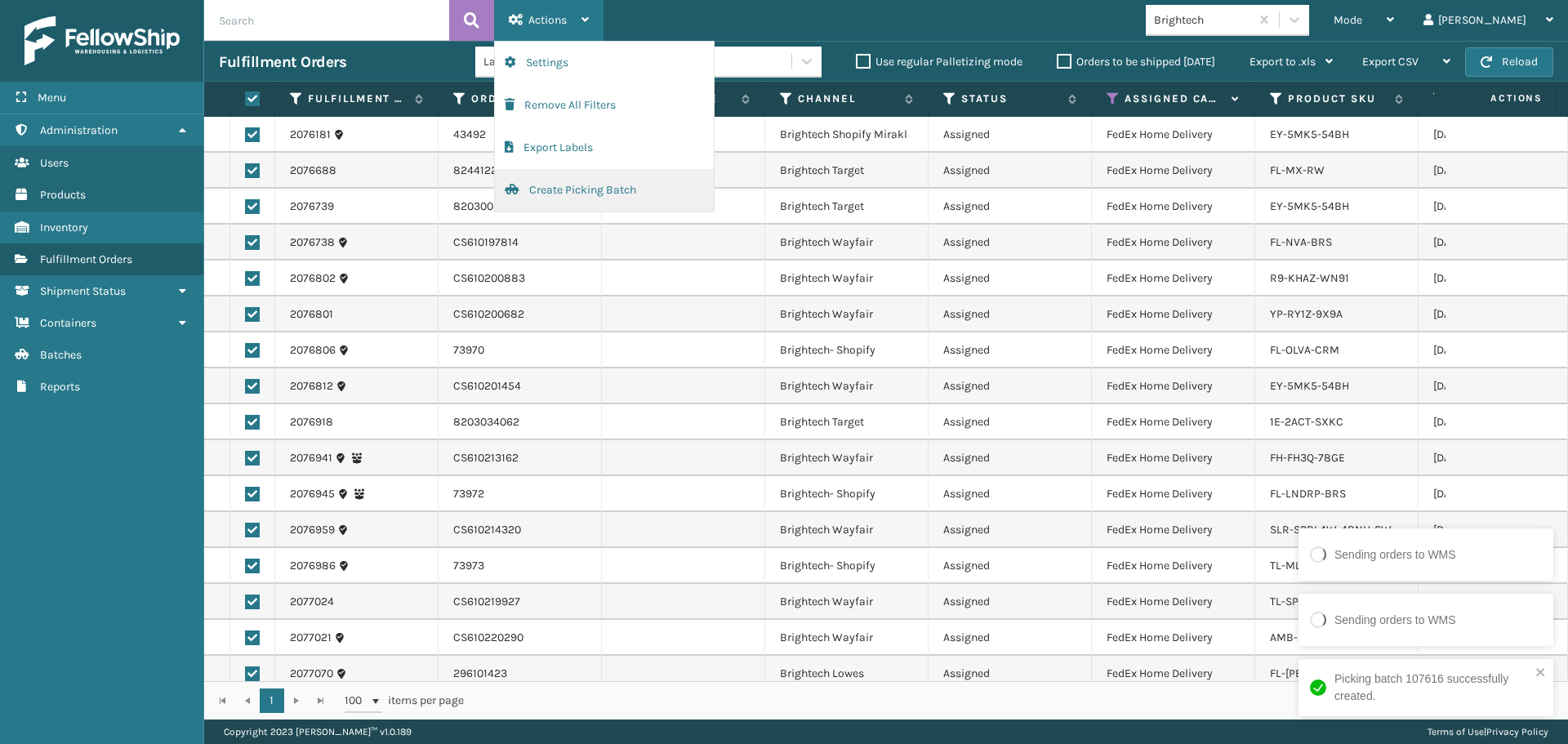
click at [603, 190] on button "Create Picking Batch" at bounding box center [605, 191] width 219 height 43
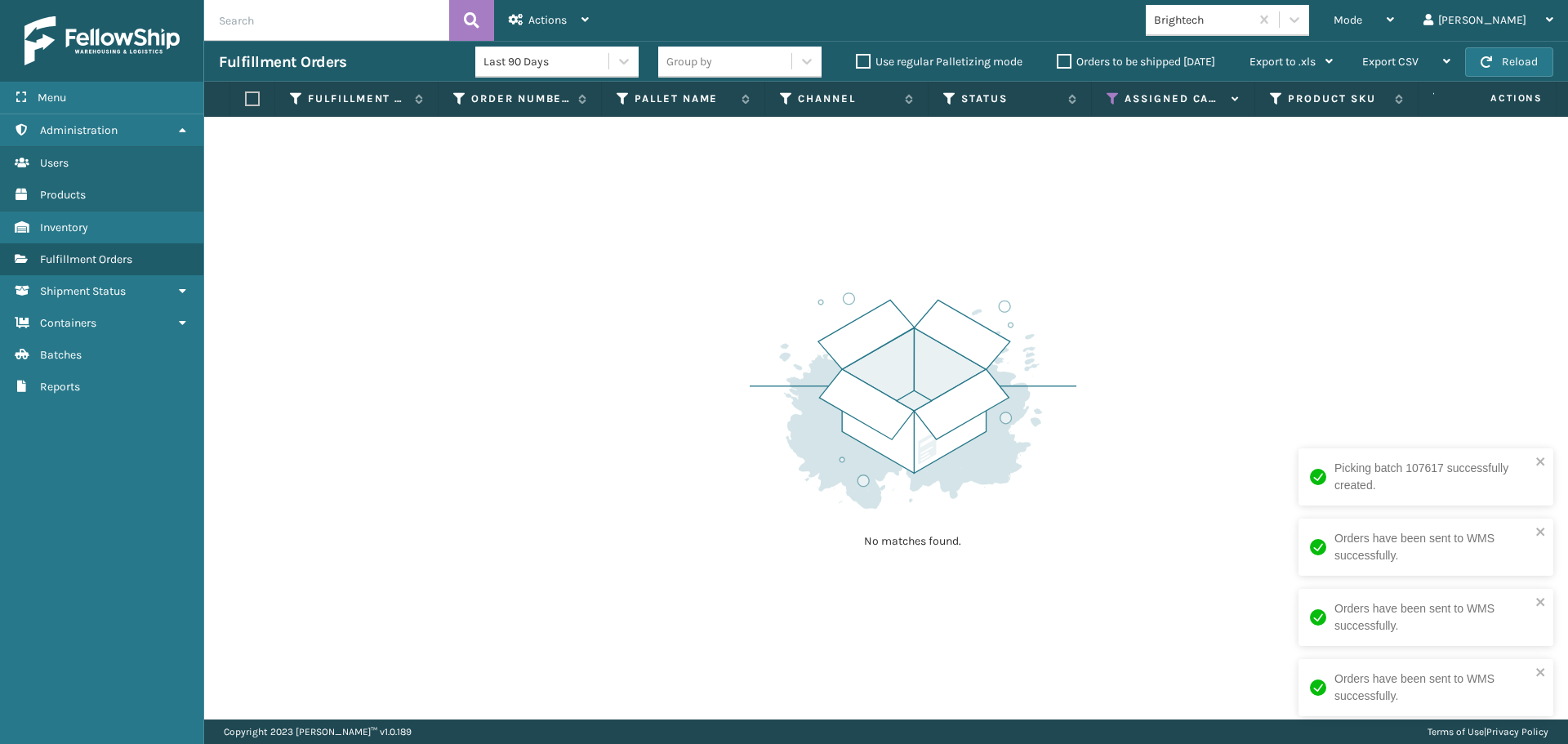
click at [1251, 27] on div "Brightech" at bounding box center [1203, 20] width 98 height 17
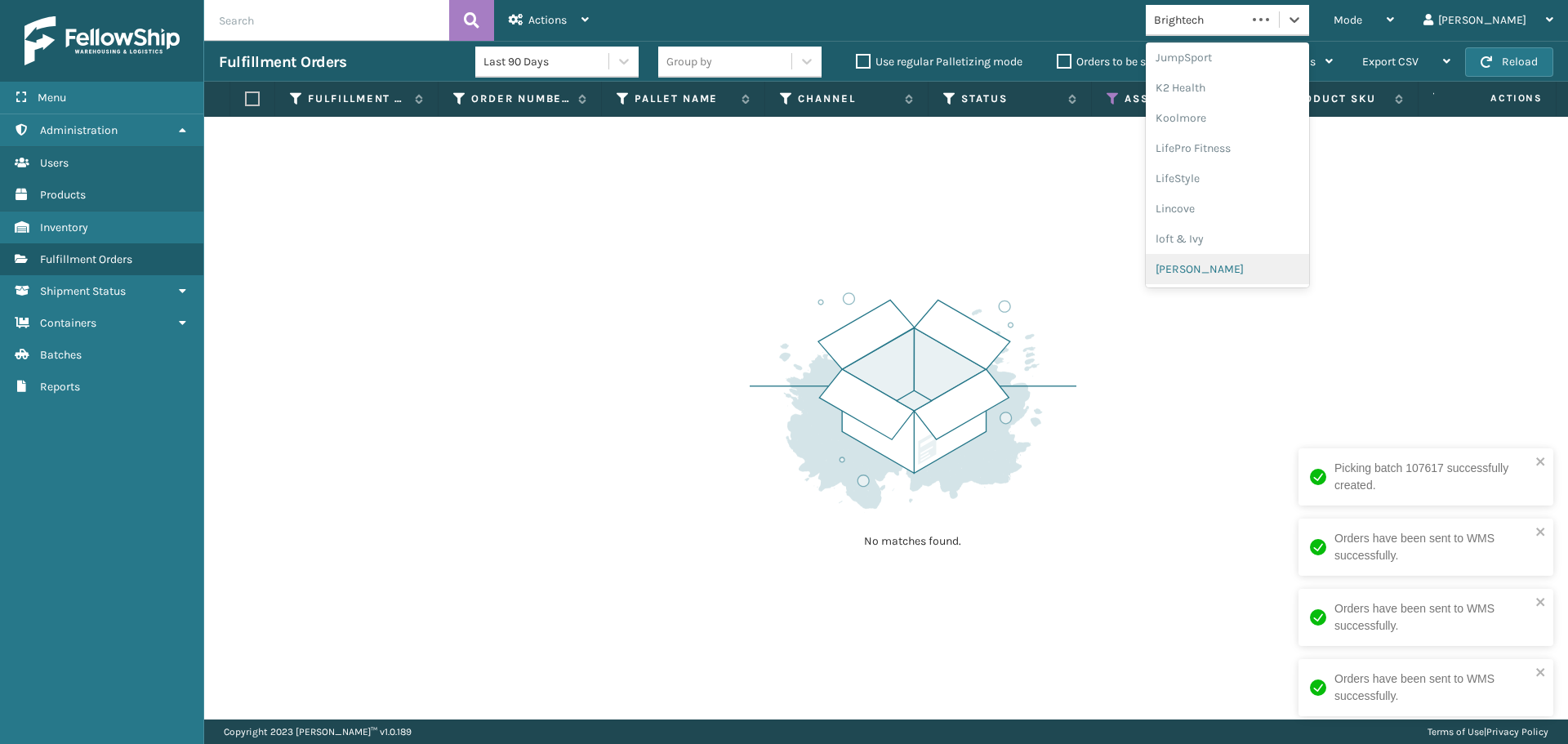
scroll to position [819, 0]
click at [1213, 245] on div "SleepGeekz" at bounding box center [1228, 239] width 163 height 30
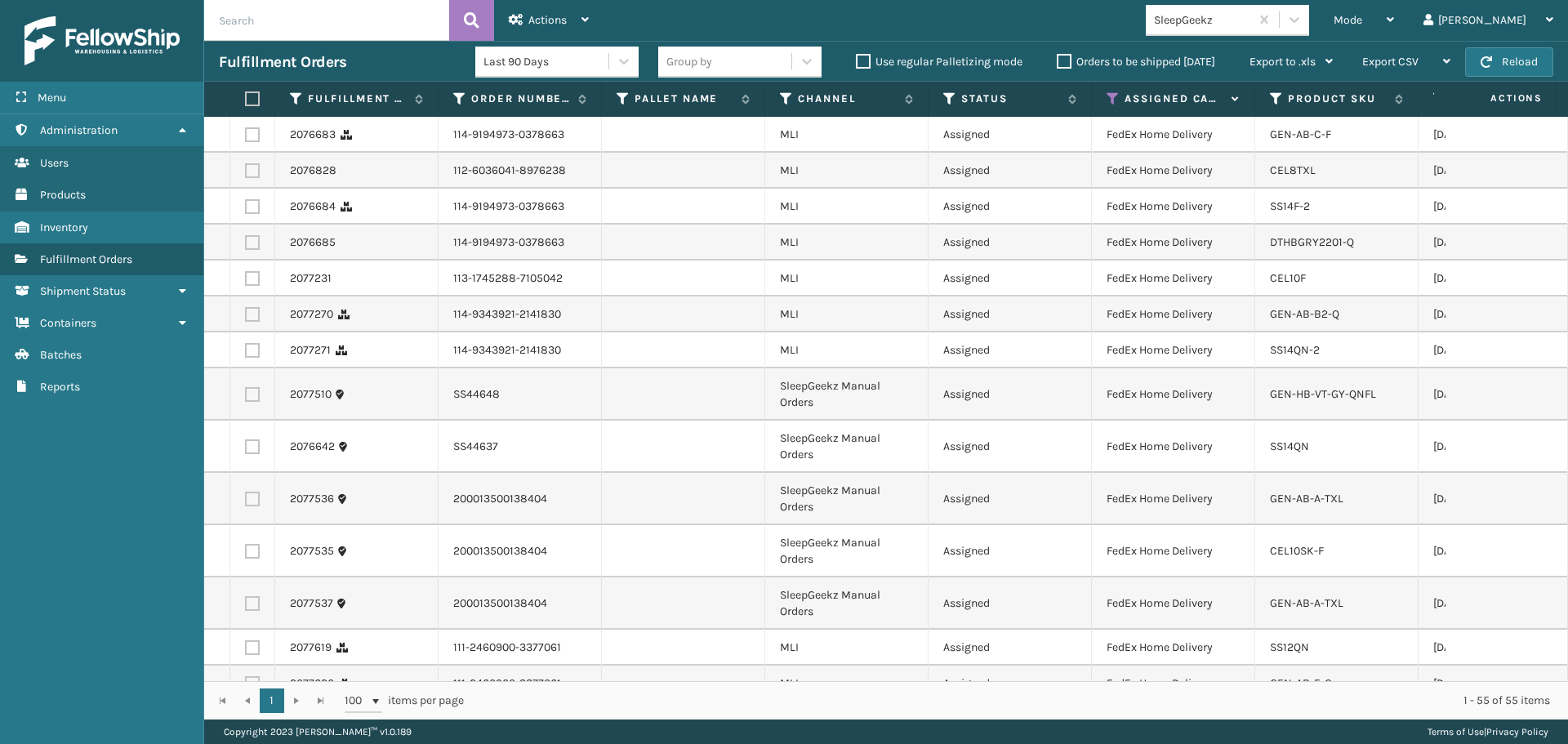
click at [251, 102] on label at bounding box center [249, 98] width 9 height 15
click at [246, 102] on input "checkbox" at bounding box center [245, 99] width 1 height 10
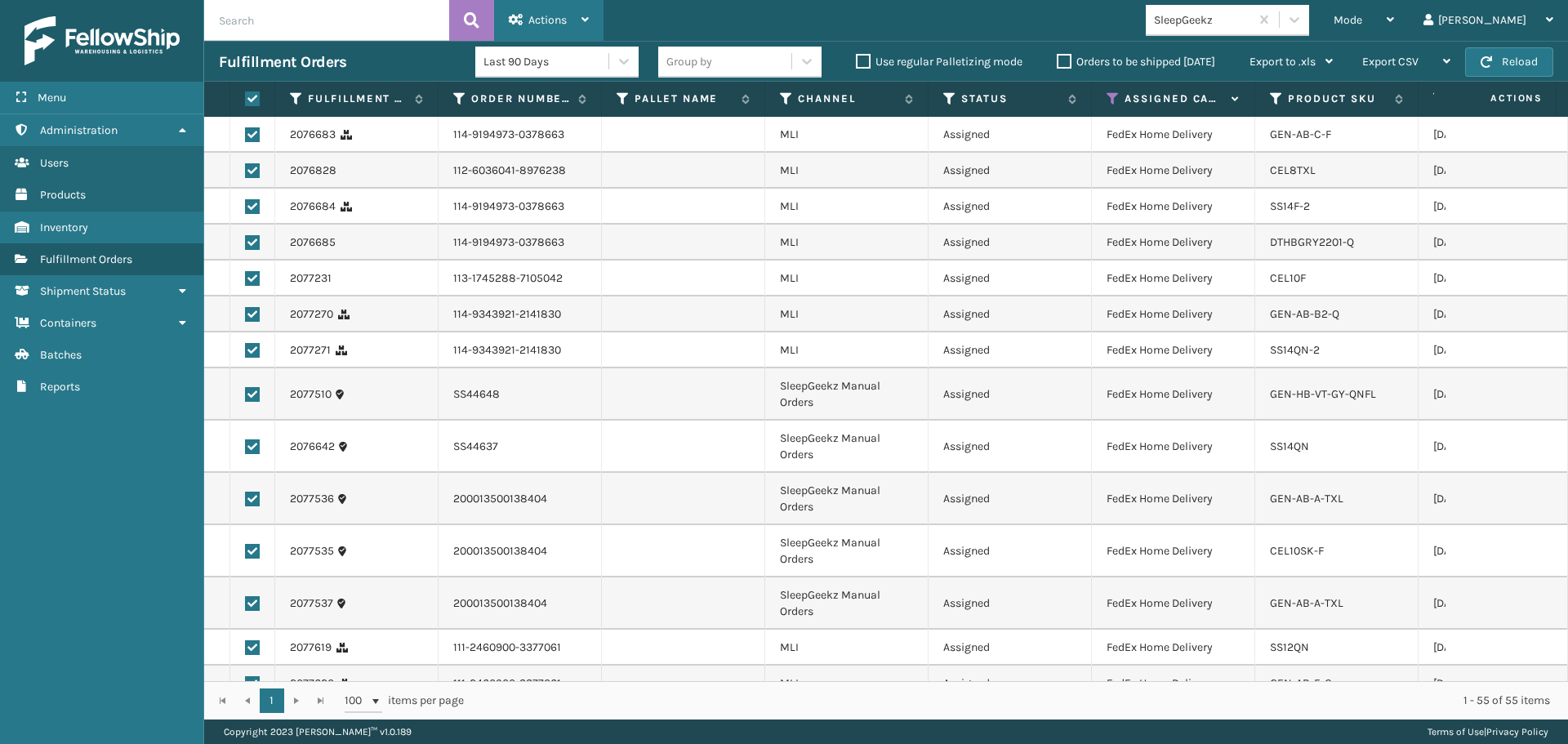
click at [525, 9] on div "Actions" at bounding box center [549, 21] width 80 height 41
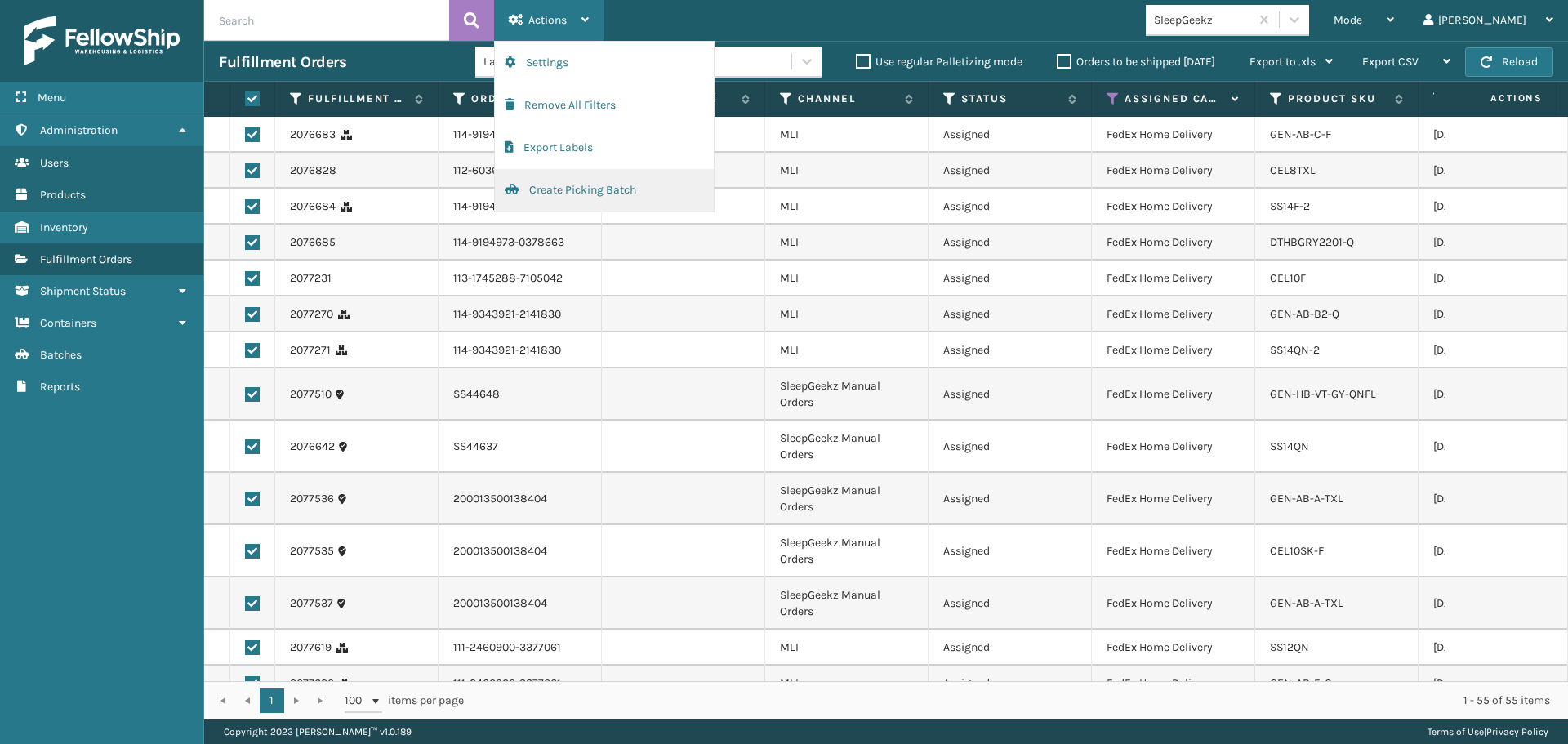
click at [559, 192] on button "Create Picking Batch" at bounding box center [605, 191] width 219 height 43
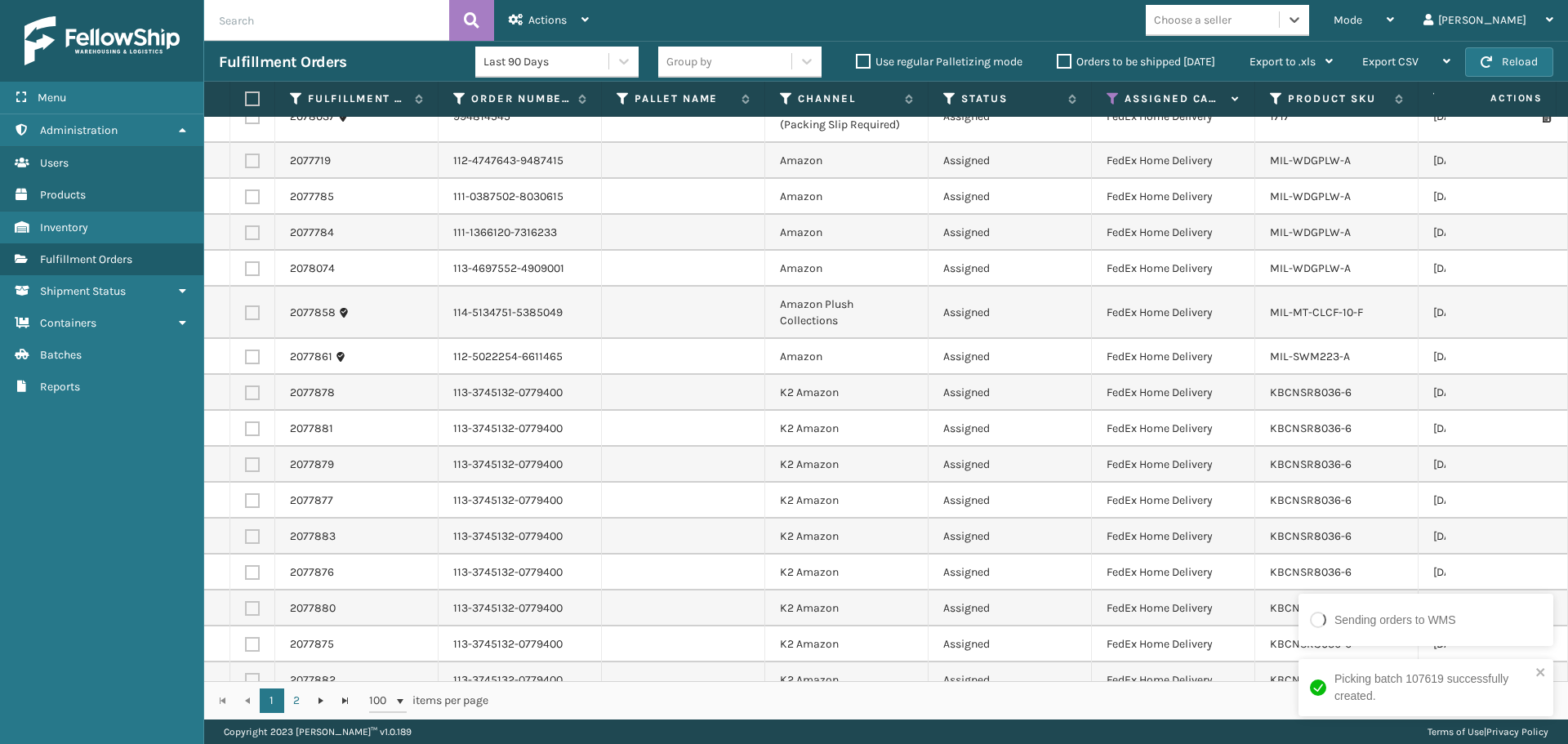
scroll to position [3188, 0]
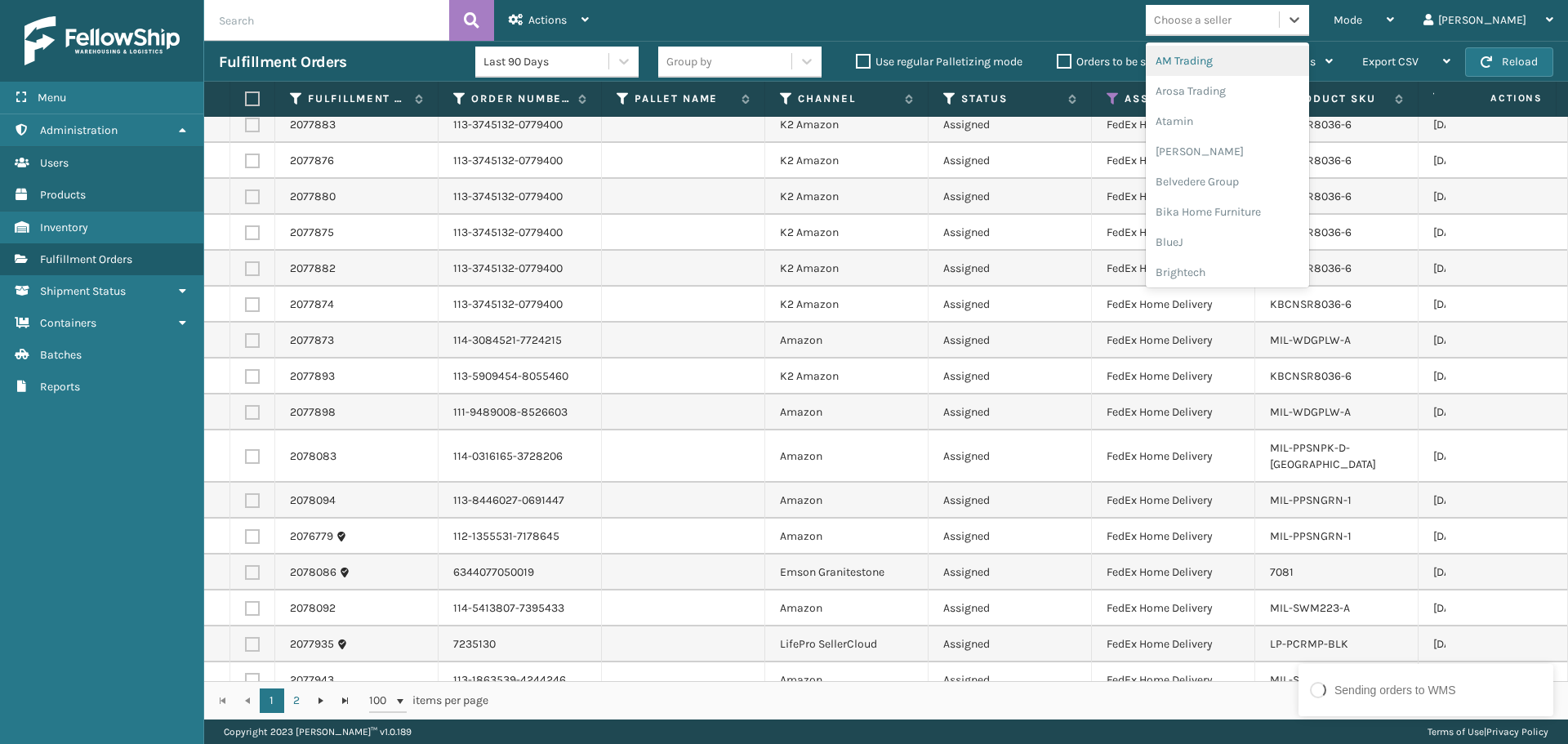
click at [1232, 27] on div "Choose a seller" at bounding box center [1192, 20] width 78 height 17
click at [1251, 133] on div "Milliard Brands" at bounding box center [1228, 135] width 163 height 30
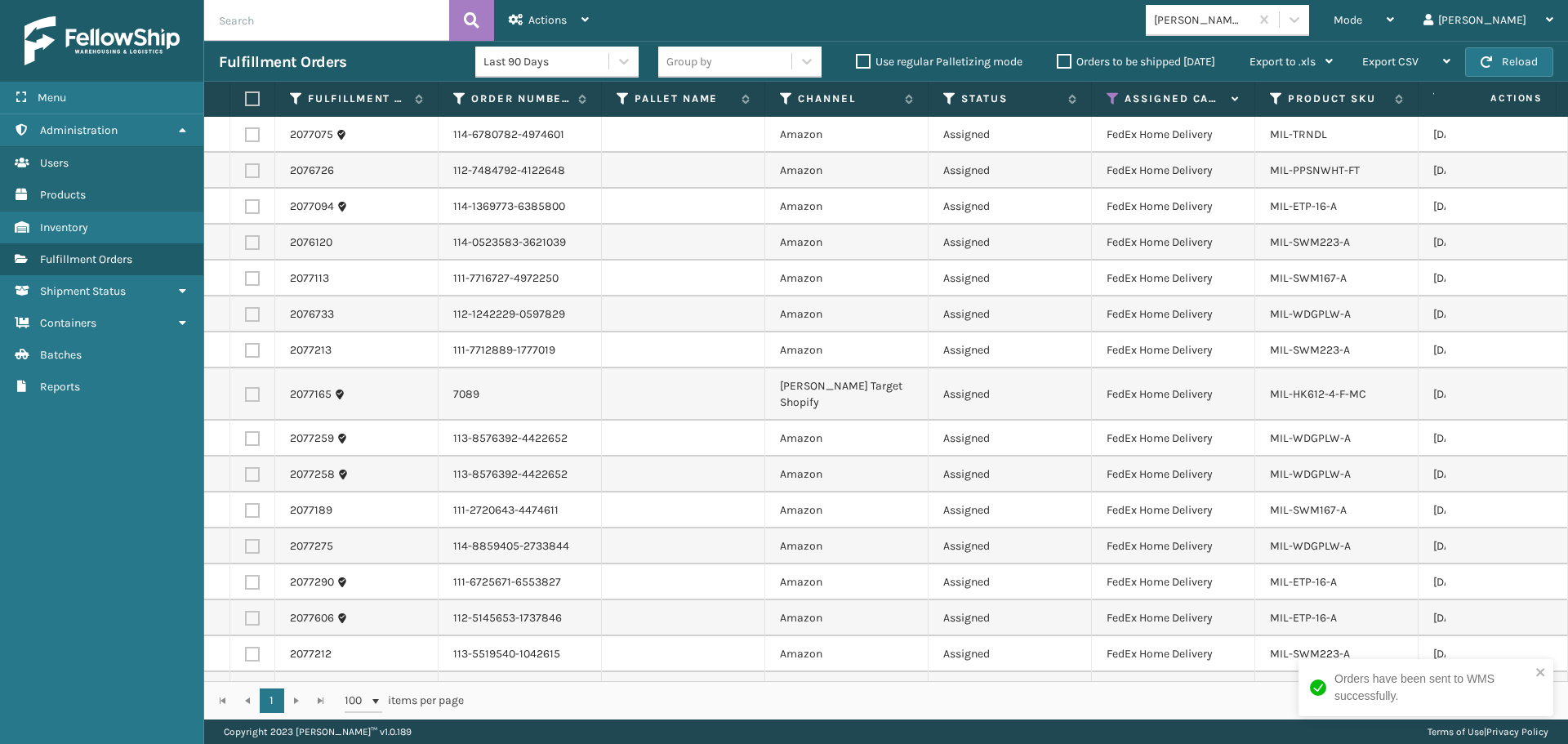
click at [249, 95] on label at bounding box center [249, 98] width 9 height 15
click at [246, 95] on input "checkbox" at bounding box center [245, 99] width 1 height 10
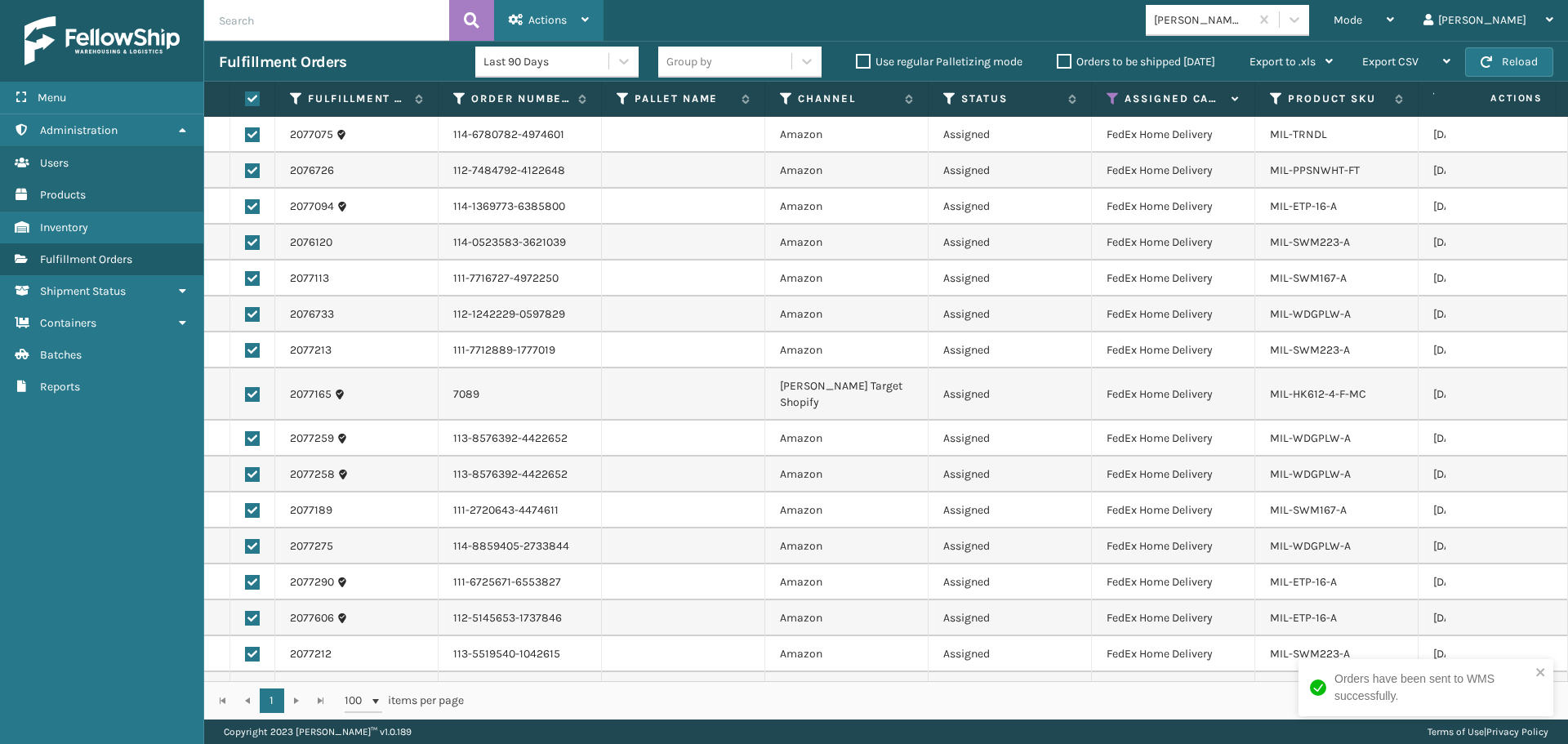
click at [553, 7] on div "Actions" at bounding box center [549, 21] width 80 height 41
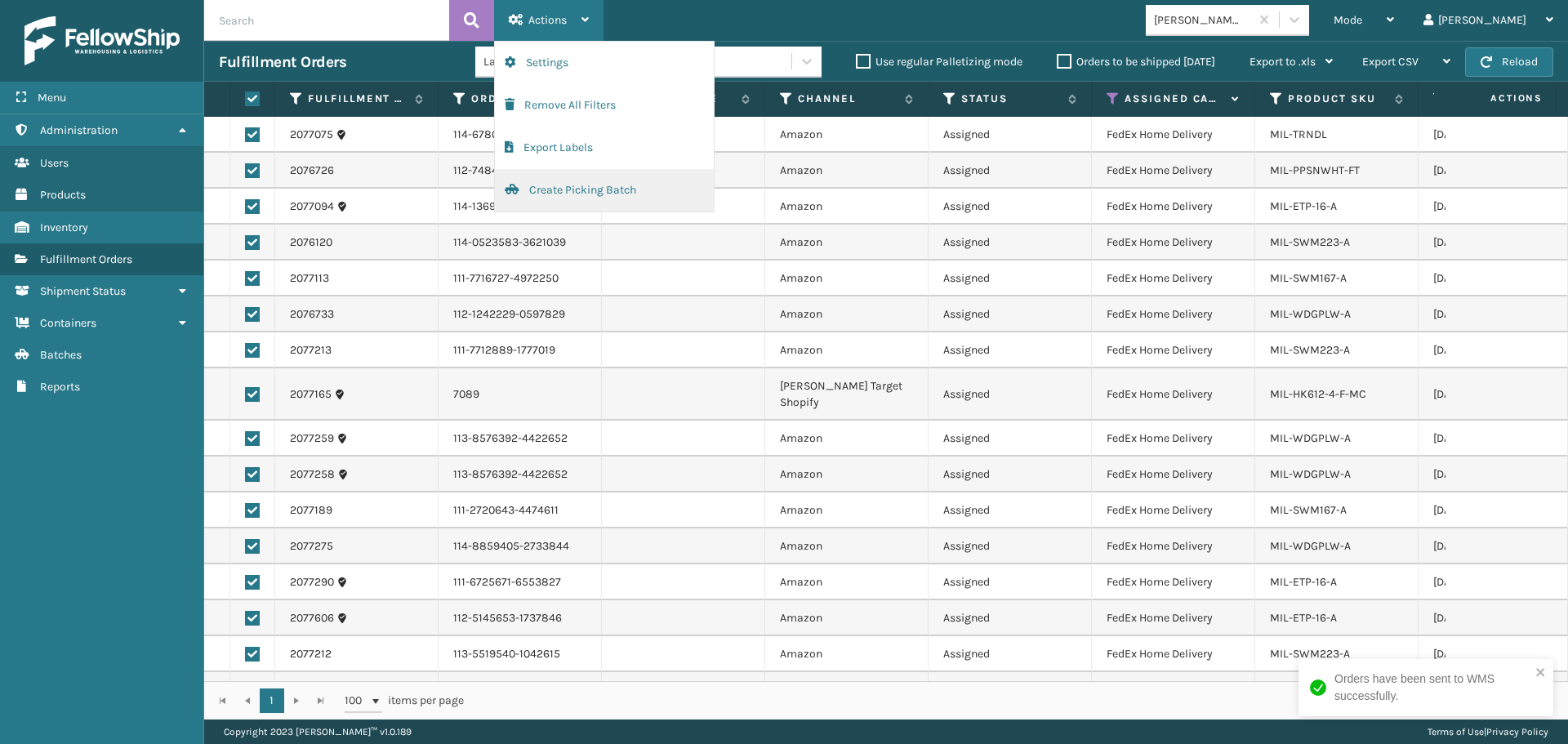
click at [545, 195] on button "Create Picking Batch" at bounding box center [605, 191] width 219 height 43
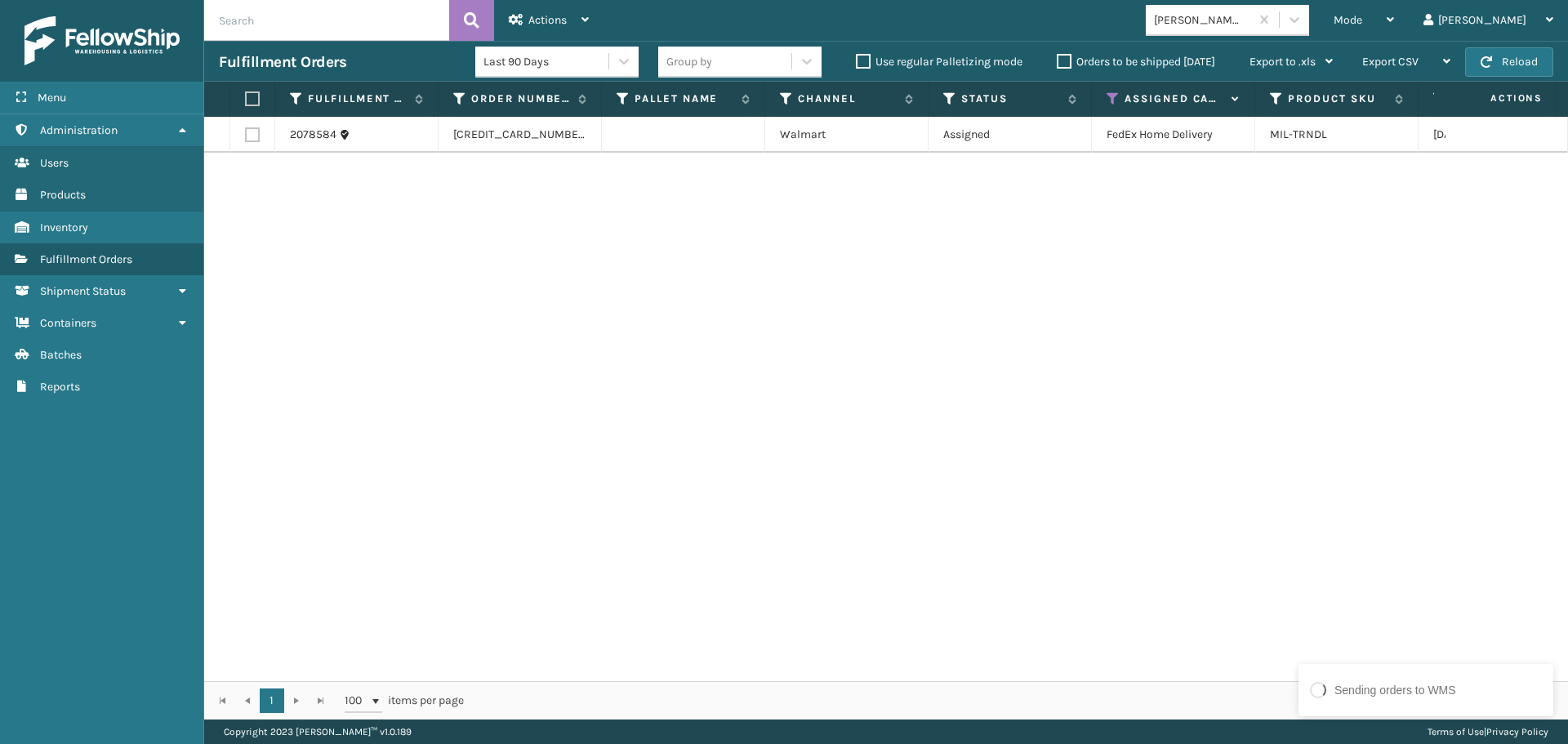
click at [255, 94] on label at bounding box center [249, 98] width 9 height 15
click at [246, 94] on input "checkbox" at bounding box center [245, 99] width 1 height 10
click at [560, 9] on div "Actions" at bounding box center [549, 21] width 80 height 41
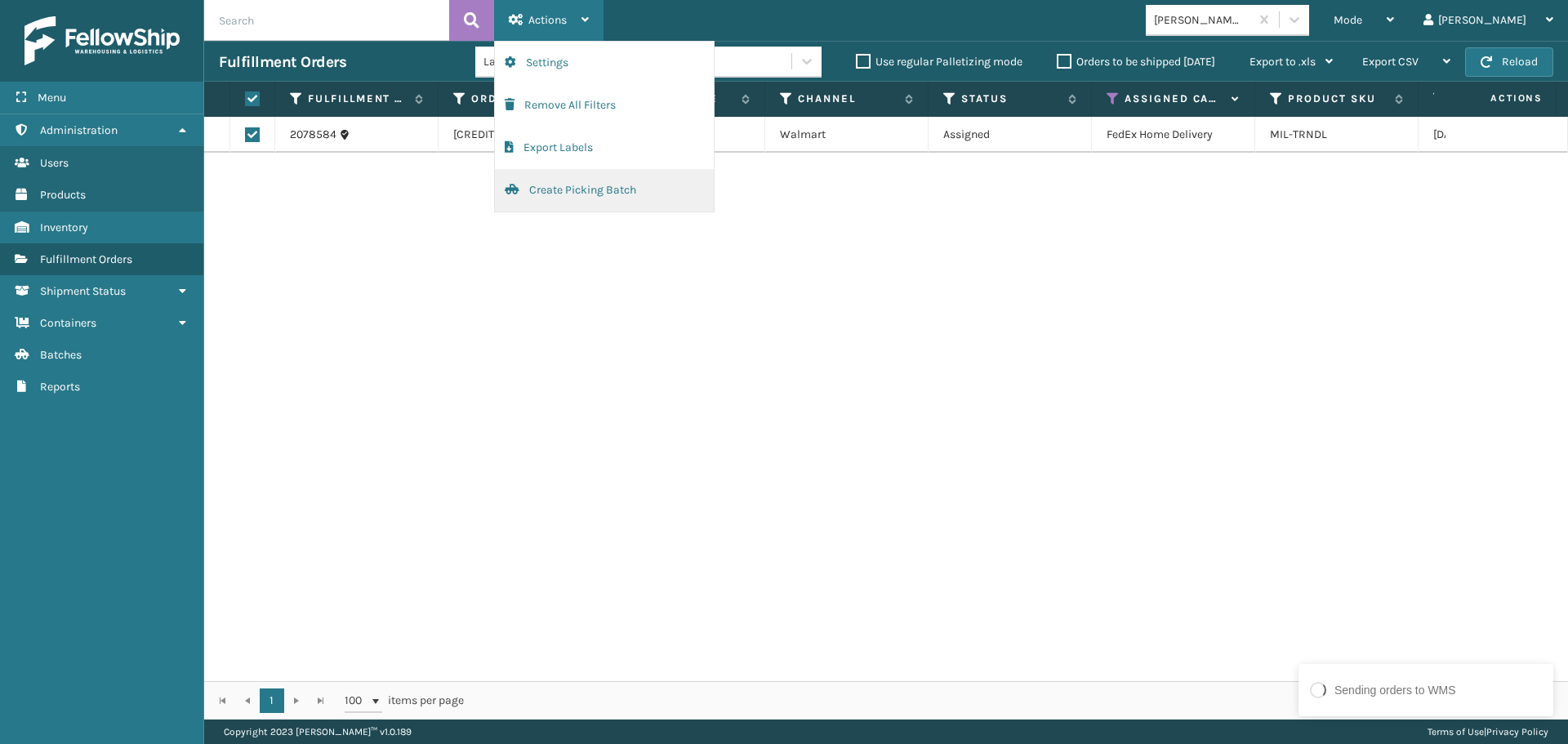
click at [569, 193] on button "Create Picking Batch" at bounding box center [605, 191] width 219 height 43
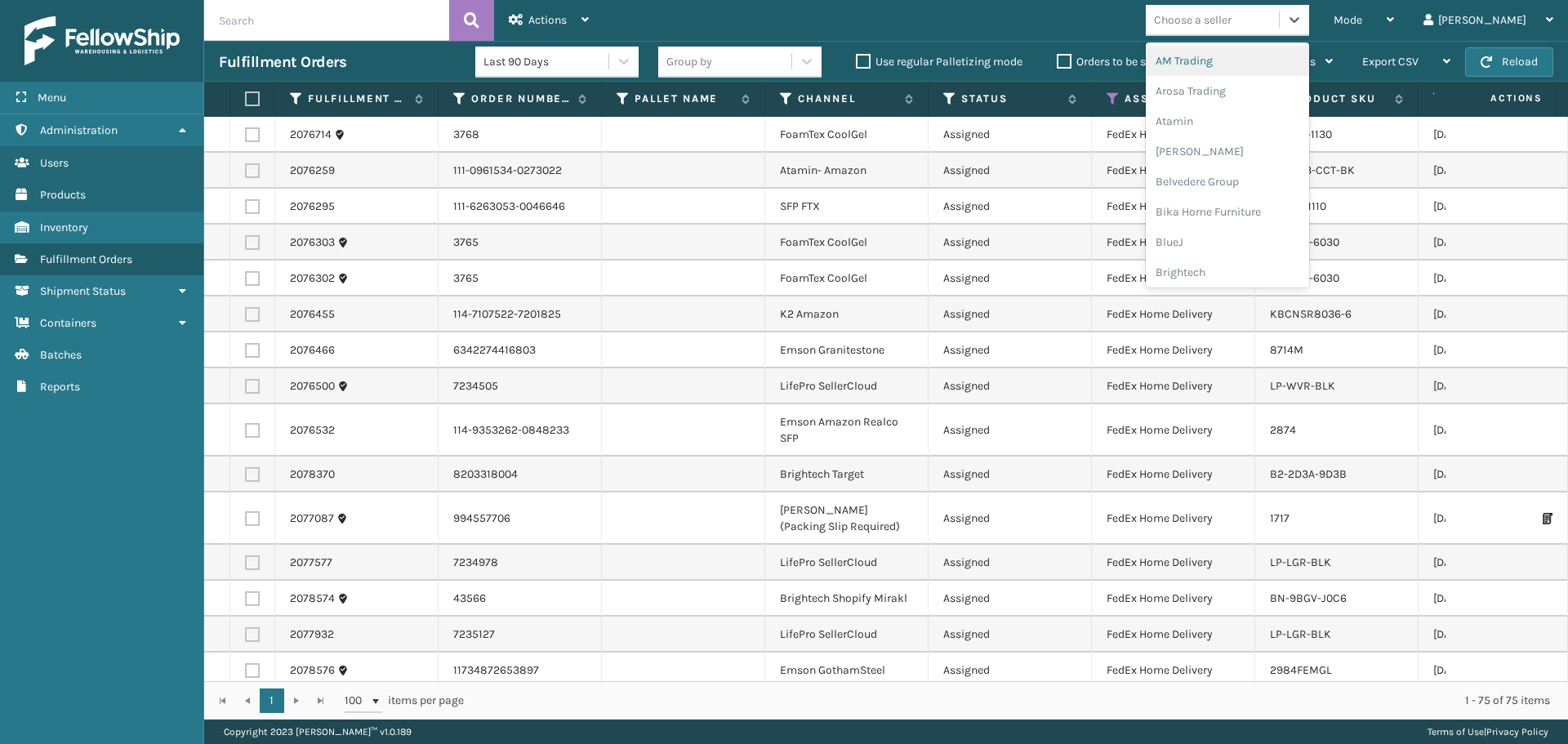
click at [1232, 15] on div "Choose a seller" at bounding box center [1192, 20] width 78 height 17
click at [1276, 206] on div "FoamTex" at bounding box center [1228, 208] width 163 height 30
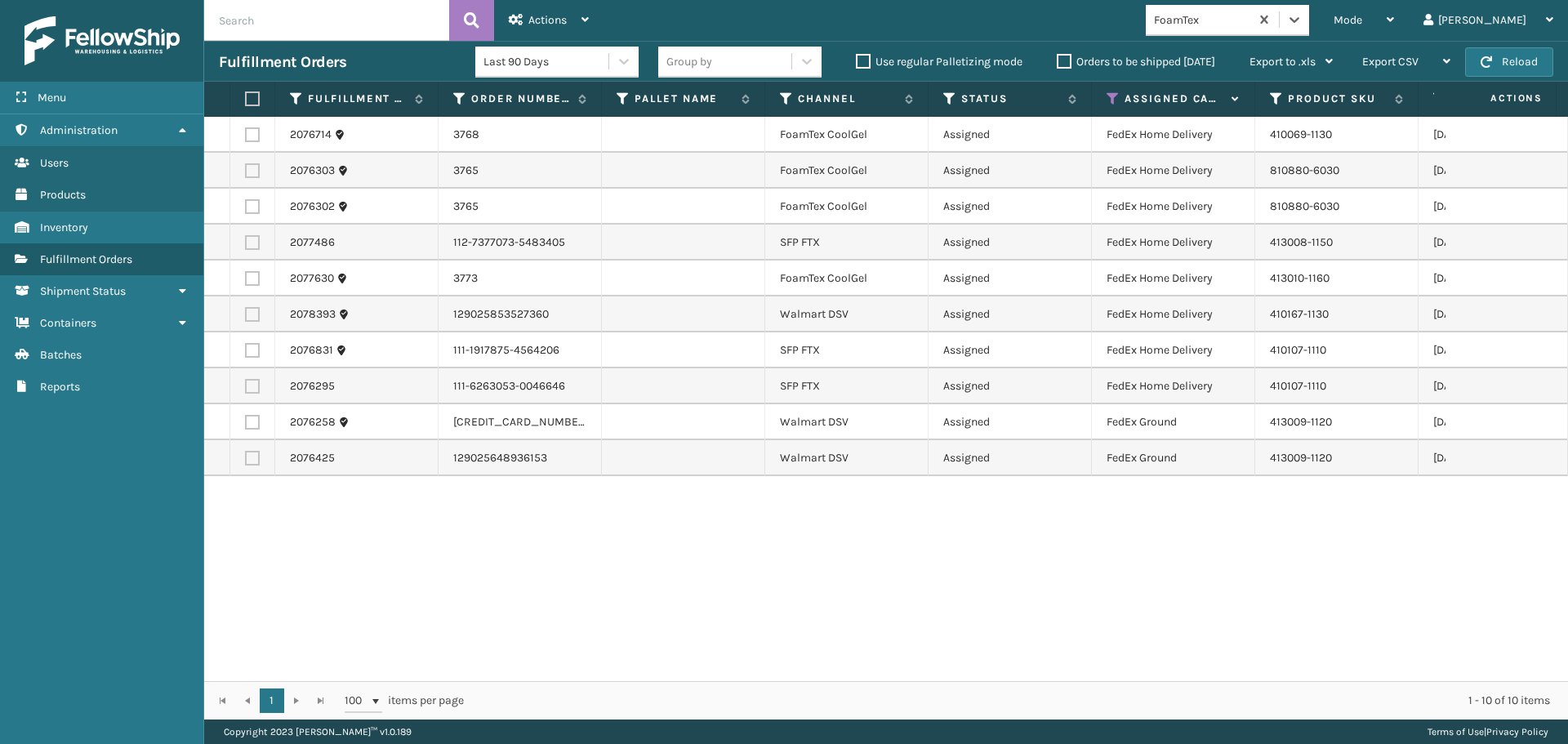
click at [252, 96] on label at bounding box center [249, 98] width 9 height 15
click at [246, 96] on input "checkbox" at bounding box center [245, 99] width 1 height 10
click at [529, 9] on div "Actions" at bounding box center [549, 21] width 80 height 41
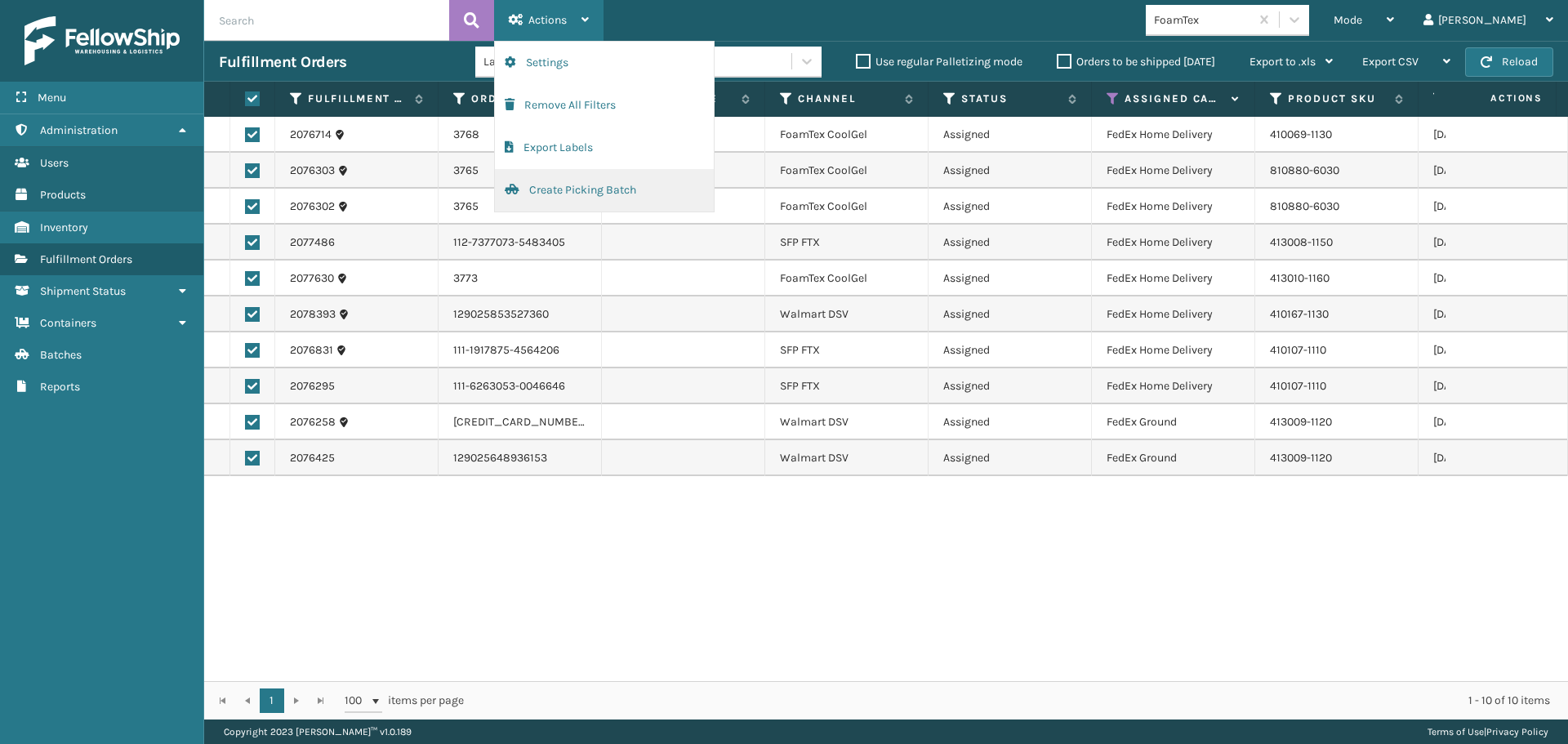
click at [596, 190] on button "Create Picking Batch" at bounding box center [605, 191] width 219 height 43
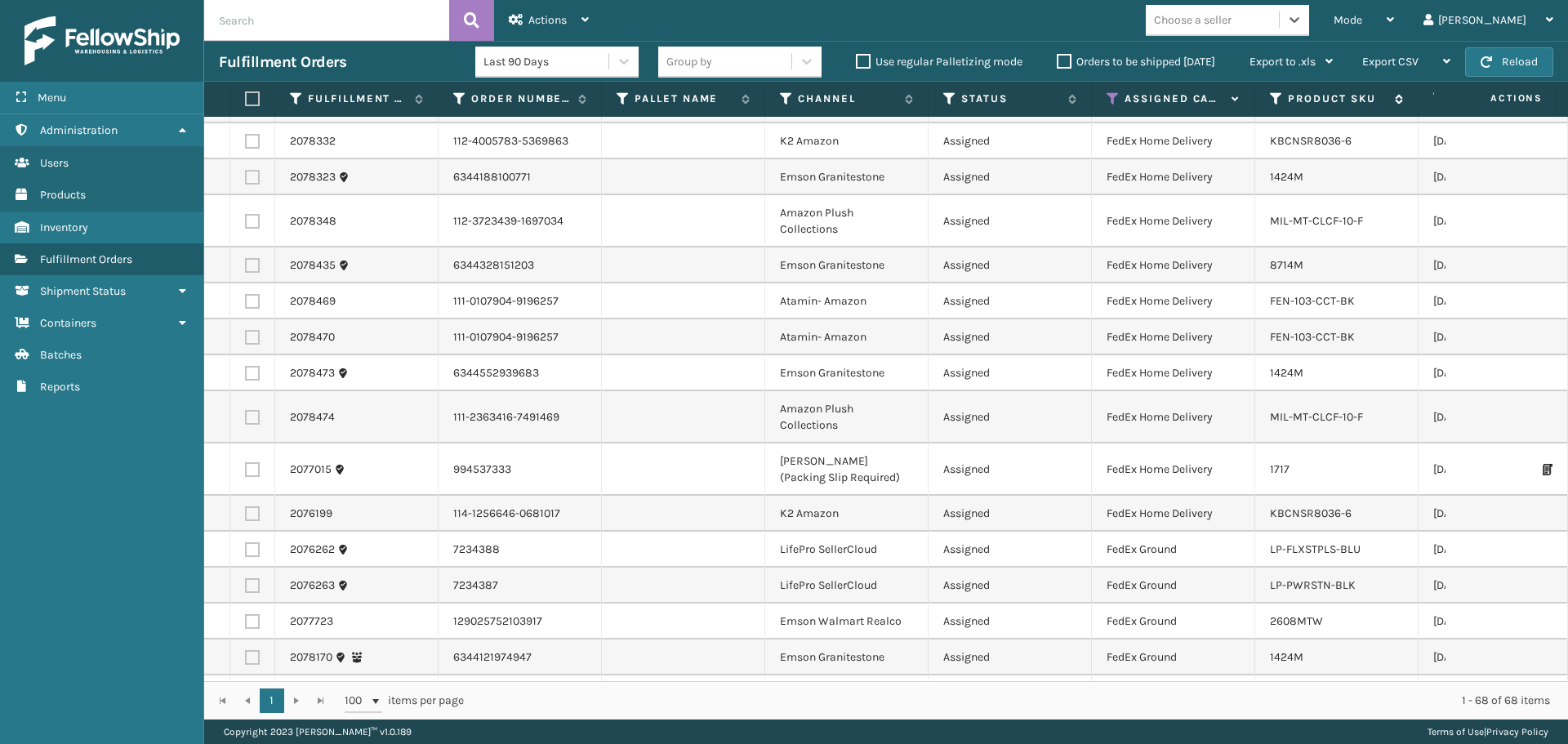
scroll to position [2136, 0]
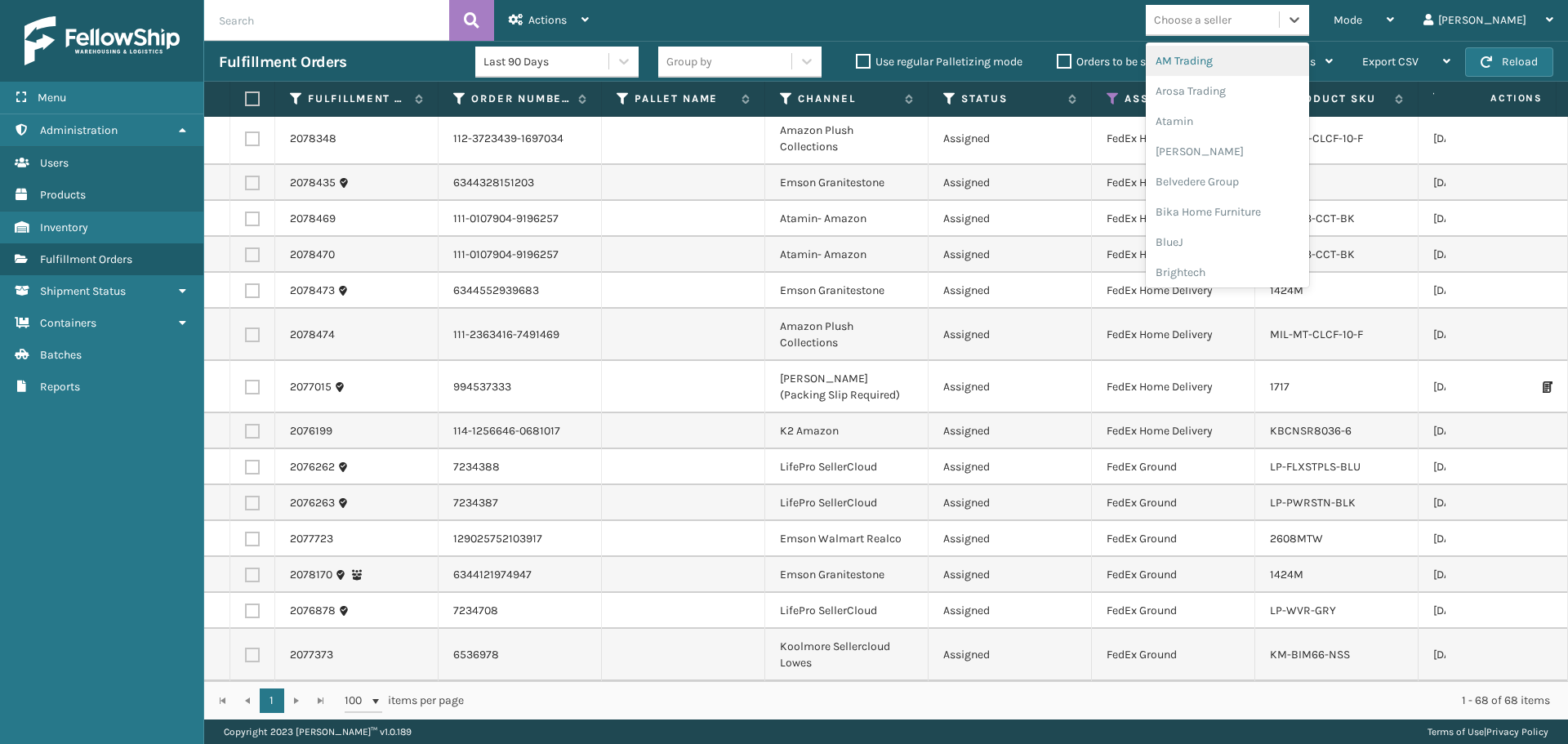
click at [1232, 21] on div "Choose a seller" at bounding box center [1192, 20] width 78 height 17
click at [1253, 203] on div "K2 Health" at bounding box center [1228, 196] width 163 height 30
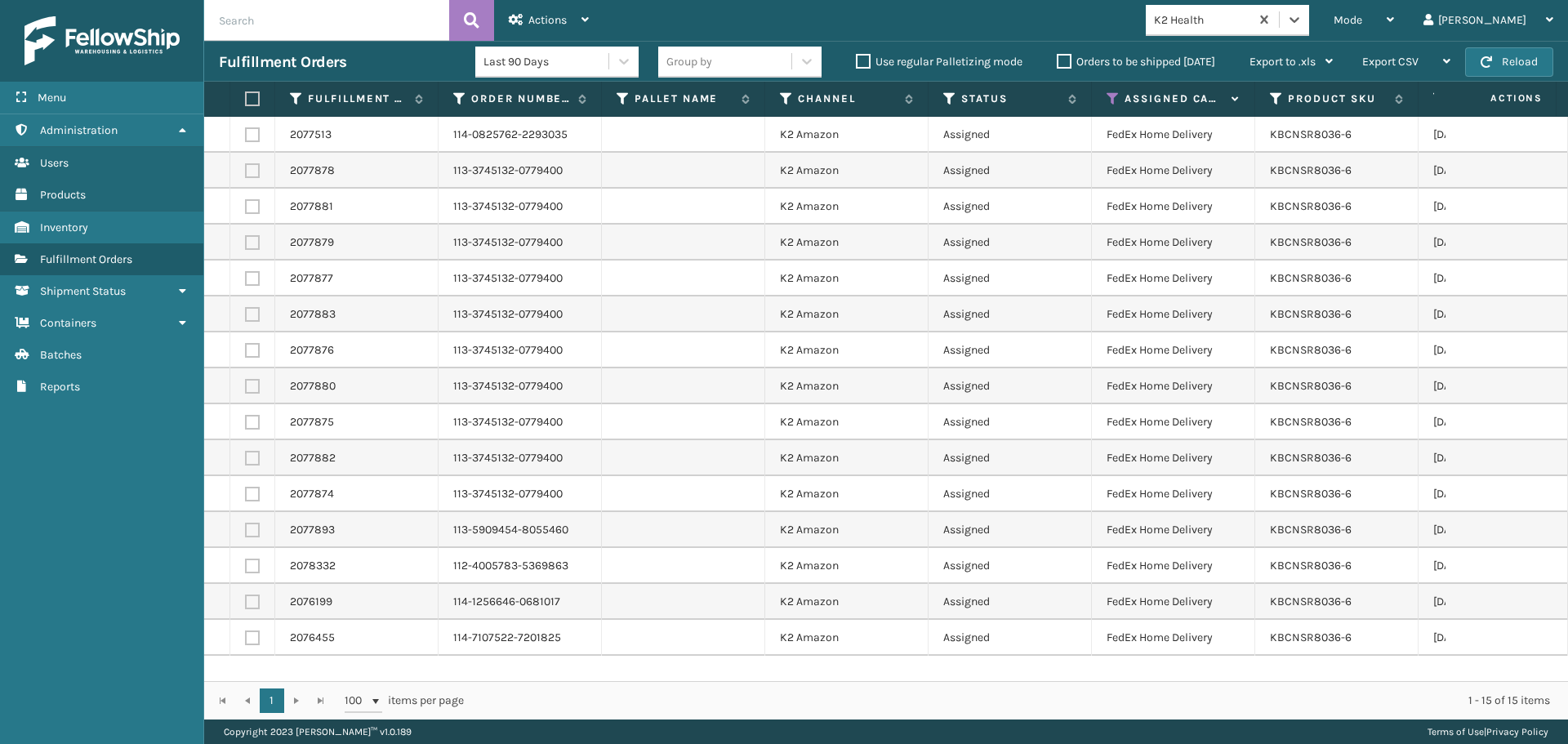
click at [250, 100] on label at bounding box center [249, 98] width 9 height 15
click at [246, 100] on input "checkbox" at bounding box center [245, 99] width 1 height 10
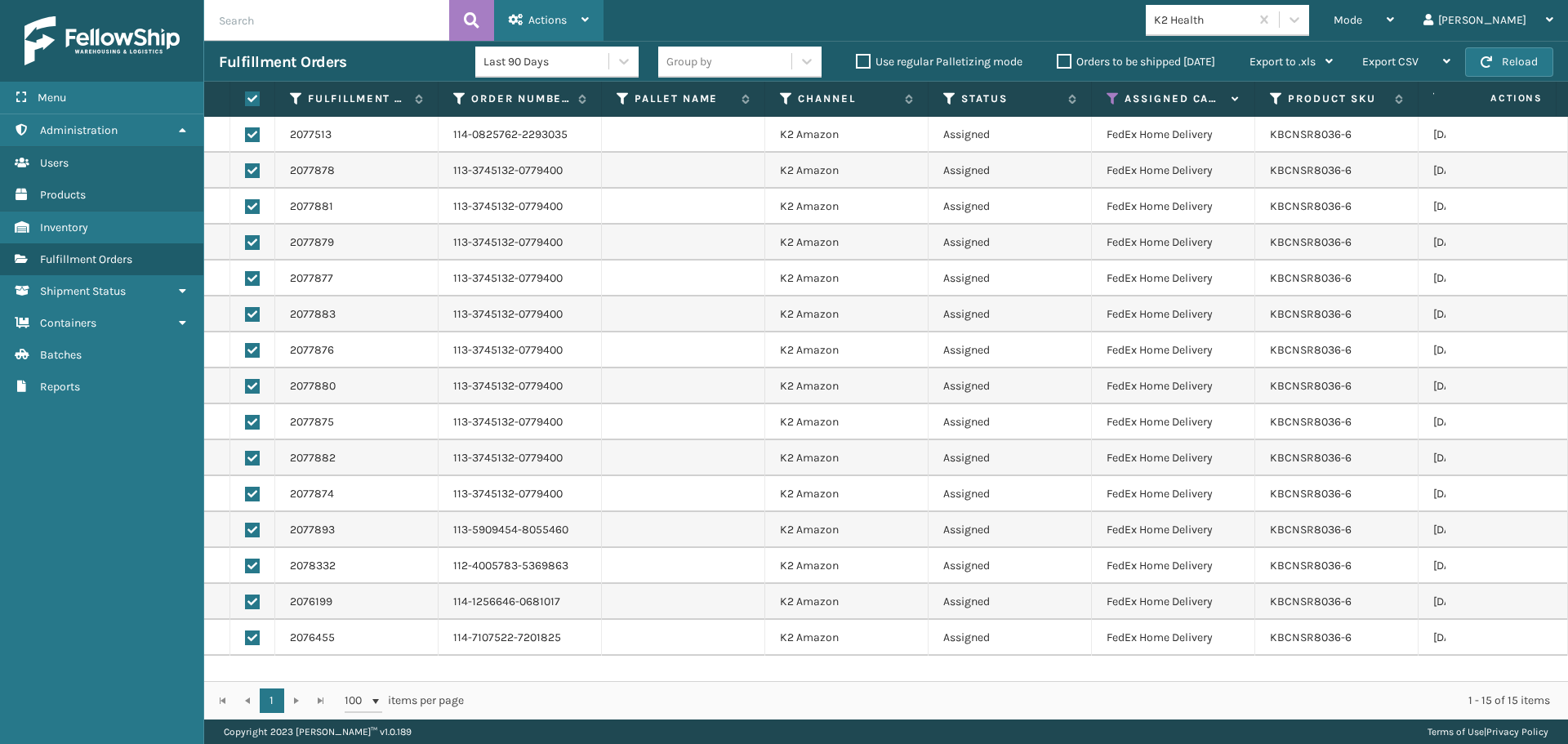
click at [530, 21] on span "Actions" at bounding box center [547, 20] width 38 height 14
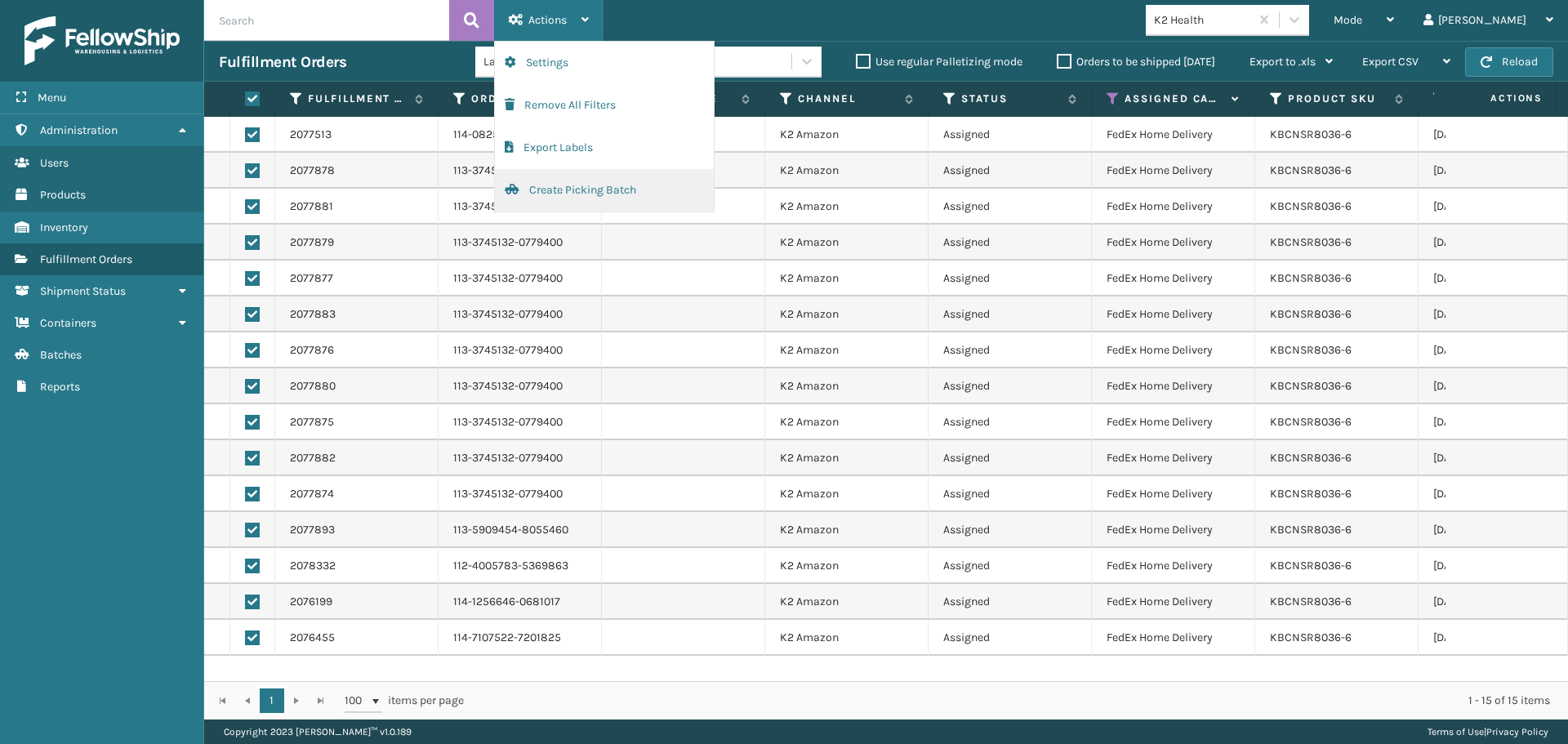
click at [569, 188] on button "Create Picking Batch" at bounding box center [605, 191] width 219 height 43
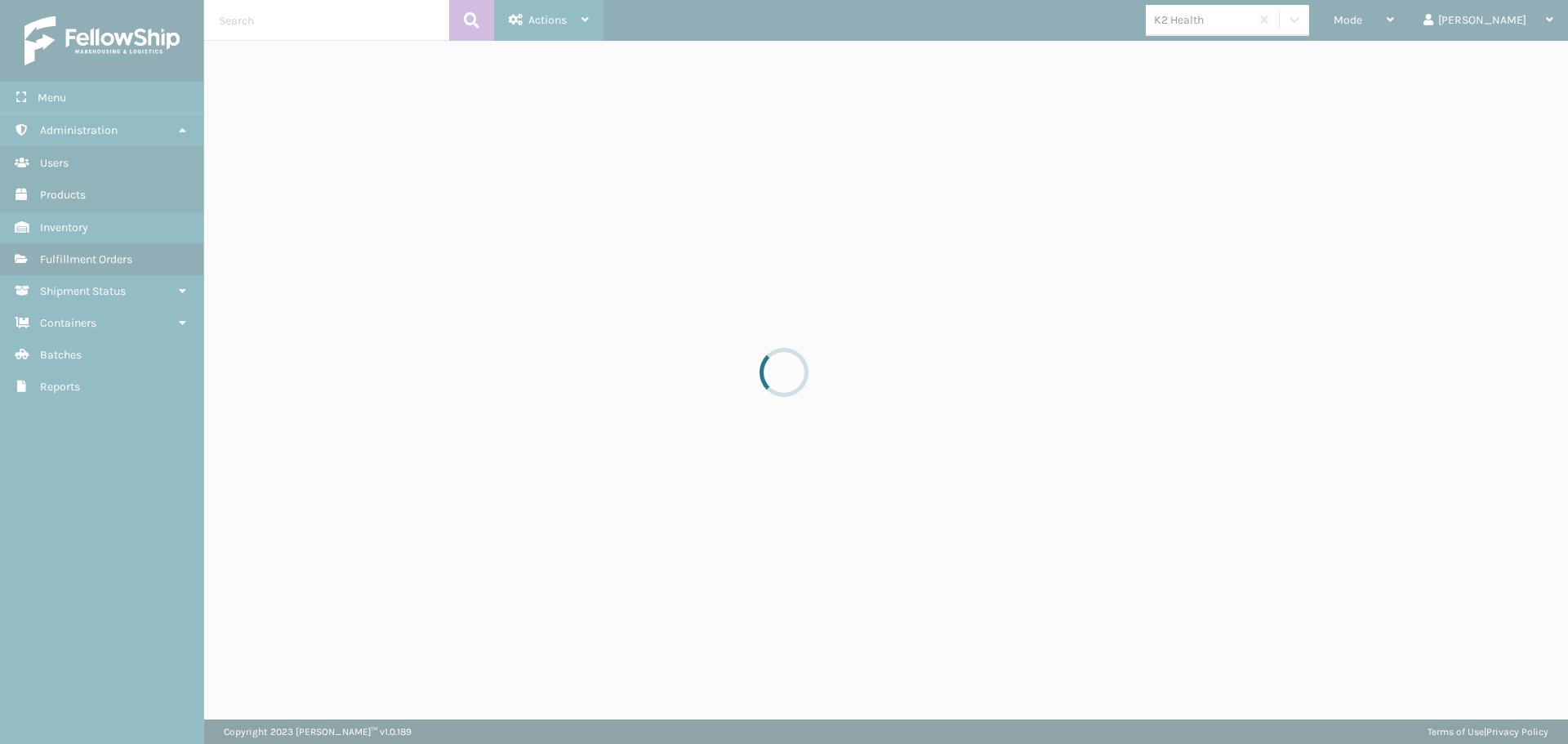
click at [569, 188] on div at bounding box center [784, 372] width 1568 height 744
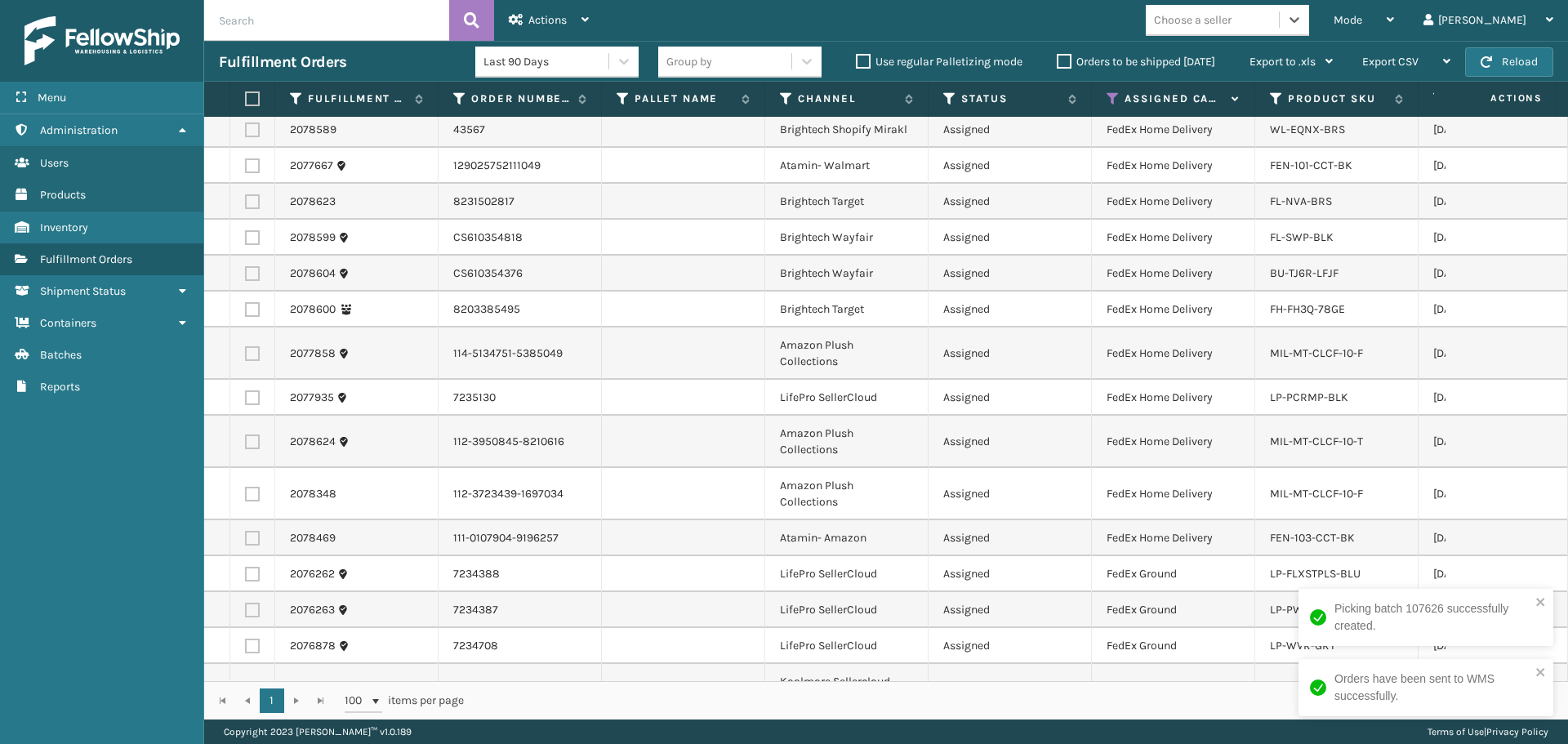
scroll to position [607, 0]
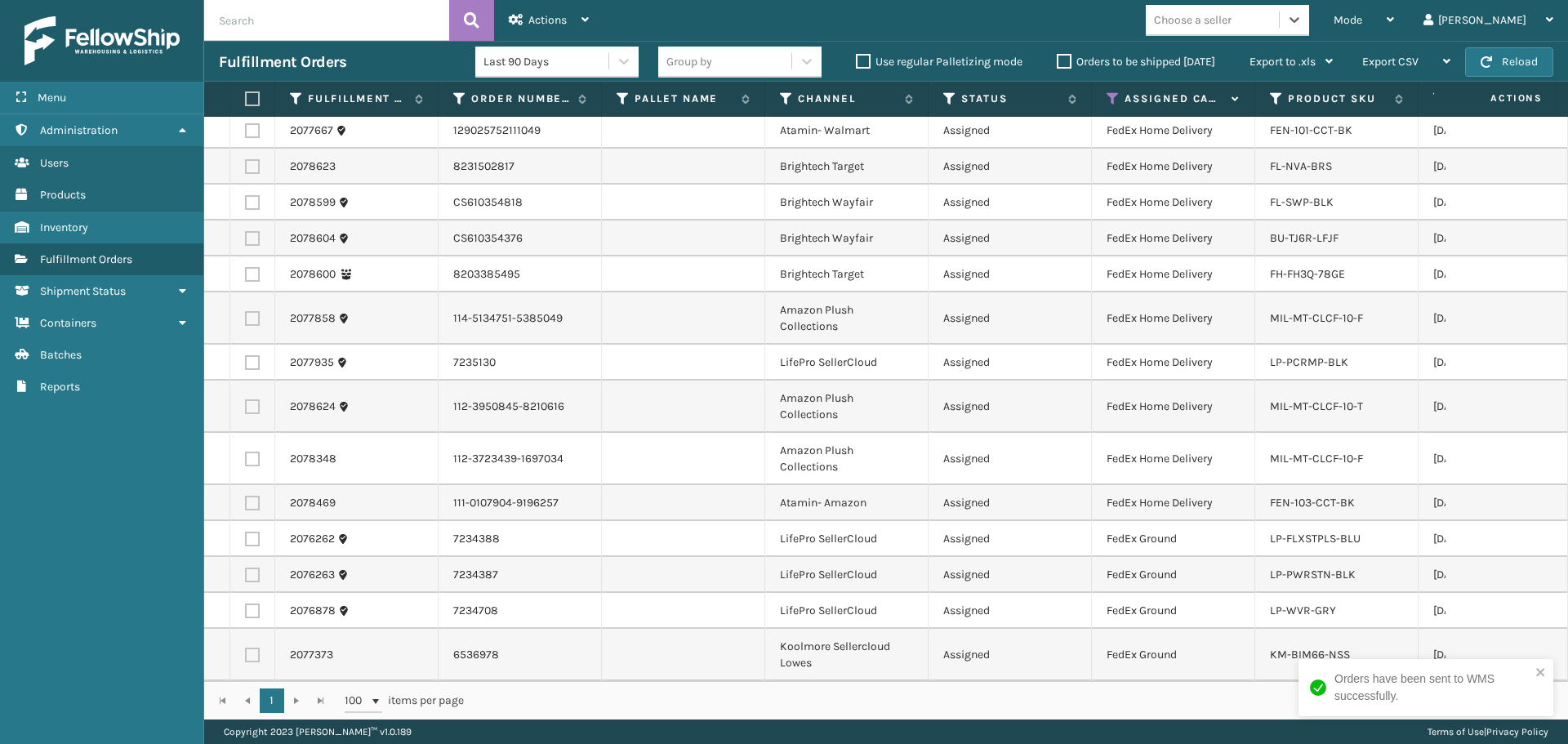
click at [1232, 14] on div "Choose a seller" at bounding box center [1192, 20] width 78 height 17
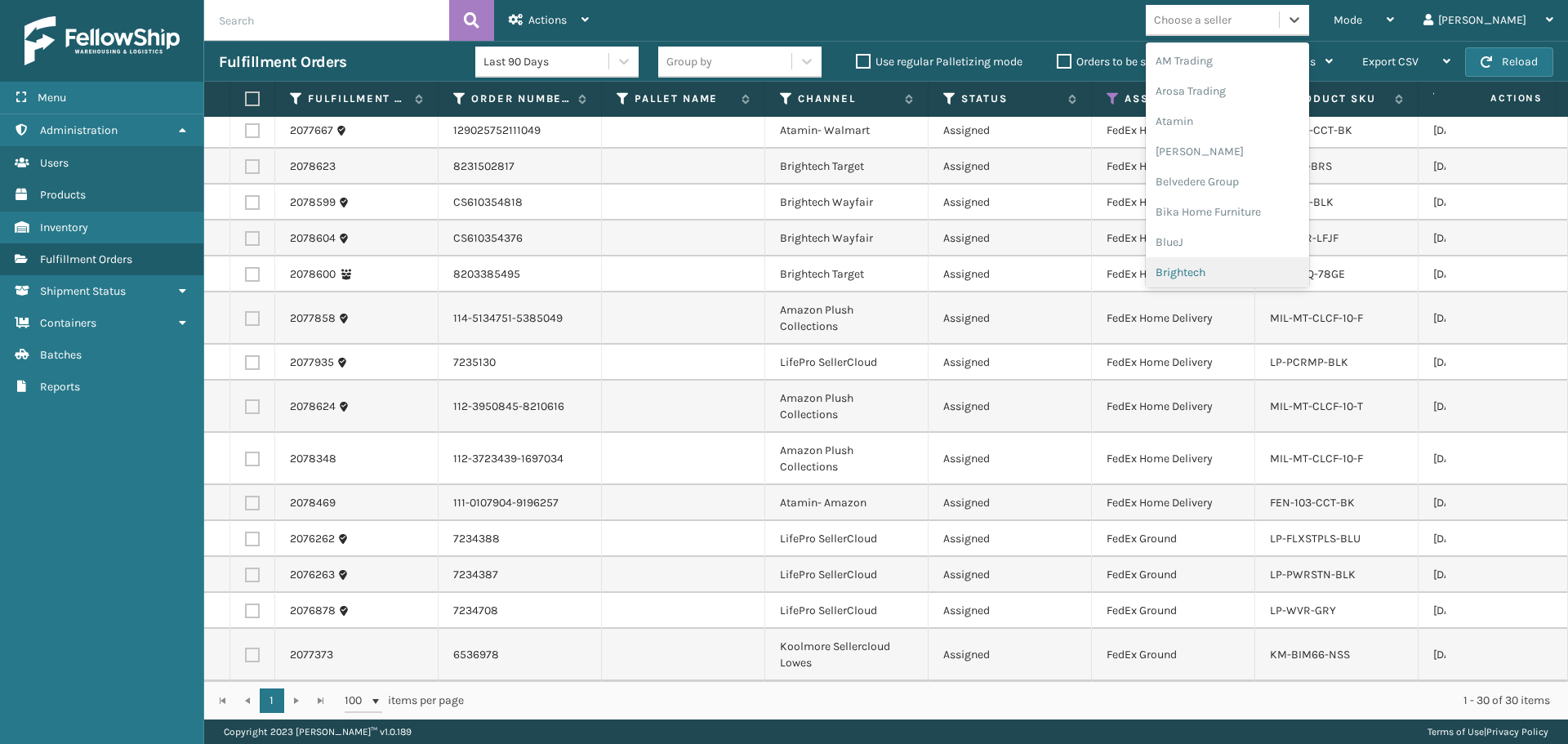
click at [1230, 269] on div "Brightech" at bounding box center [1228, 272] width 163 height 30
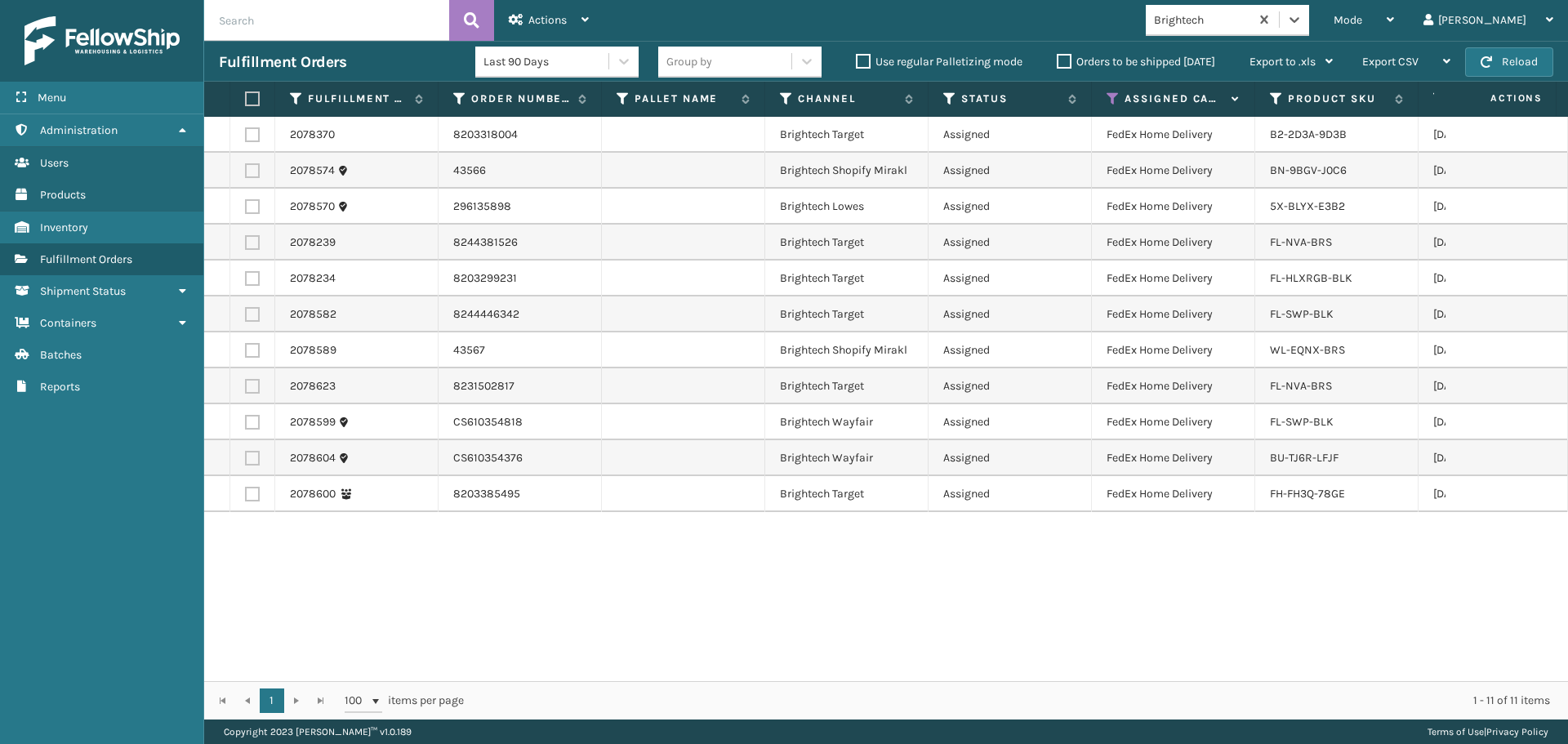
click at [255, 96] on label at bounding box center [249, 98] width 9 height 15
click at [246, 96] on input "checkbox" at bounding box center [245, 99] width 1 height 10
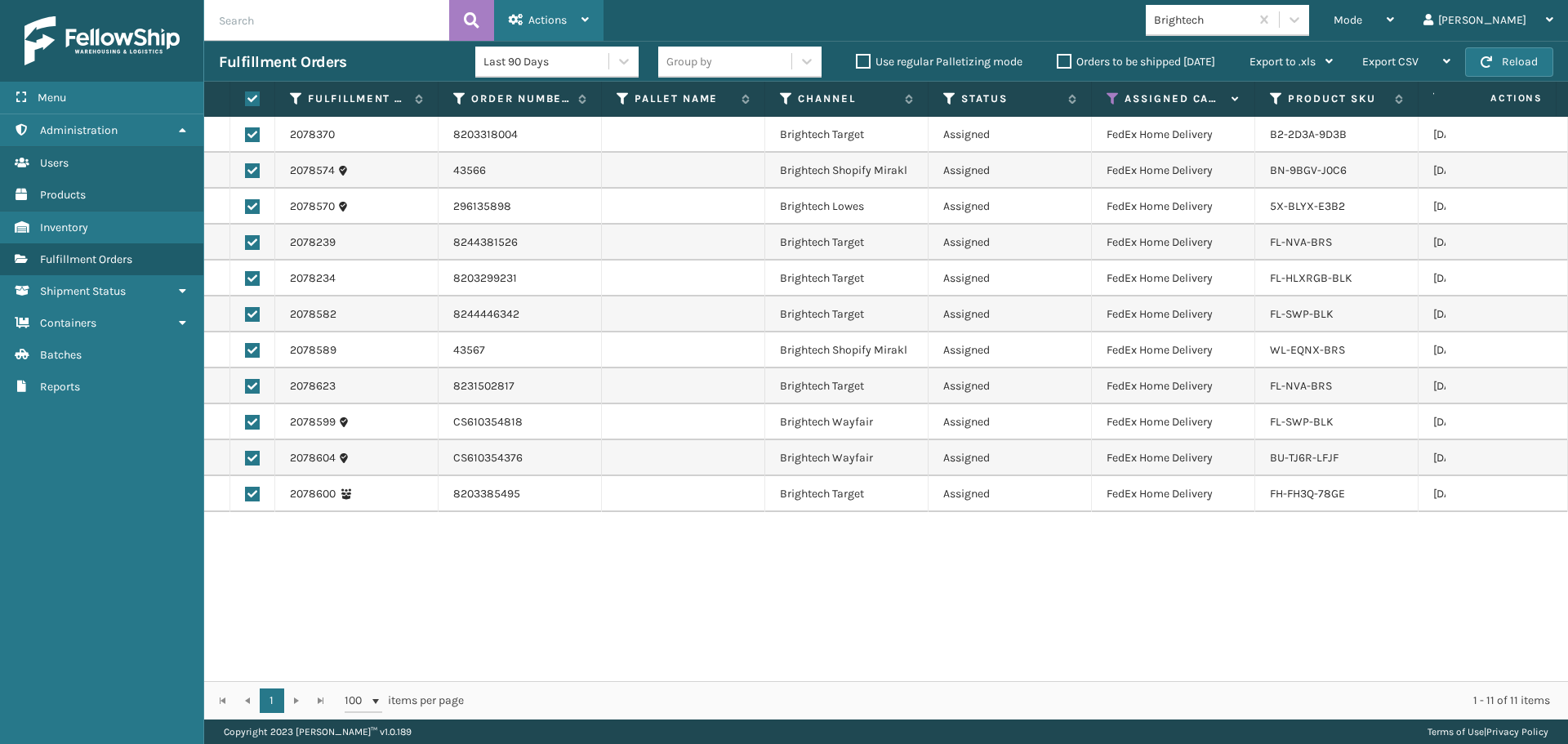
click at [547, 18] on span "Actions" at bounding box center [547, 20] width 38 height 14
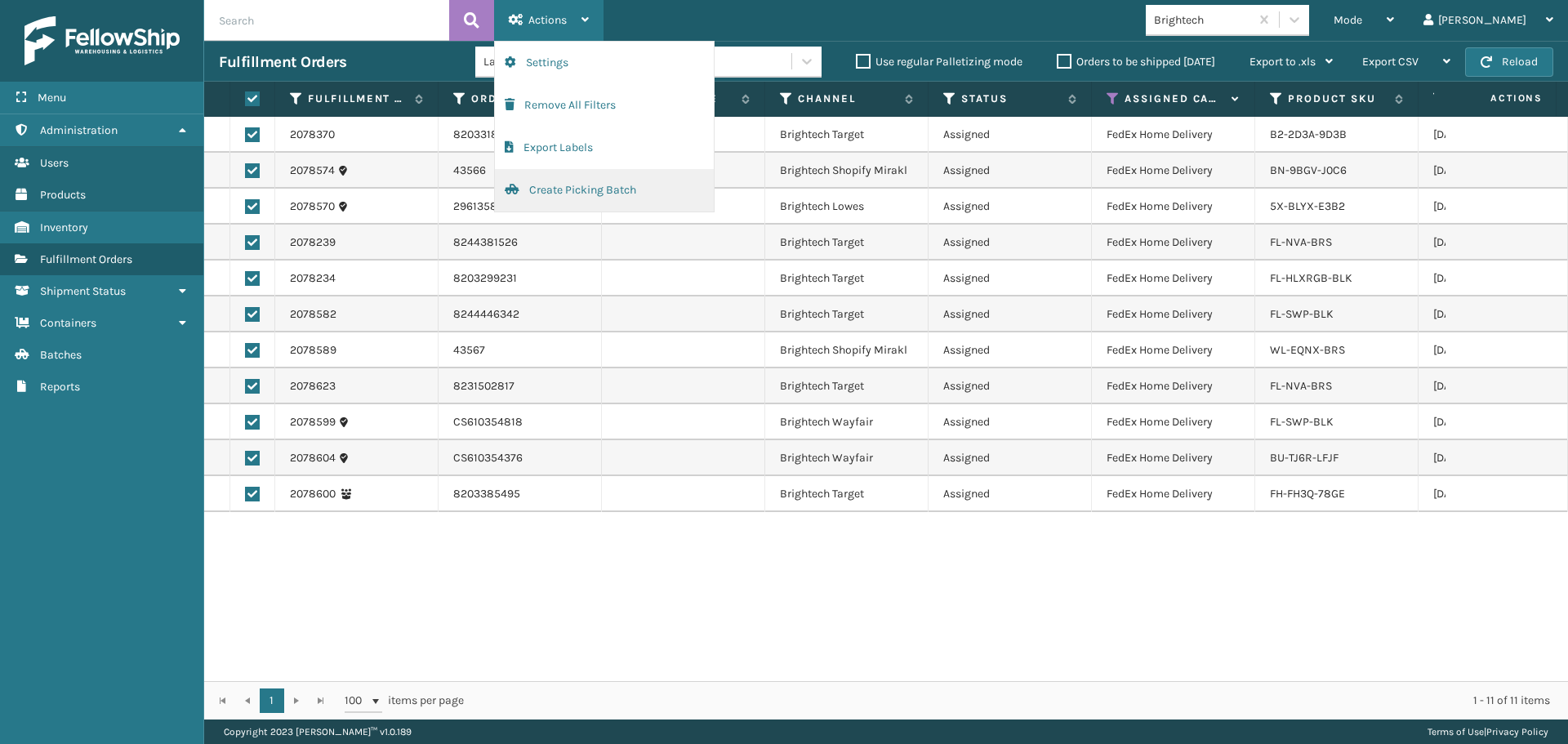
click at [580, 194] on button "Create Picking Batch" at bounding box center [605, 191] width 219 height 43
